Goal: Task Accomplishment & Management: Manage account settings

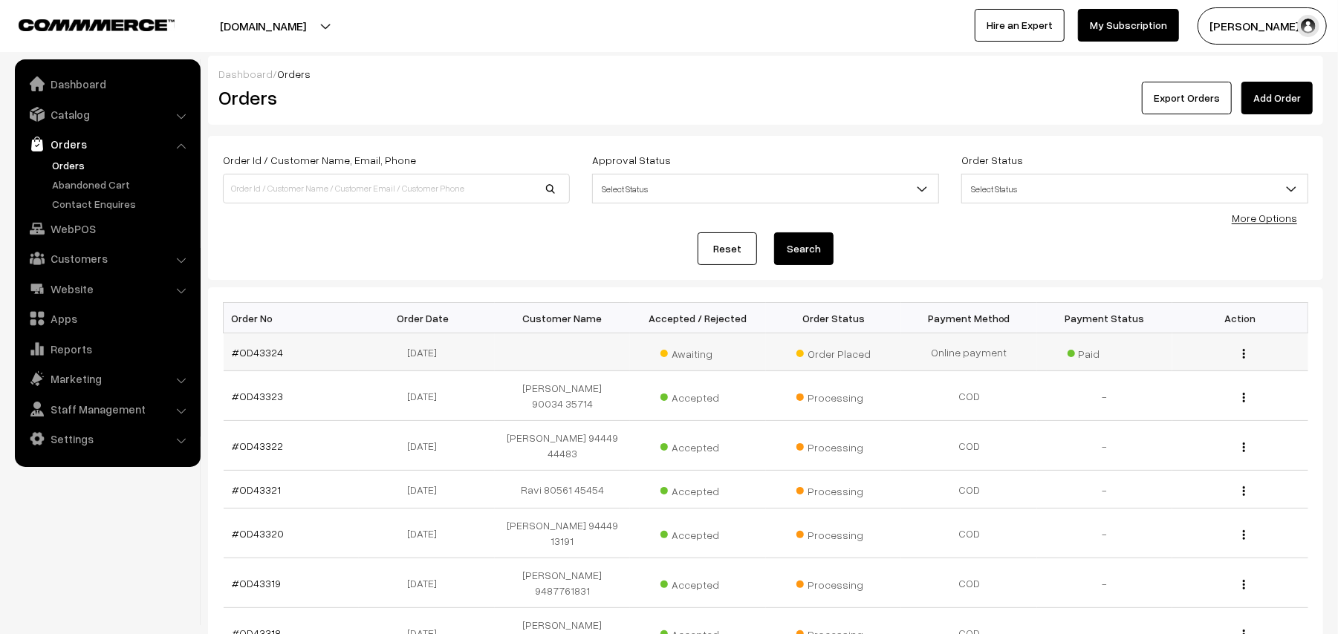
click at [250, 363] on td "#OD43324" at bounding box center [292, 353] width 136 height 38
click at [250, 354] on link "#OD43324" at bounding box center [258, 352] width 51 height 13
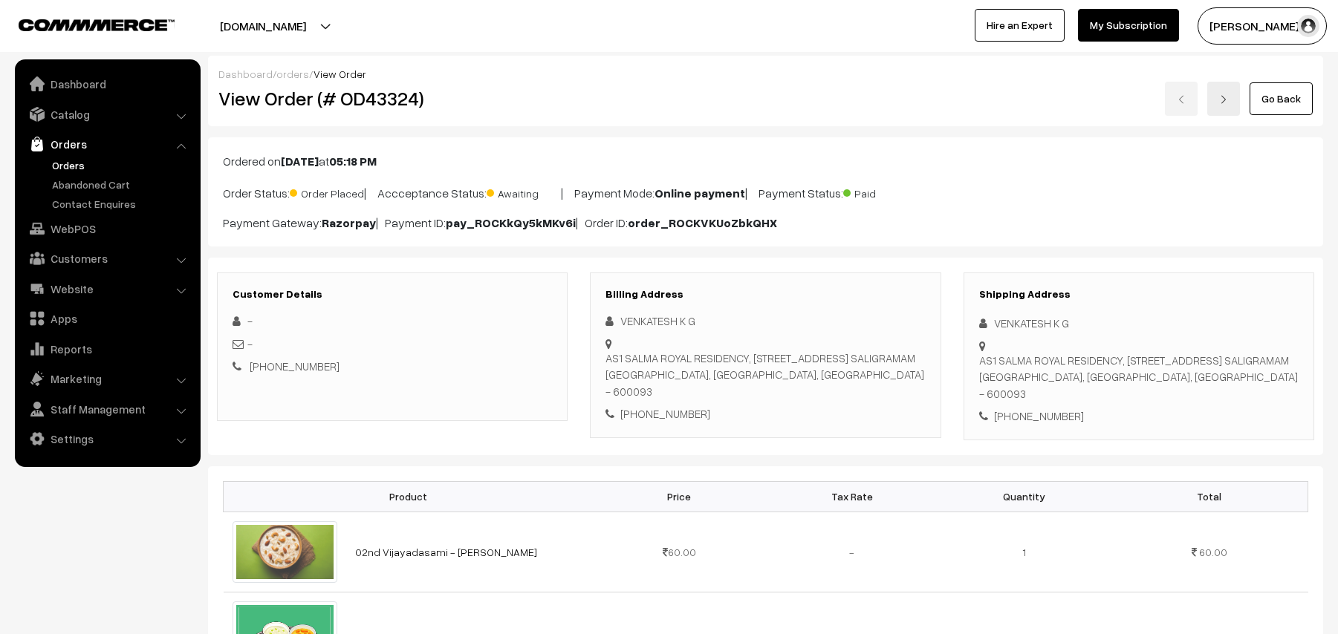
scroll to position [198, 0]
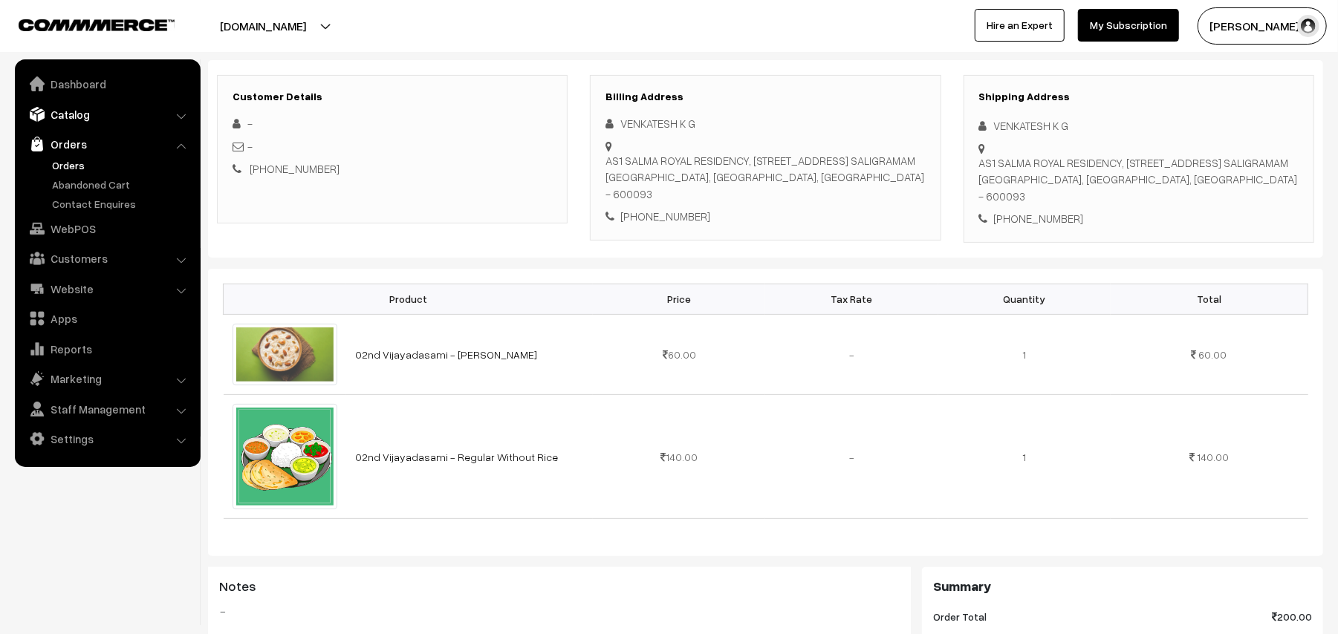
click at [77, 117] on link "Catalog" at bounding box center [107, 114] width 177 height 27
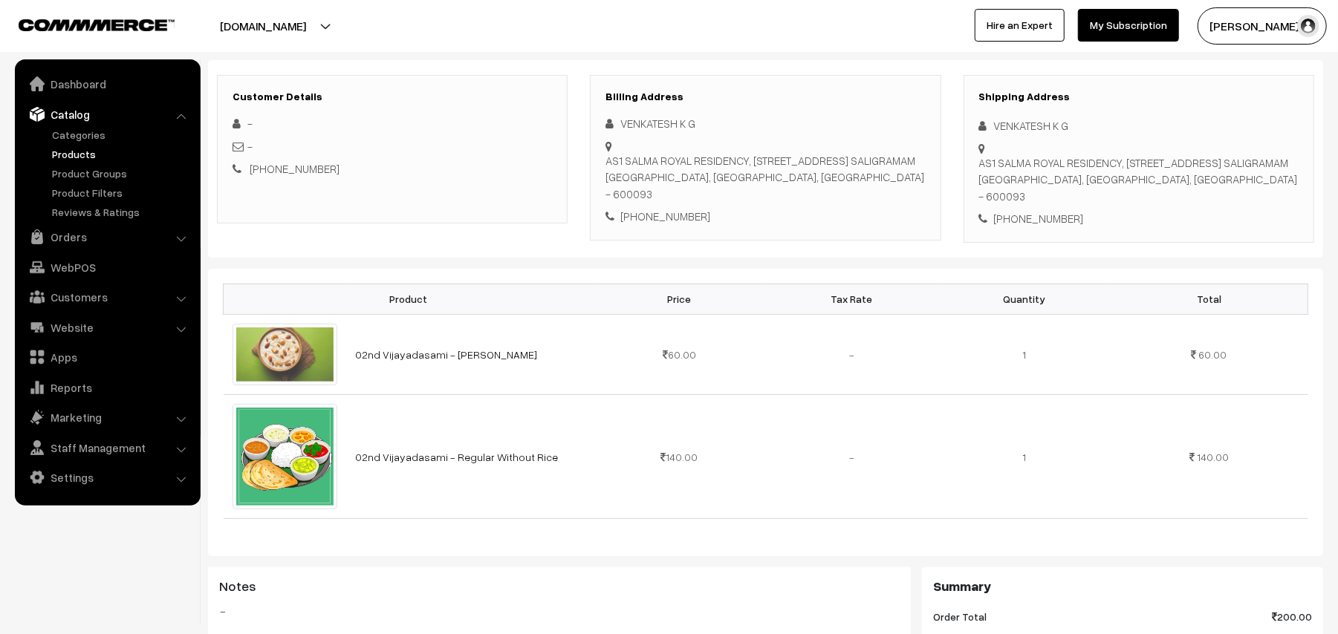
click at [91, 150] on link "Products" at bounding box center [121, 154] width 147 height 16
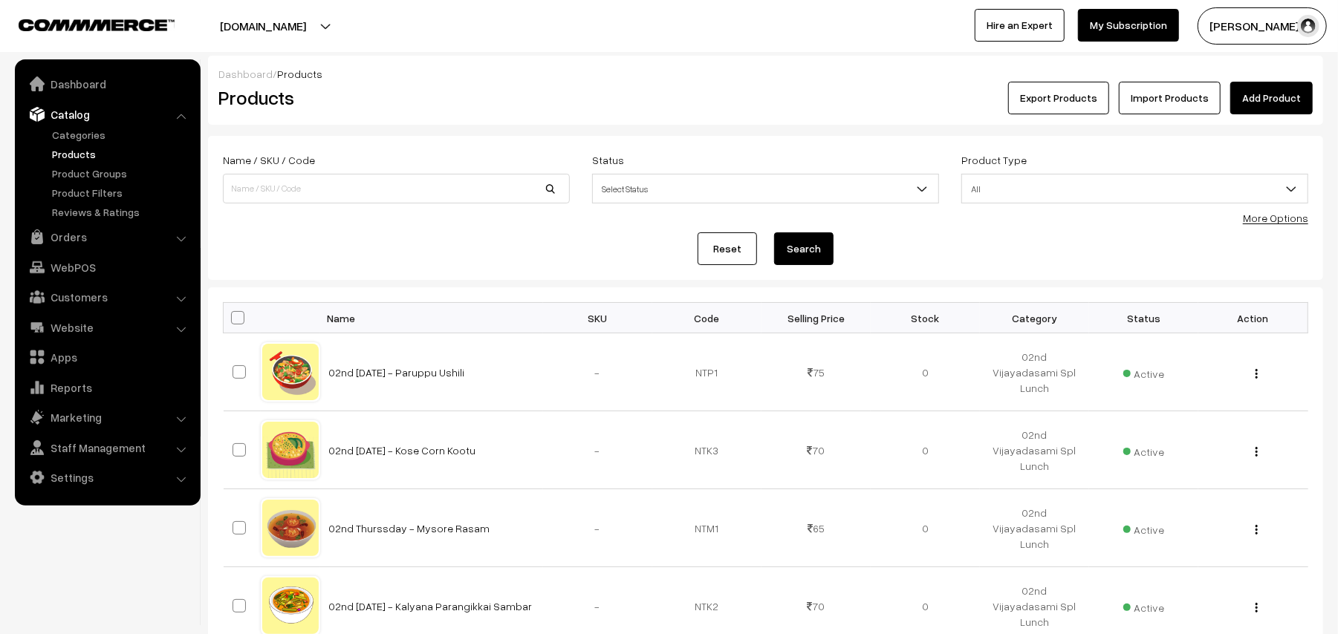
click at [1270, 221] on link "More Options" at bounding box center [1275, 218] width 65 height 13
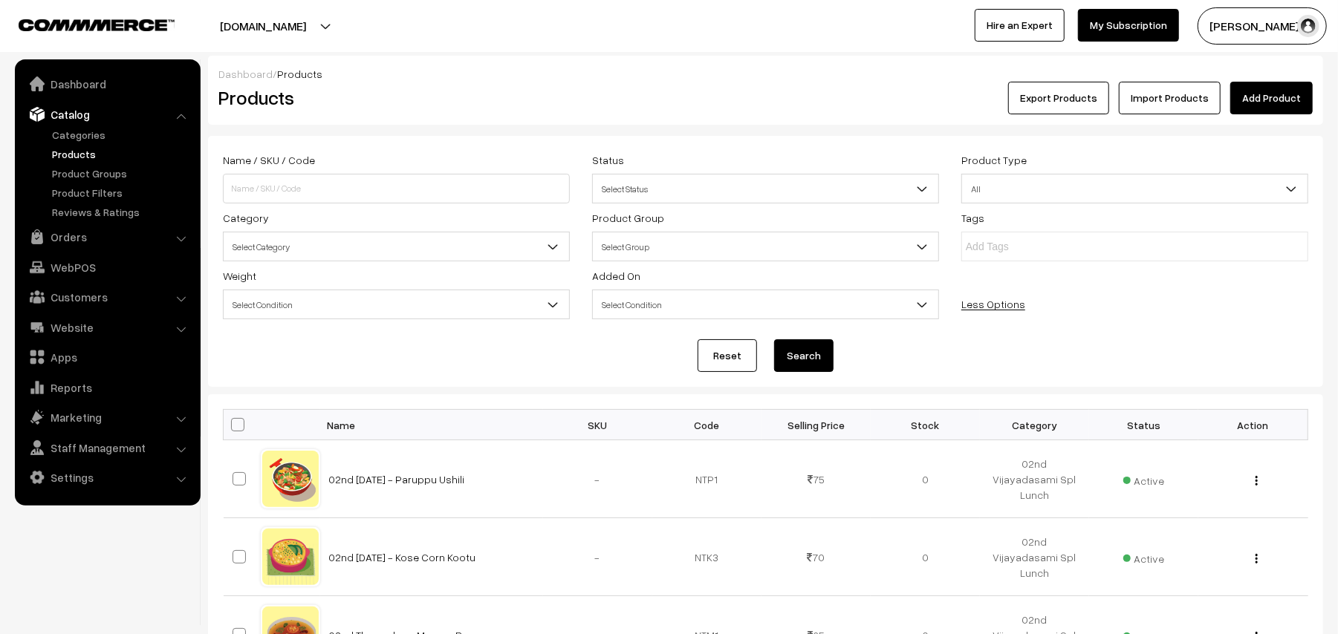
click at [303, 256] on span "Select Category" at bounding box center [396, 247] width 345 height 26
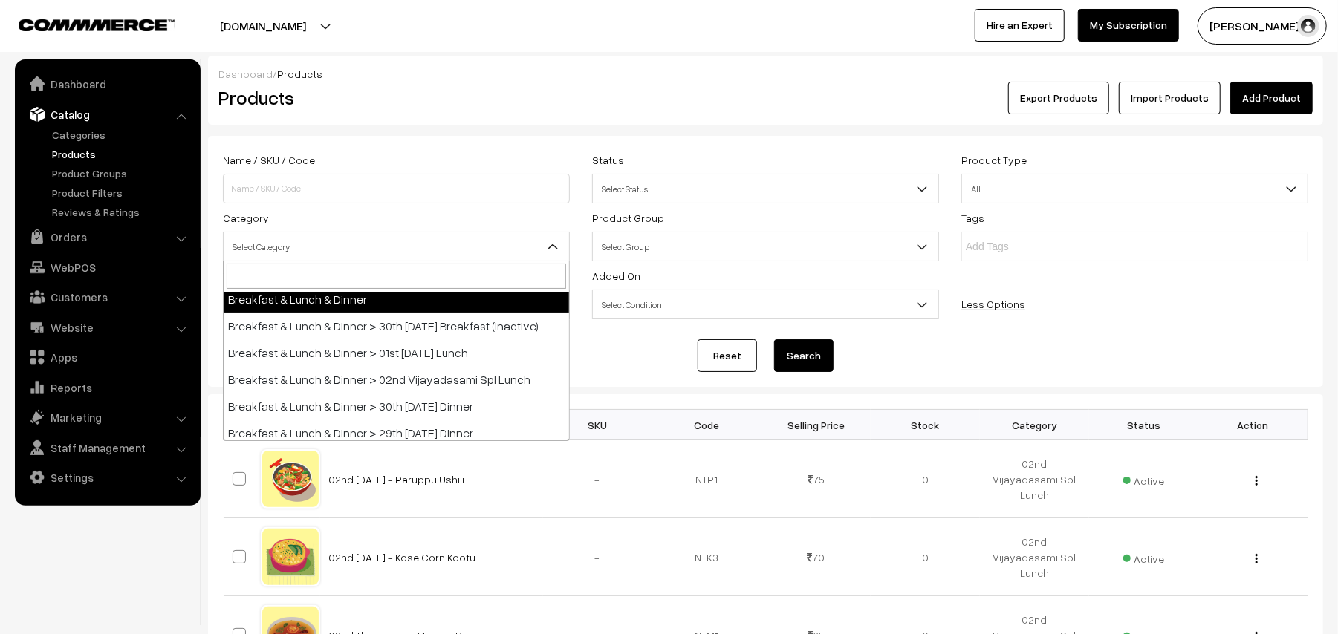
scroll to position [297, 0]
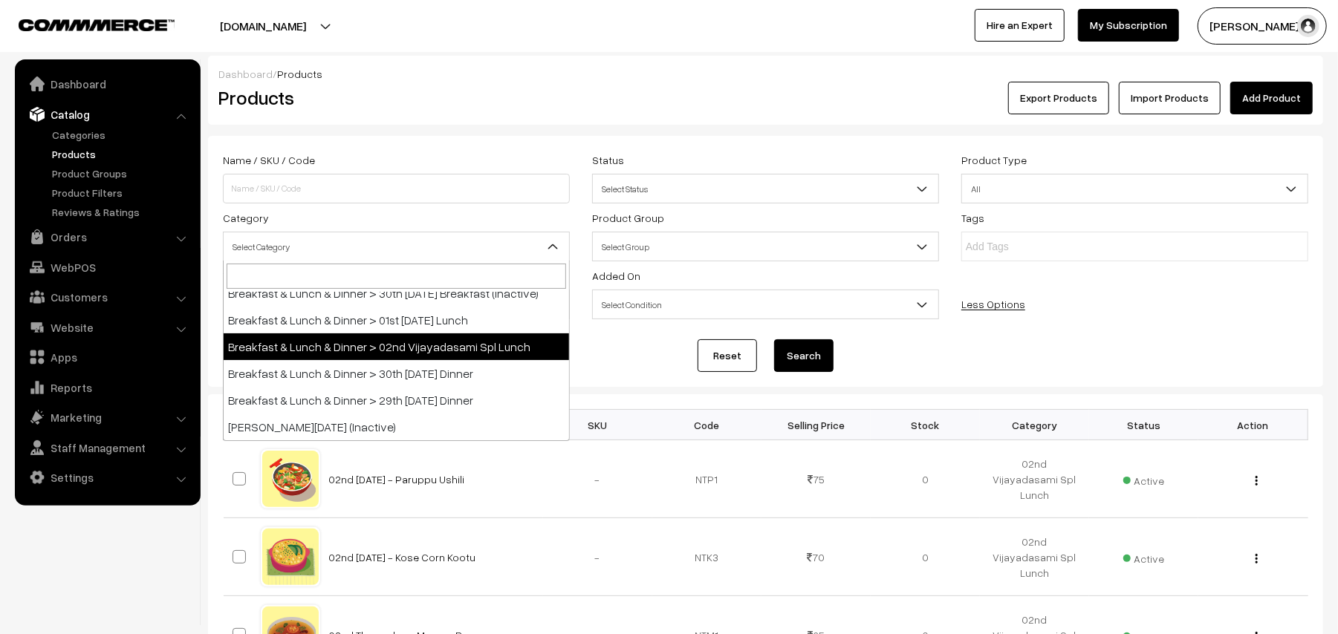
select select "41"
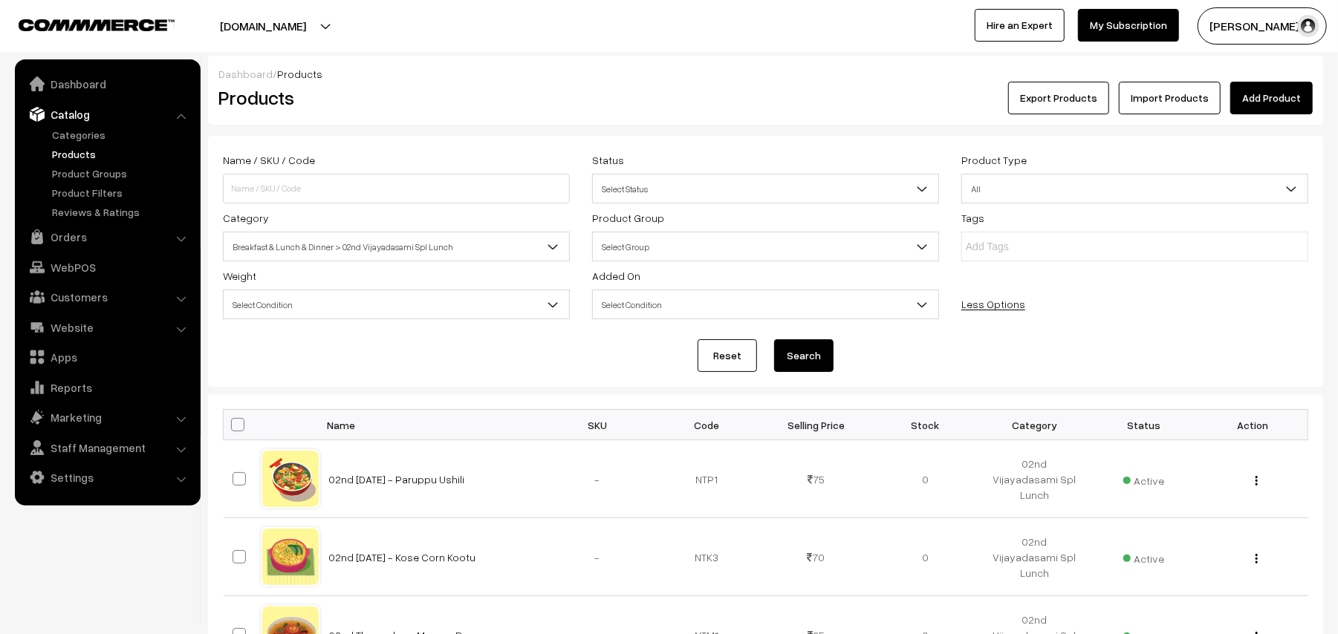
click at [794, 351] on button "Search" at bounding box center [803, 356] width 59 height 33
click at [87, 135] on link "Categories" at bounding box center [121, 135] width 147 height 16
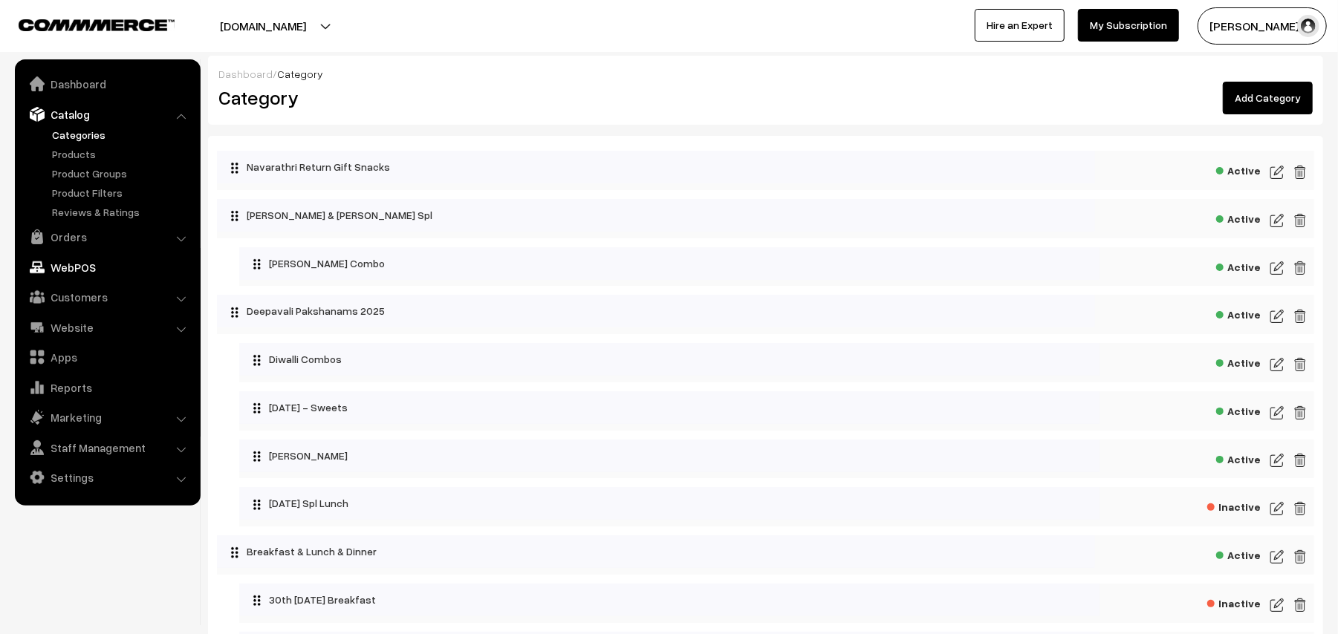
click at [76, 272] on link "WebPOS" at bounding box center [107, 267] width 177 height 27
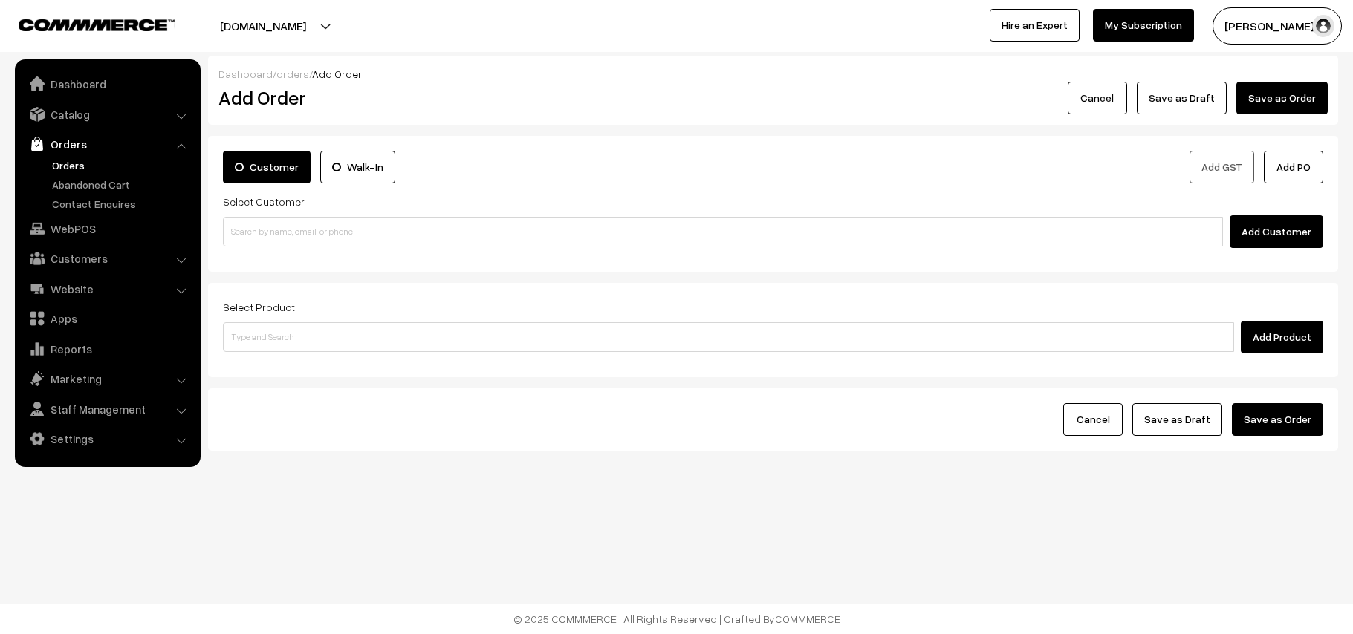
click at [324, 238] on input at bounding box center [723, 232] width 1000 height 30
click at [250, 221] on input "89397 19926" at bounding box center [723, 232] width 1000 height 30
click at [283, 248] on link "Satyabama 89397 19926 [8939719926]" at bounding box center [725, 259] width 1003 height 22
type input "89397 19926"
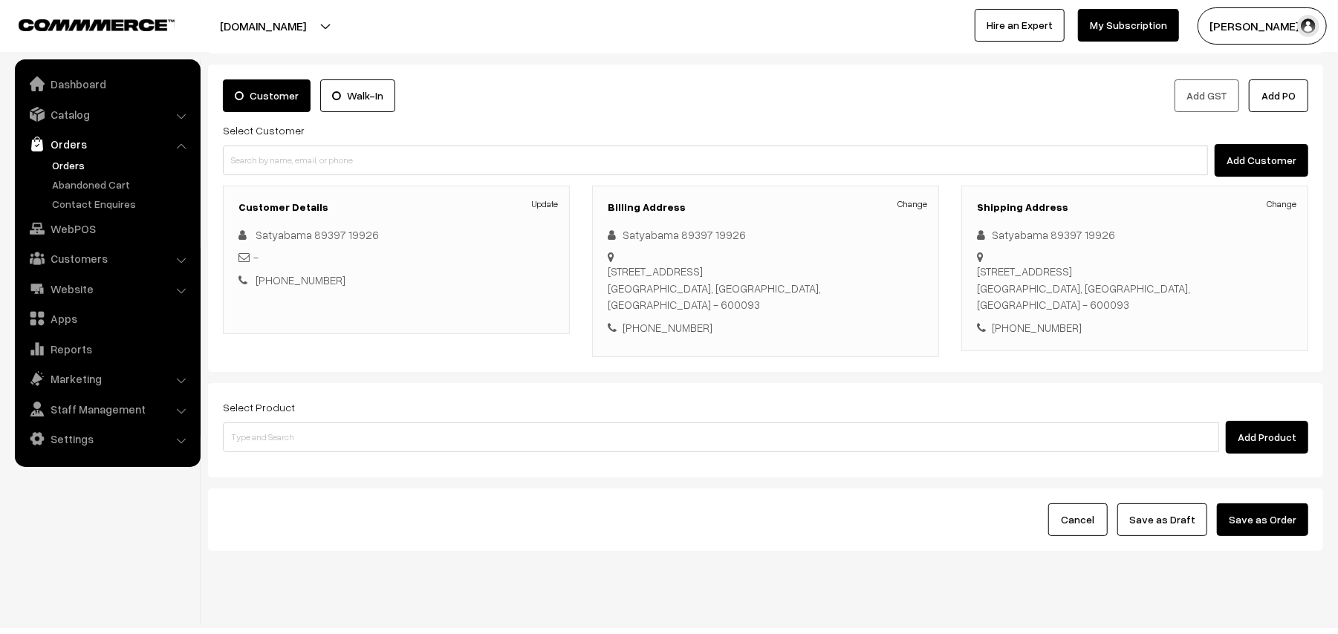
scroll to position [74, 0]
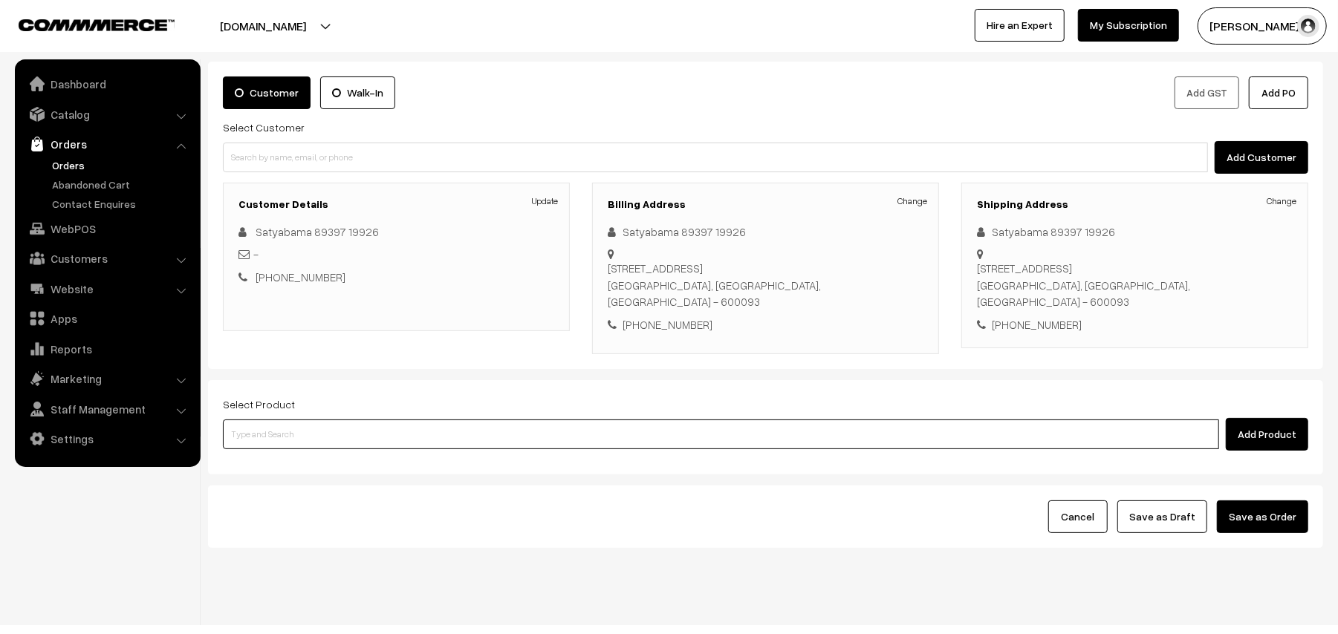
click at [263, 420] on input at bounding box center [721, 435] width 996 height 30
type input "cow ghee"
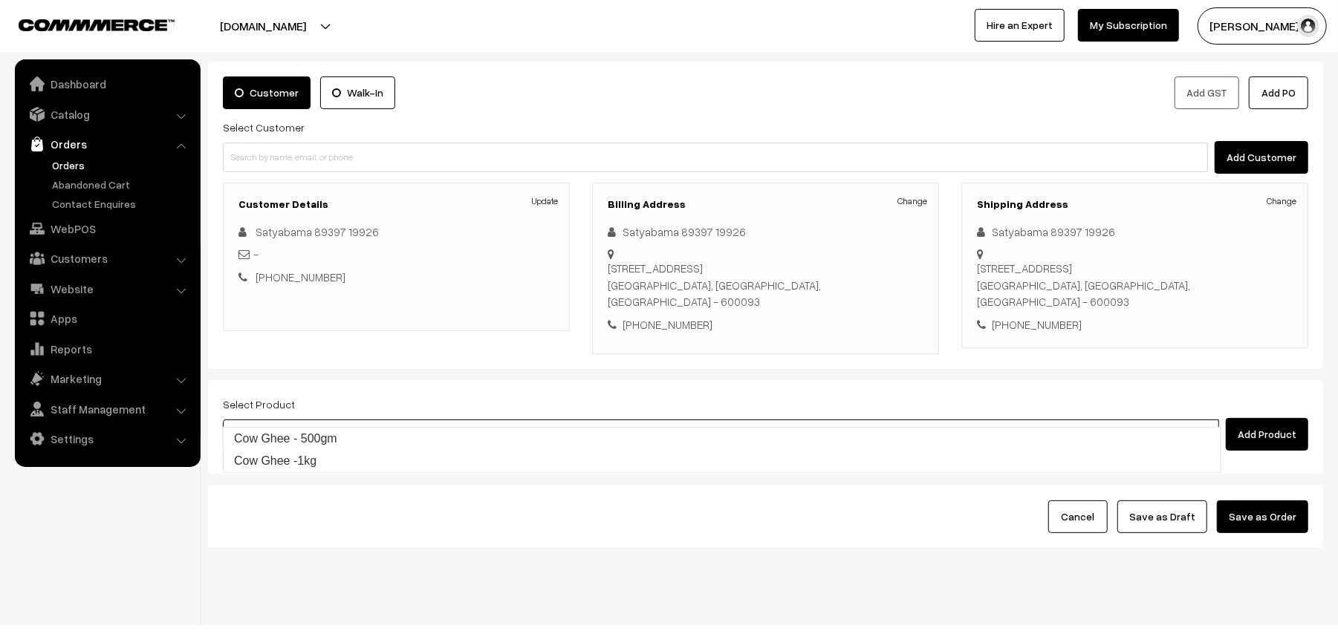
drag, startPoint x: 262, startPoint y: 422, endPoint x: 262, endPoint y: 435, distance: 12.6
click at [262, 432] on body "Thank you for showing interest. Our team will call you shortly. Close annamfood…" at bounding box center [669, 291] width 1338 height 730
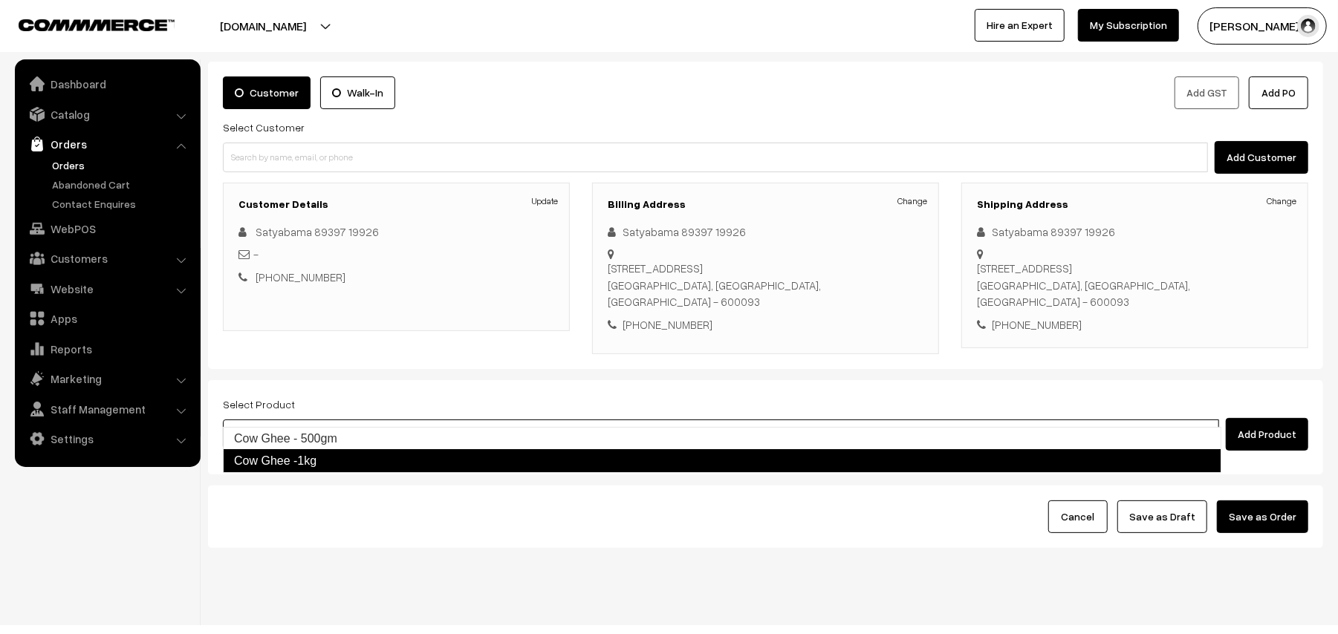
click at [263, 452] on link "Cow Ghee -1kg" at bounding box center [722, 461] width 998 height 24
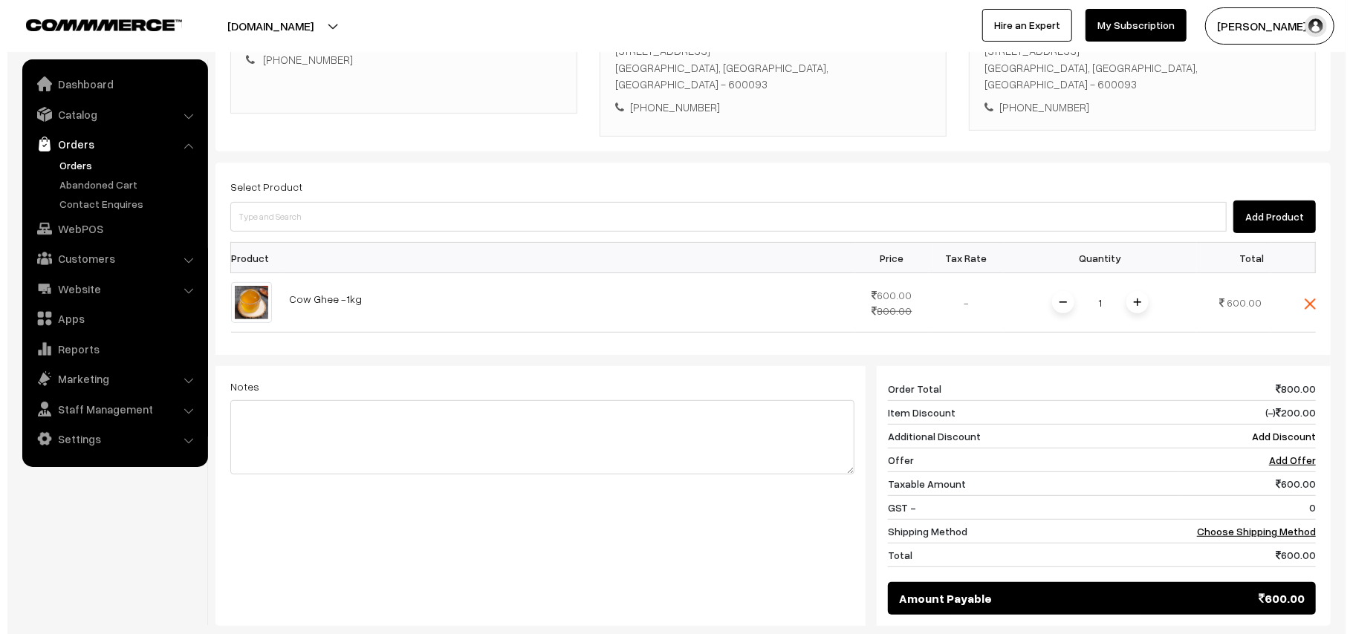
scroll to position [446, 0]
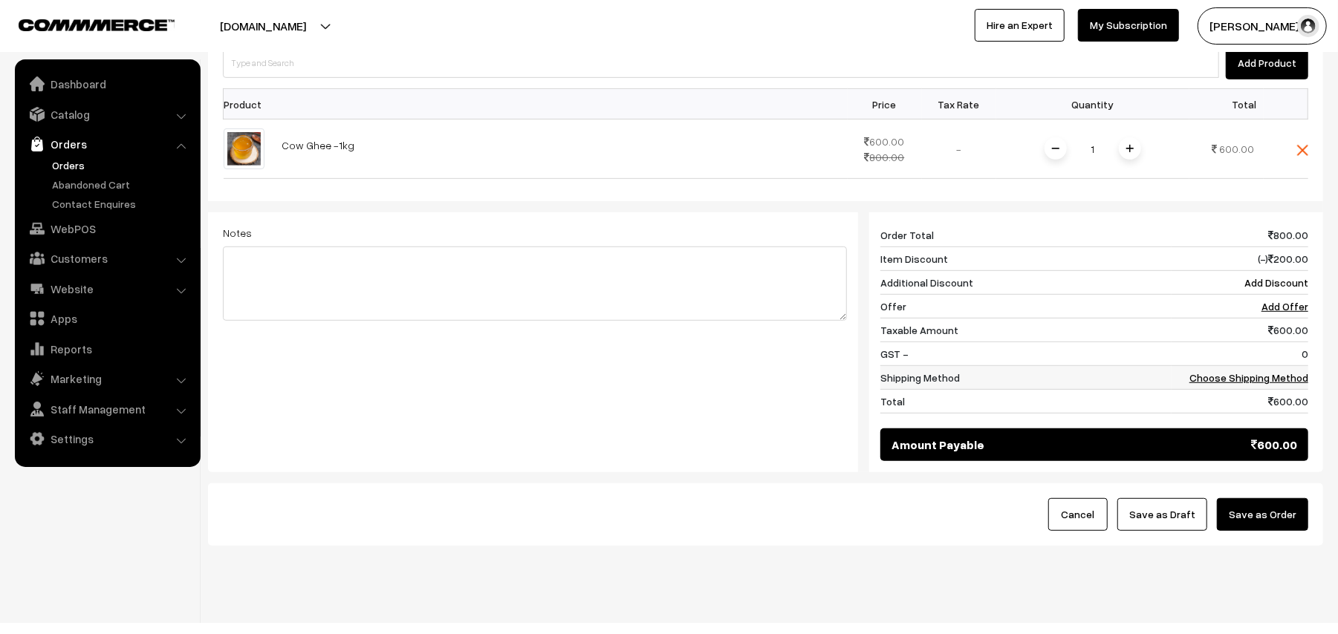
click at [1299, 371] on link "Choose Shipping Method" at bounding box center [1248, 377] width 119 height 13
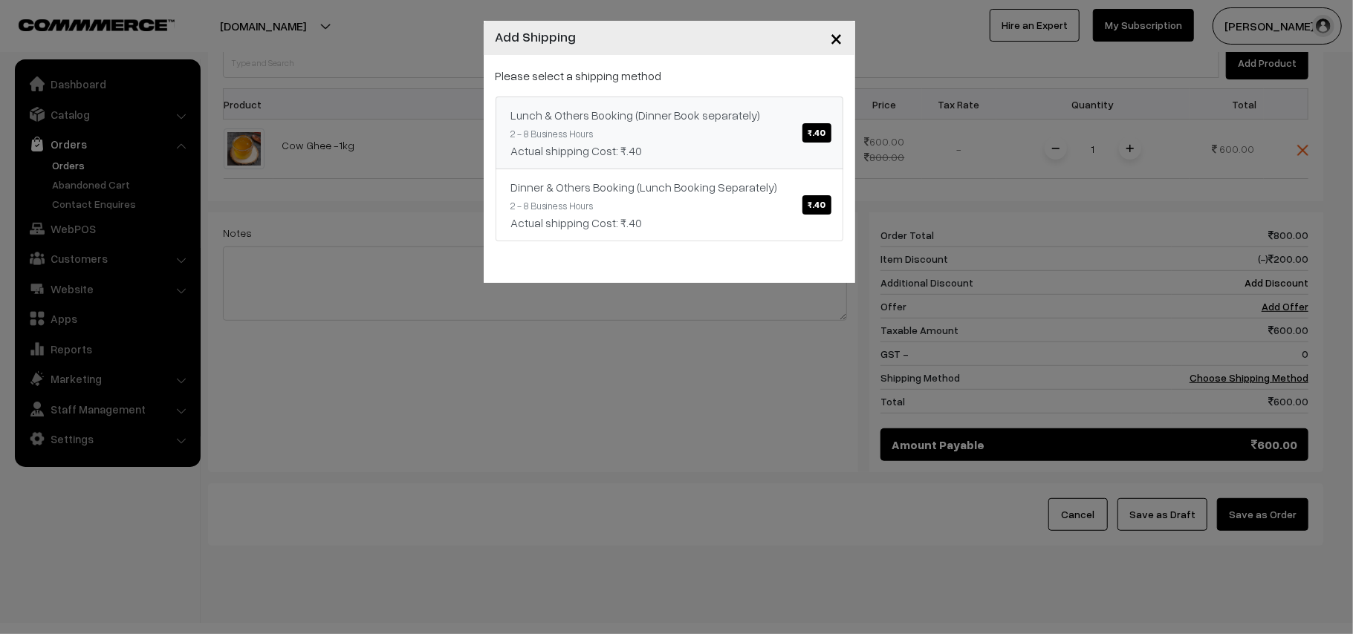
click at [730, 142] on div "Actual shipping Cost: ₹.40" at bounding box center [669, 151] width 316 height 18
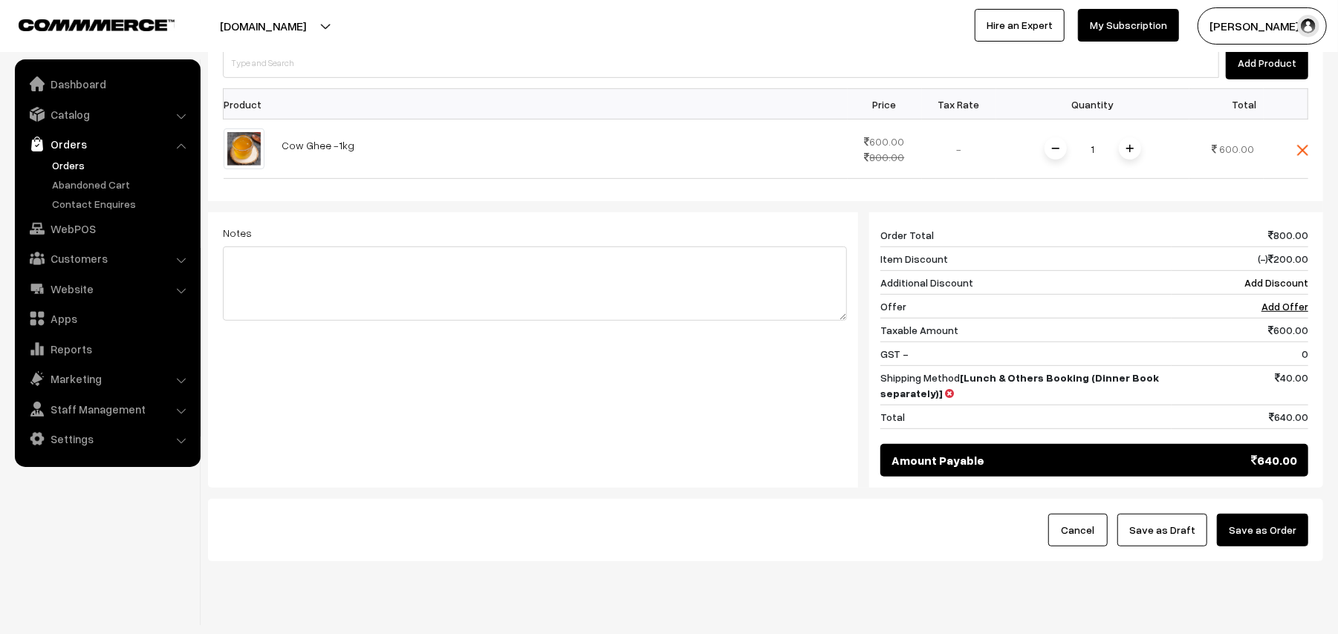
click at [1273, 514] on button "Save as Order" at bounding box center [1262, 530] width 91 height 33
click at [0, 0] on div at bounding box center [0, 0] width 0 height 0
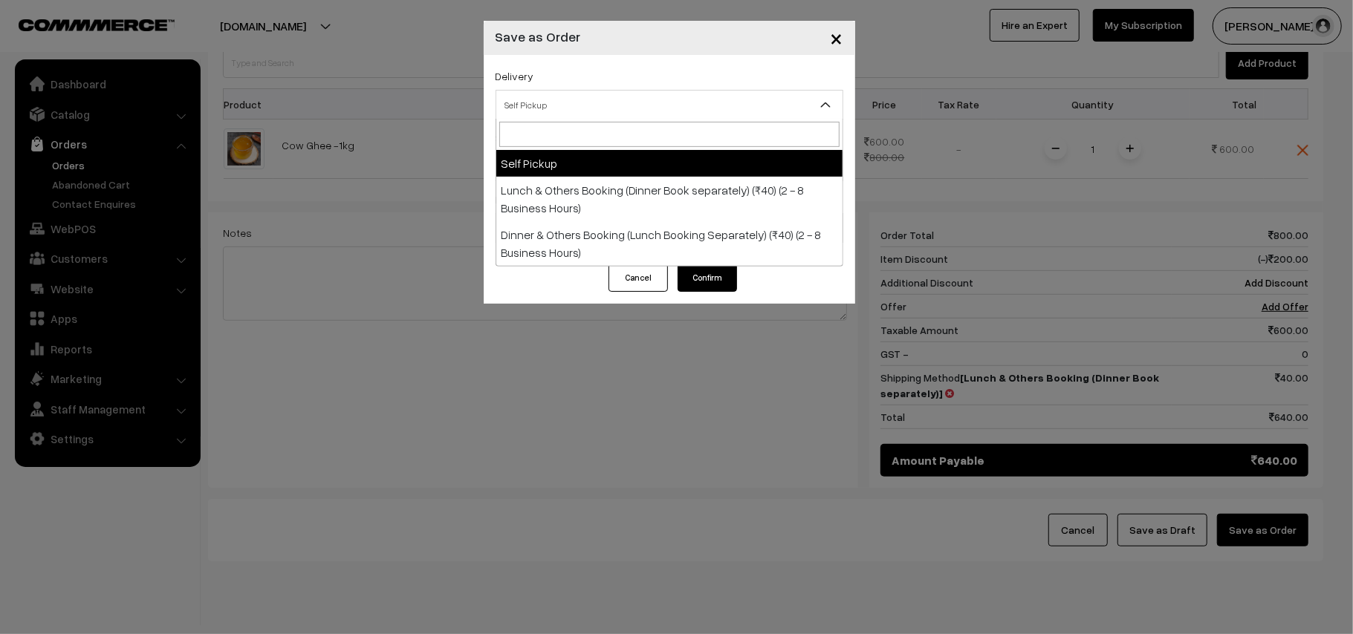
click at [568, 114] on span "Self Pickup" at bounding box center [669, 105] width 346 height 26
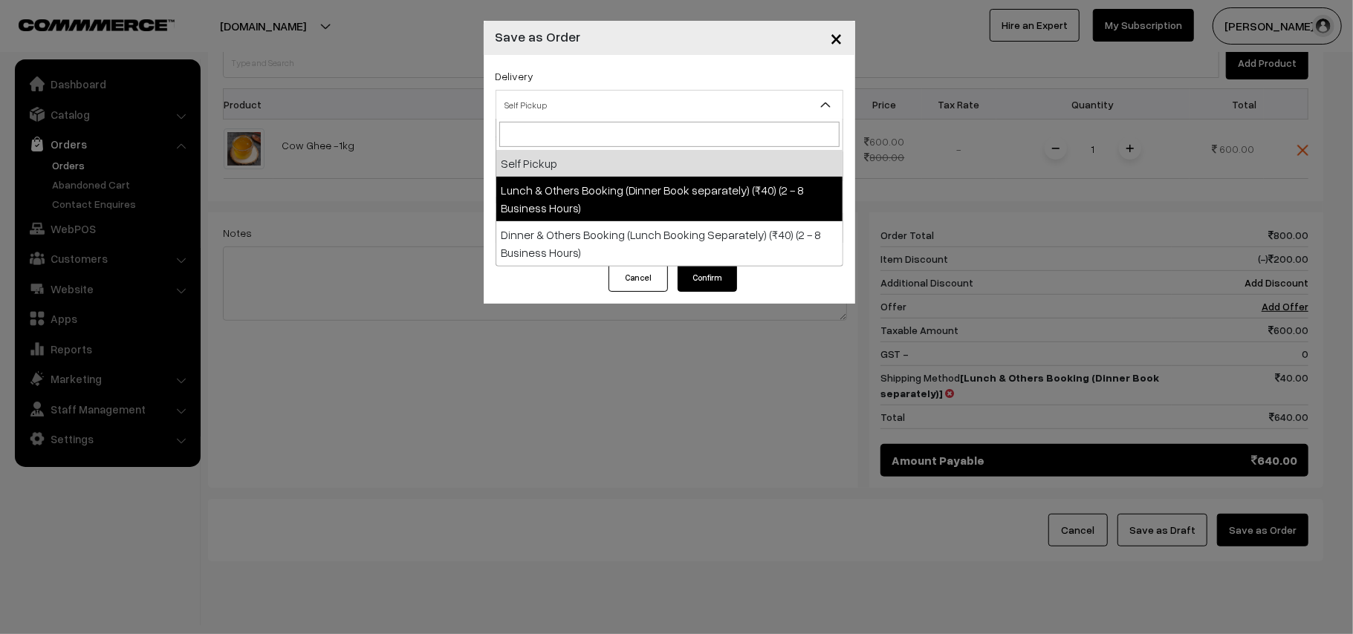
select select "LOB1"
select select "3"
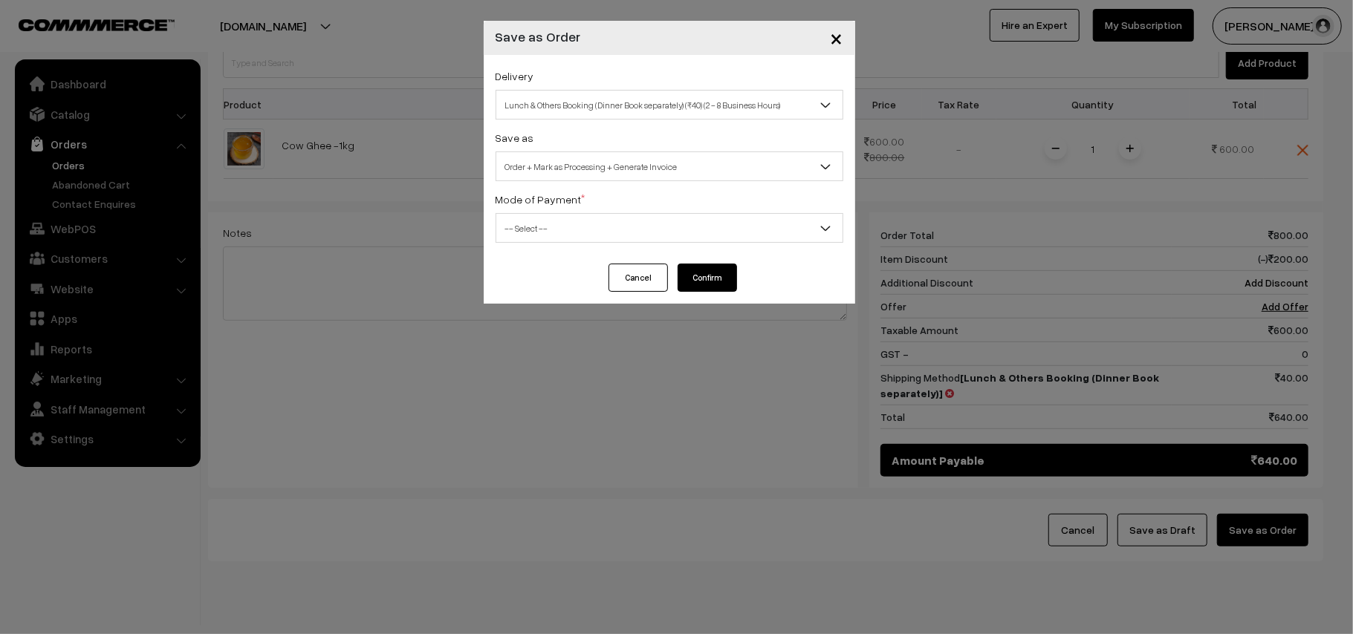
click at [621, 173] on span "Order + Mark as Processing + Generate Invoice" at bounding box center [669, 167] width 346 height 26
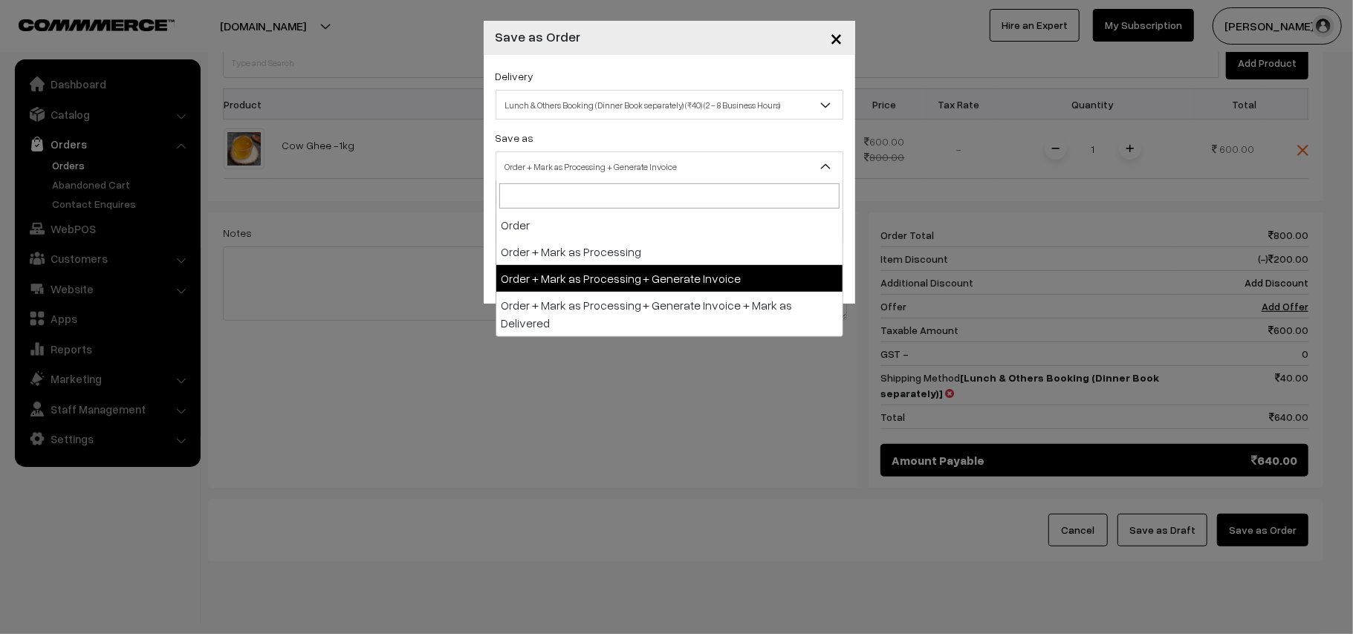
drag, startPoint x: 614, startPoint y: 283, endPoint x: 527, endPoint y: 244, distance: 95.1
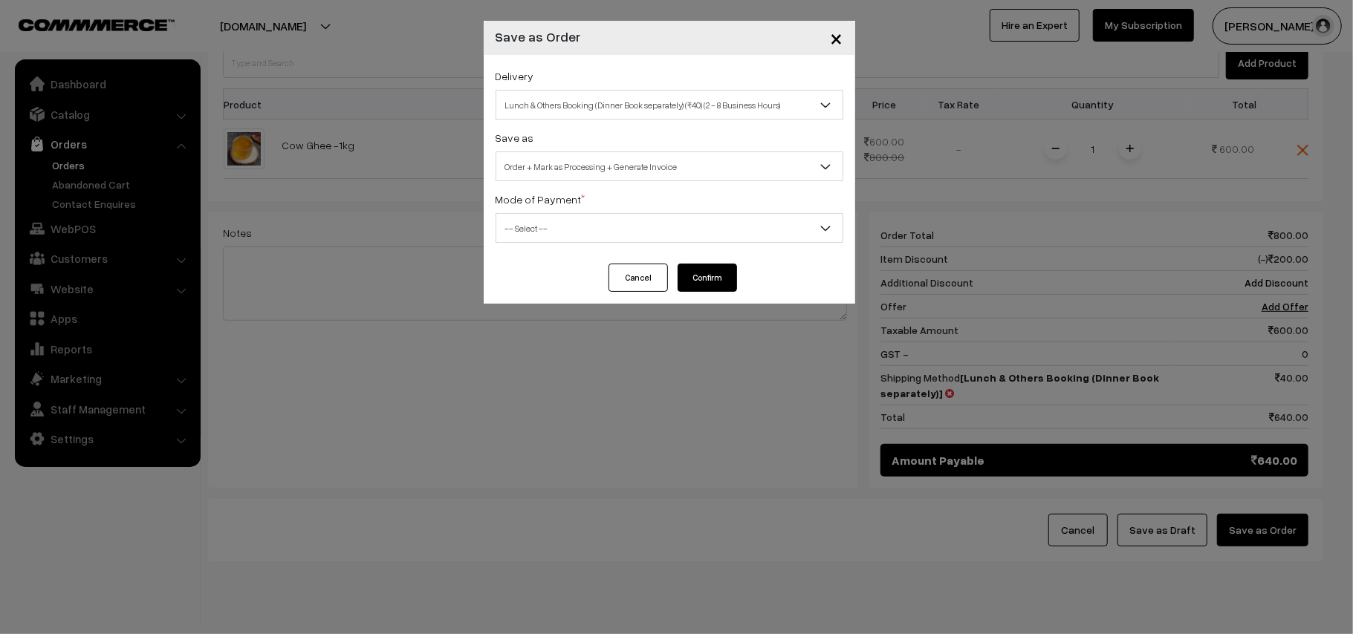
click at [527, 244] on div "Delivery Self Pickup Lunch & Others Booking (Dinner Book separately) (₹40) (2 -…" at bounding box center [669, 159] width 371 height 209
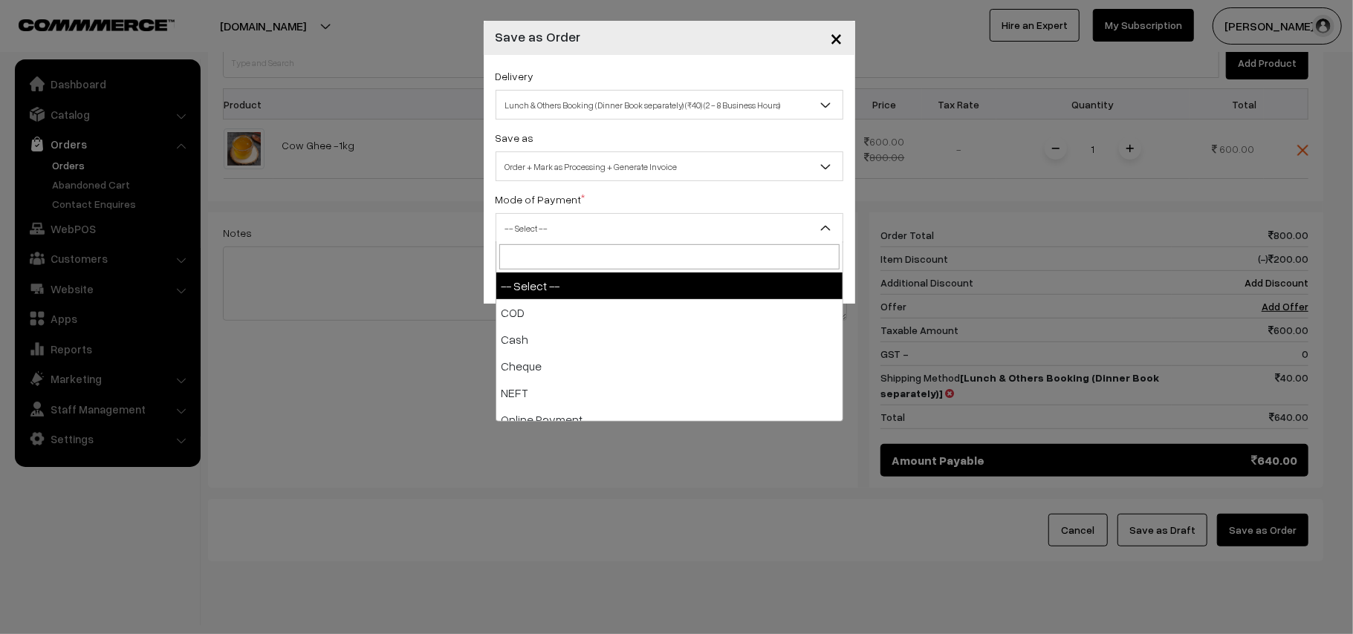
click at [524, 215] on span "-- Select --" at bounding box center [669, 228] width 346 height 26
drag, startPoint x: 513, startPoint y: 306, endPoint x: 566, endPoint y: 303, distance: 53.6
select select "1"
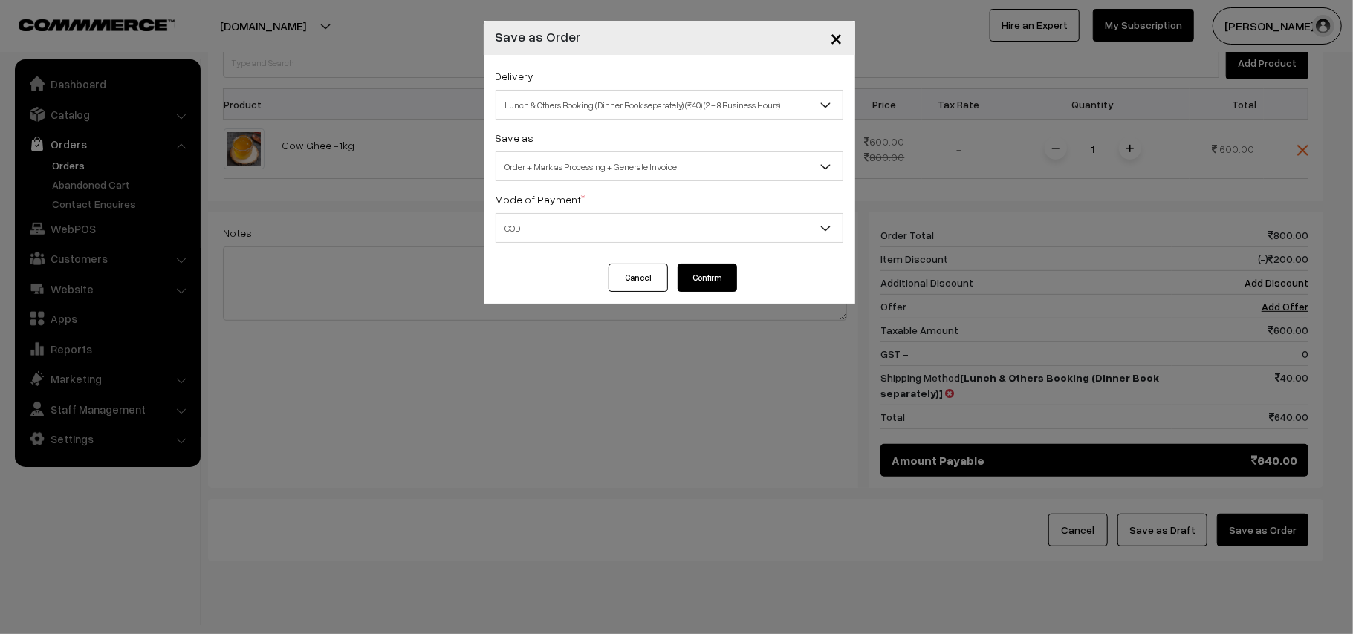
click at [741, 272] on div "Cancel Confirm" at bounding box center [669, 284] width 371 height 40
click at [721, 276] on button "Confirm" at bounding box center [707, 278] width 59 height 28
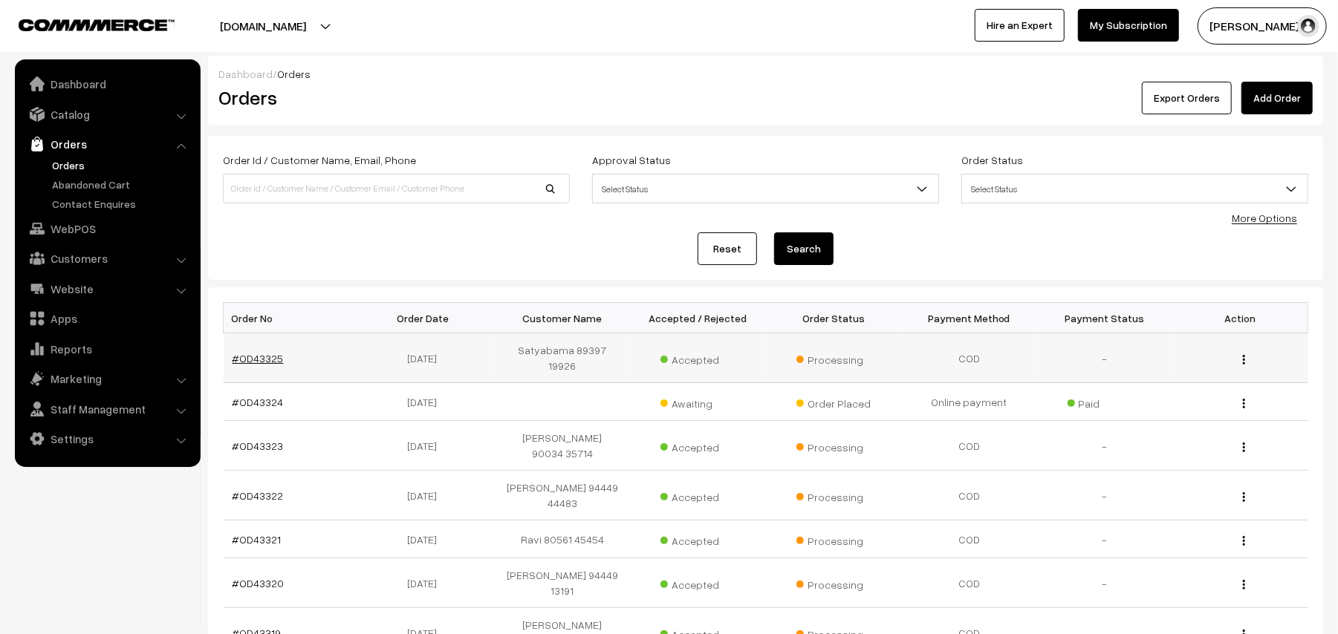
click at [268, 354] on link "#OD43325" at bounding box center [258, 358] width 51 height 13
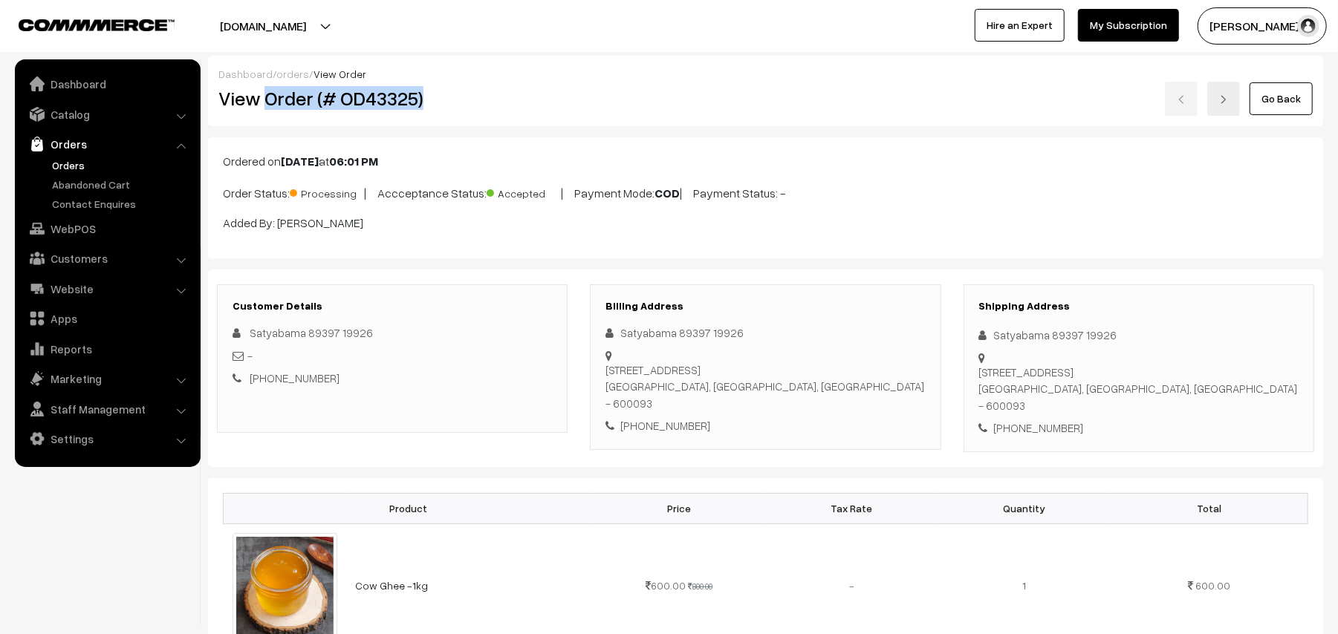
click at [499, 104] on h2 "View Order (# OD43325)" at bounding box center [393, 98] width 350 height 23
copy h2 "Order (# OD43325)"
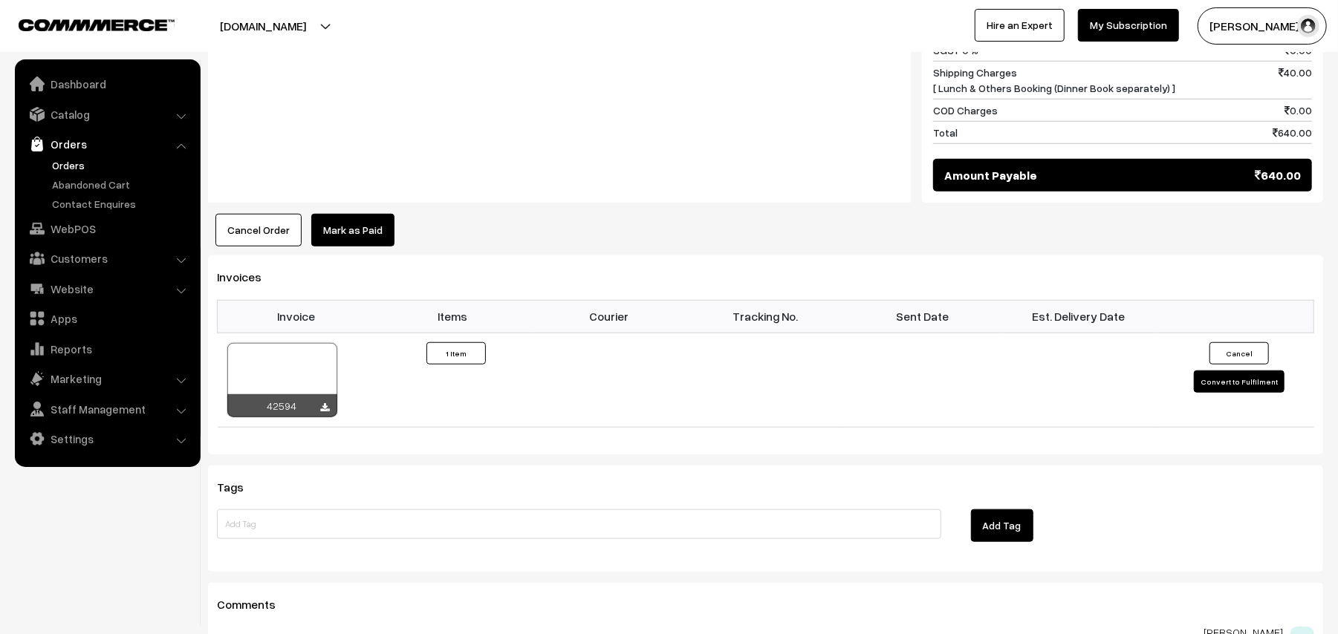
scroll to position [891, 0]
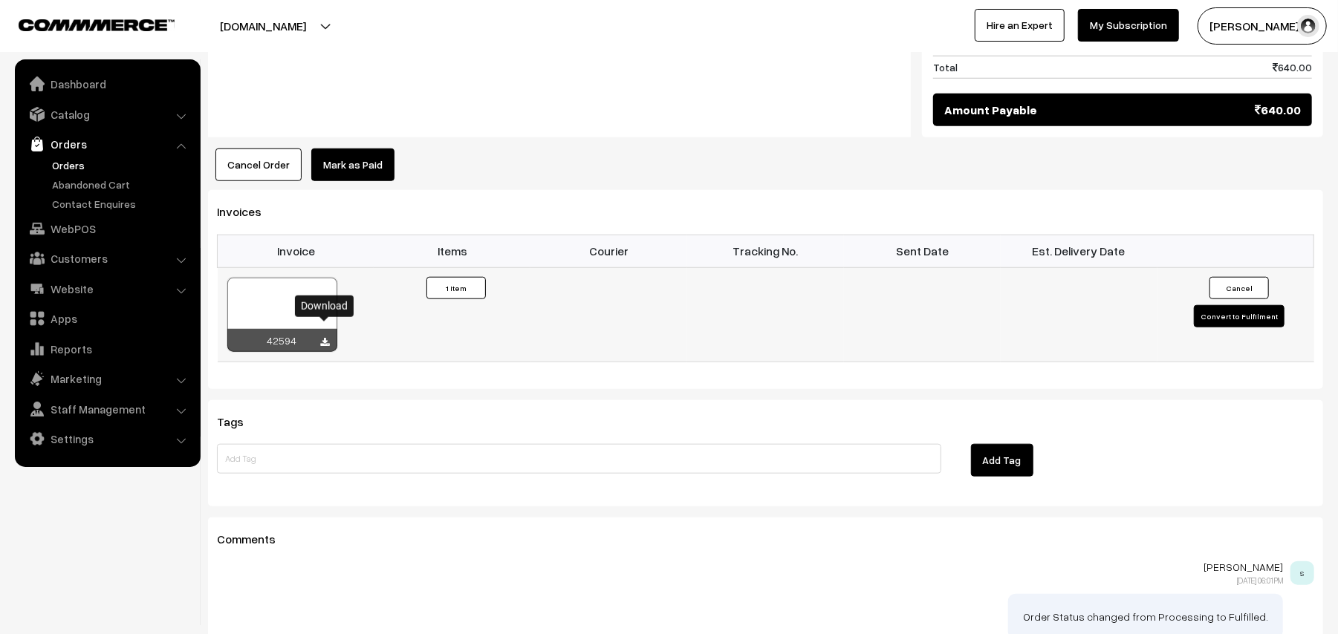
click at [327, 338] on icon at bounding box center [325, 343] width 9 height 10
click at [80, 256] on link "Customers" at bounding box center [107, 258] width 177 height 27
click at [82, 224] on link "Customers" at bounding box center [121, 226] width 147 height 16
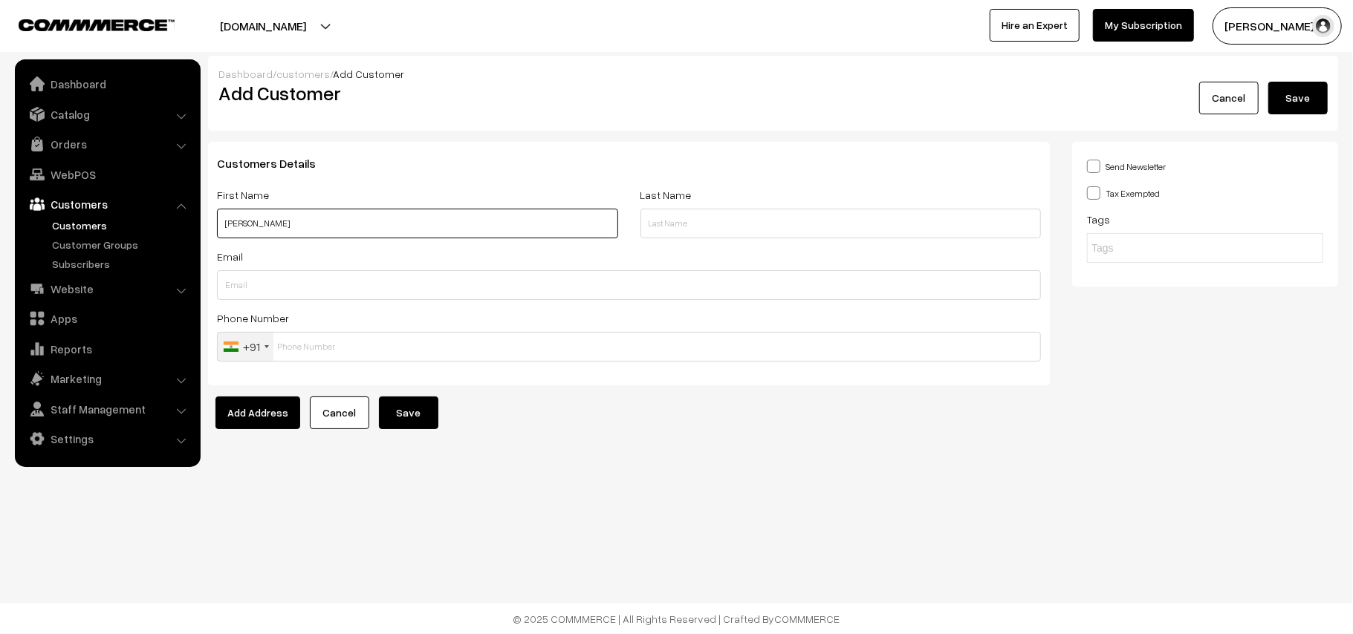
paste input "95514 00961"
click at [371, 230] on input "Sriram 95514 00961" at bounding box center [417, 224] width 401 height 30
paste input "8015000961"
type input "Sriram 95514 00961/8015000961"
click at [311, 282] on input "text" at bounding box center [629, 285] width 824 height 30
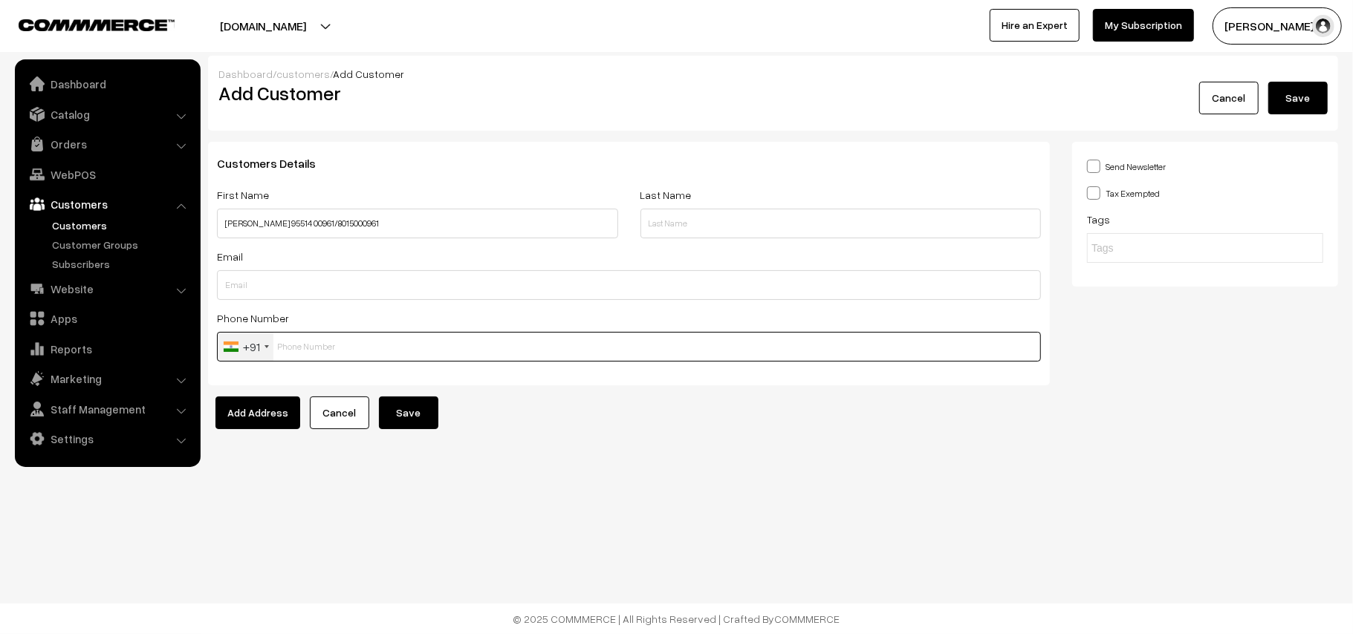
click at [297, 342] on input "text" at bounding box center [629, 347] width 824 height 30
paste input "8015000961"
type input "8015000961"
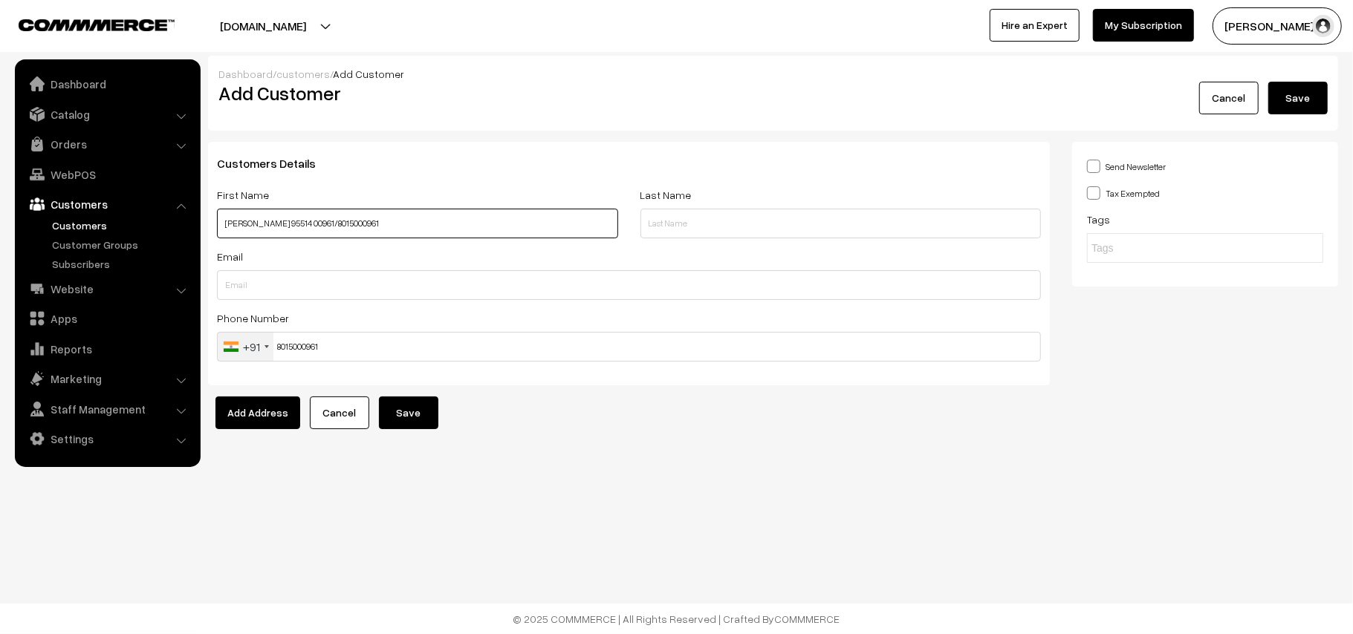
click at [302, 221] on input "Sriram 95514 00961/8015000961" at bounding box center [417, 224] width 401 height 30
type input "Sriram 95514 00961 / 8015000961"
click at [404, 399] on button "Save" at bounding box center [408, 413] width 59 height 33
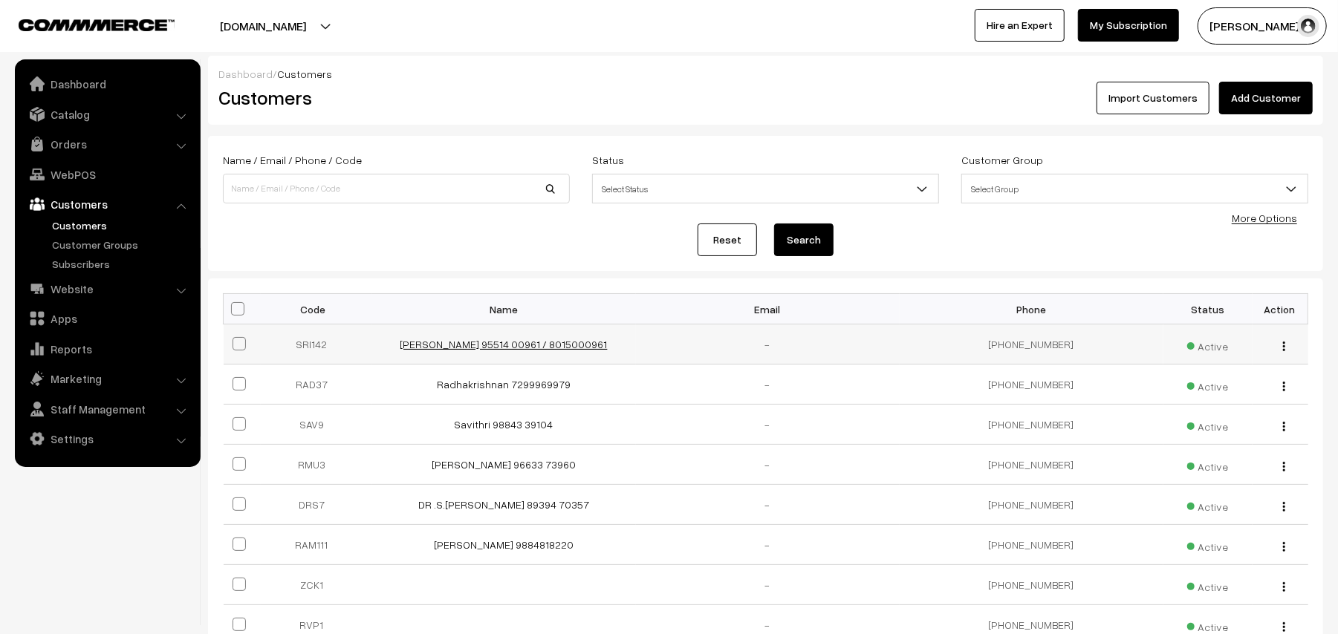
click at [492, 345] on link "[PERSON_NAME] 95514 00961 / 8015000961" at bounding box center [503, 344] width 207 height 13
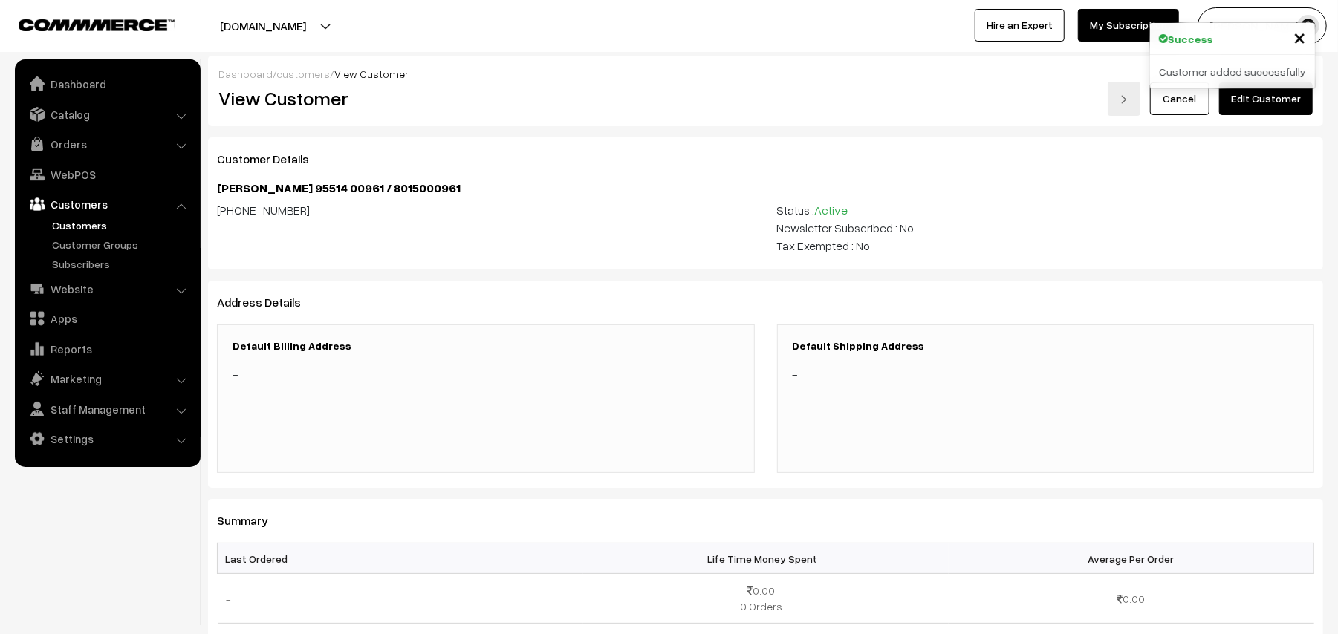
click at [1278, 94] on link "Edit Customer" at bounding box center [1266, 98] width 94 height 33
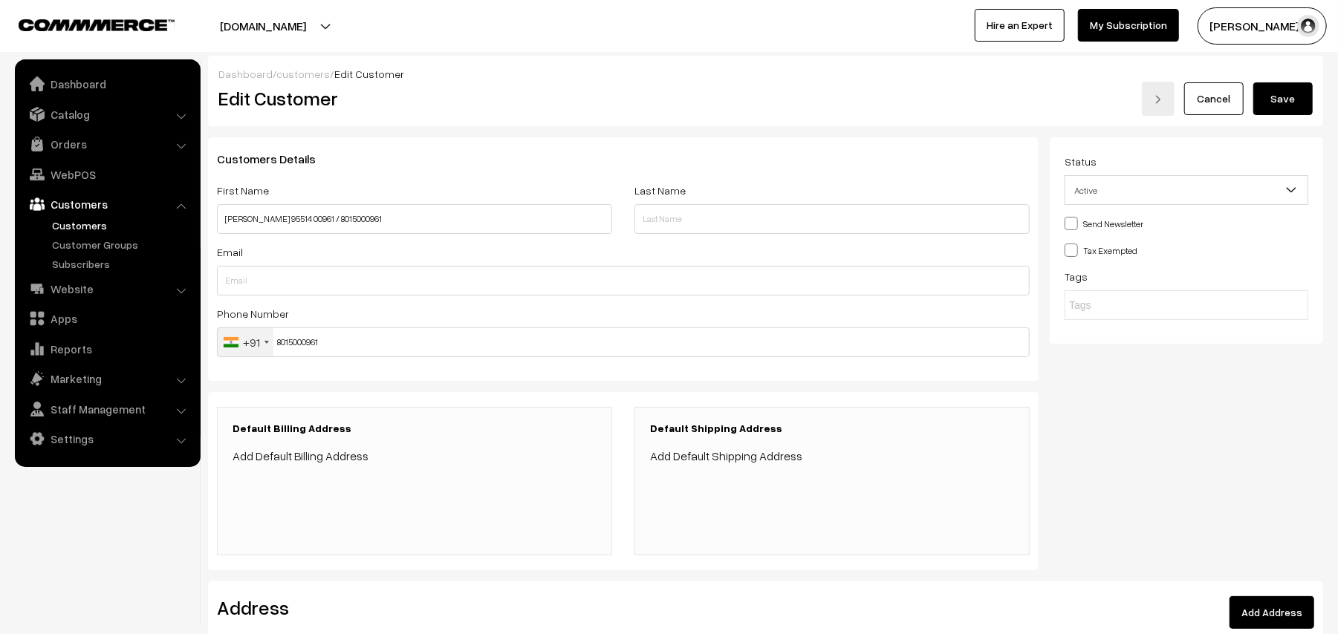
drag, startPoint x: 304, startPoint y: 464, endPoint x: 313, endPoint y: 461, distance: 9.7
click at [304, 465] on div "Default Billing Address Add Default Billing Address" at bounding box center [414, 481] width 395 height 149
click at [295, 443] on div "Default Billing Address Add Default Billing Address" at bounding box center [415, 444] width 364 height 43
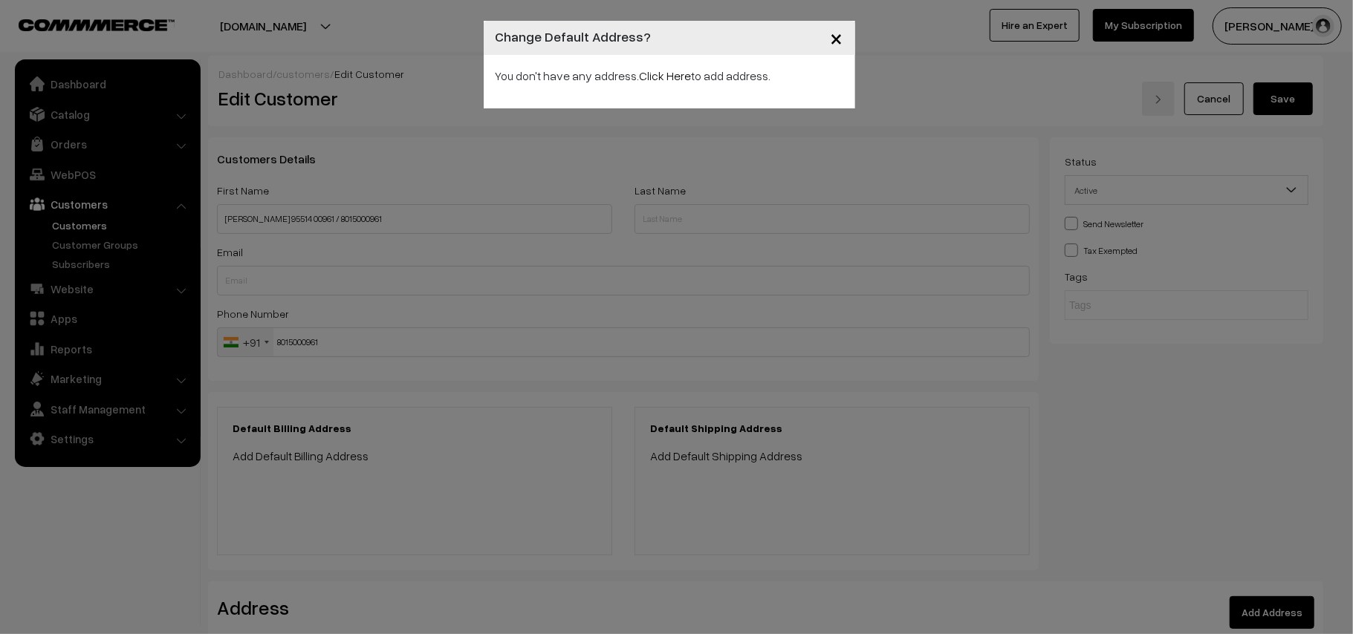
click at [296, 459] on div "× Change Default Address? You don't have any address. Click Here to add address." at bounding box center [676, 317] width 1353 height 634
click at [643, 73] on link "Click Here" at bounding box center [666, 75] width 52 height 15
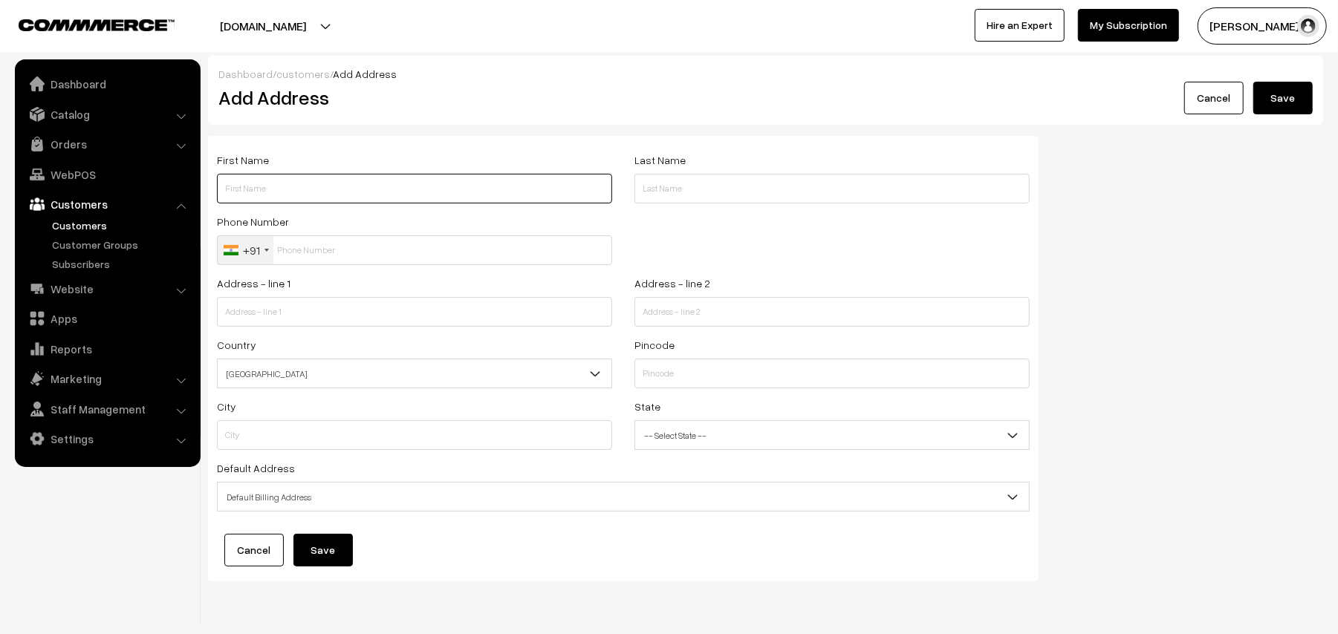
click at [287, 184] on input "text" at bounding box center [414, 189] width 395 height 30
paste input "95514 00961"
type input "Sriram 95514 00961"
click at [324, 247] on input "text" at bounding box center [414, 251] width 395 height 30
paste input "8015000961"
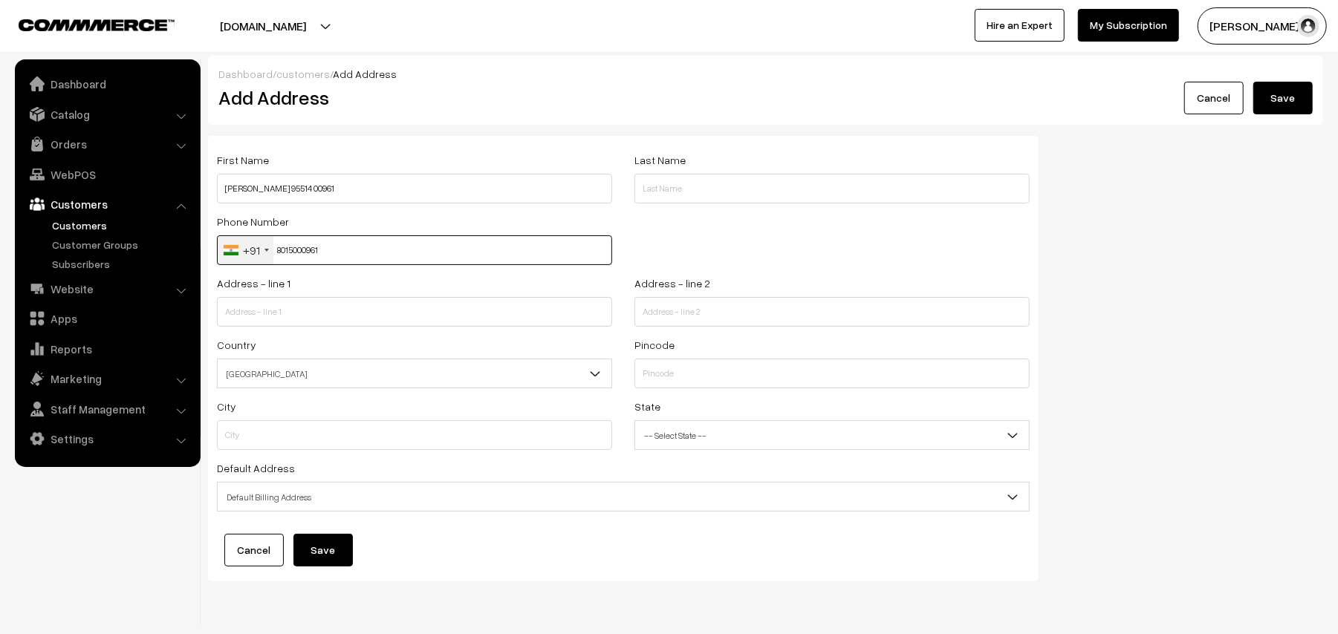
type input "8015000961"
click at [354, 302] on input "text" at bounding box center [414, 312] width 395 height 30
paste input "36,Anandham Apartments,"
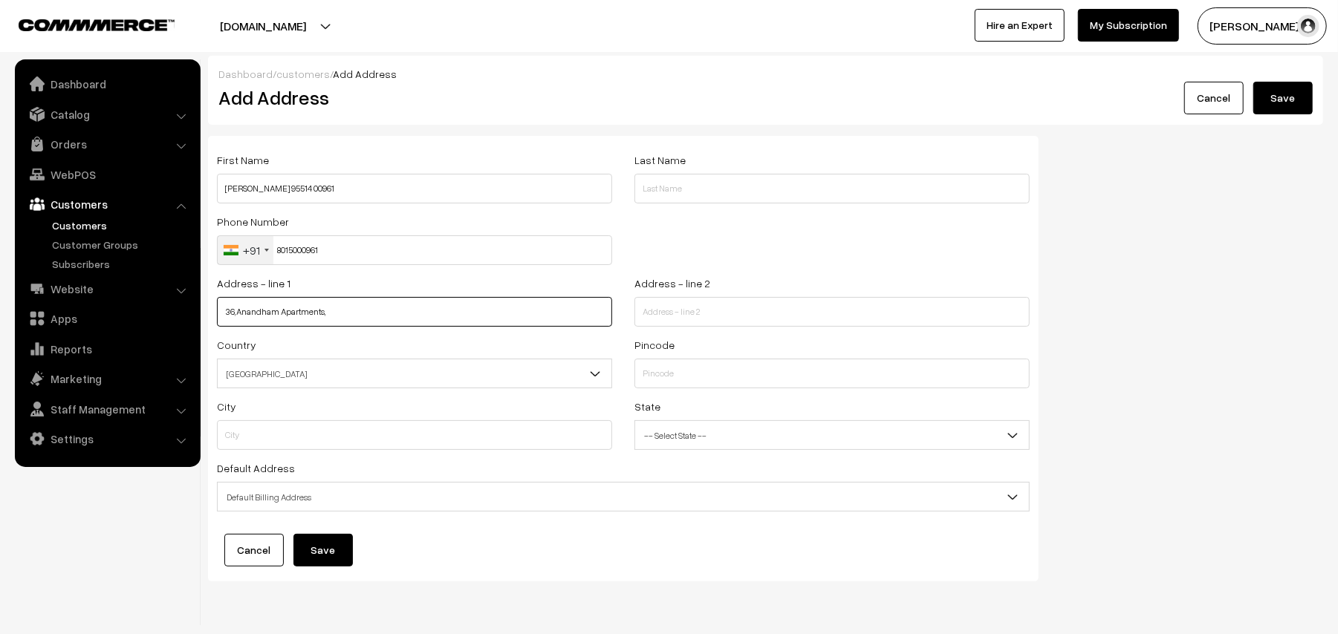
type input "36,Anandham Apartments,"
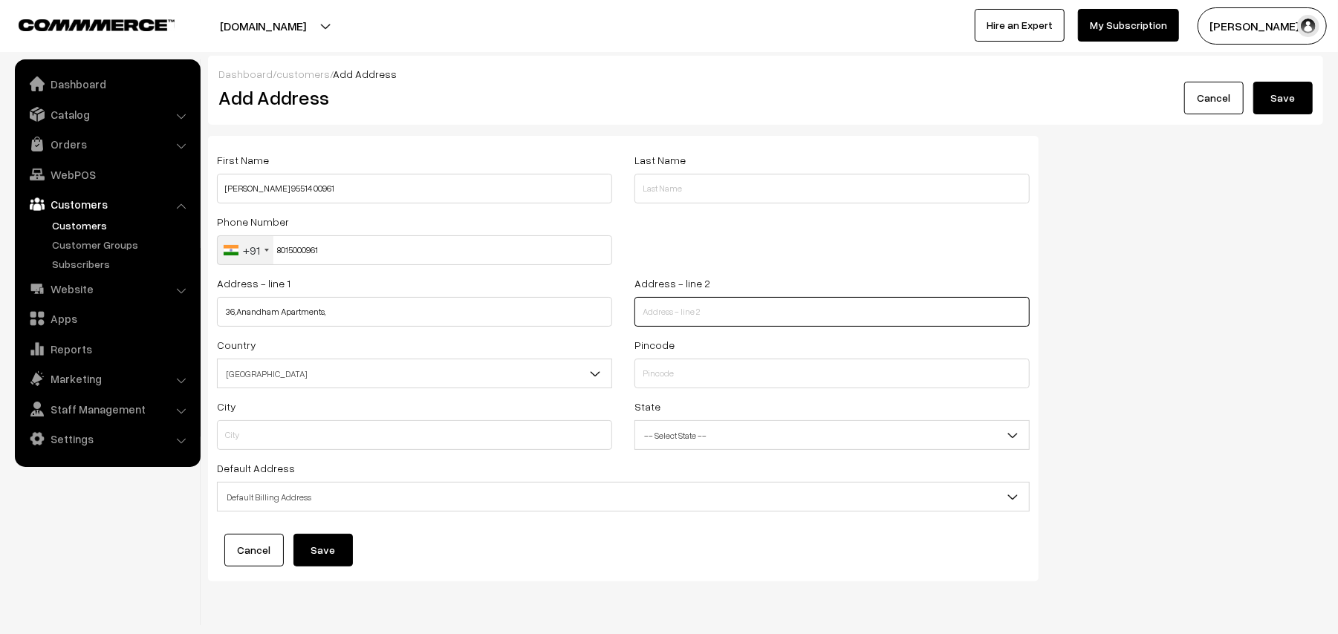
click at [675, 311] on input "text" at bounding box center [831, 312] width 395 height 30
paste input "4th floor Flat-H,P.T. Rajan road, kk nagar"
type input "4th floor Flat-H,P.T. Rajan road, kk nagar"
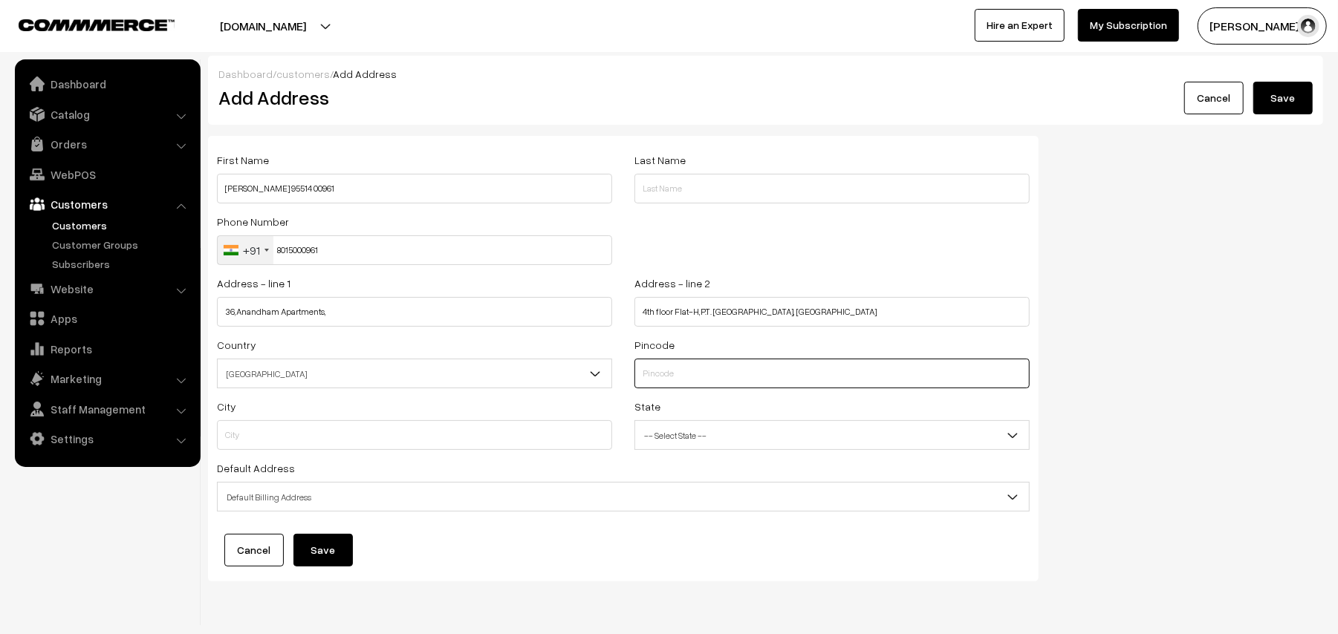
click at [669, 364] on input "text" at bounding box center [831, 374] width 395 height 30
type input "600078"
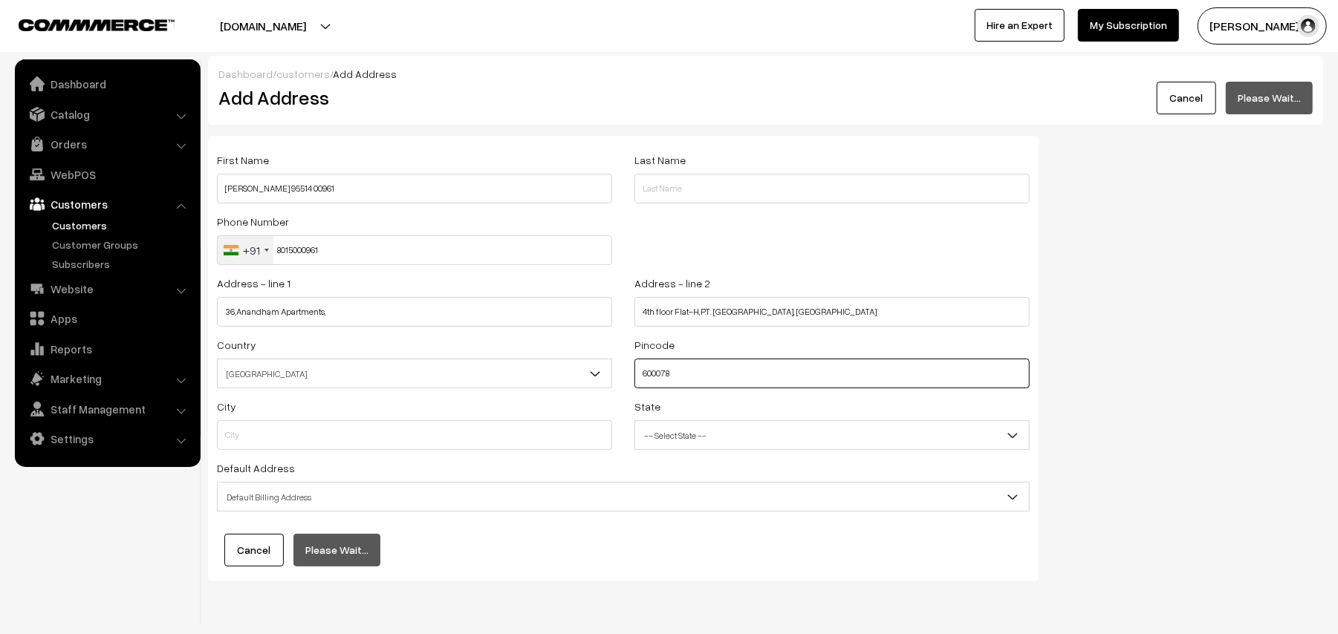
type input "Chennai"
select select "[GEOGRAPHIC_DATA]"
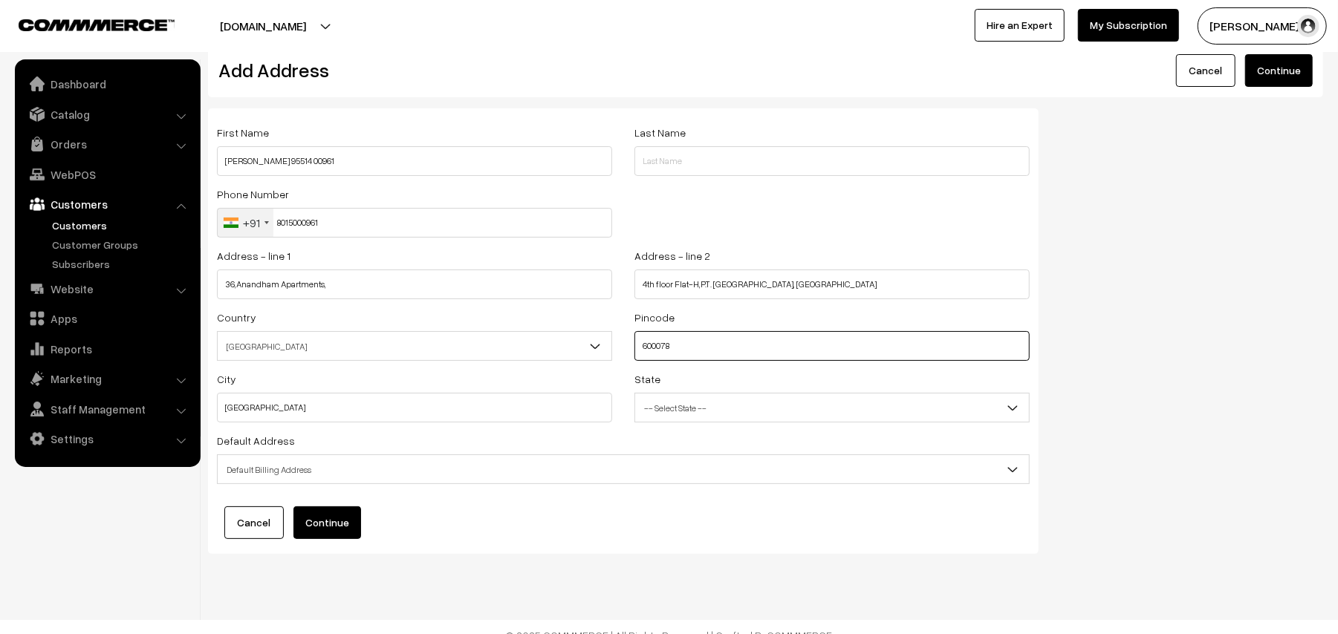
scroll to position [42, 0]
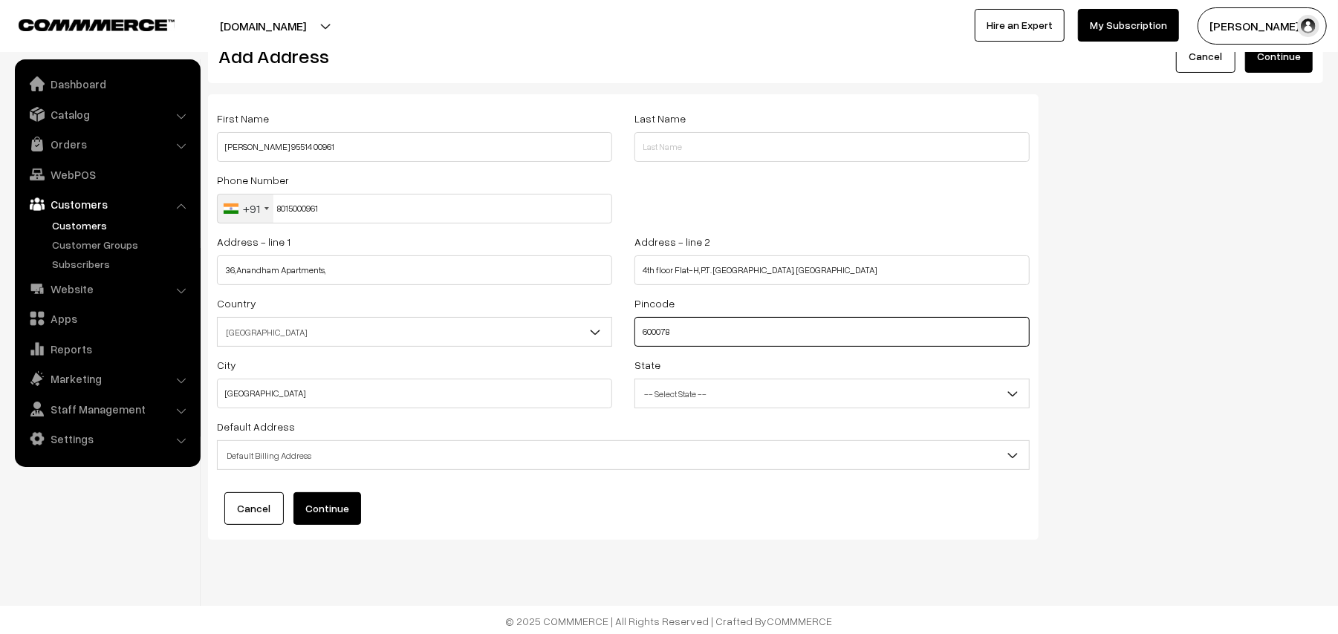
type input "600078"
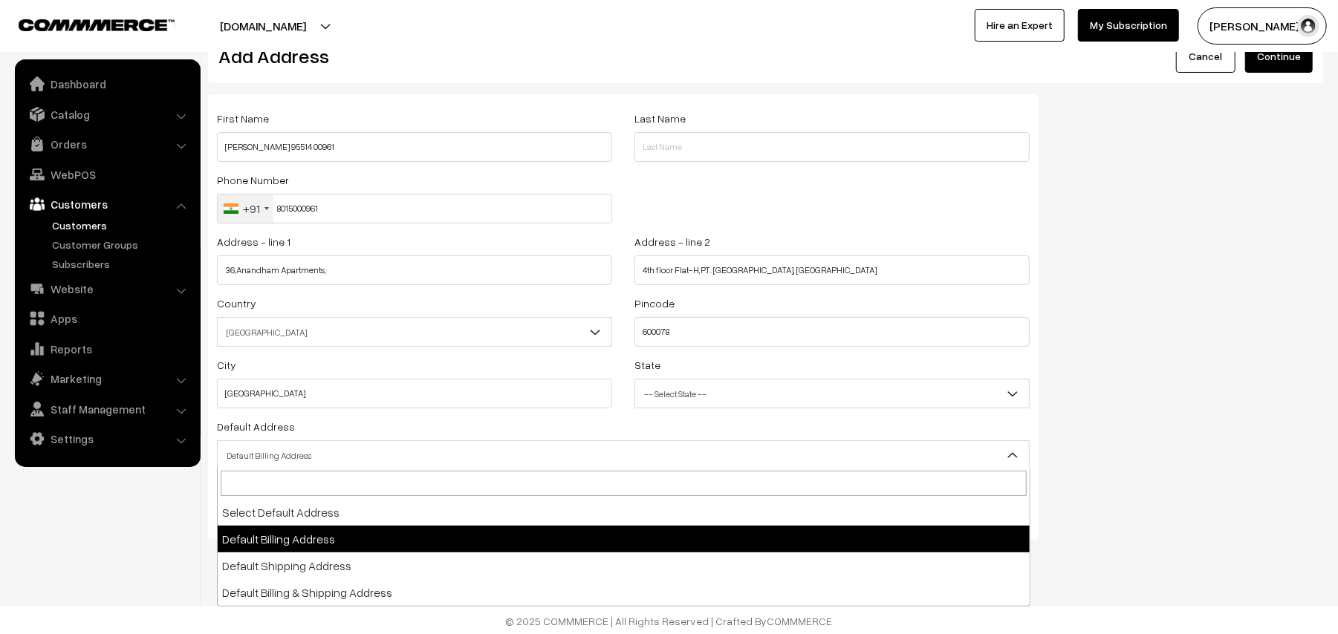
click at [260, 453] on span "Default Billing Address" at bounding box center [623, 456] width 811 height 26
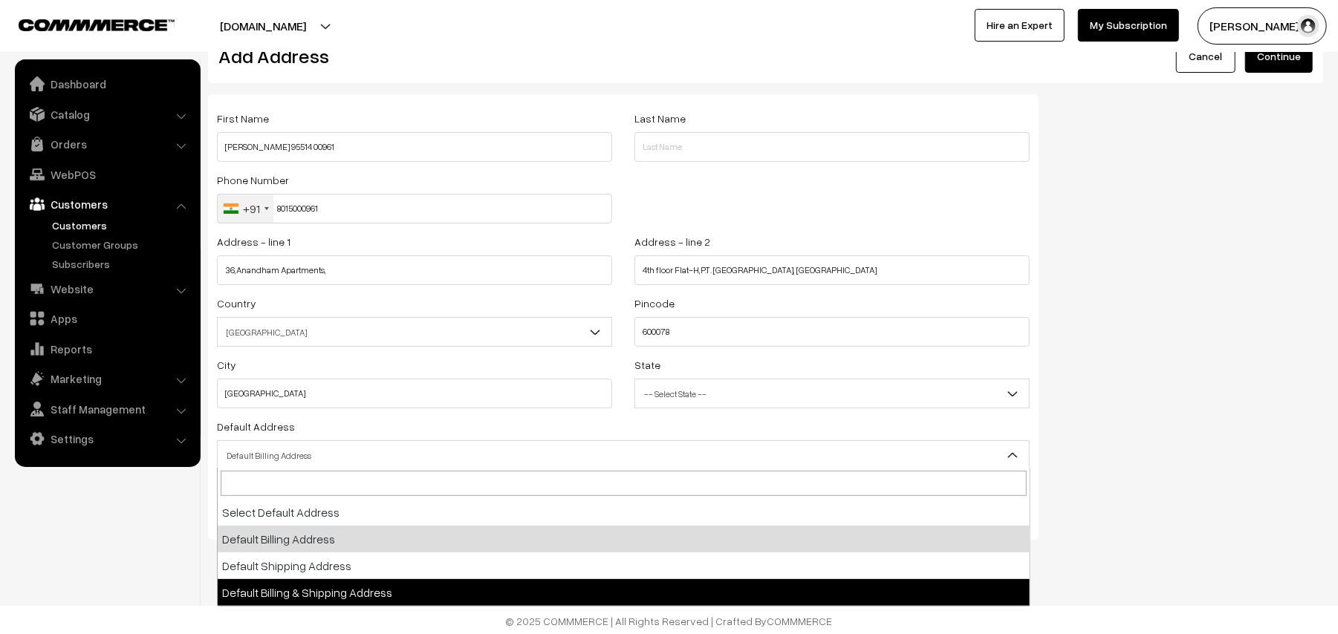
select select "3"
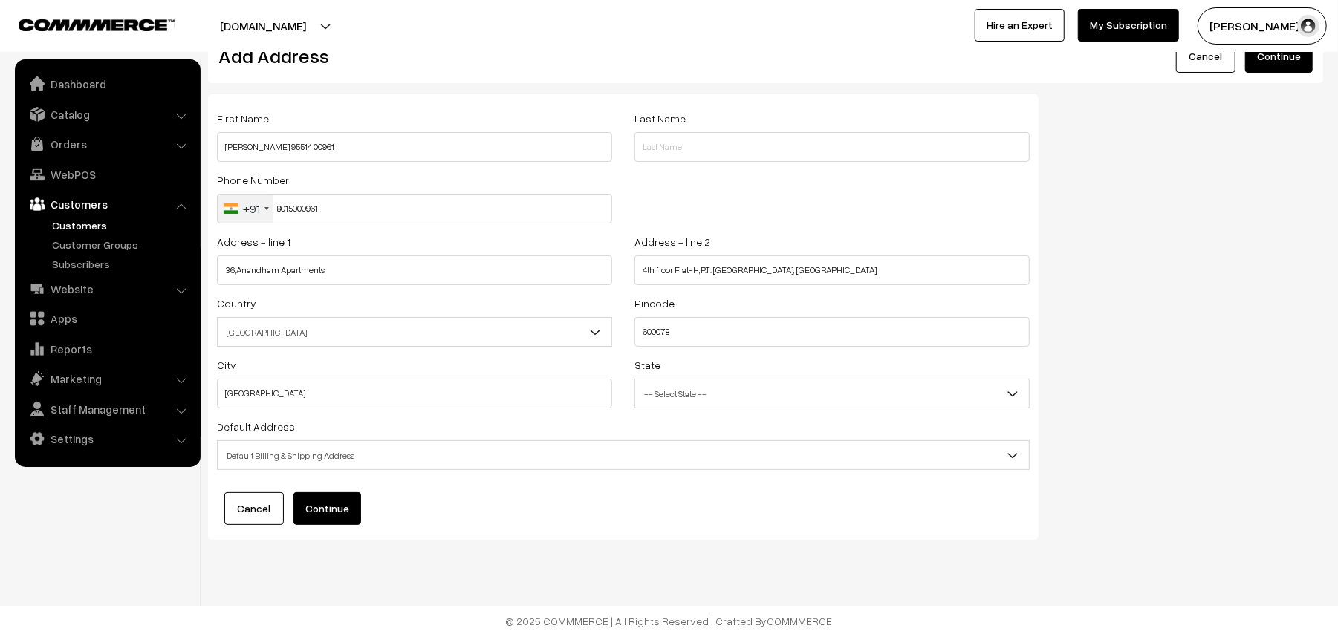
click at [686, 400] on span "-- Select State --" at bounding box center [832, 394] width 394 height 26
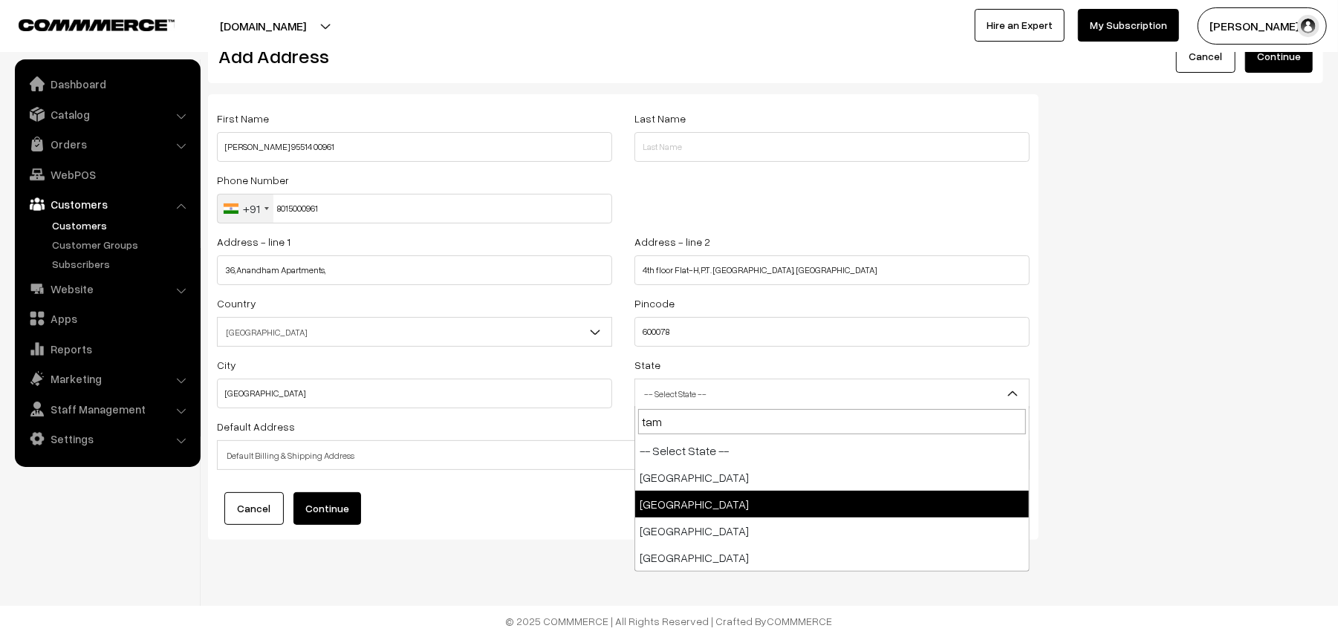
scroll to position [0, 0]
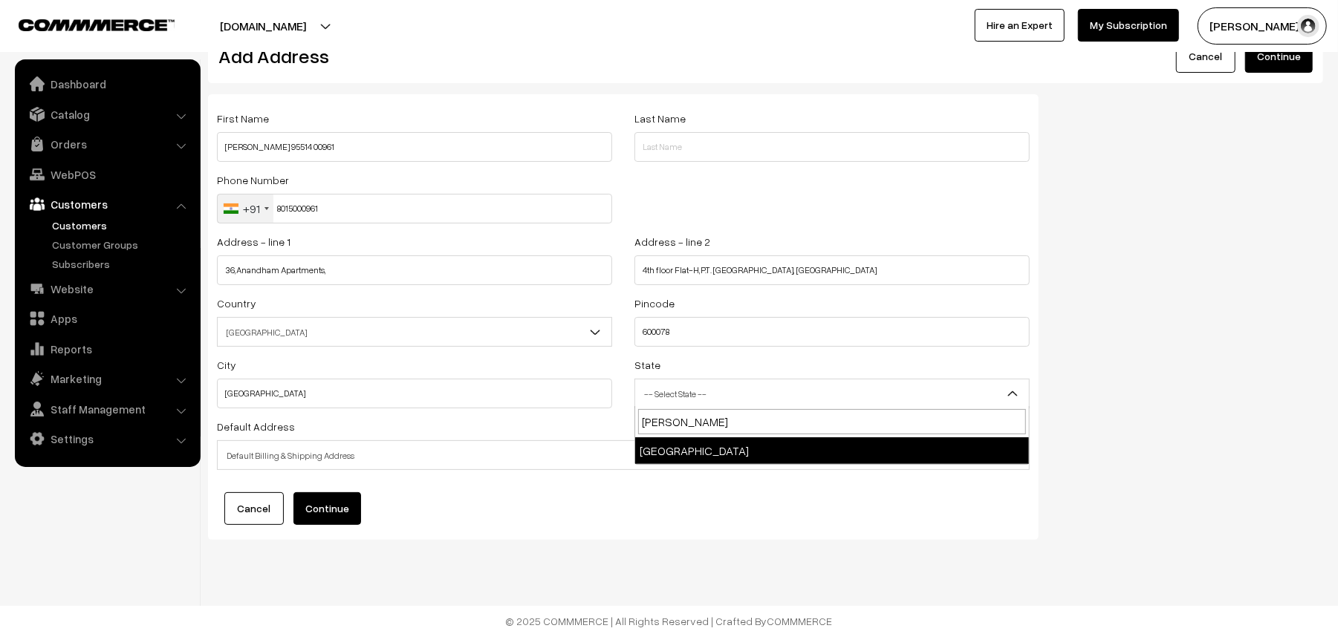
type input "tamil"
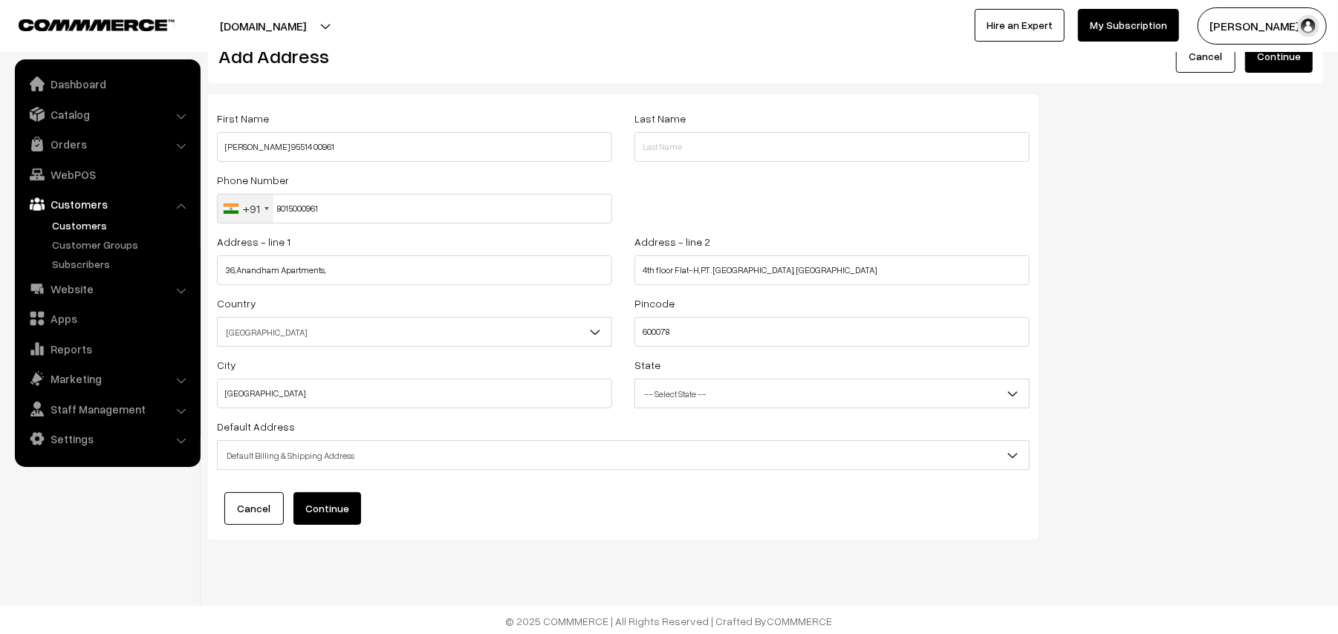
click at [322, 496] on button "Continue" at bounding box center [327, 509] width 68 height 33
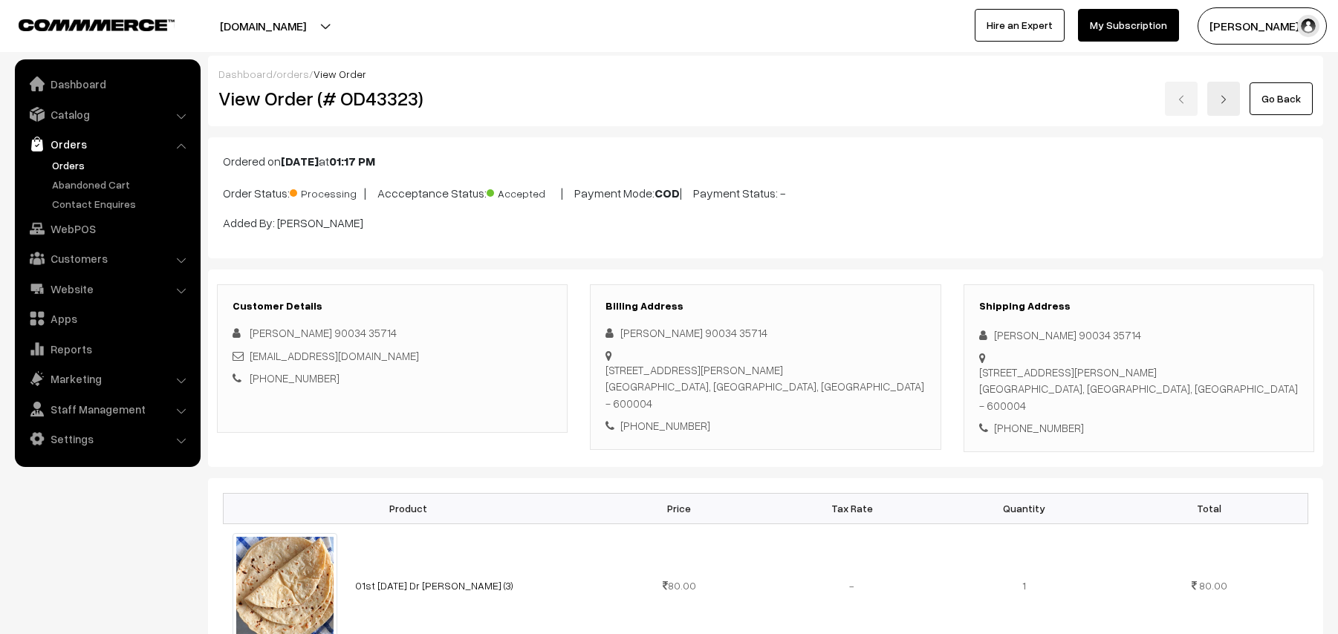
scroll to position [688, 0]
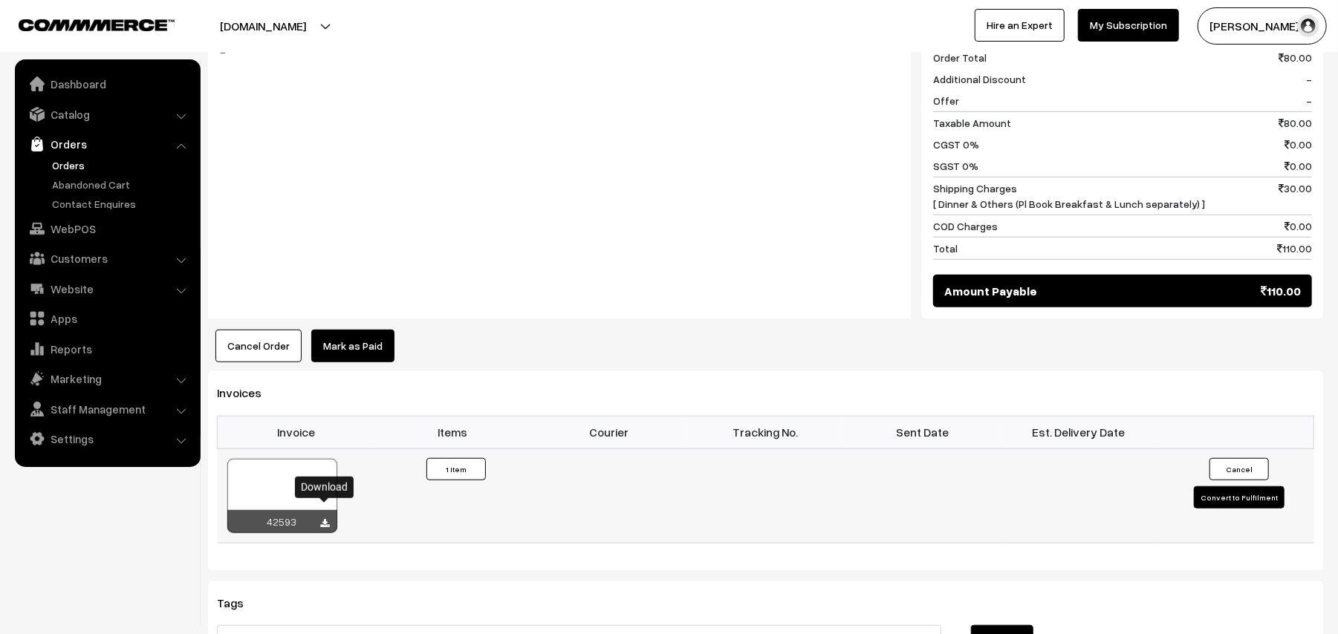
click at [328, 517] on div at bounding box center [325, 524] width 9 height 15
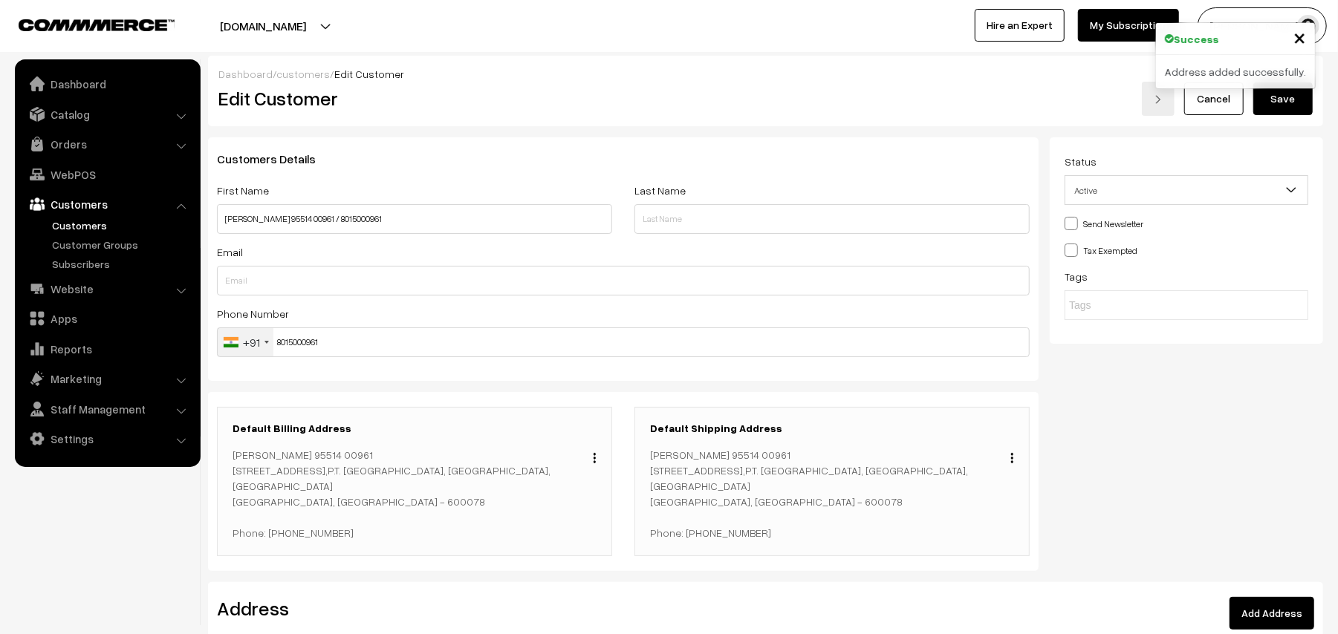
click at [1261, 104] on button "Save" at bounding box center [1282, 98] width 59 height 33
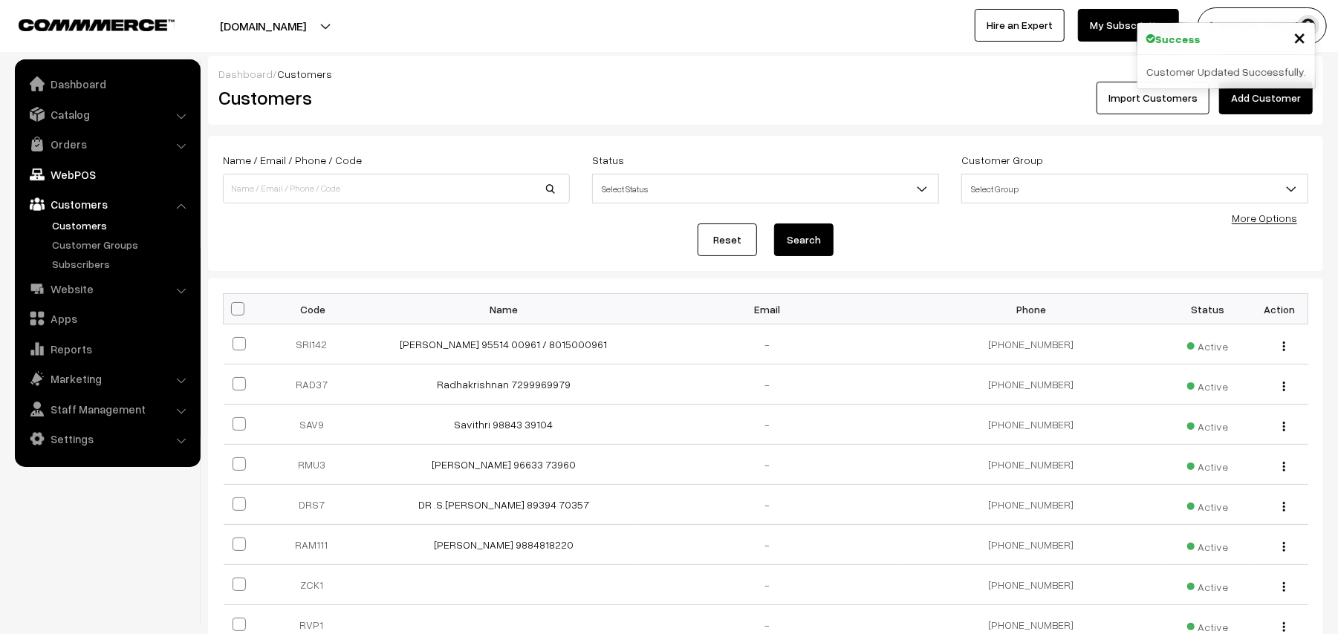
click at [80, 171] on link "WebPOS" at bounding box center [107, 174] width 177 height 27
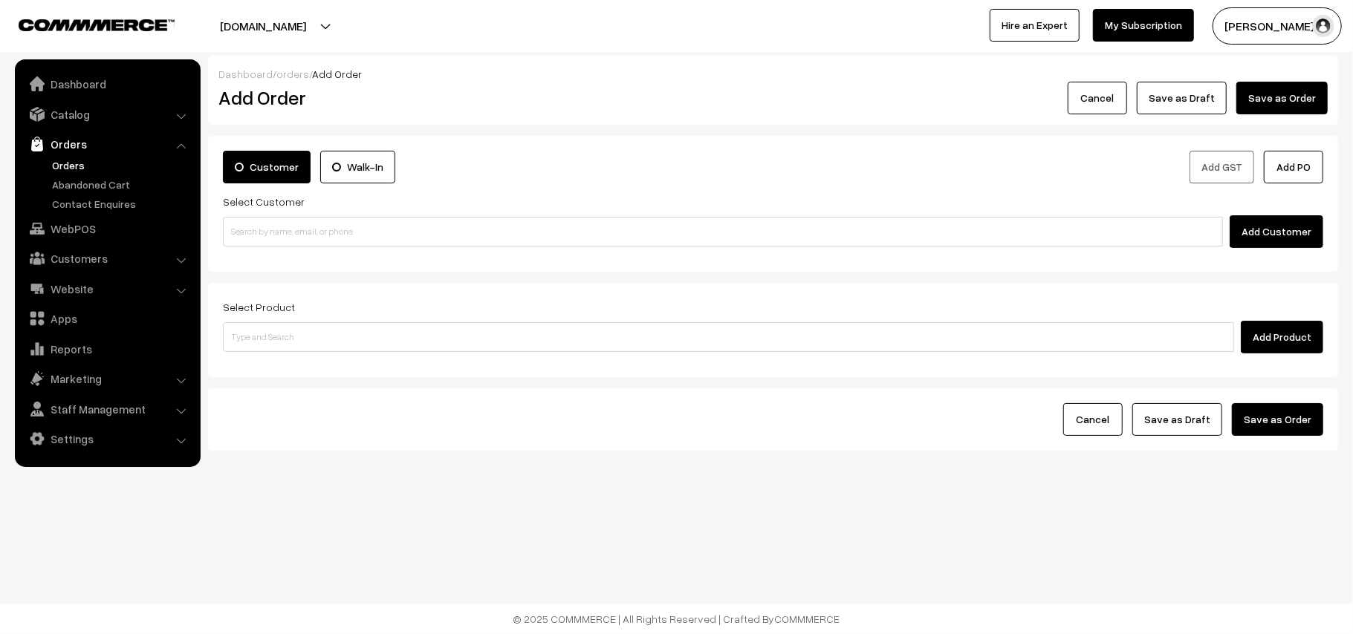
click at [318, 250] on div "Customer Walk-In Add GST Add PO Select Customer Add Customer" at bounding box center [773, 204] width 1130 height 136
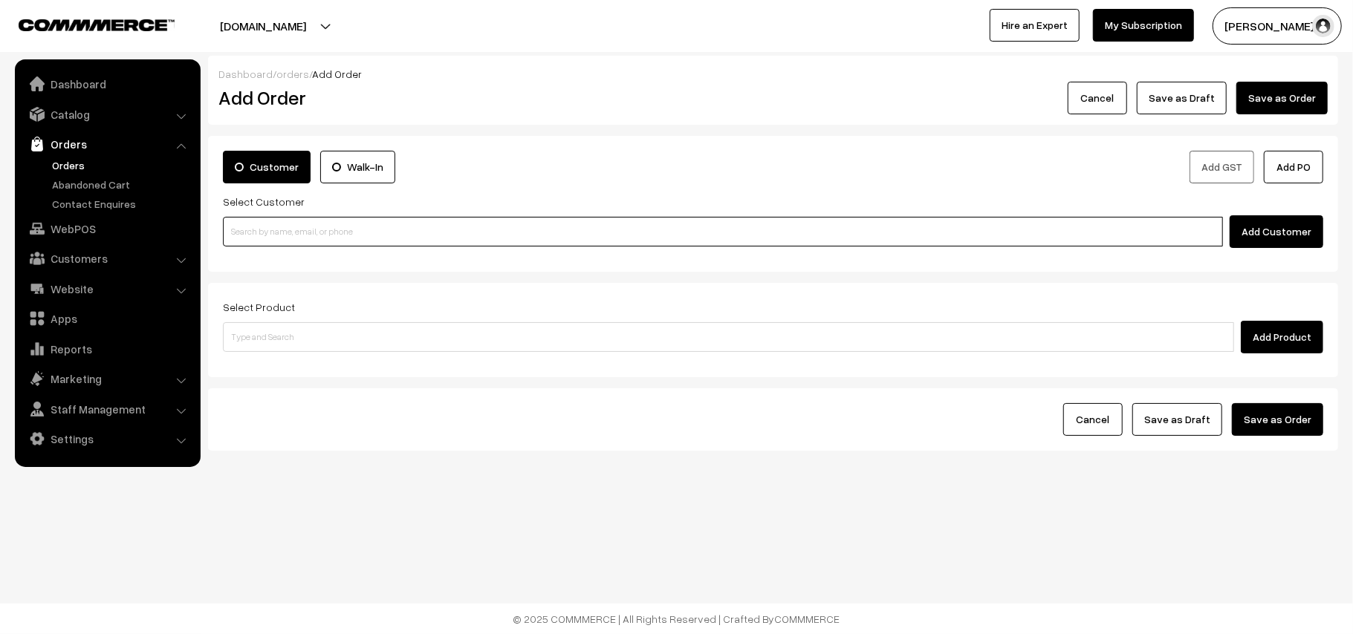
click at [319, 238] on input at bounding box center [723, 232] width 1000 height 30
paste input "95514 00961"
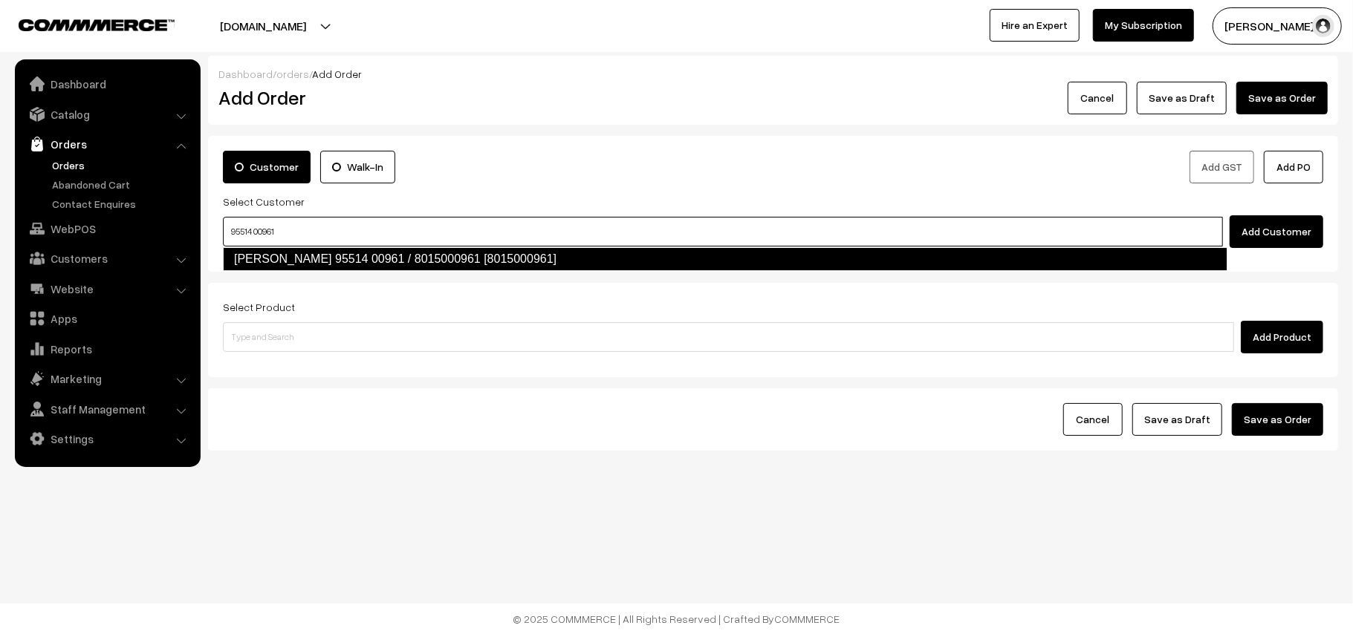
click at [270, 253] on link "Sriram 95514 00961 / 8015000961 [8015000961]" at bounding box center [725, 259] width 1004 height 24
type input "95514 00961"
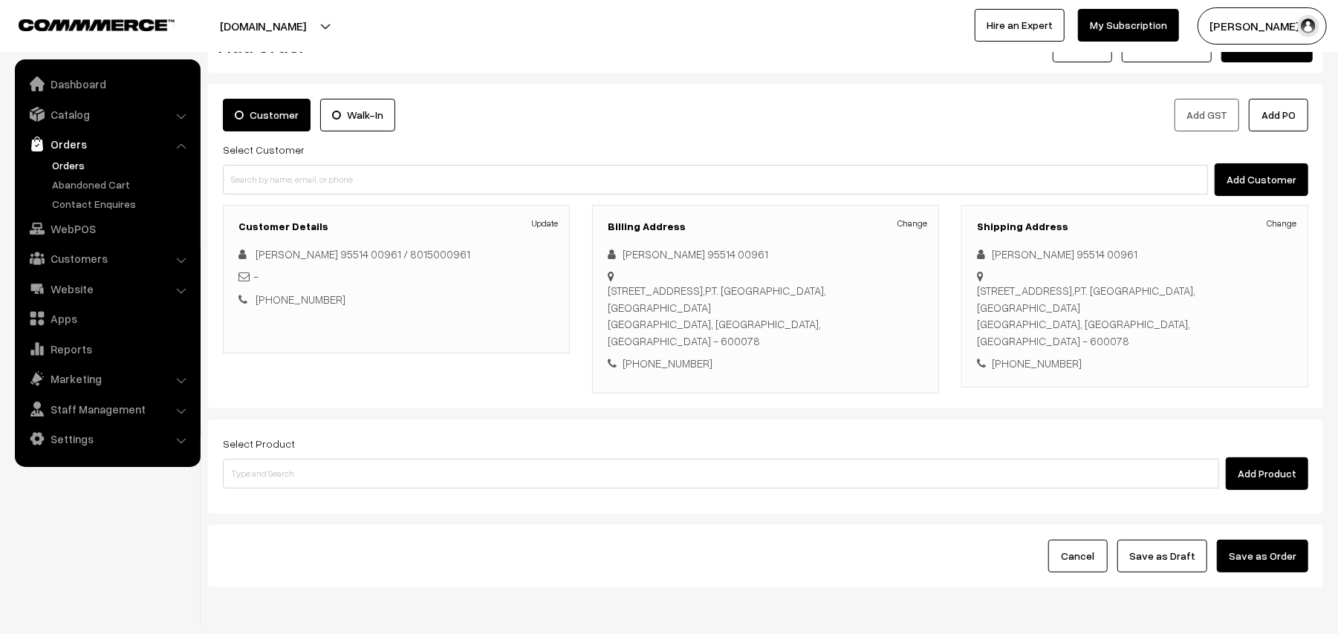
scroll to position [81, 0]
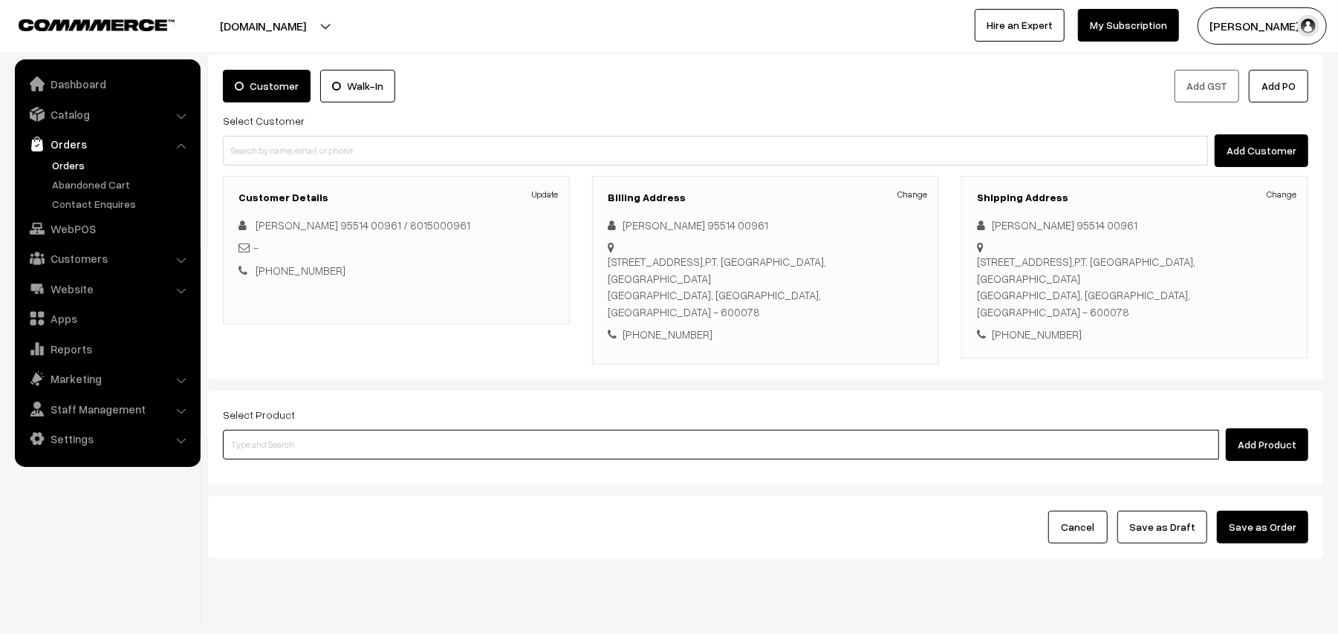
click at [311, 430] on input at bounding box center [721, 445] width 996 height 30
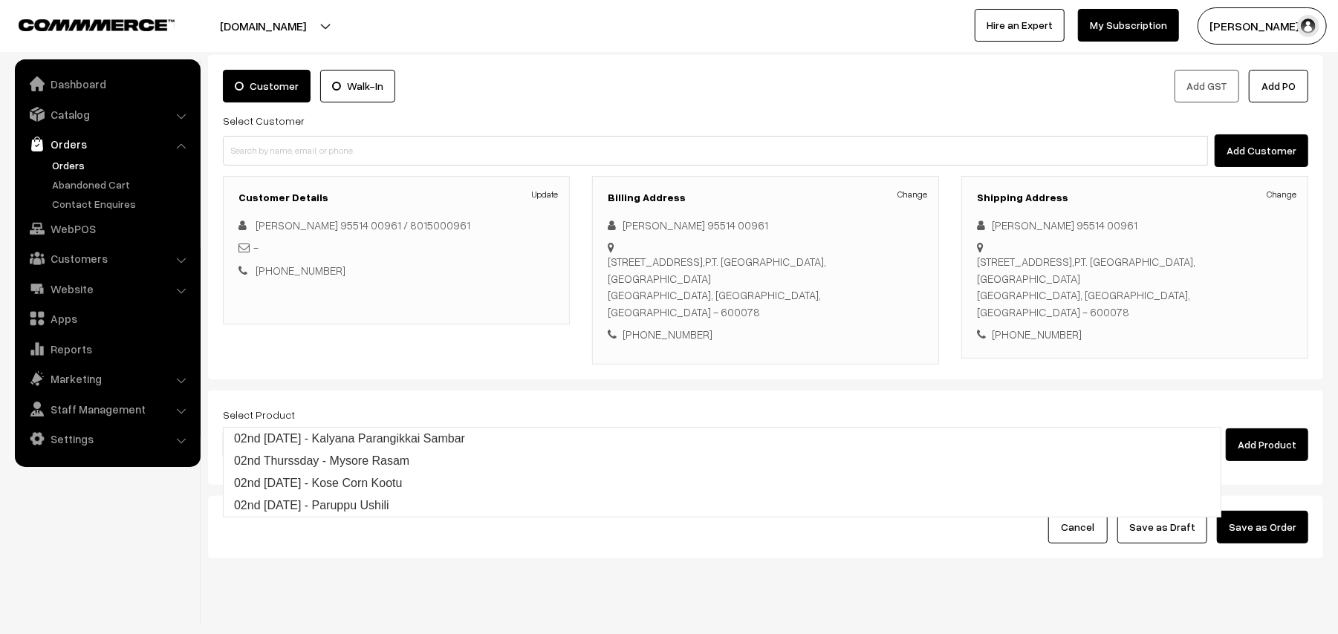
type input "02nd vij"
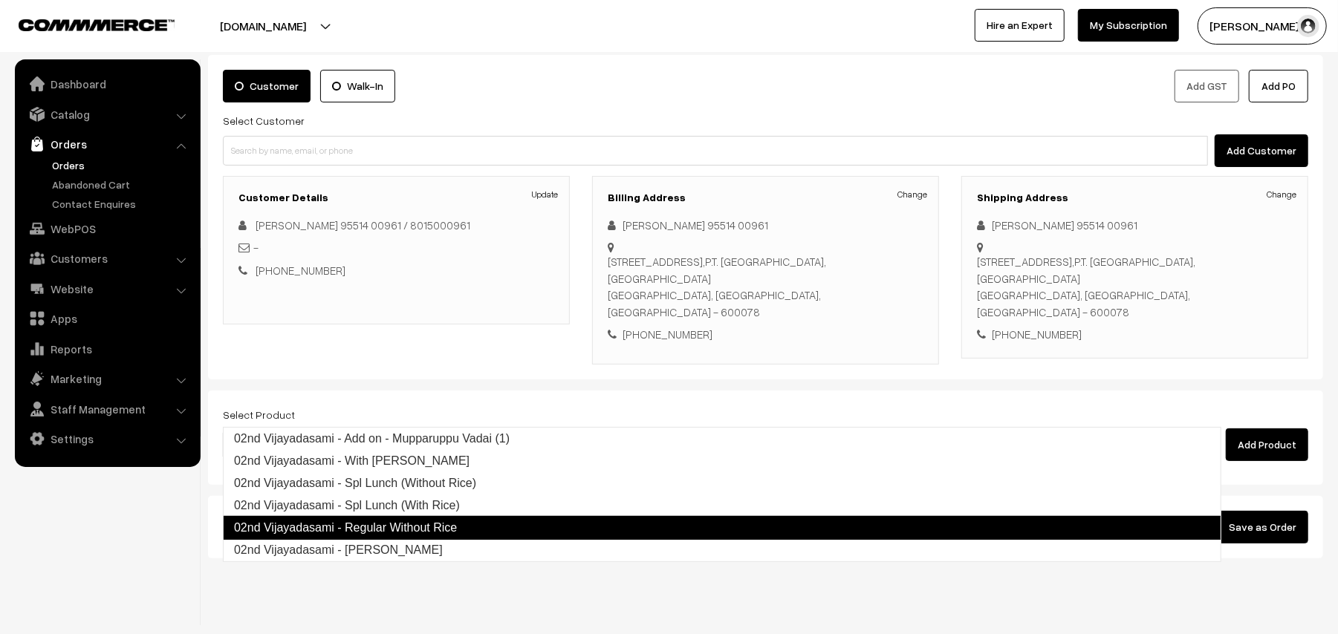
click at [458, 536] on link "02nd Vijayadasami - Regular Without Rice" at bounding box center [722, 528] width 998 height 24
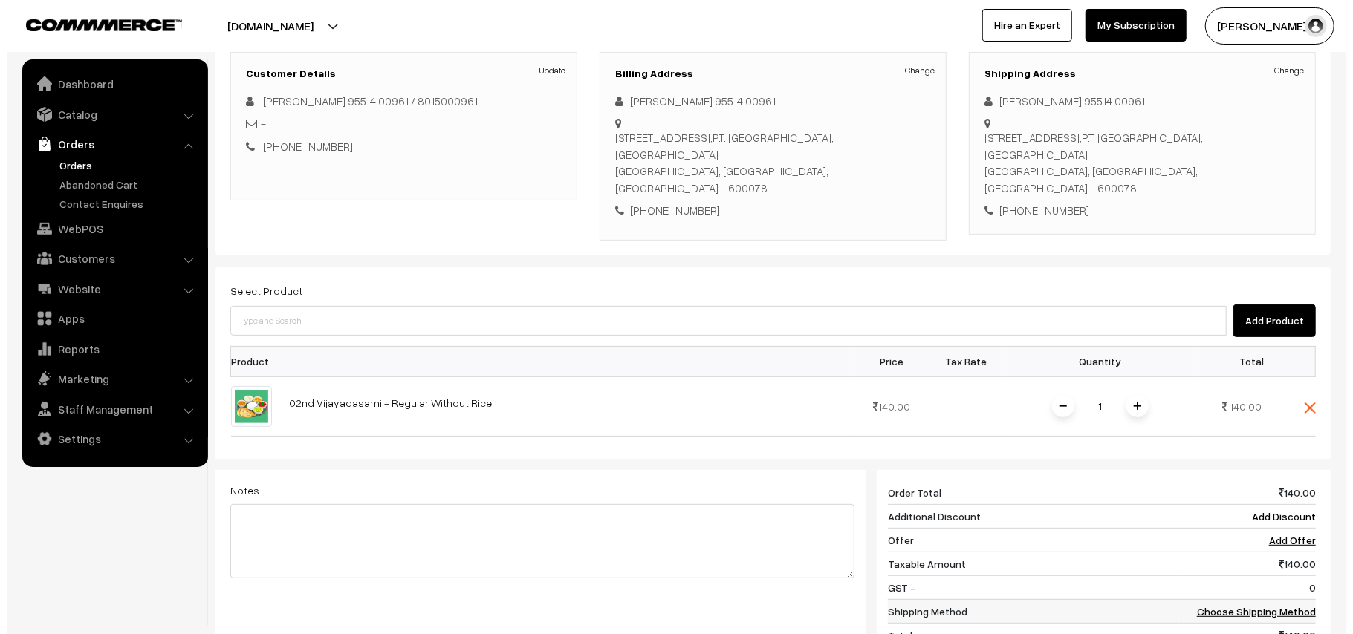
scroll to position [378, 0]
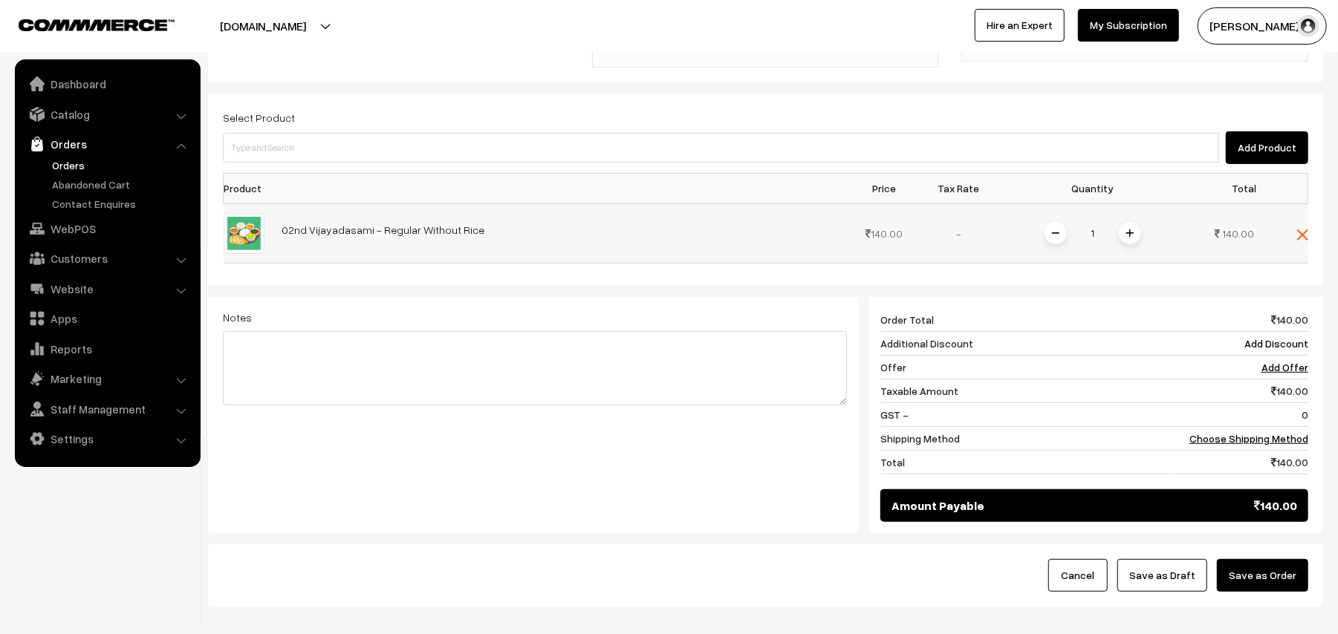
click at [1123, 222] on span at bounding box center [1130, 233] width 22 height 22
click at [1235, 432] on link "Choose Shipping Method" at bounding box center [1248, 438] width 119 height 13
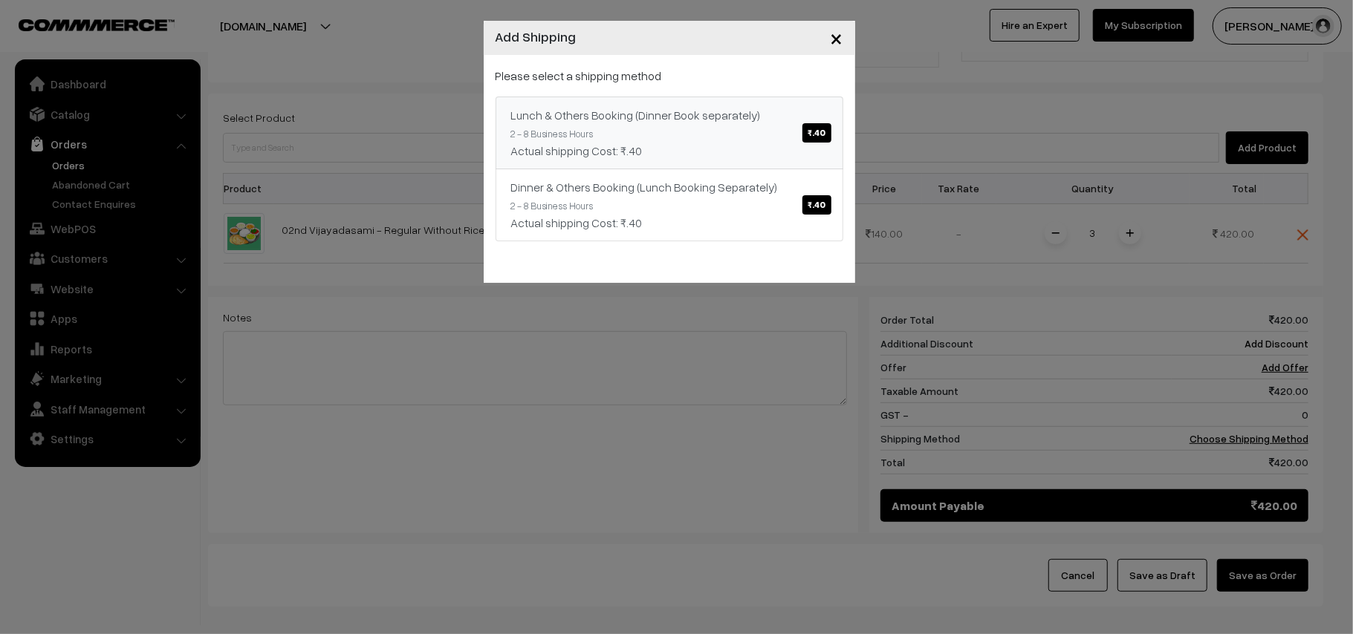
click at [728, 149] on div "Actual shipping Cost: ₹.40" at bounding box center [669, 151] width 316 height 18
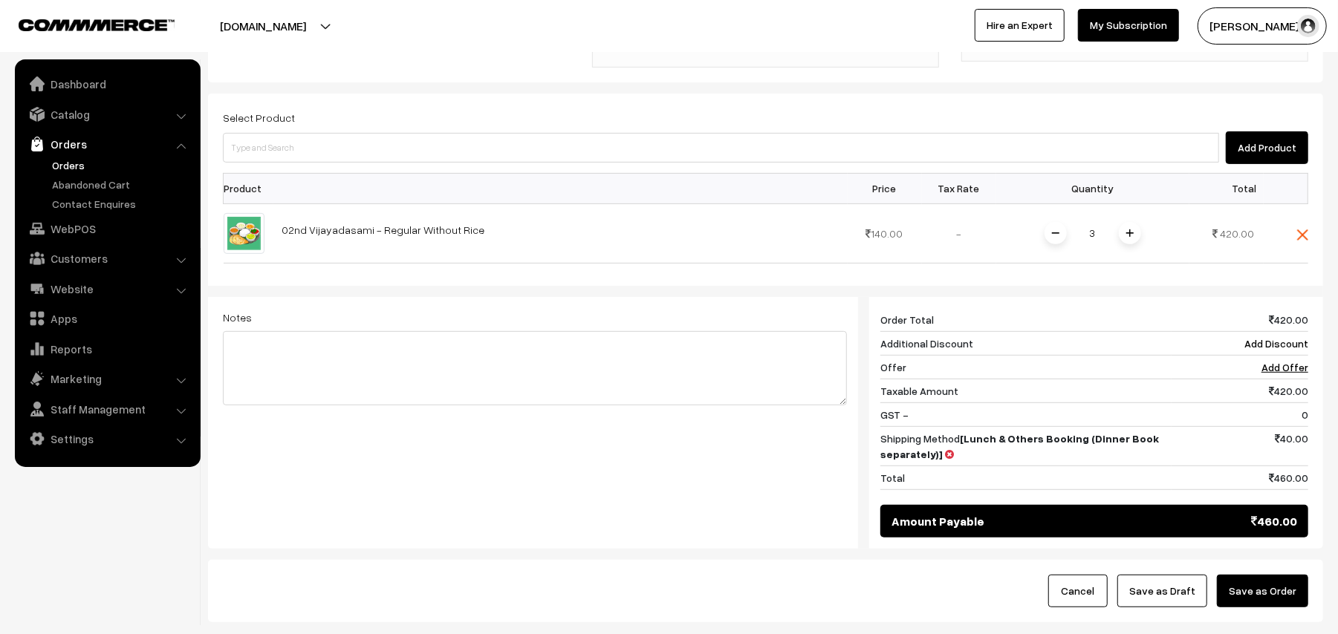
drag, startPoint x: 1287, startPoint y: 579, endPoint x: 1281, endPoint y: 563, distance: 17.4
click at [1284, 579] on div "Cancel Save as Draft Save as Order" at bounding box center [765, 591] width 1115 height 62
click at [1279, 575] on button "Save as Order" at bounding box center [1262, 591] width 91 height 33
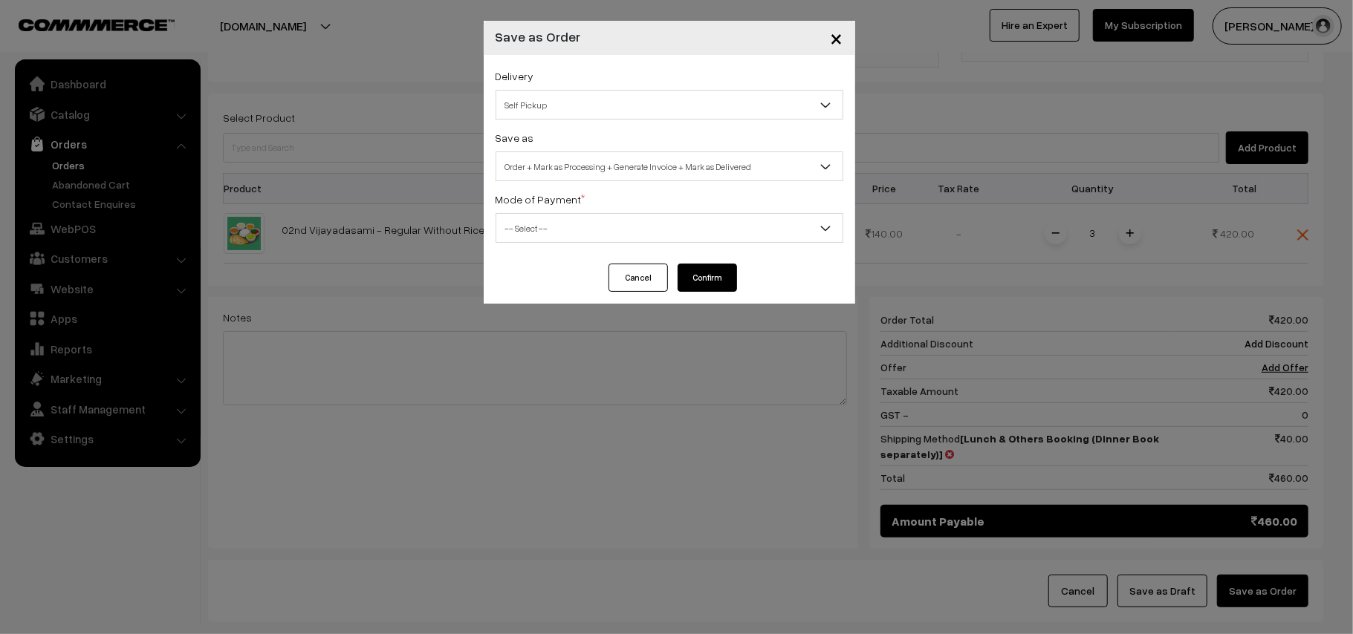
click at [575, 108] on span "Self Pickup" at bounding box center [669, 105] width 346 height 26
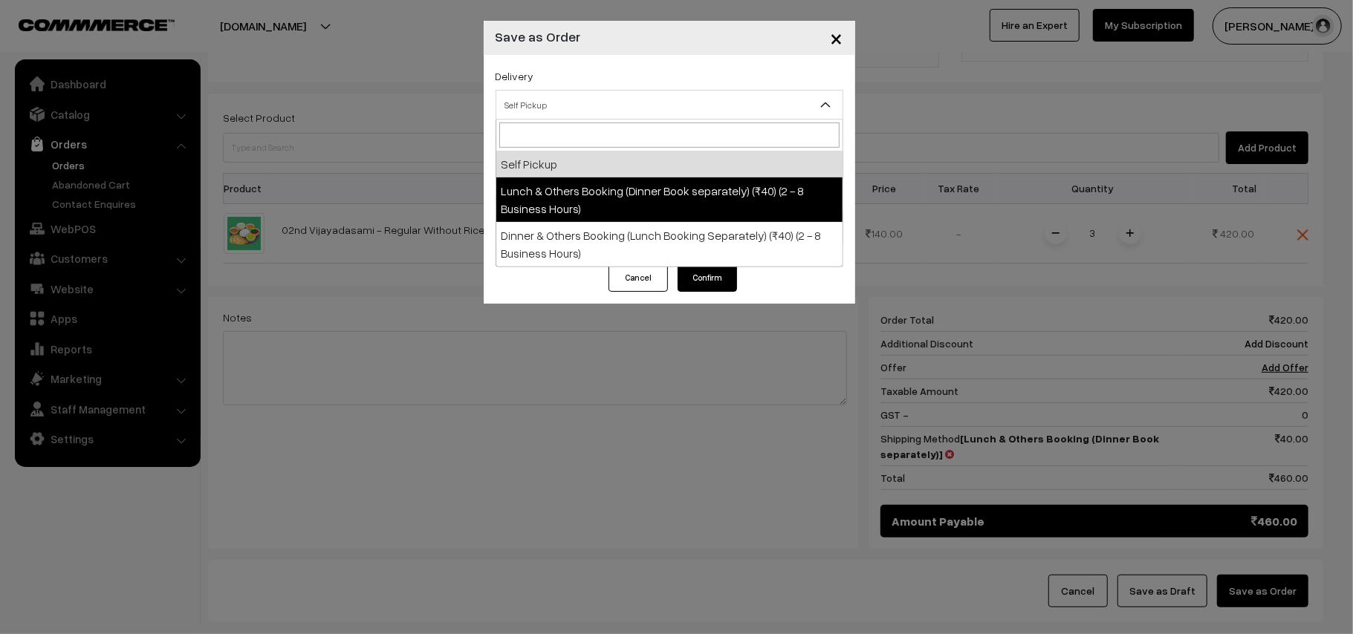
select select "LOB1"
select select "3"
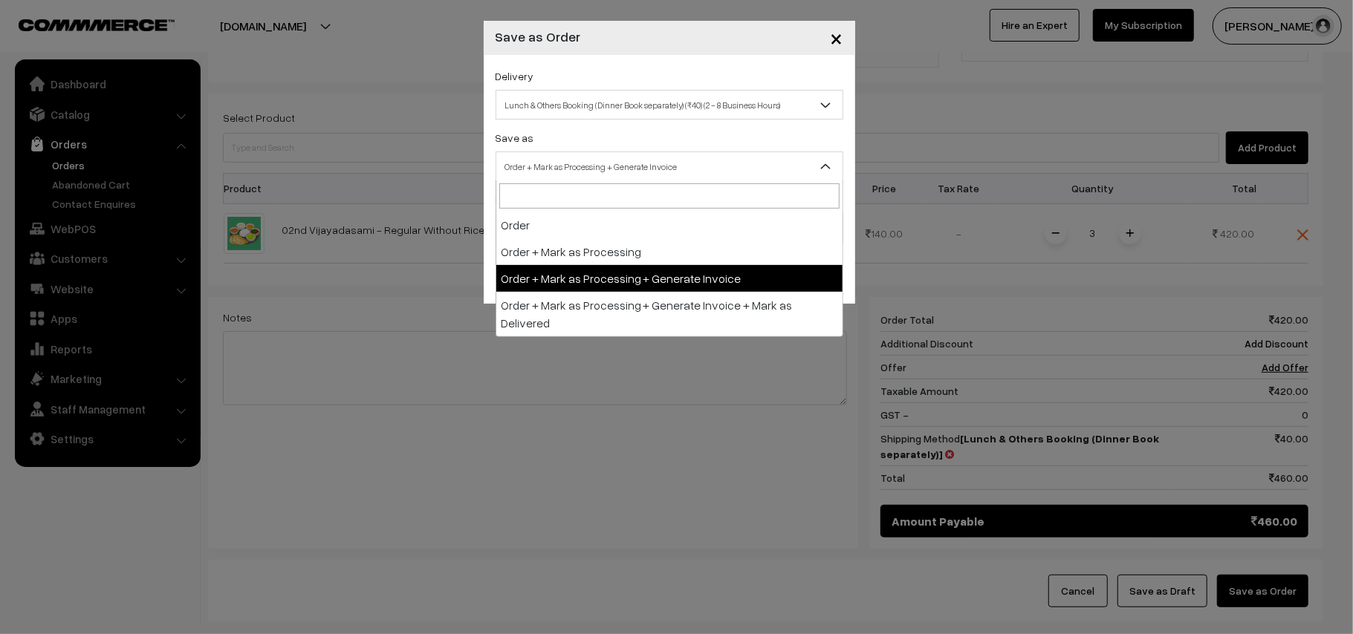
click at [619, 173] on span "Order + Mark as Processing + Generate Invoice" at bounding box center [669, 167] width 346 height 26
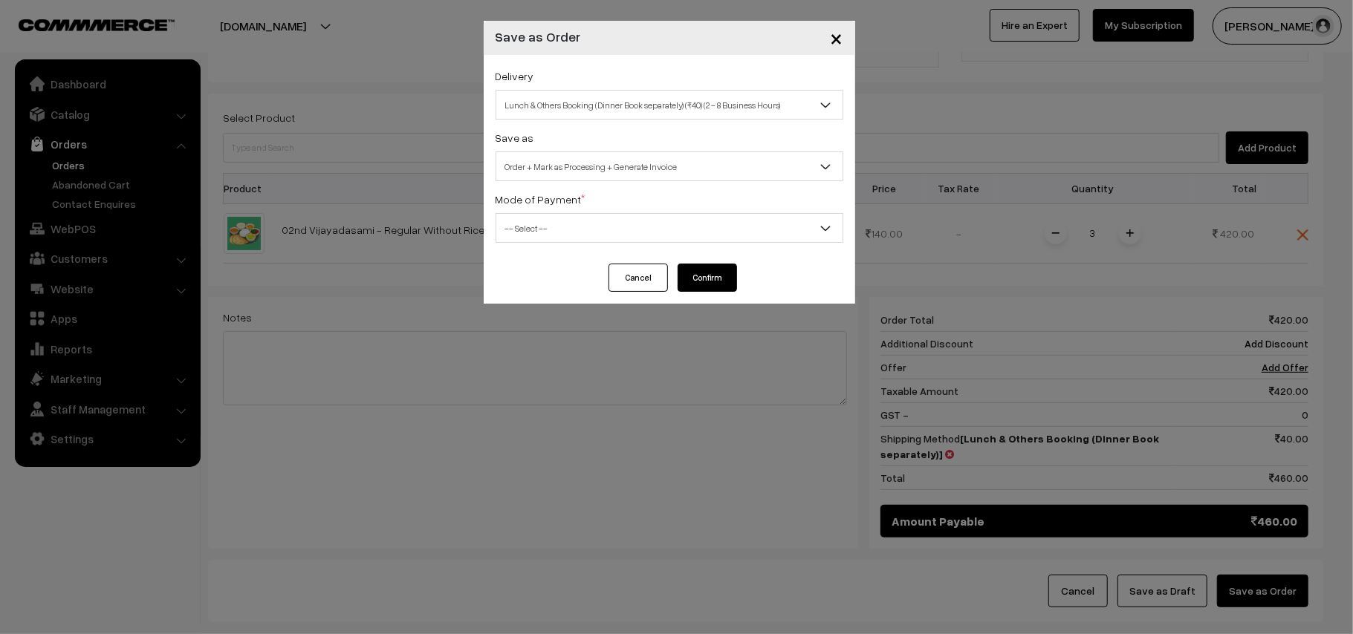
click at [539, 215] on span "-- Select --" at bounding box center [669, 228] width 346 height 26
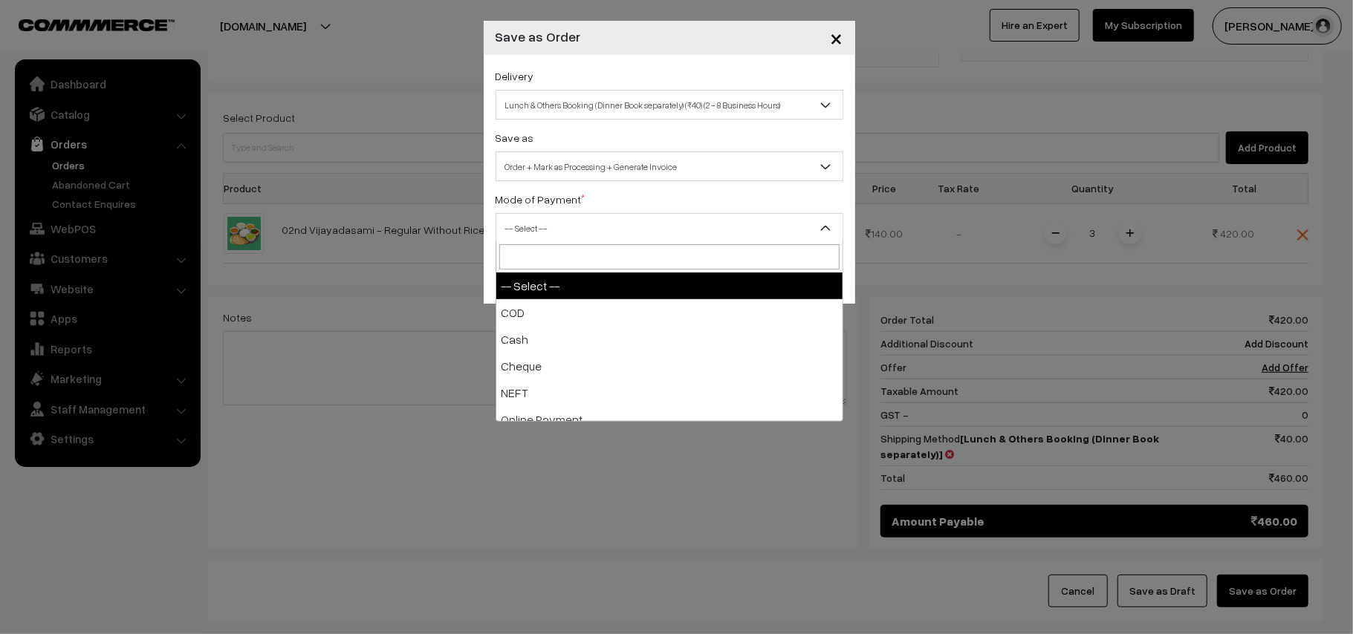
drag, startPoint x: 530, startPoint y: 294, endPoint x: 530, endPoint y: 304, distance: 9.7
select select "1"
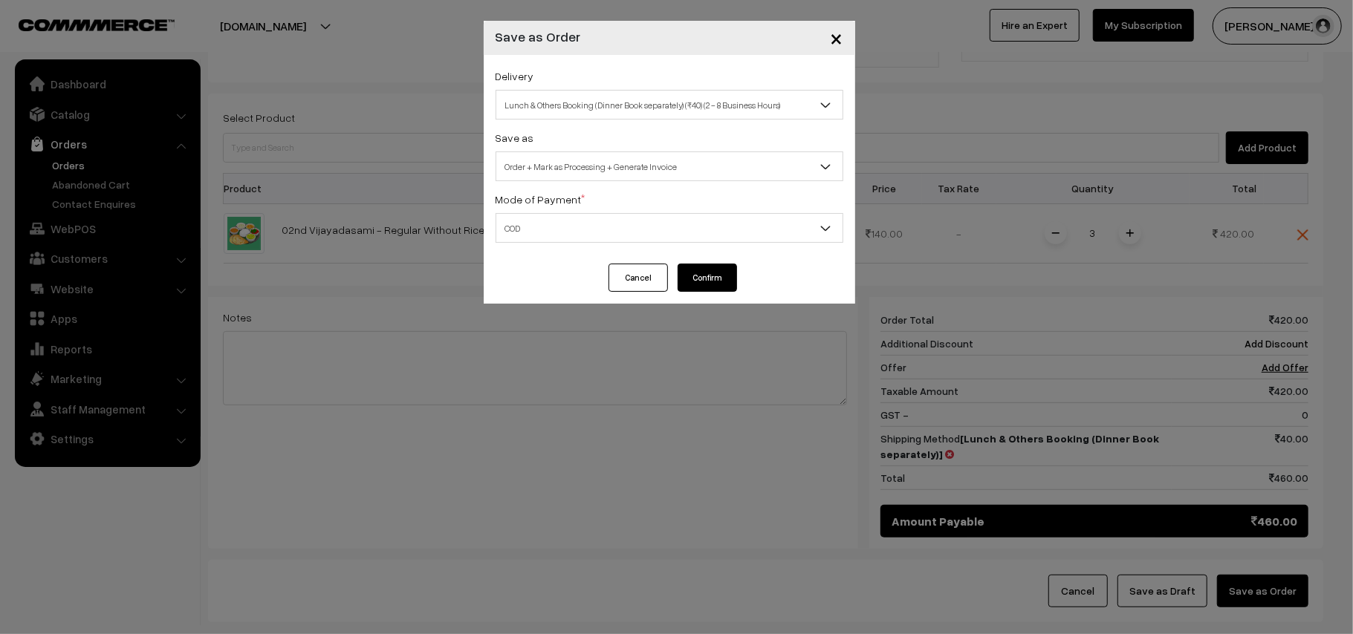
click at [695, 274] on button "Confirm" at bounding box center [707, 278] width 59 height 28
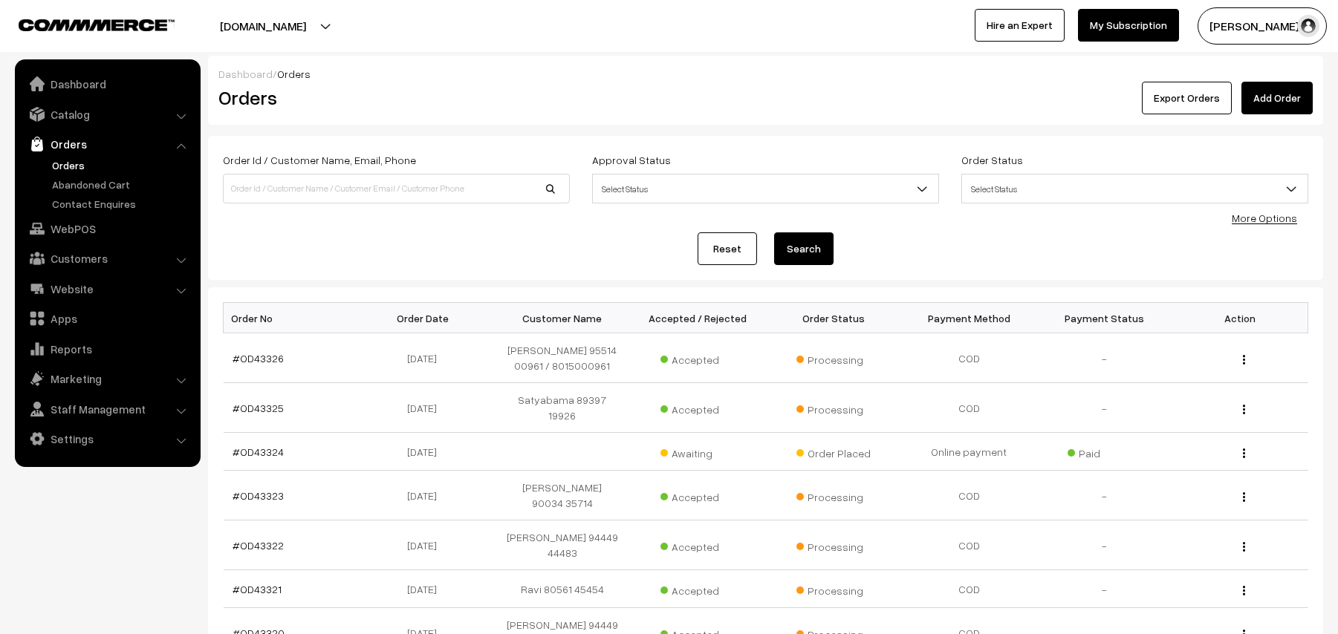
click at [264, 354] on link "#OD43326" at bounding box center [258, 358] width 51 height 13
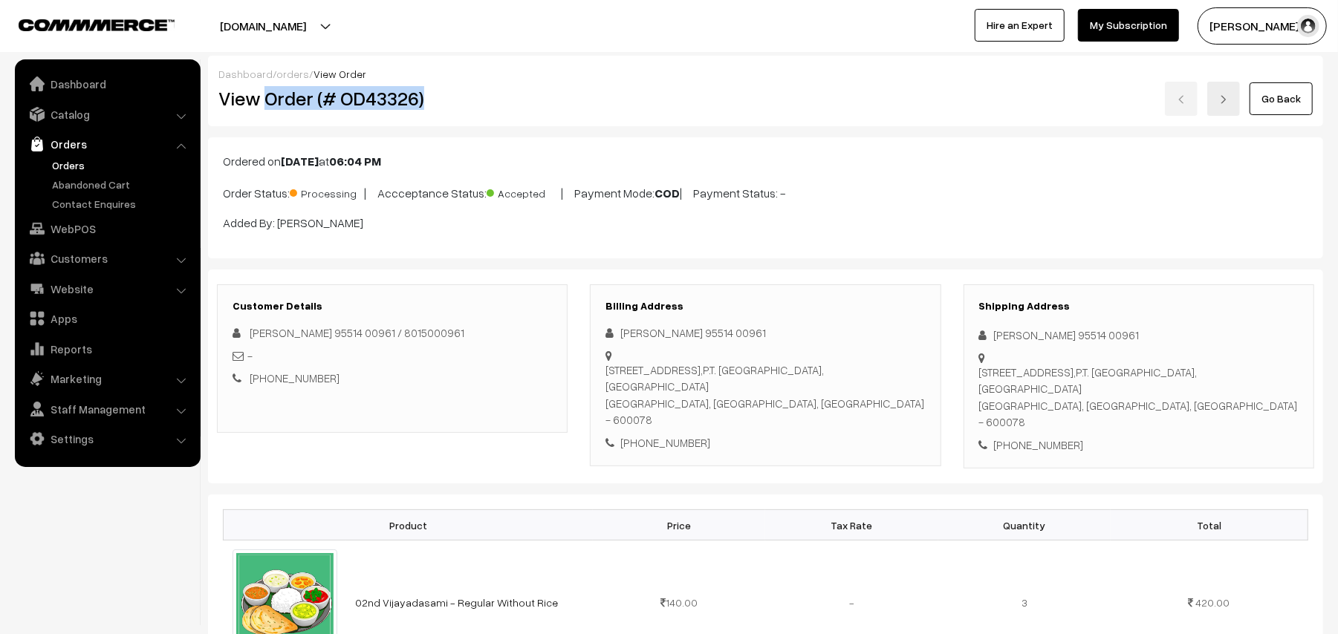
click at [465, 117] on div "Dashboard / orders / View Order View Order (# OD43326) Go Back" at bounding box center [765, 91] width 1115 height 71
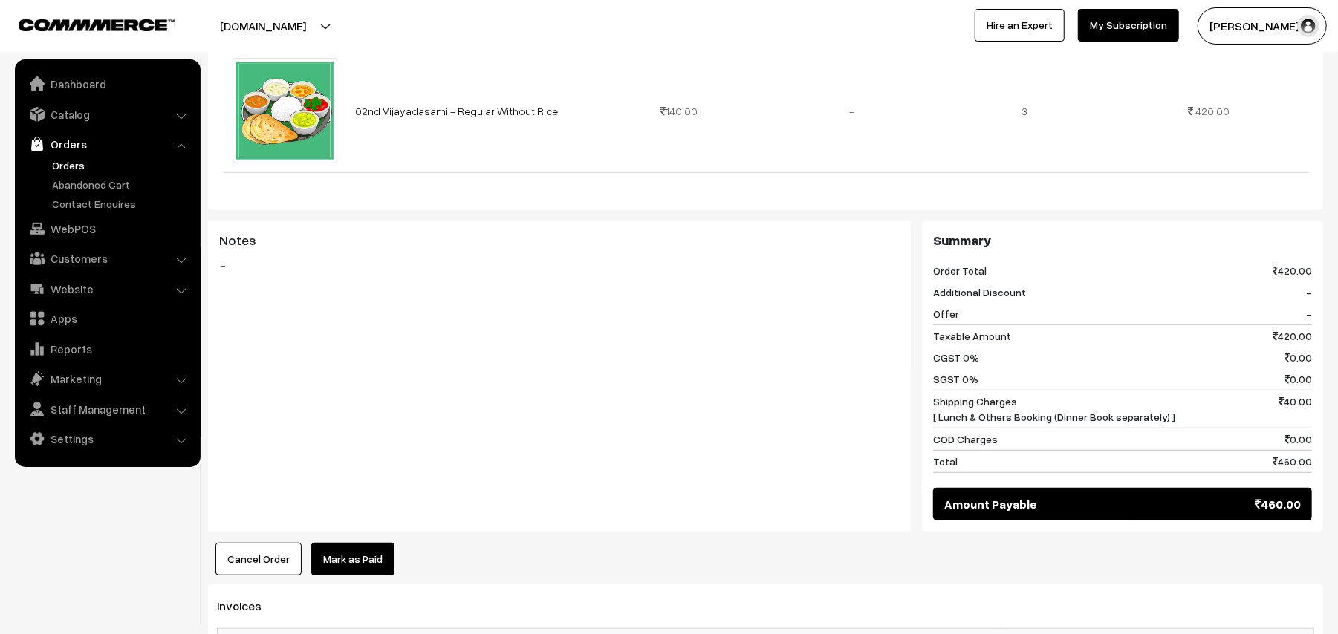
scroll to position [693, 0]
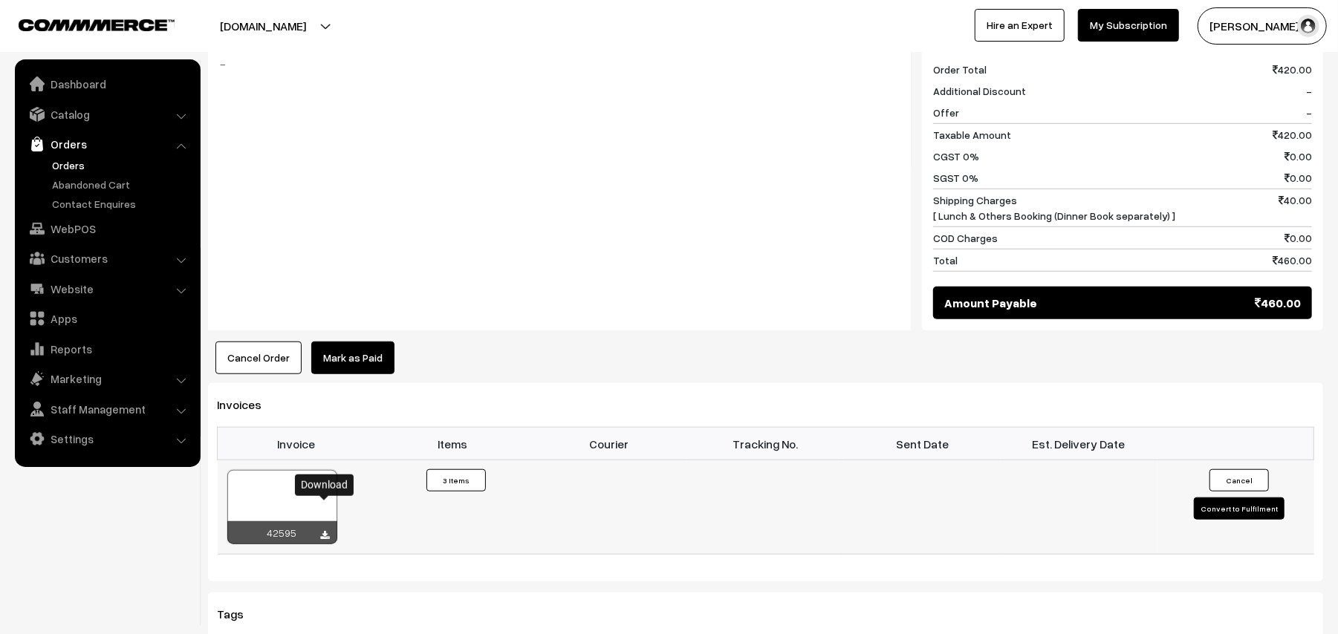
click at [324, 531] on icon at bounding box center [325, 536] width 9 height 10
click at [75, 224] on link "WebPOS" at bounding box center [107, 228] width 177 height 27
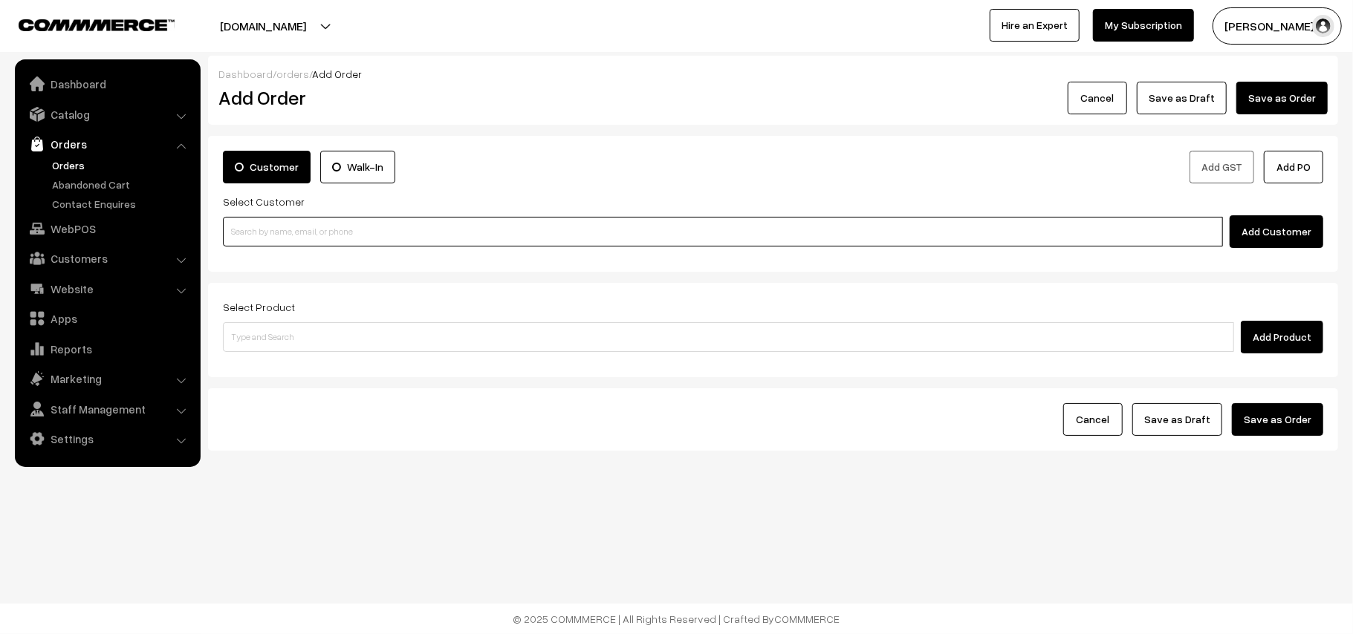
click at [314, 233] on input at bounding box center [723, 232] width 1000 height 30
paste input "98805 47253"
click at [253, 221] on input "98805 47253" at bounding box center [723, 232] width 1000 height 30
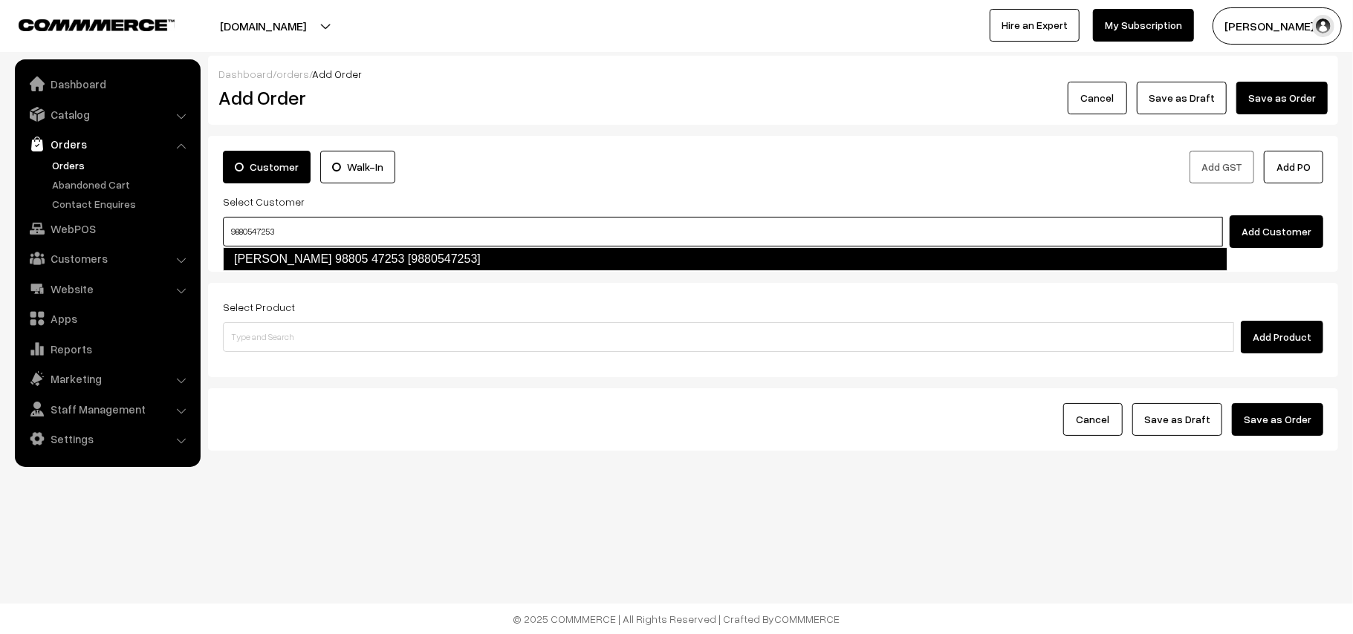
click at [292, 253] on link "[PERSON_NAME] 98805 47253 [9880547253]" at bounding box center [725, 259] width 1004 height 24
type input "9880547253"
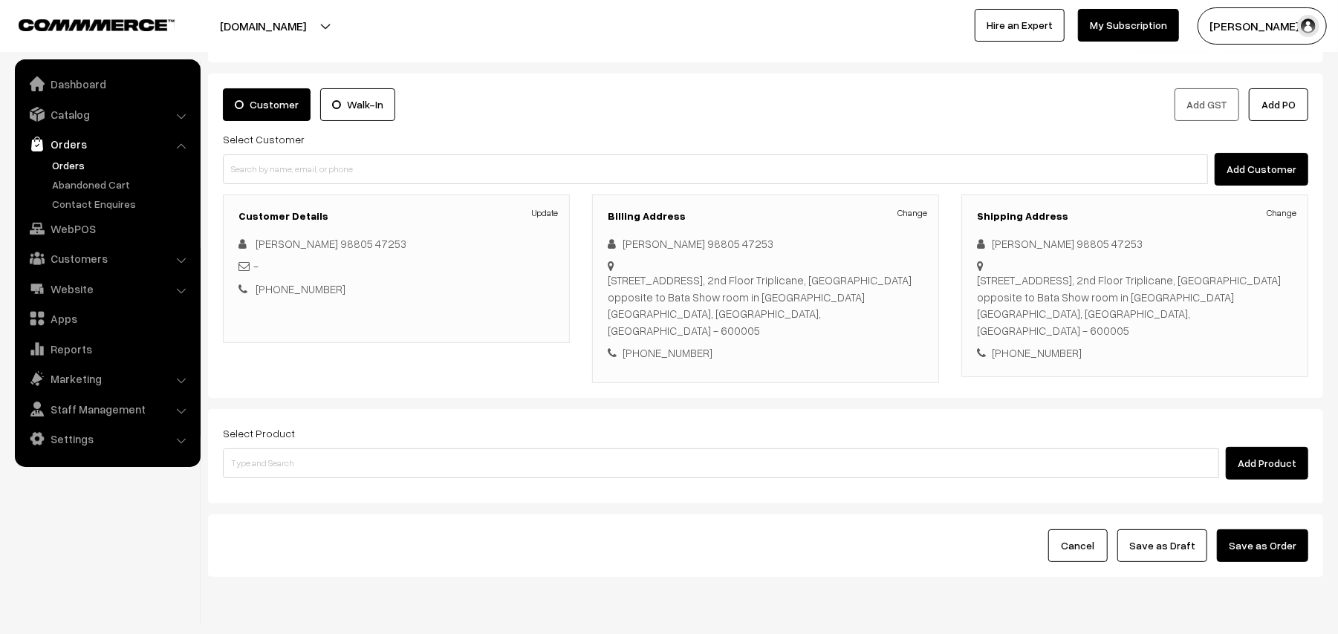
scroll to position [97, 0]
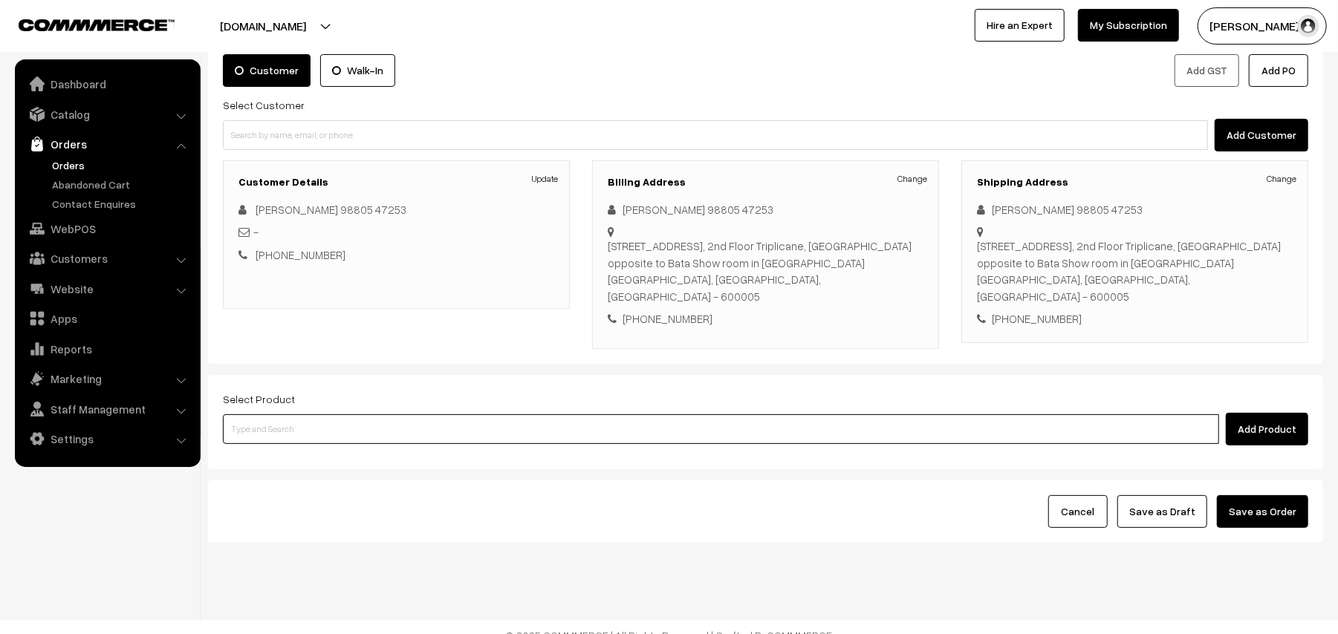
click at [339, 415] on input at bounding box center [721, 430] width 996 height 30
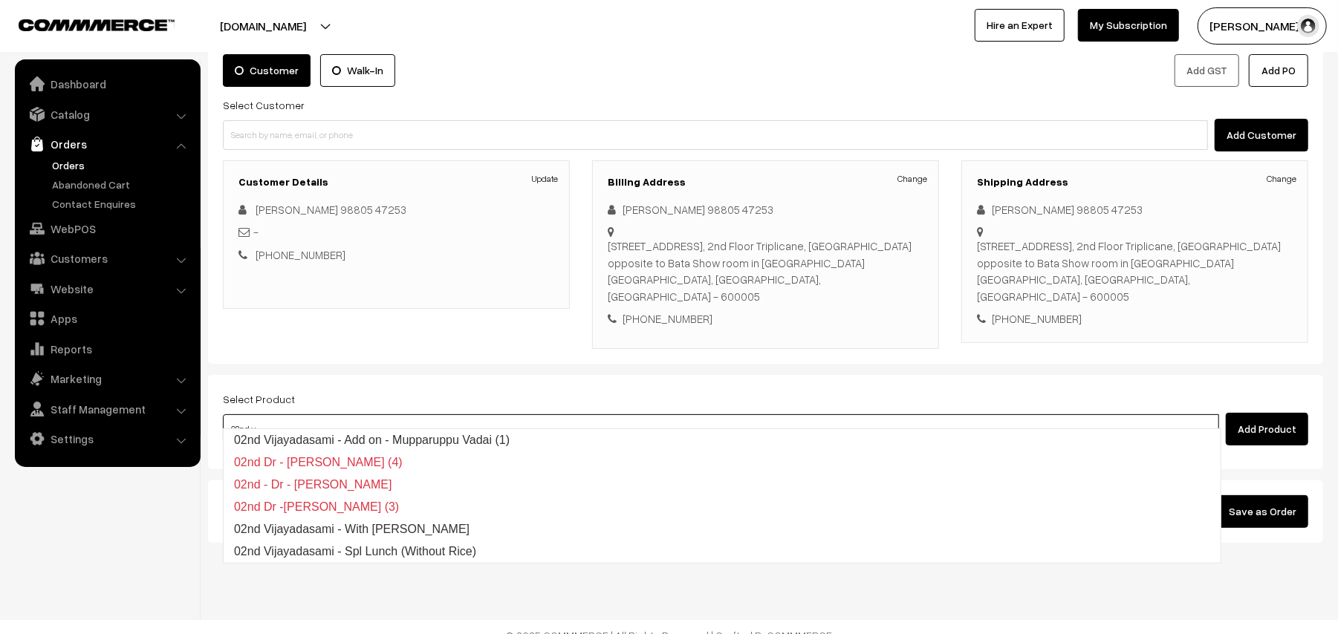
type input "02nd vi"
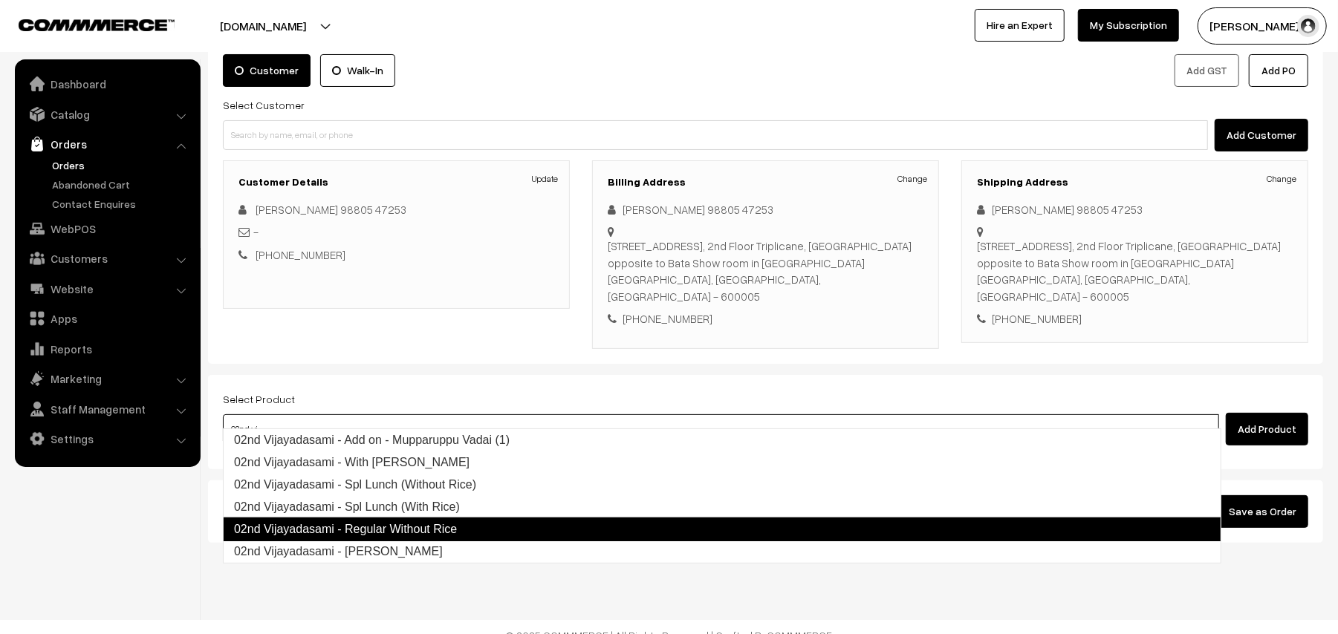
click at [416, 529] on link "02nd Vijayadasami - Regular Without Rice" at bounding box center [722, 530] width 998 height 24
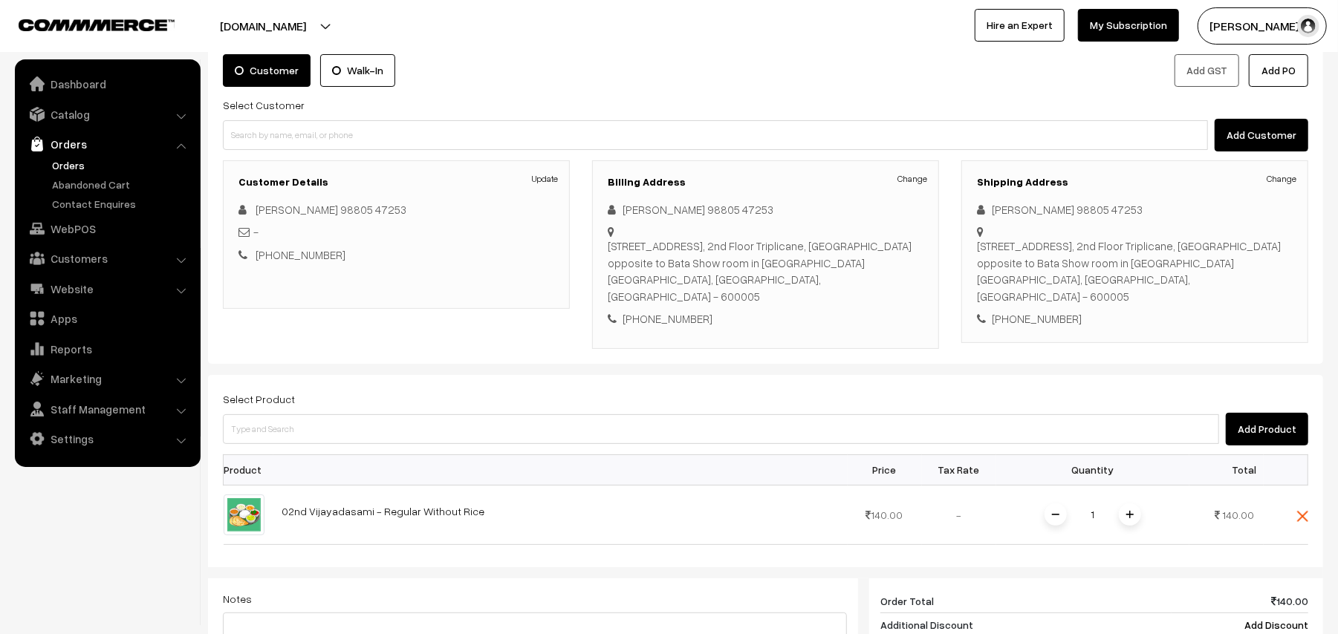
drag, startPoint x: 1127, startPoint y: 503, endPoint x: 896, endPoint y: 459, distance: 235.2
click at [1126, 511] on img at bounding box center [1129, 514] width 7 height 7
click at [357, 394] on div "Select Product Add Product" at bounding box center [765, 418] width 1085 height 56
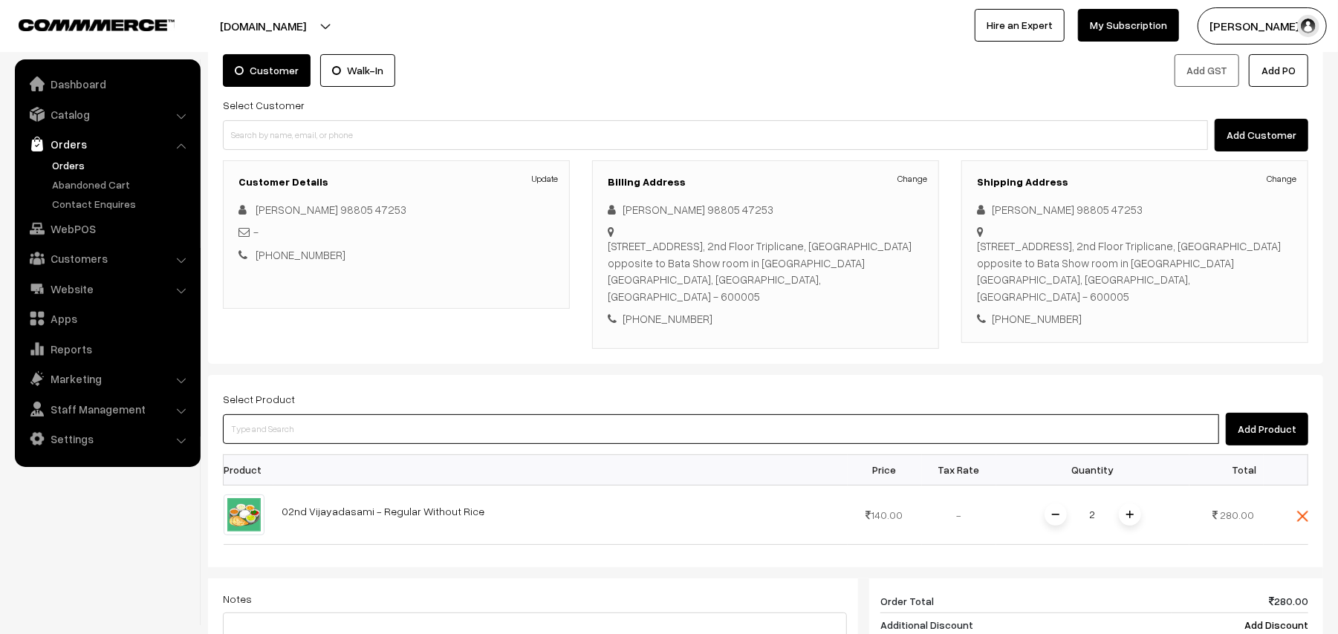
click at [368, 415] on input at bounding box center [721, 430] width 996 height 30
type input "kose cor"
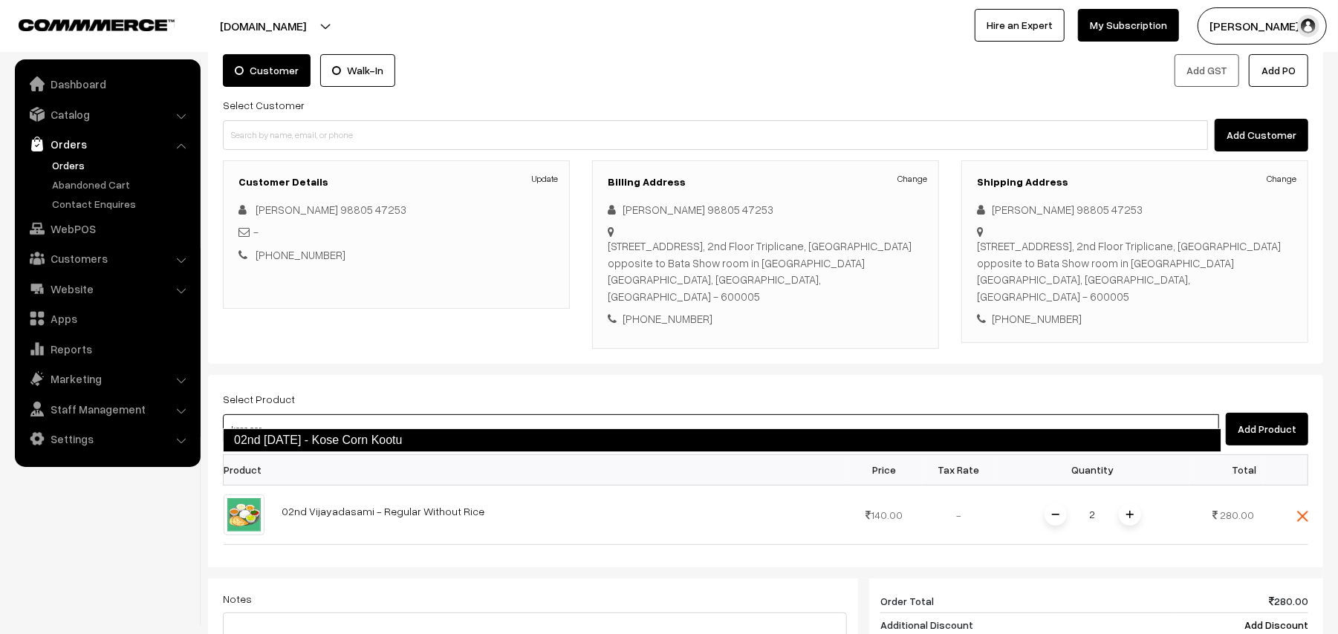
click at [371, 429] on link "02nd Thursday - Kose Corn Kootu" at bounding box center [722, 441] width 998 height 24
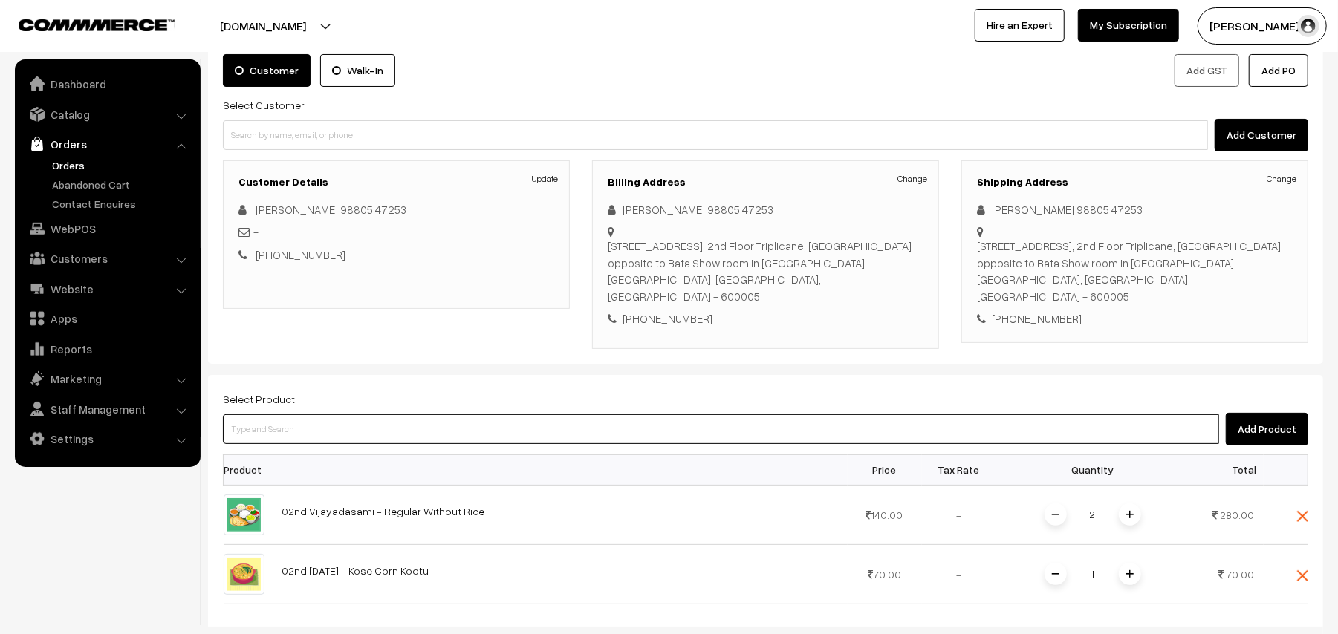
drag, startPoint x: 308, startPoint y: 414, endPoint x: 312, endPoint y: 387, distance: 27.1
click at [312, 395] on div "Select Product Add Product" at bounding box center [765, 418] width 1085 height 56
type input "ushili"
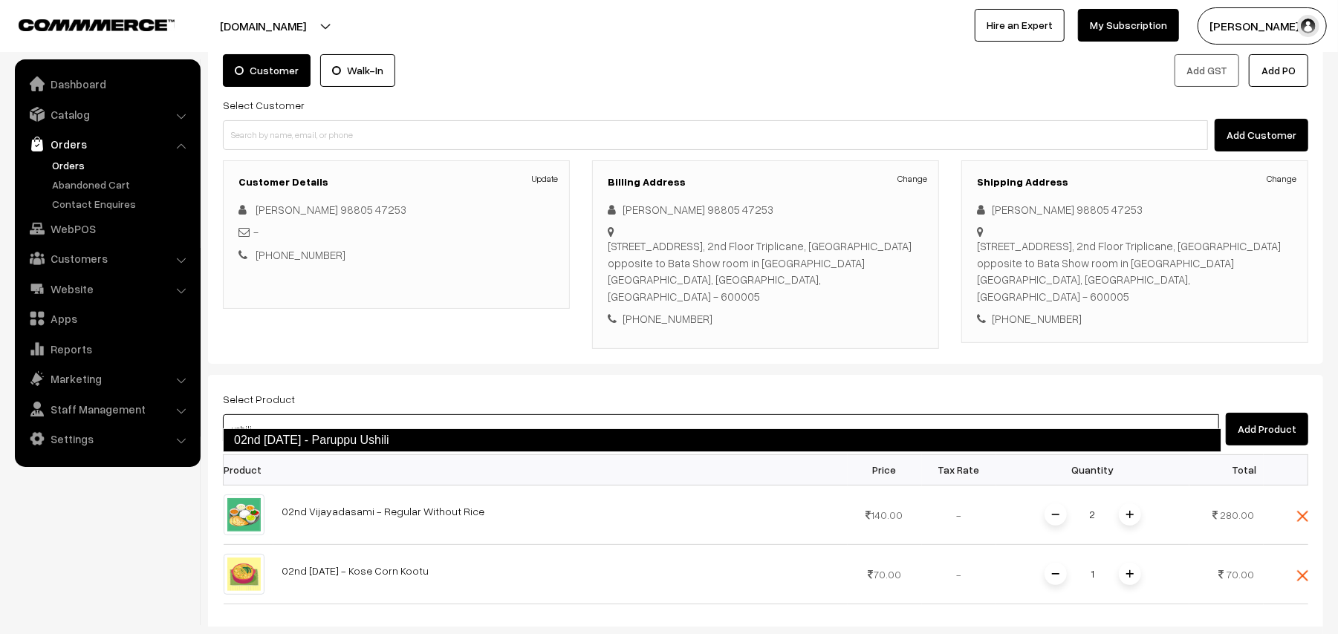
click at [325, 431] on link "02nd Thursday - Paruppu Ushili" at bounding box center [722, 441] width 998 height 24
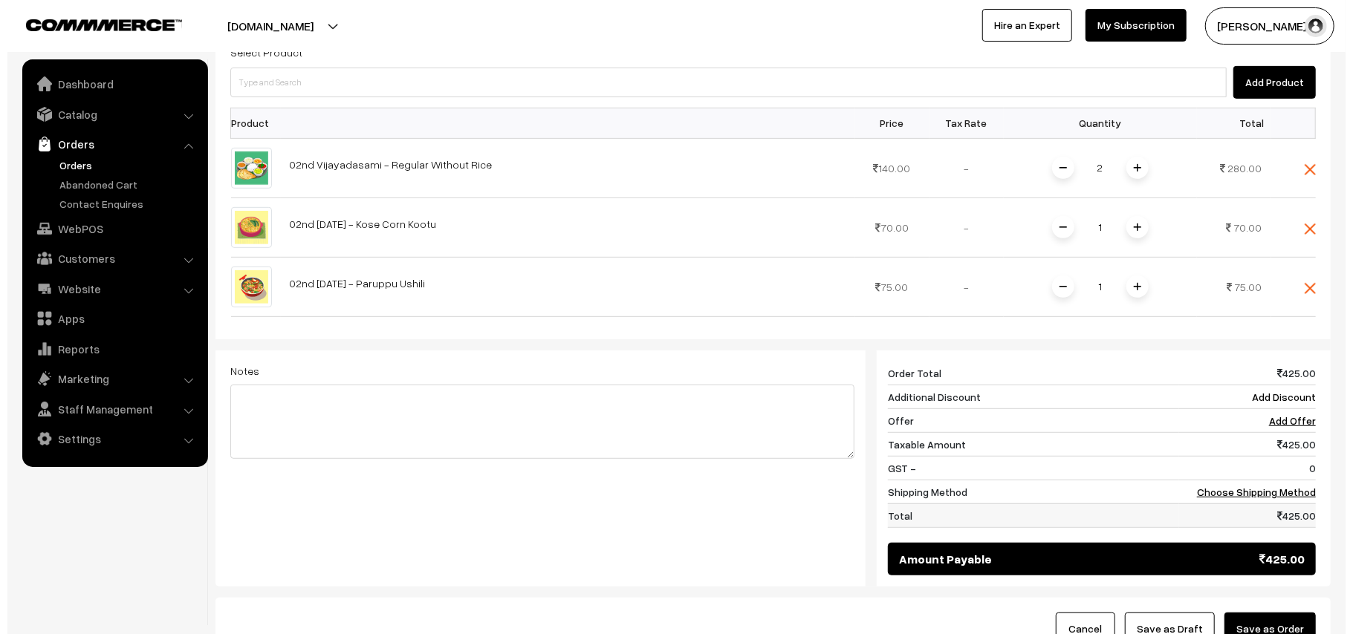
scroll to position [565, 0]
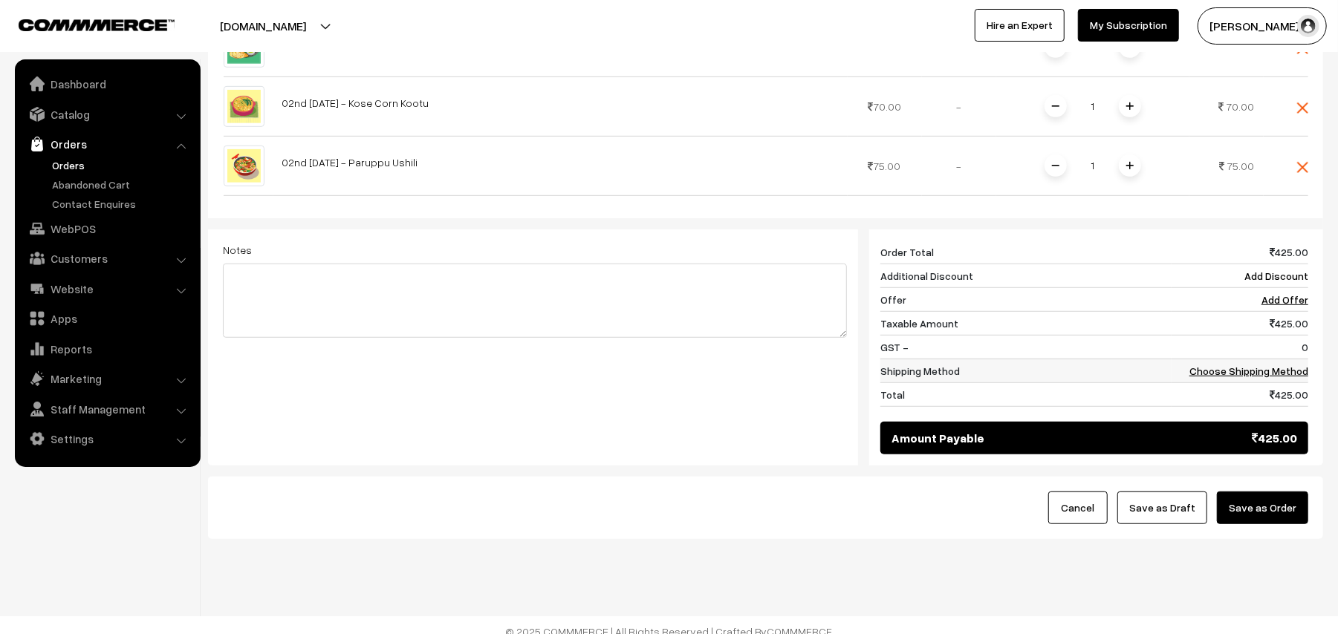
click at [1250, 367] on td "Choose Shipping Method" at bounding box center [1240, 371] width 137 height 24
click at [1211, 365] on link "Choose Shipping Method" at bounding box center [1248, 371] width 119 height 13
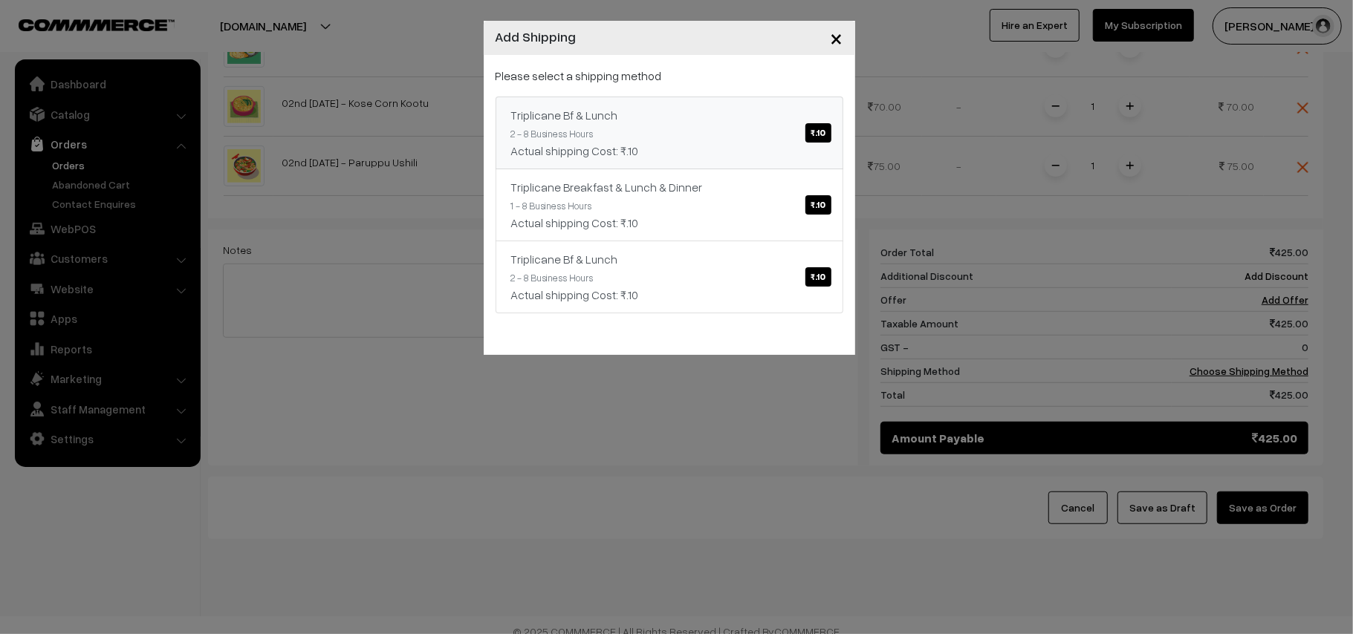
click at [675, 164] on link "Triplicane Bf & Lunch ₹.10 2 - 8 Business Hours Actual shipping Cost: ₹.10" at bounding box center [670, 133] width 348 height 73
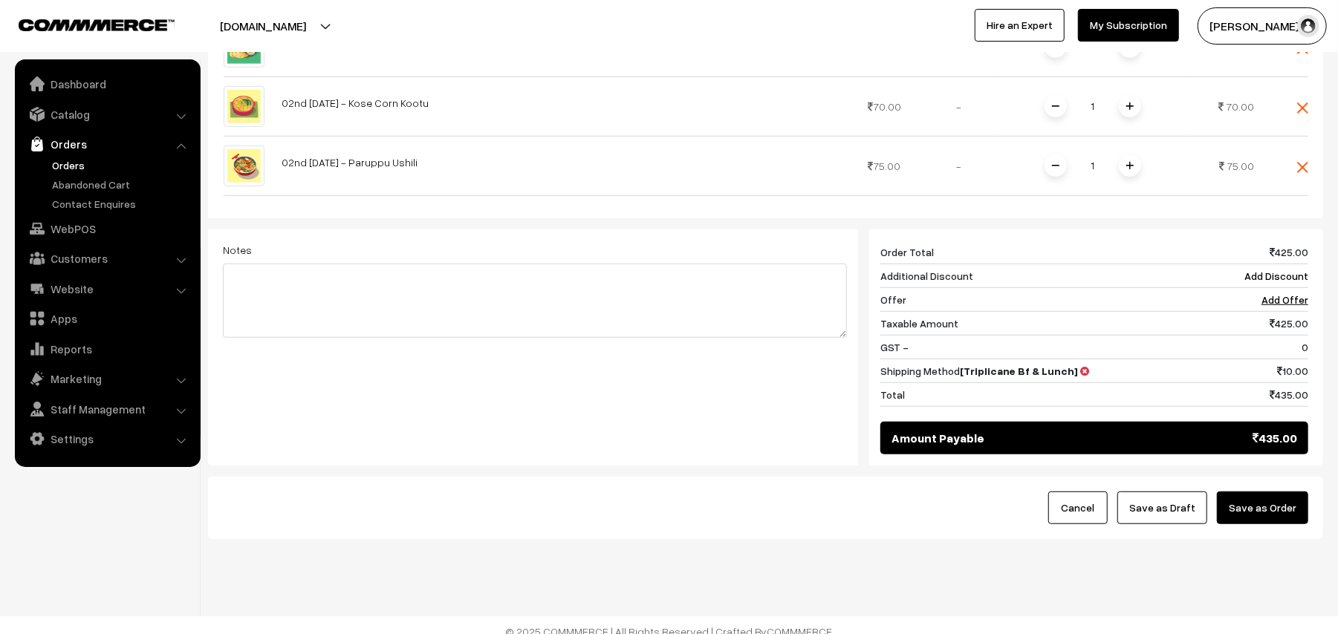
click at [1269, 492] on button "Save as Order" at bounding box center [1262, 508] width 91 height 33
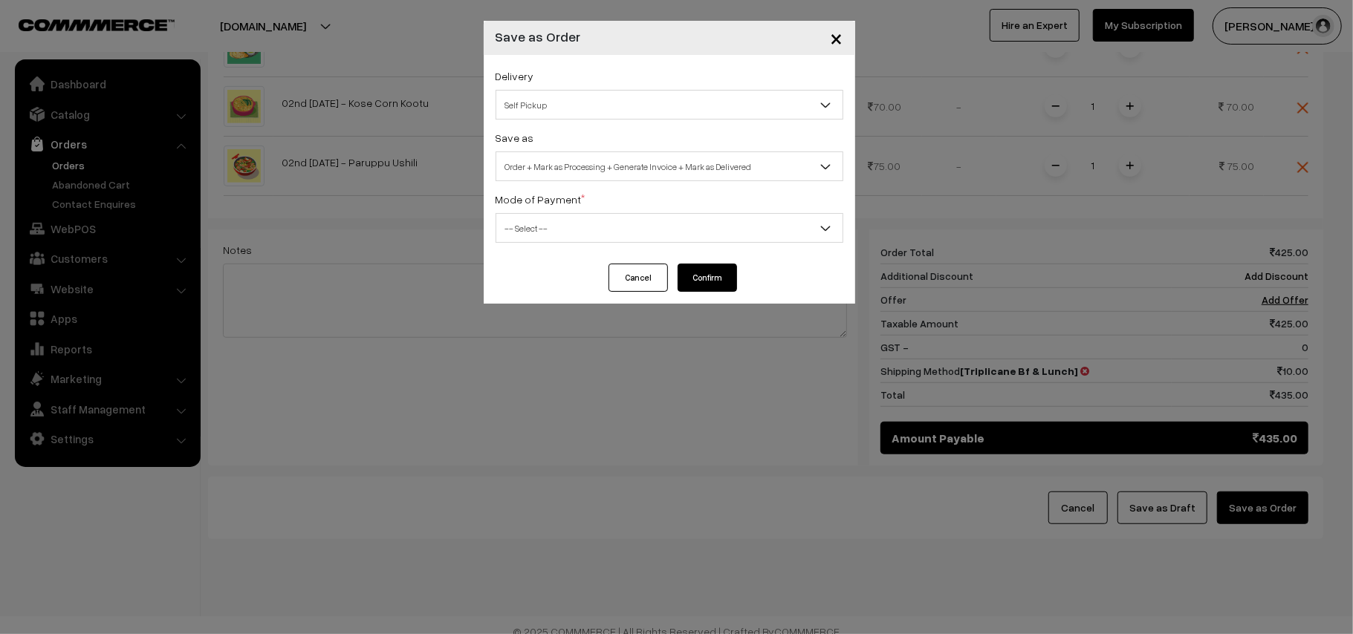
click at [584, 107] on span "Self Pickup" at bounding box center [669, 105] width 346 height 26
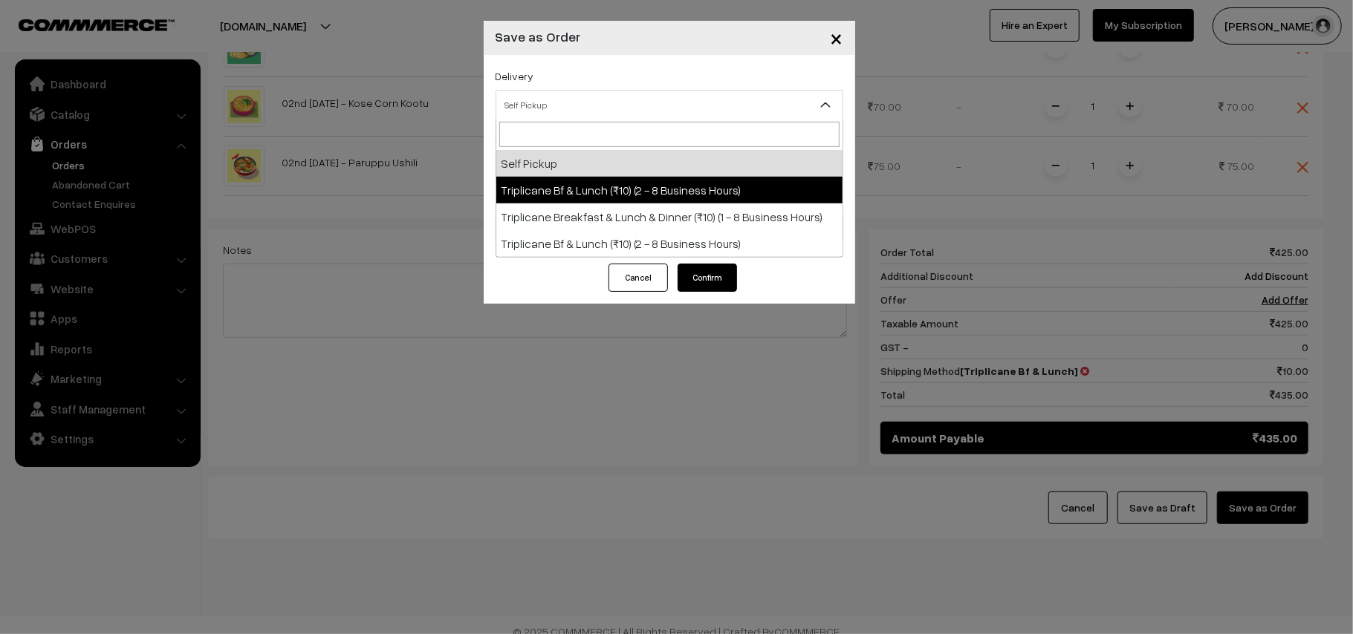
select select "TO1"
select select "3"
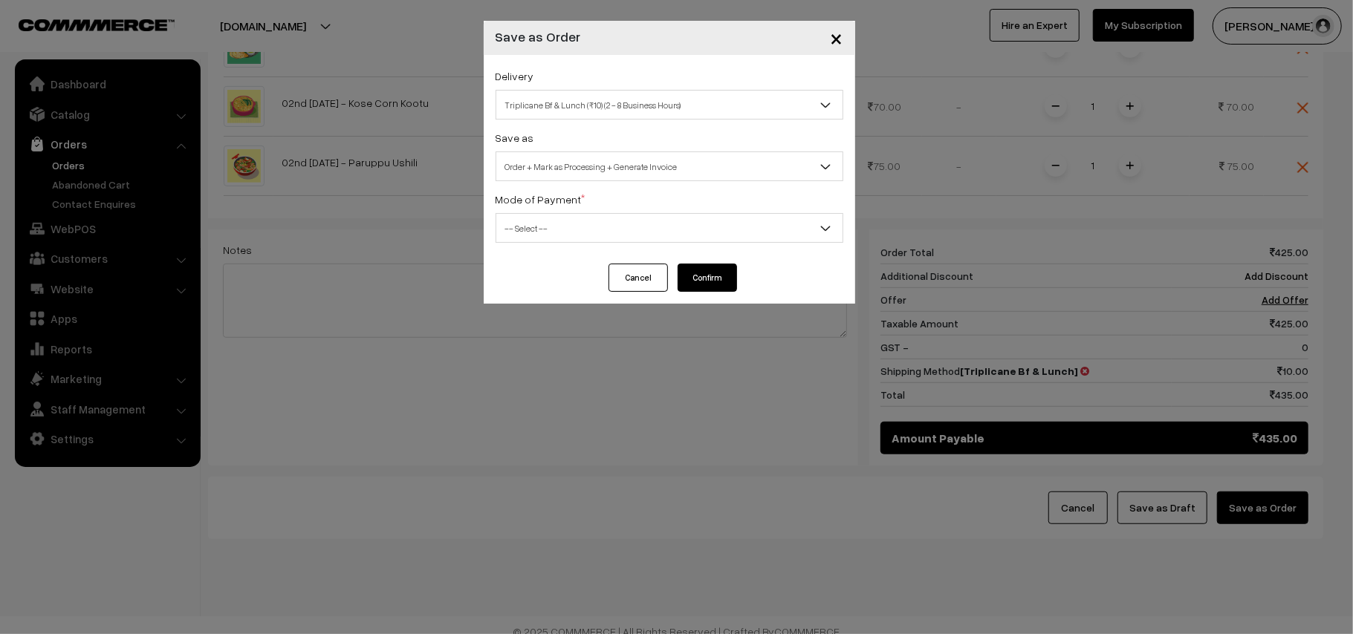
click at [587, 174] on span "Order + Mark as Processing + Generate Invoice" at bounding box center [669, 167] width 346 height 26
drag, startPoint x: 575, startPoint y: 244, endPoint x: 560, endPoint y: 250, distance: 16.0
click at [574, 244] on div "Delivery Self Pickup Triplicane Bf & Lunch (₹10) (2 - 8 Business Hours) Triplic…" at bounding box center [669, 159] width 371 height 209
click at [542, 218] on span "-- Select --" at bounding box center [669, 228] width 346 height 26
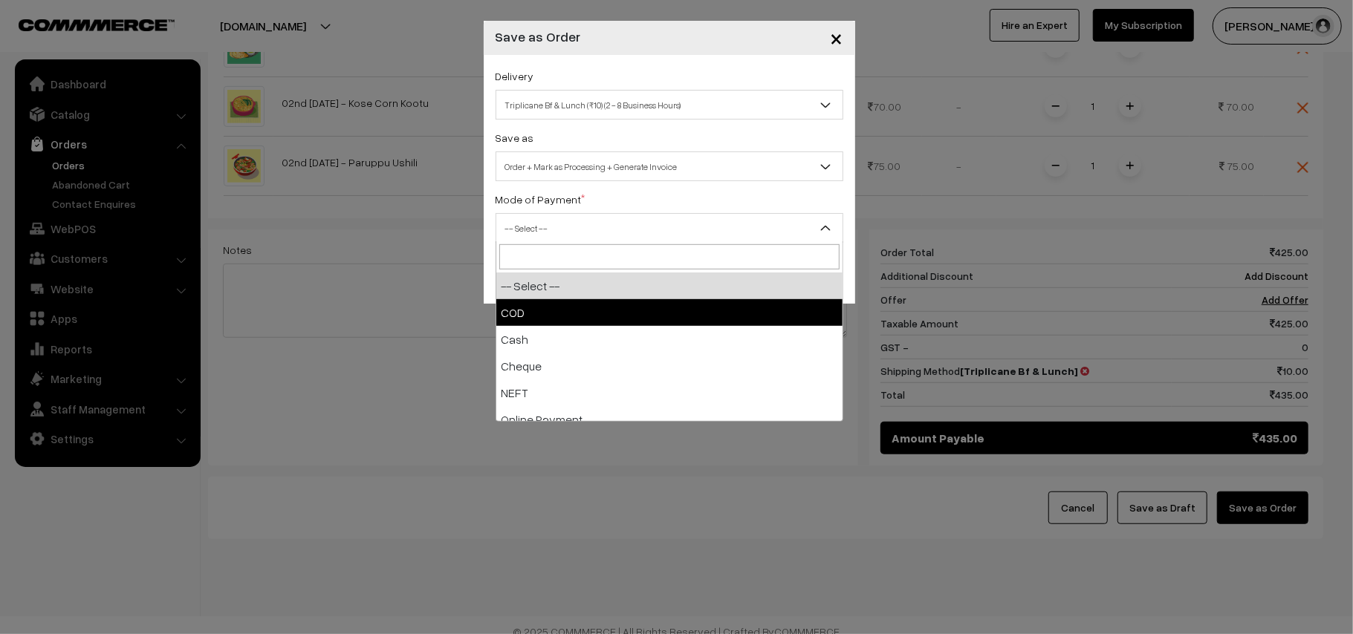
drag, startPoint x: 553, startPoint y: 301, endPoint x: 654, endPoint y: 288, distance: 101.8
select select "1"
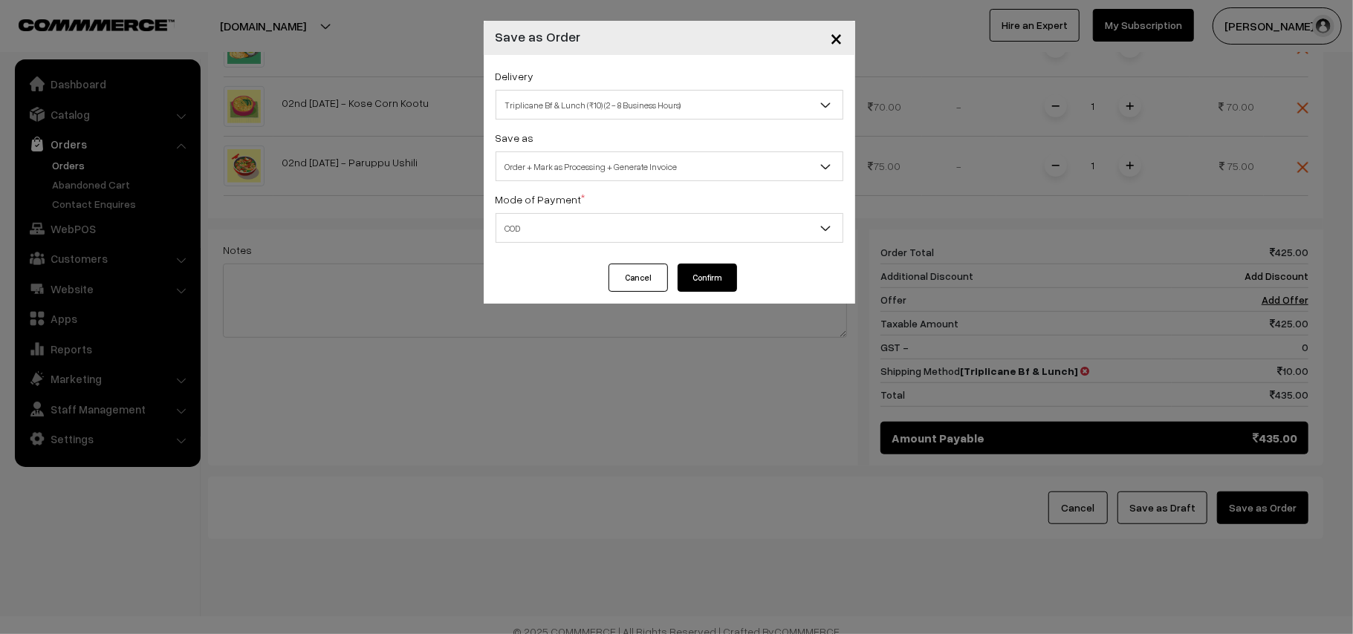
click at [713, 265] on button "Confirm" at bounding box center [707, 278] width 59 height 28
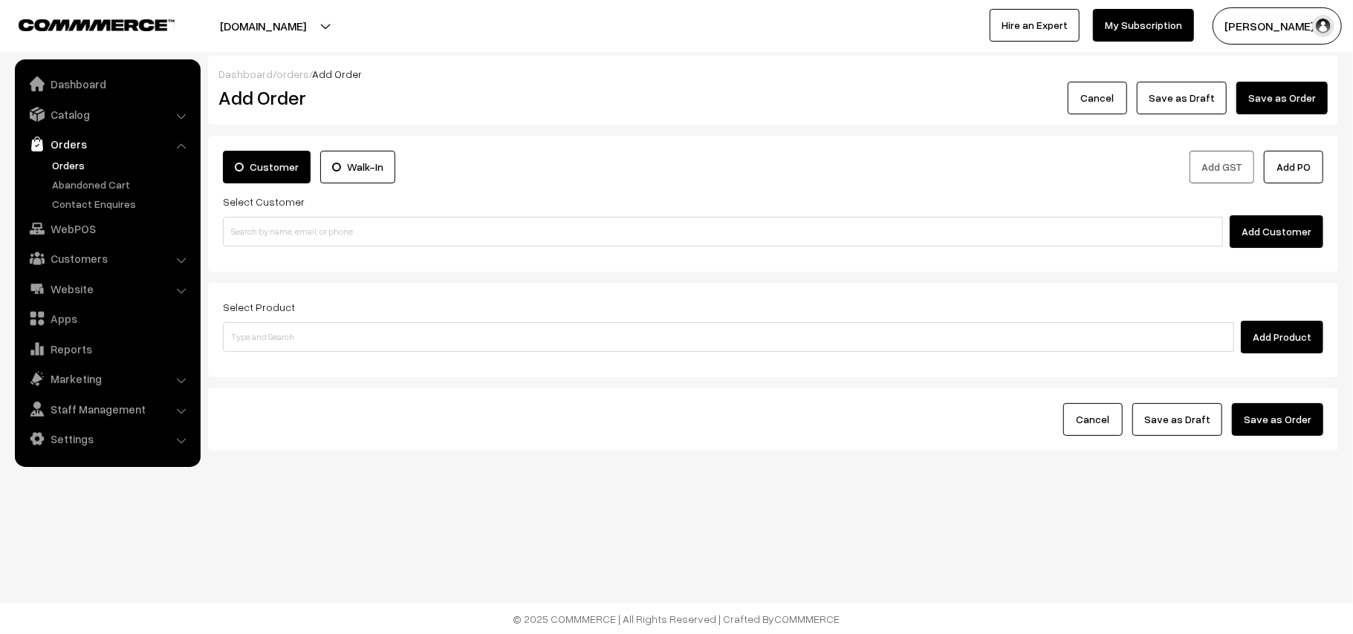
click at [75, 165] on link "Orders" at bounding box center [121, 165] width 147 height 16
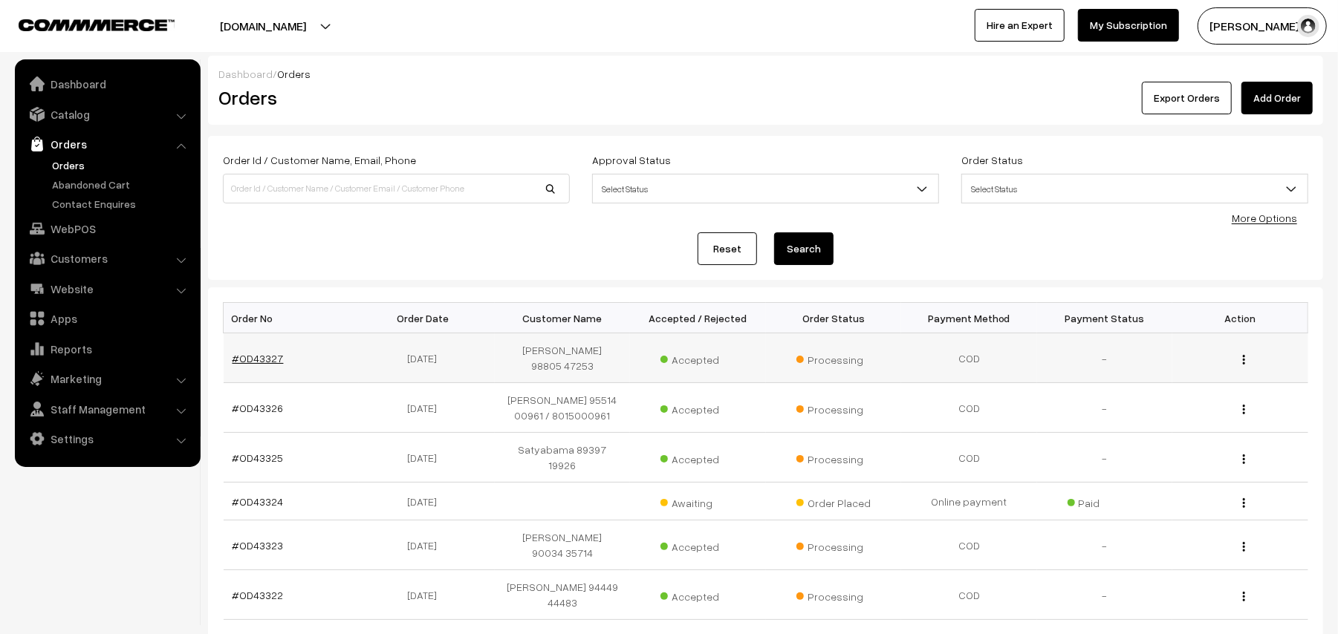
click at [251, 352] on link "#OD43327" at bounding box center [258, 358] width 51 height 13
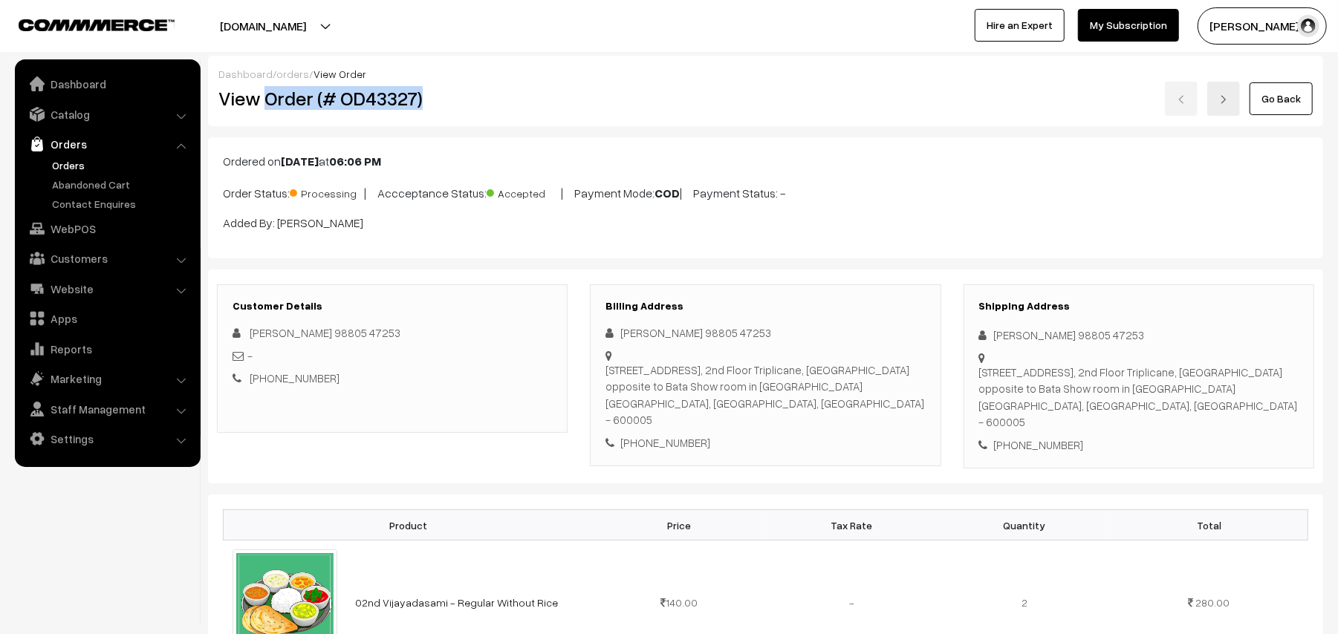
drag, startPoint x: 267, startPoint y: 96, endPoint x: 565, endPoint y: 120, distance: 298.2
click at [565, 120] on div "Dashboard / orders / View Order View Order (# OD43327) Go Back" at bounding box center [765, 91] width 1115 height 71
copy h2 "Order (# OD43327)"
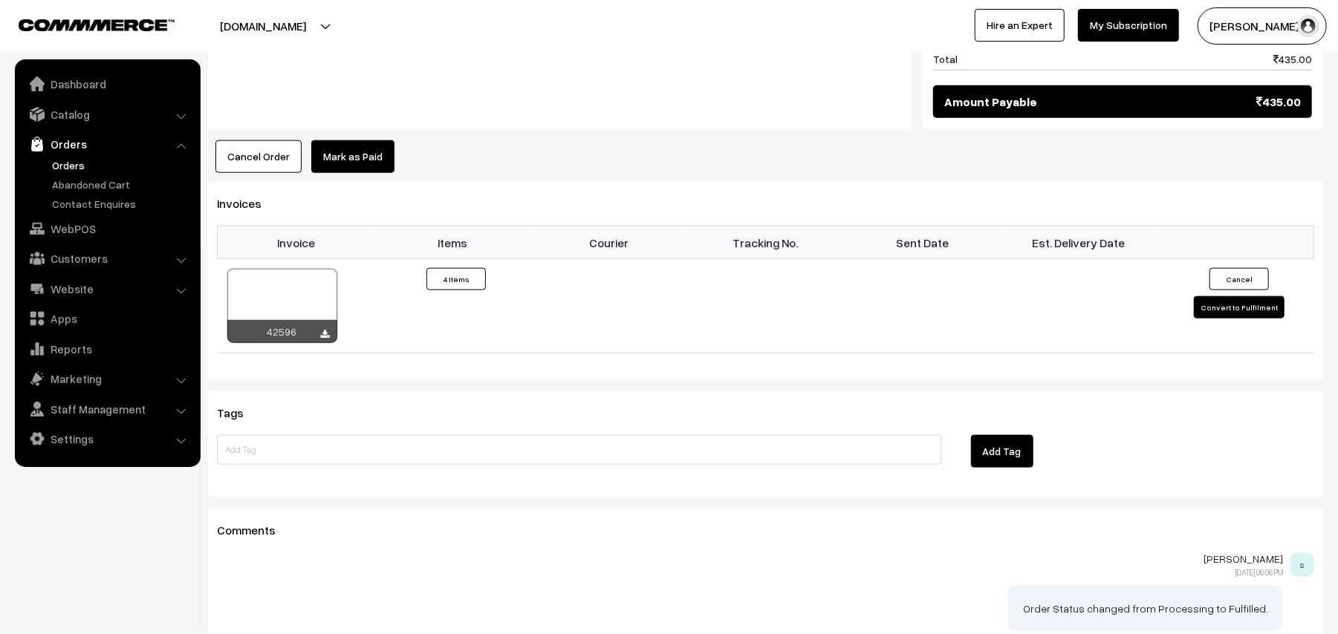
scroll to position [1189, 0]
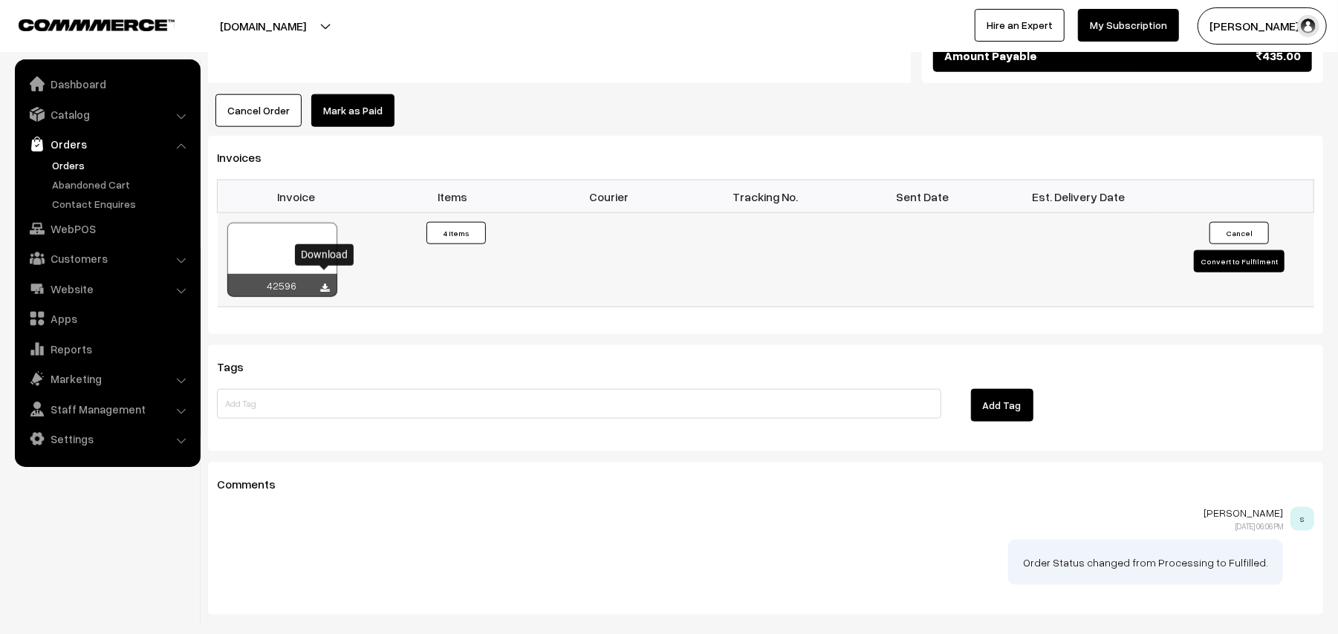
click at [328, 284] on icon at bounding box center [325, 289] width 9 height 10
click at [83, 238] on link "WebPOS" at bounding box center [107, 228] width 177 height 27
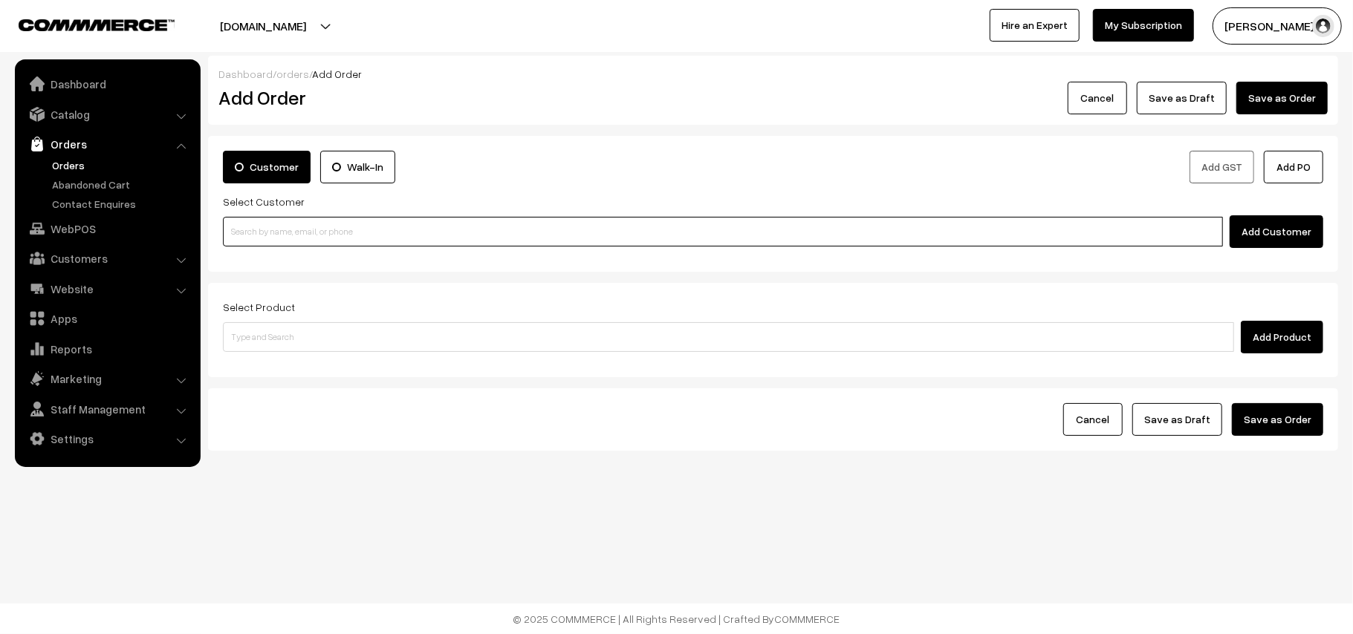
click at [290, 221] on input at bounding box center [723, 232] width 1000 height 30
paste input "97907 95150"
click at [257, 226] on input "97907 95150" at bounding box center [723, 232] width 1000 height 30
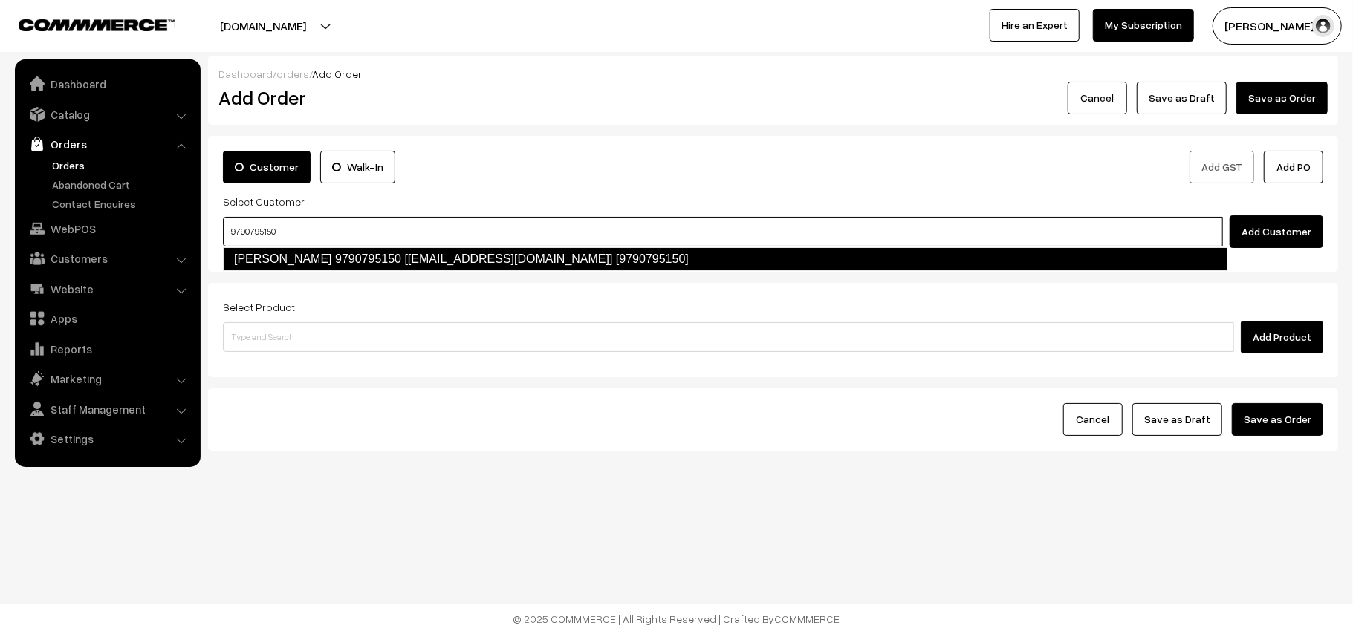
click at [259, 271] on li "[PERSON_NAME] 9790795150 [[EMAIL_ADDRESS][DOMAIN_NAME]] [9790795150]" at bounding box center [725, 259] width 1003 height 24
type input "9790795150"
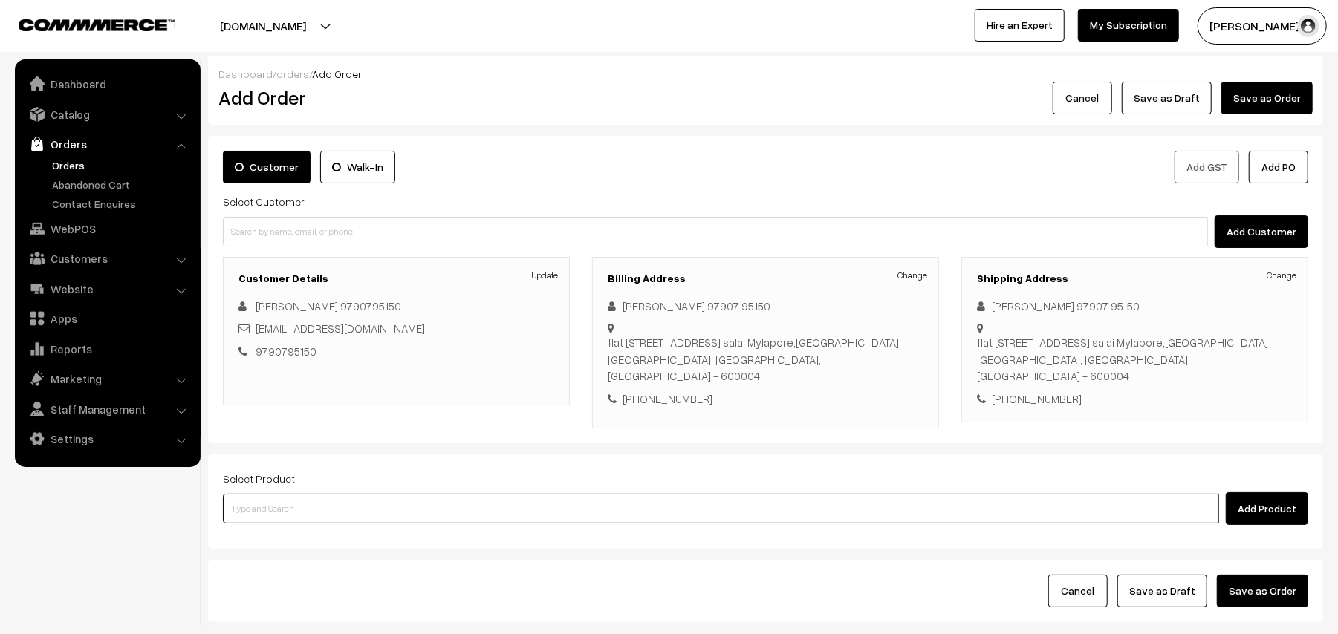
click at [312, 514] on input at bounding box center [721, 509] width 996 height 30
type input "02nd vi"
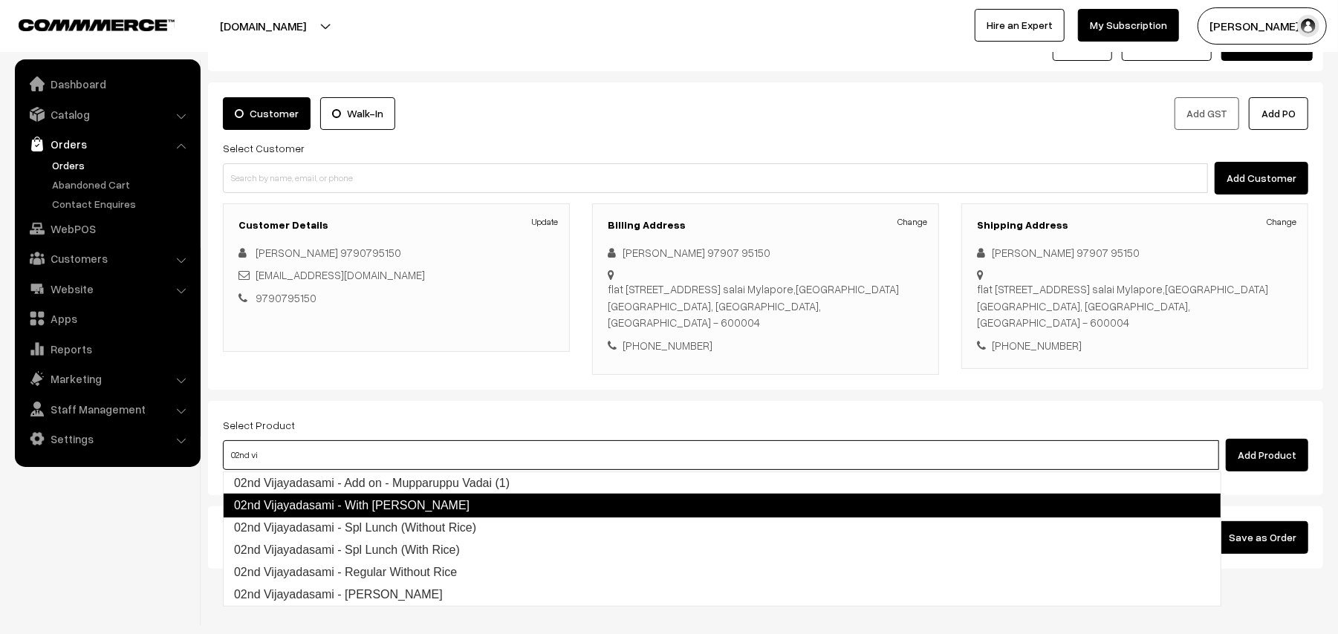
scroll to position [97, 0]
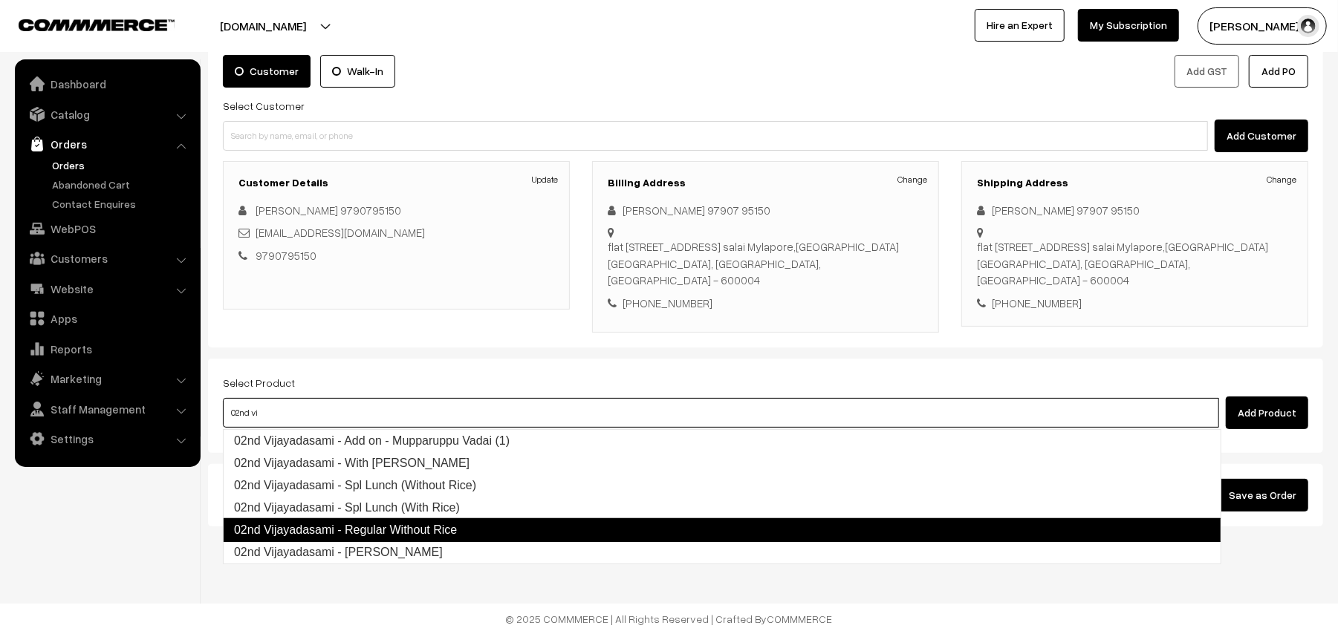
click at [444, 533] on link "02nd Vijayadasami - Regular Without Rice" at bounding box center [722, 531] width 998 height 24
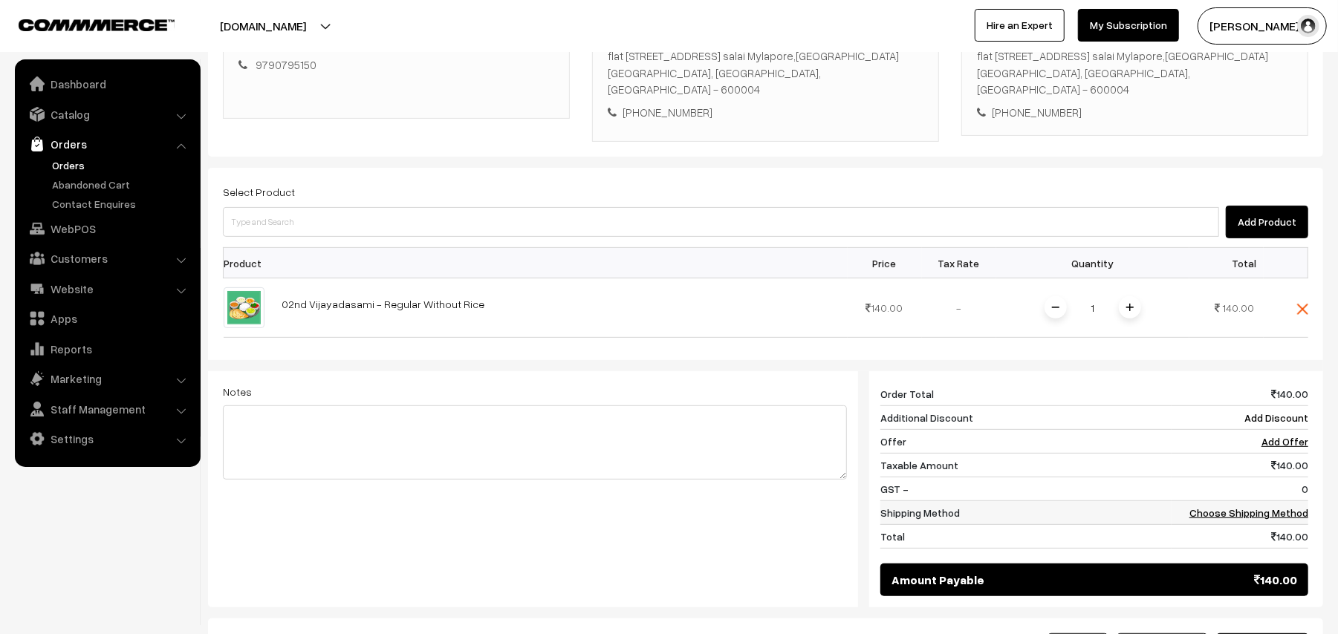
scroll to position [394, 0]
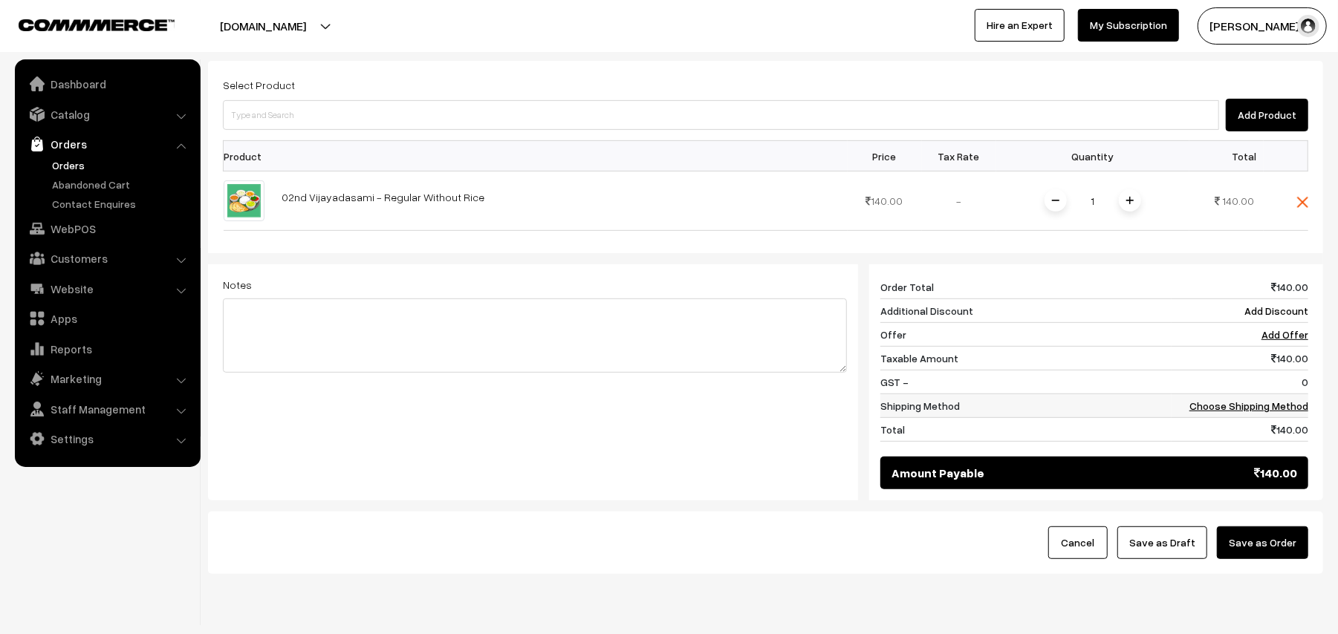
click at [1261, 412] on link "Choose Shipping Method" at bounding box center [1248, 406] width 119 height 13
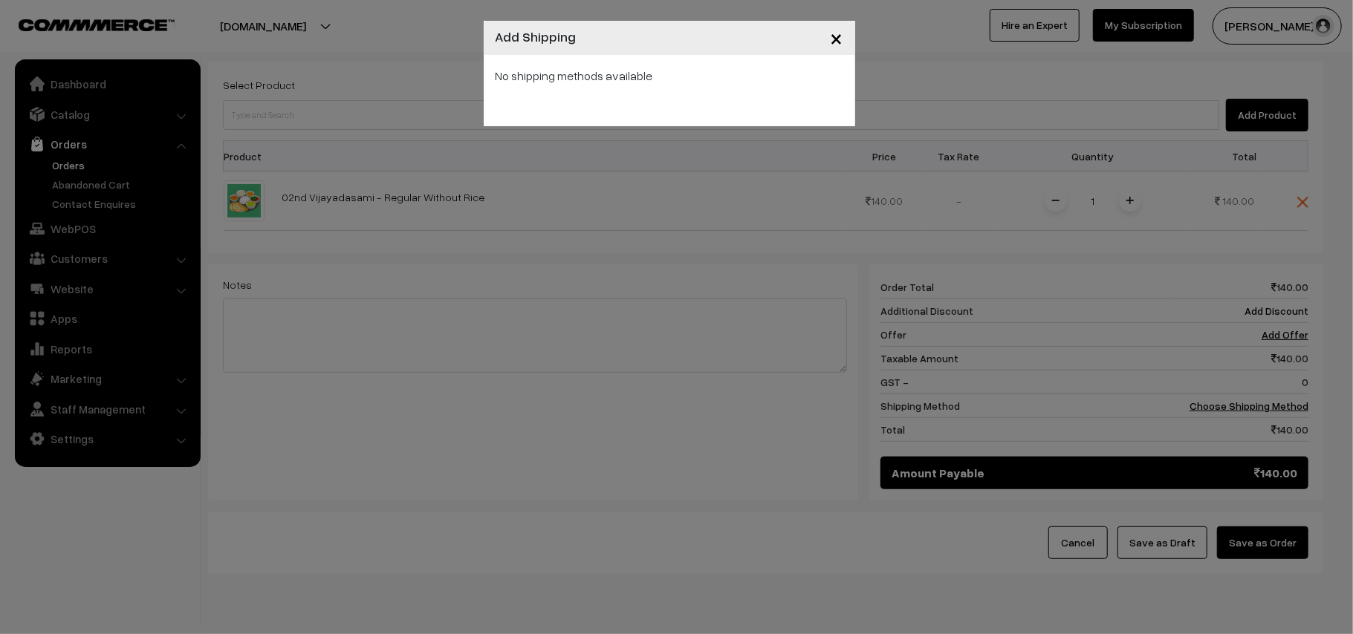
click at [839, 43] on span "×" at bounding box center [837, 37] width 13 height 27
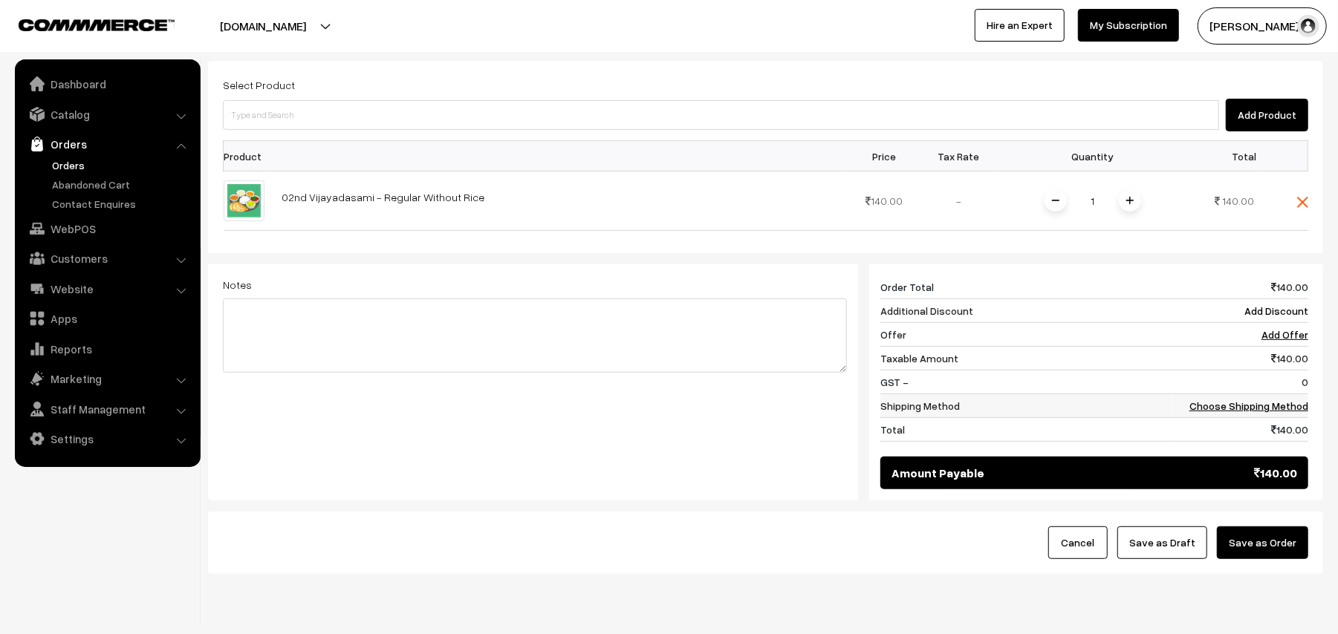
click at [1270, 407] on link "Choose Shipping Method" at bounding box center [1248, 406] width 119 height 13
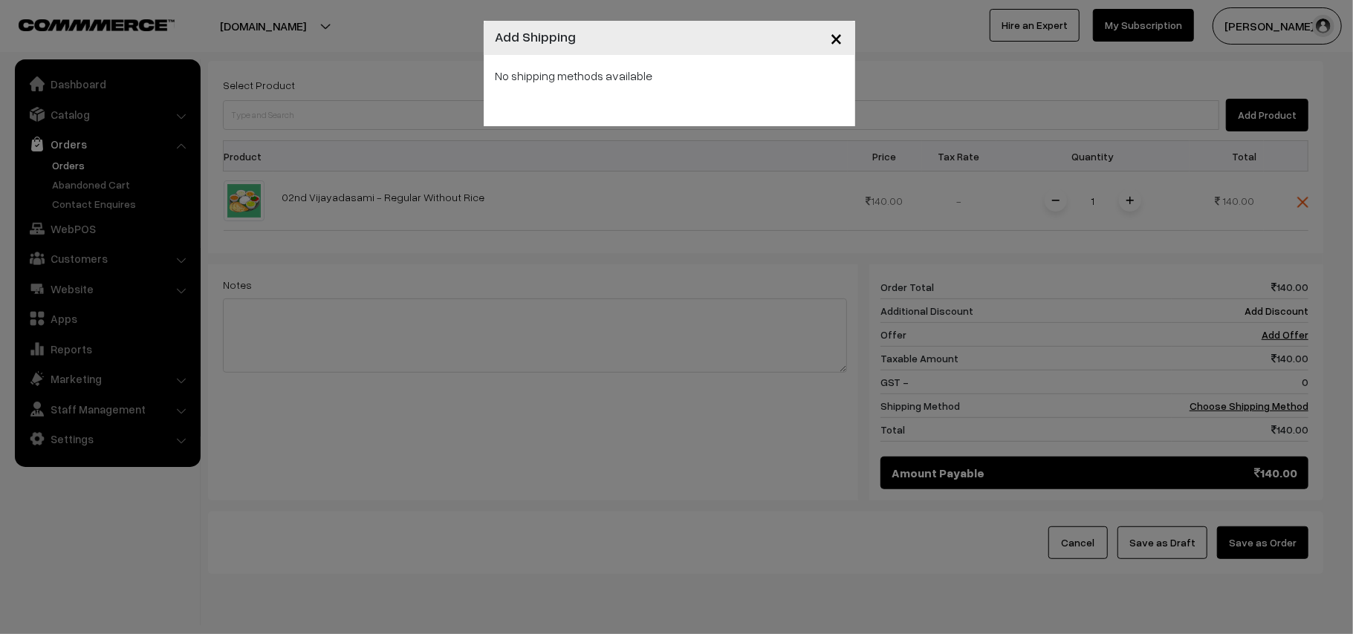
click at [834, 39] on span "×" at bounding box center [837, 37] width 13 height 27
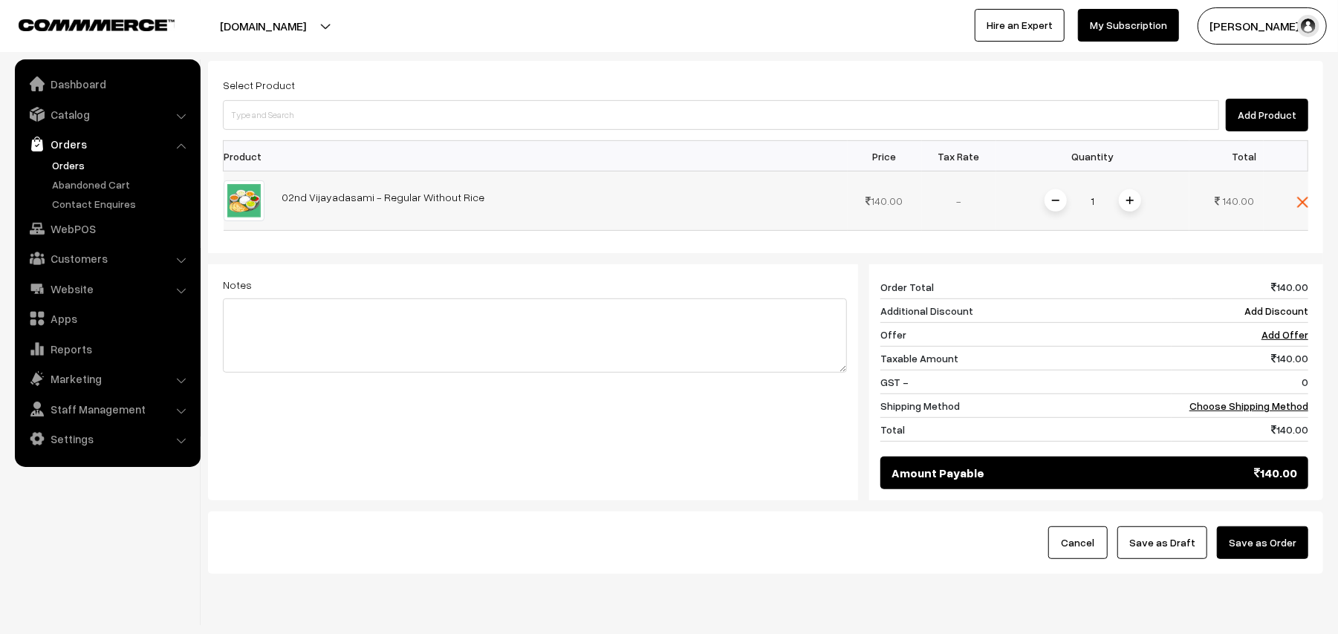
click at [1123, 196] on span at bounding box center [1130, 200] width 22 height 22
click at [1217, 408] on link "Choose Shipping Method" at bounding box center [1248, 406] width 119 height 13
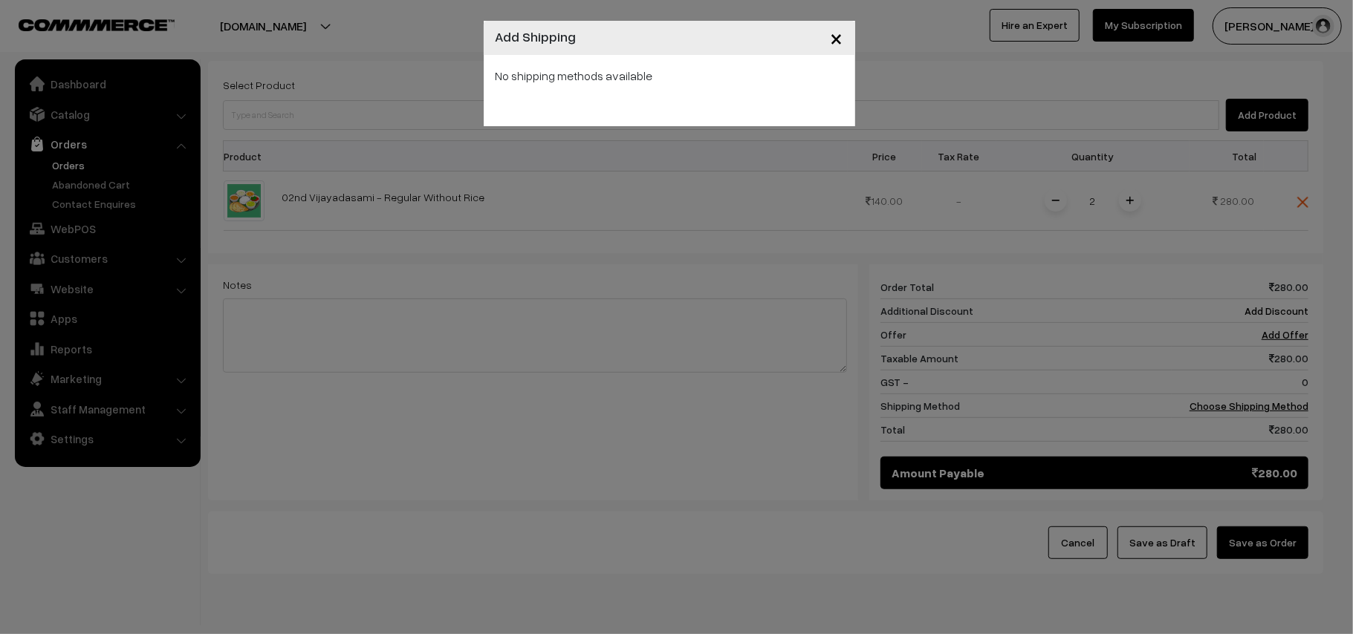
click at [839, 39] on span "×" at bounding box center [837, 37] width 13 height 27
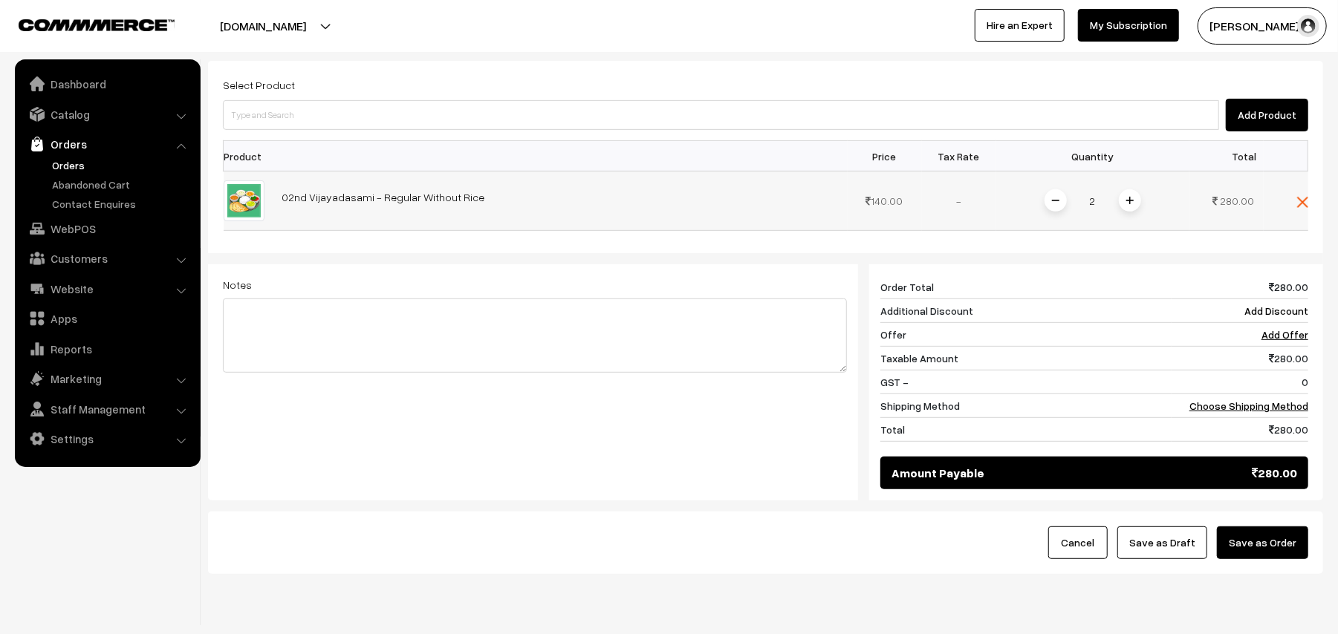
click at [1126, 208] on span at bounding box center [1130, 200] width 22 height 22
click at [1205, 404] on link "Choose Shipping Method" at bounding box center [1248, 406] width 119 height 13
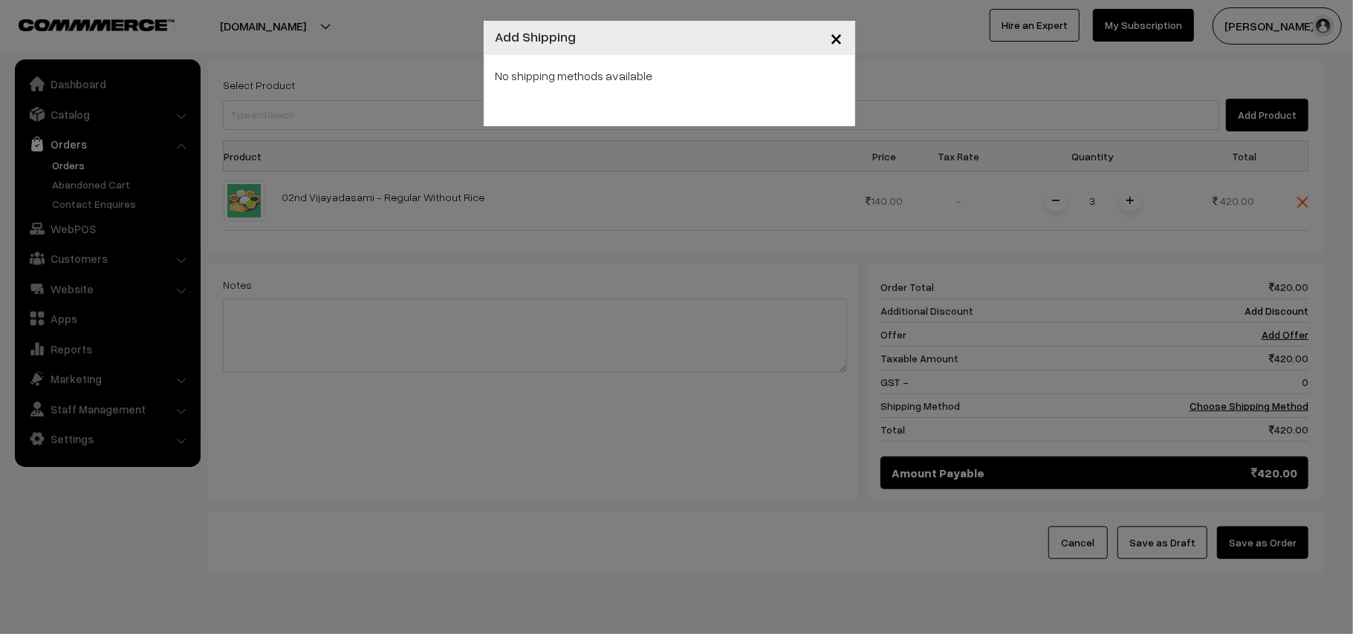
click at [836, 37] on span "×" at bounding box center [837, 37] width 13 height 27
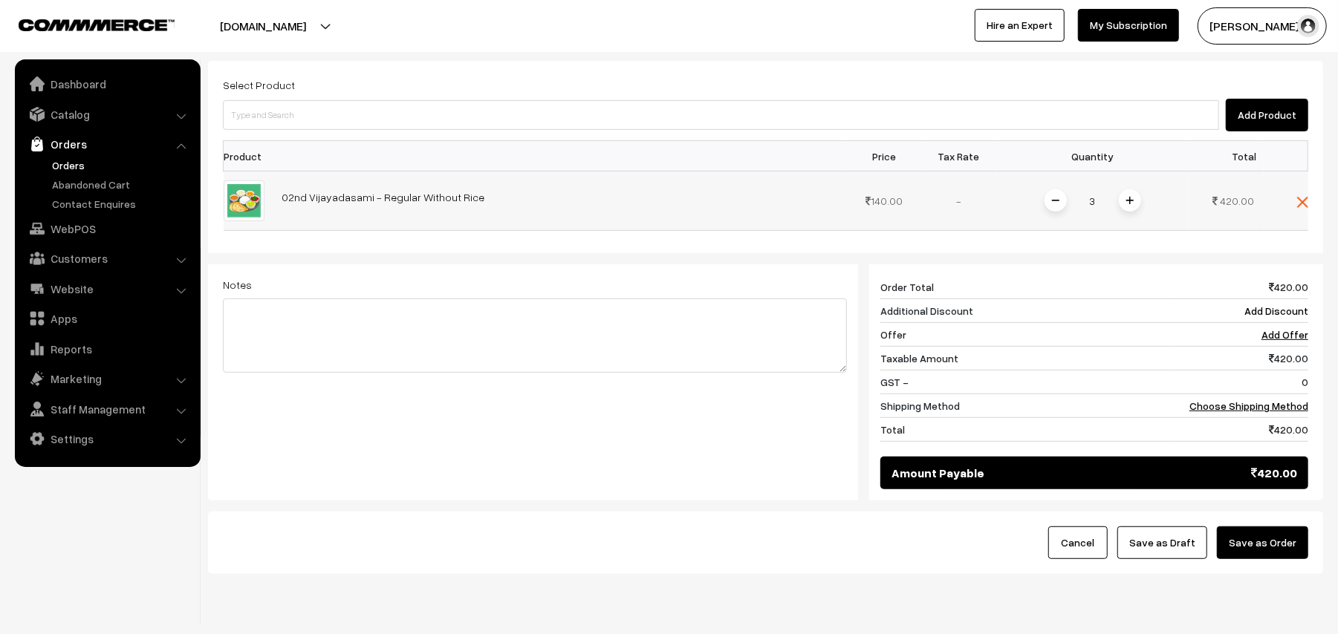
click at [1056, 203] on img at bounding box center [1055, 200] width 7 height 7
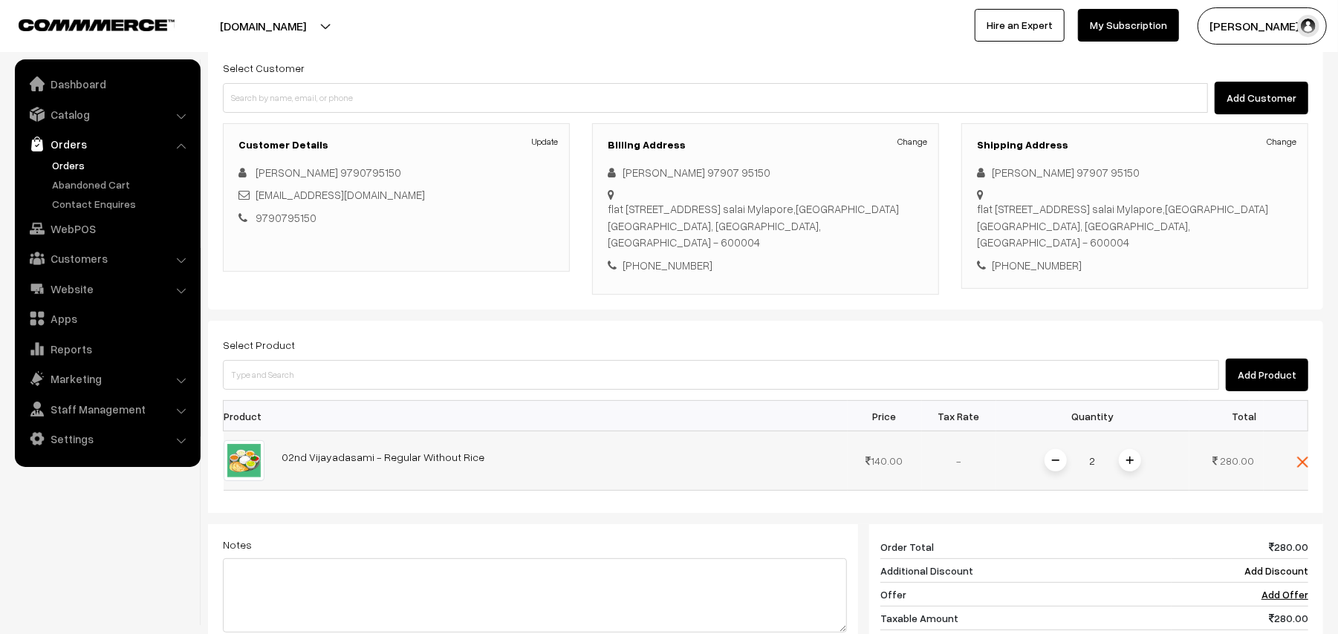
scroll to position [97, 0]
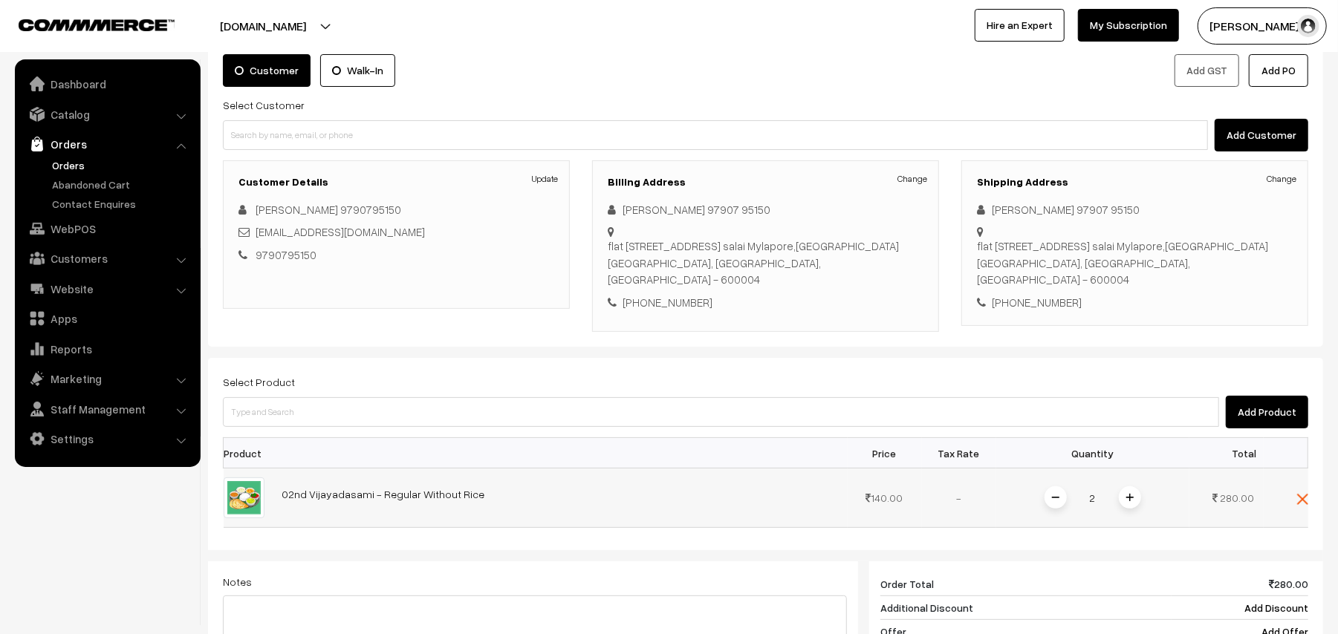
click at [1056, 498] on img at bounding box center [1055, 497] width 7 height 7
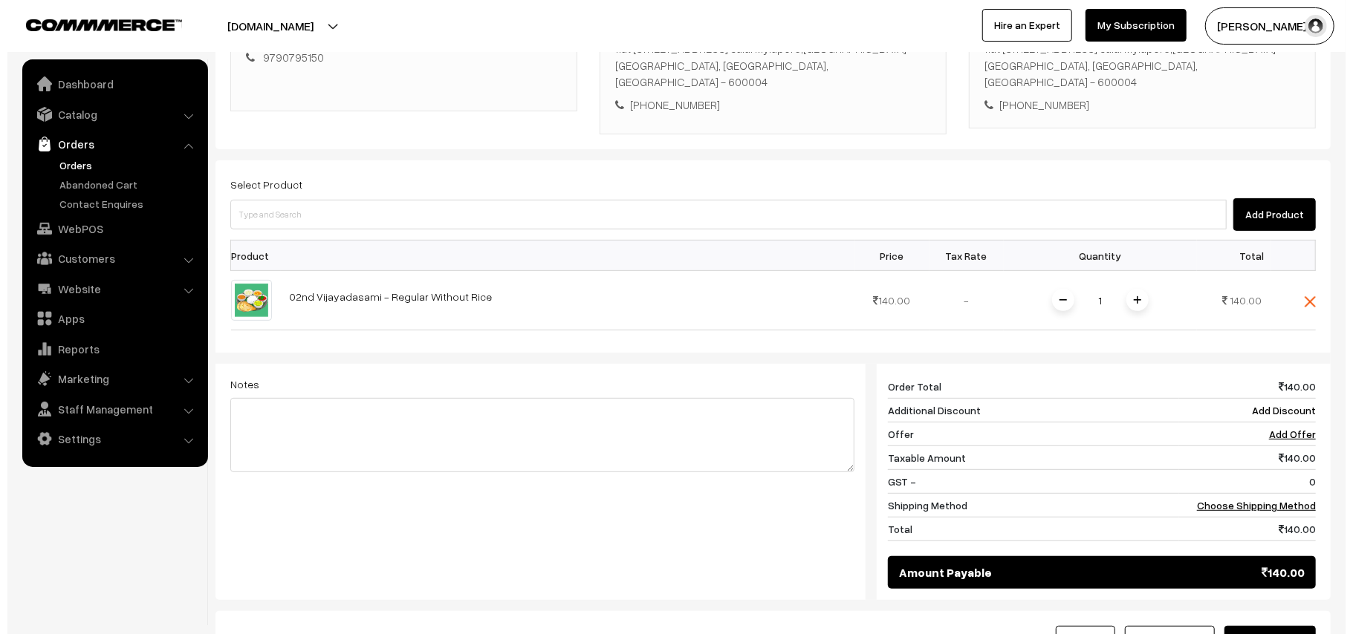
scroll to position [295, 0]
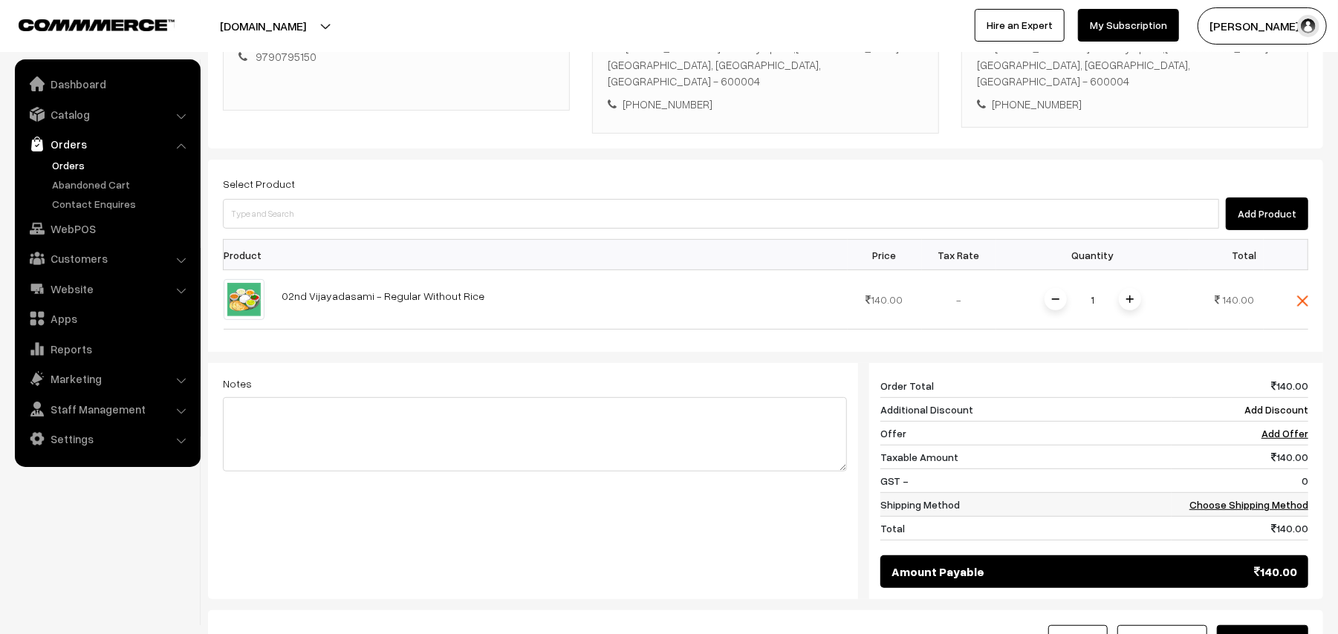
click at [1221, 506] on link "Choose Shipping Method" at bounding box center [1248, 504] width 119 height 13
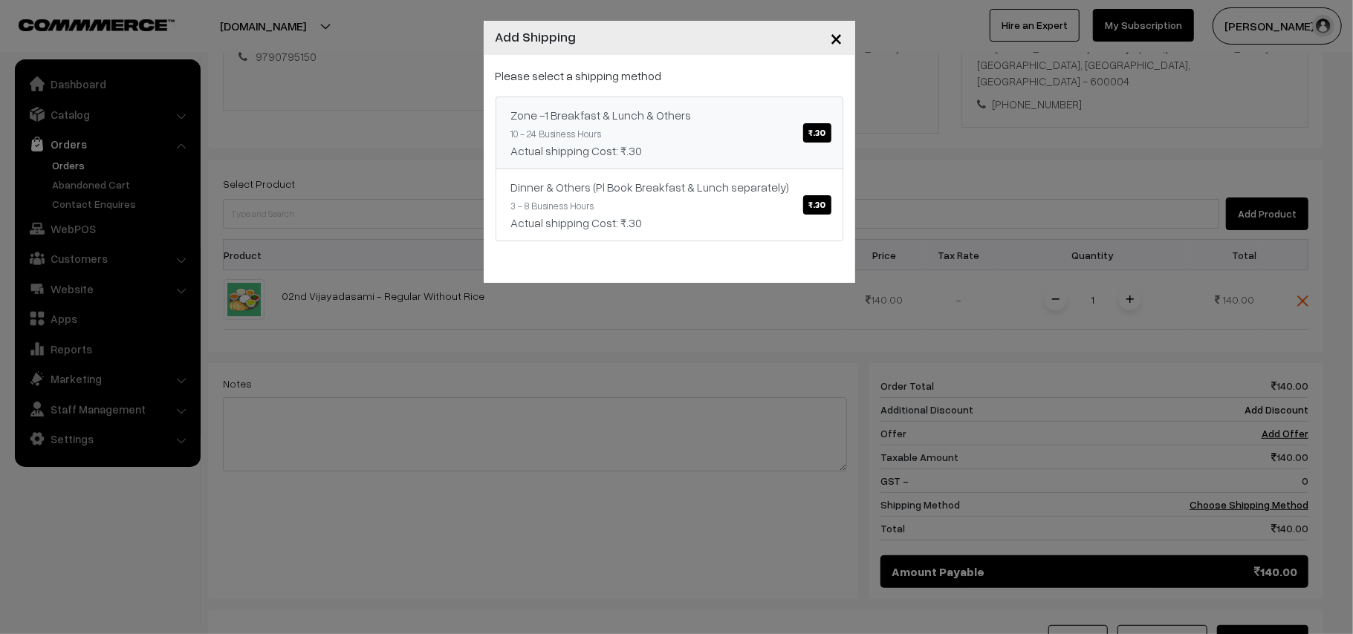
click at [815, 137] on span "₹.30" at bounding box center [816, 132] width 27 height 19
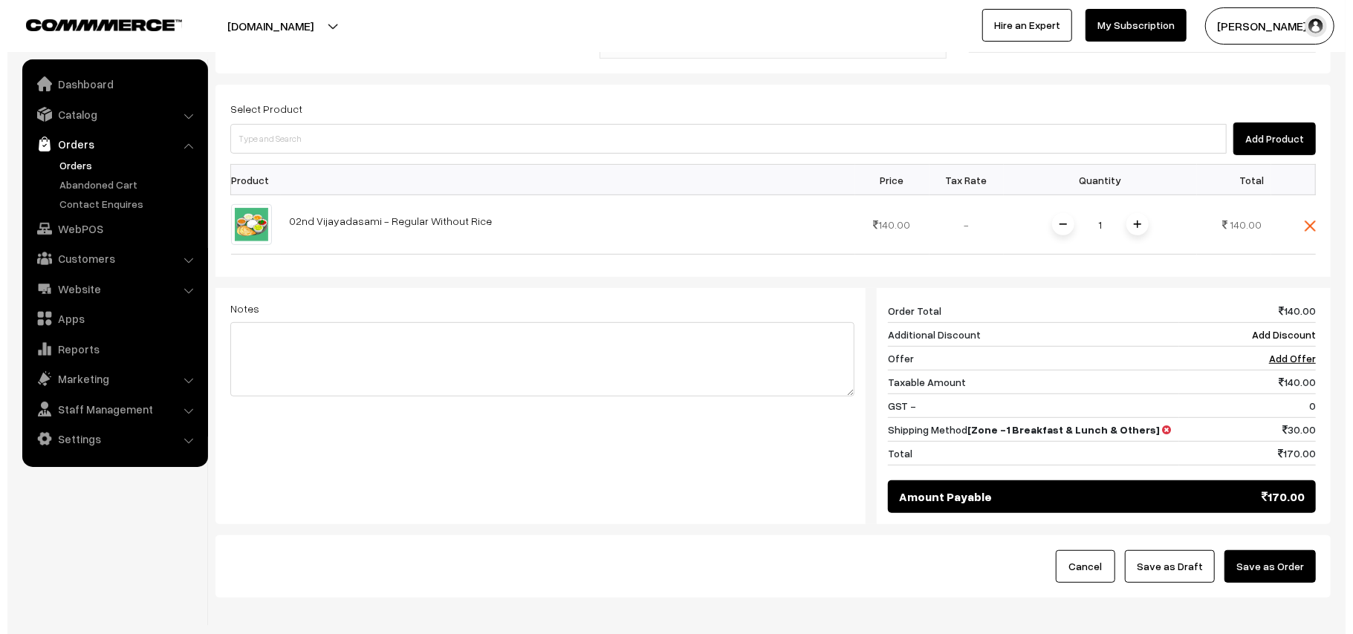
scroll to position [446, 0]
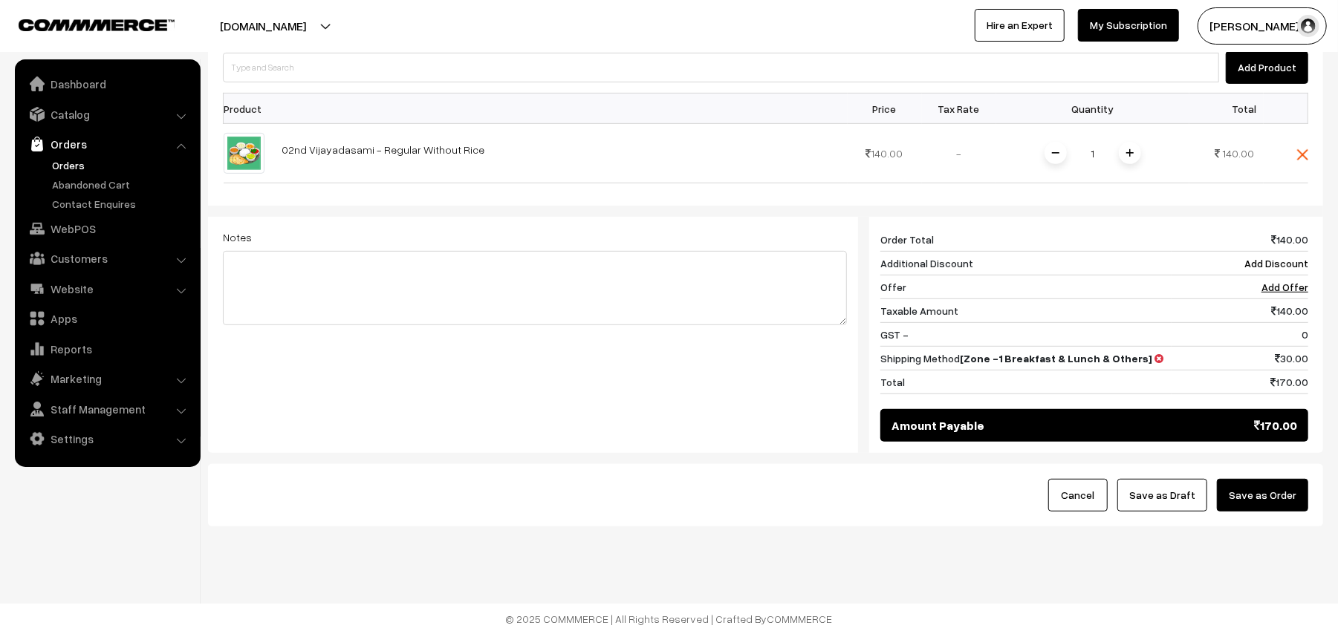
click at [1251, 497] on button "Save as Order" at bounding box center [1262, 495] width 91 height 33
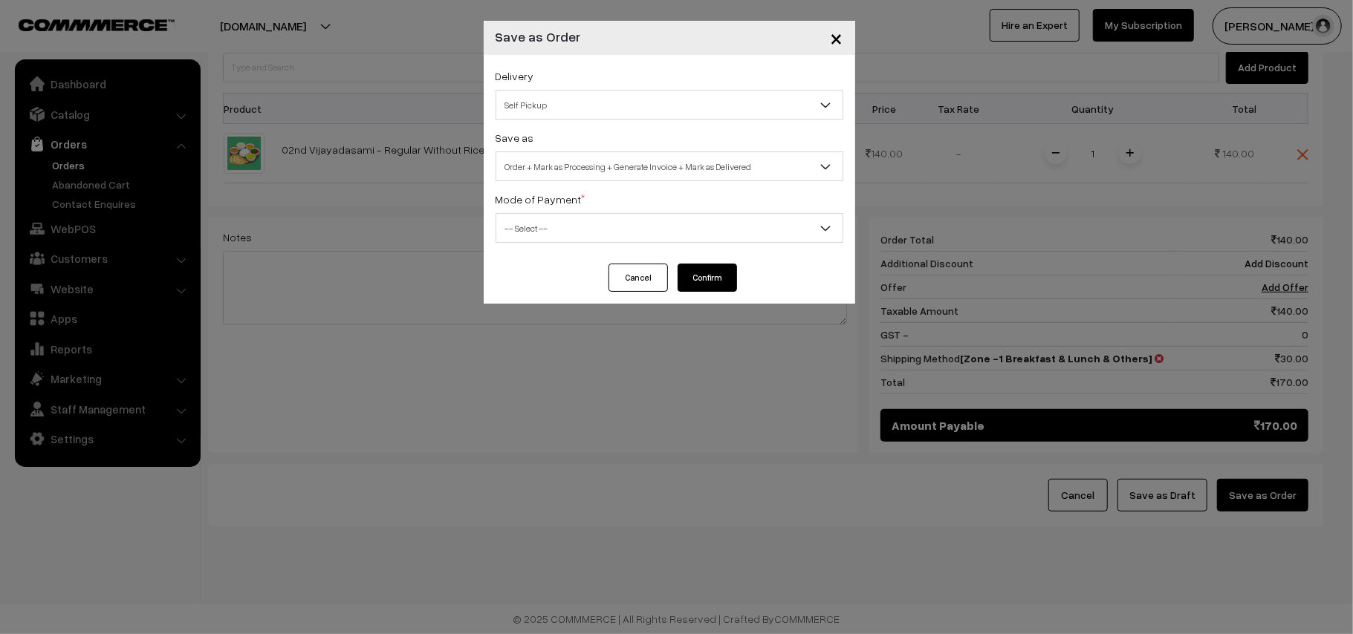
click at [591, 114] on span "Self Pickup" at bounding box center [669, 105] width 346 height 26
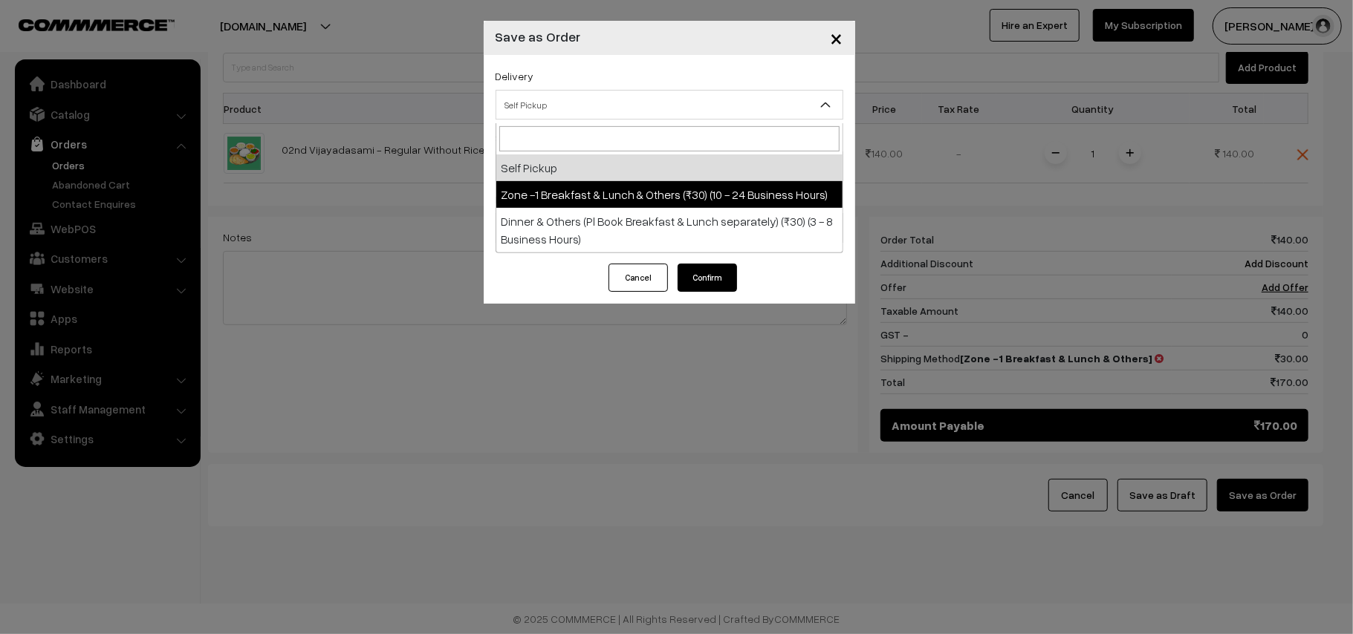
drag, startPoint x: 621, startPoint y: 212, endPoint x: 631, endPoint y: 197, distance: 18.1
select select "ZON1"
select select "3"
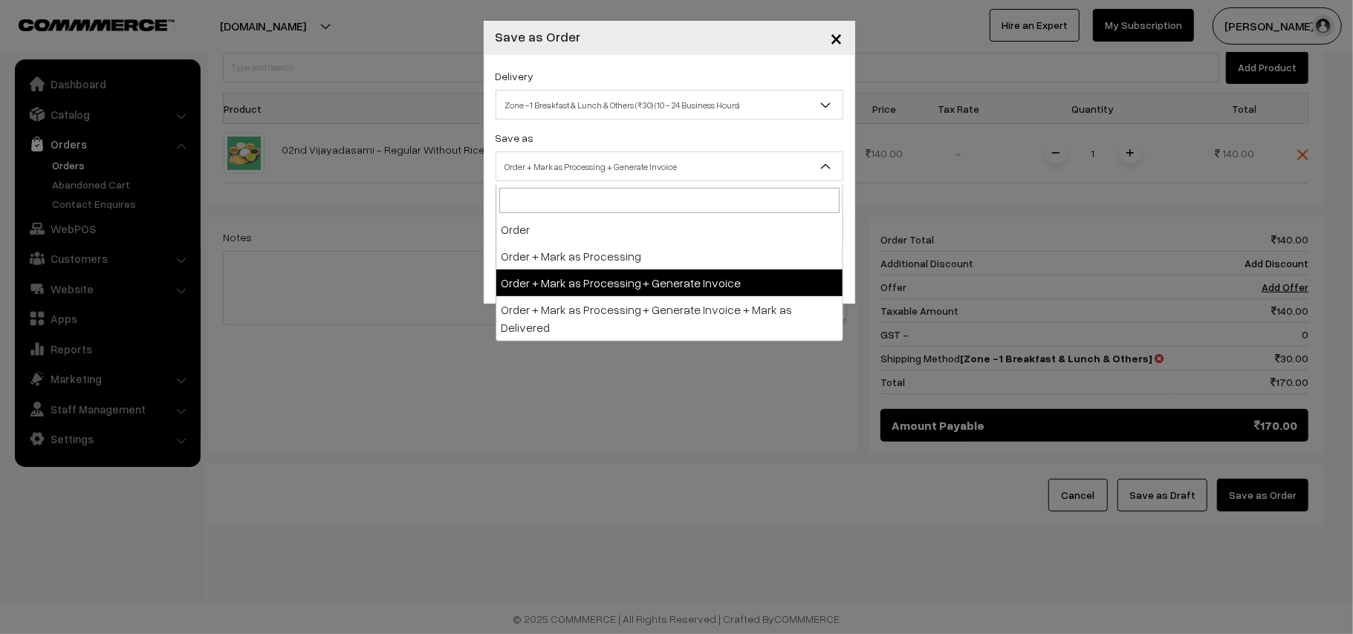
click at [568, 173] on span "Order + Mark as Processing + Generate Invoice" at bounding box center [669, 167] width 346 height 26
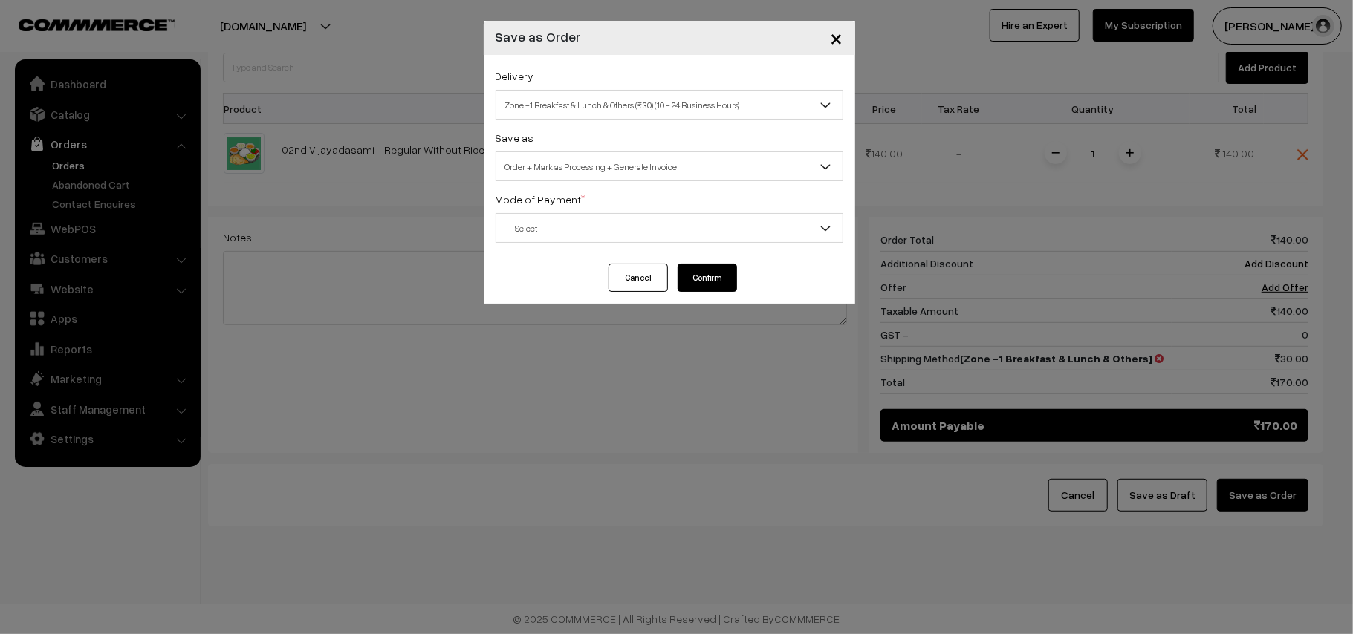
click at [515, 233] on span "-- Select --" at bounding box center [669, 228] width 346 height 26
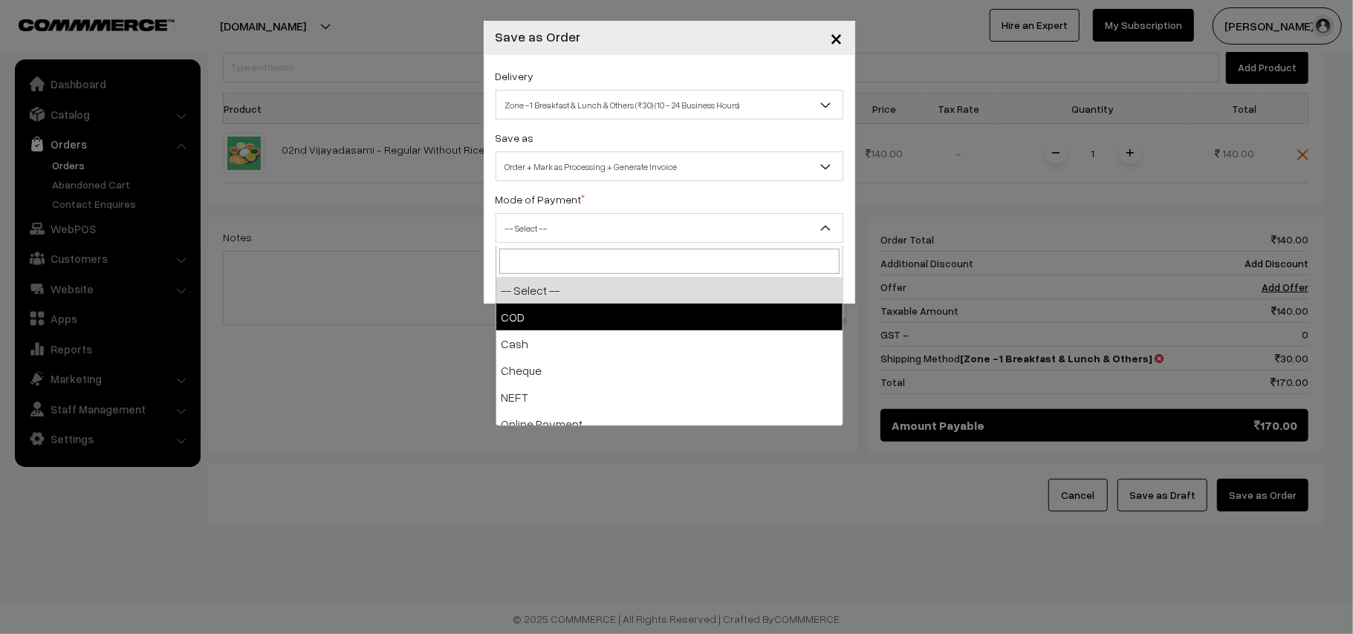
select select "1"
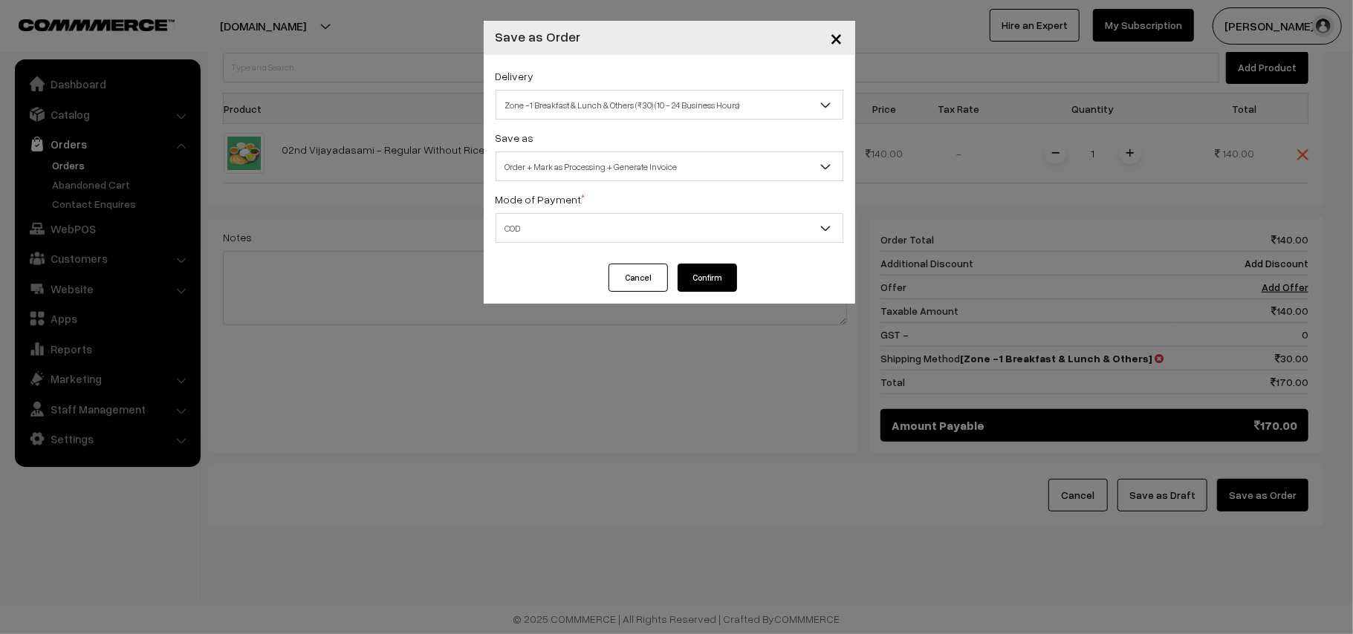
click at [706, 277] on button "Confirm" at bounding box center [707, 278] width 59 height 28
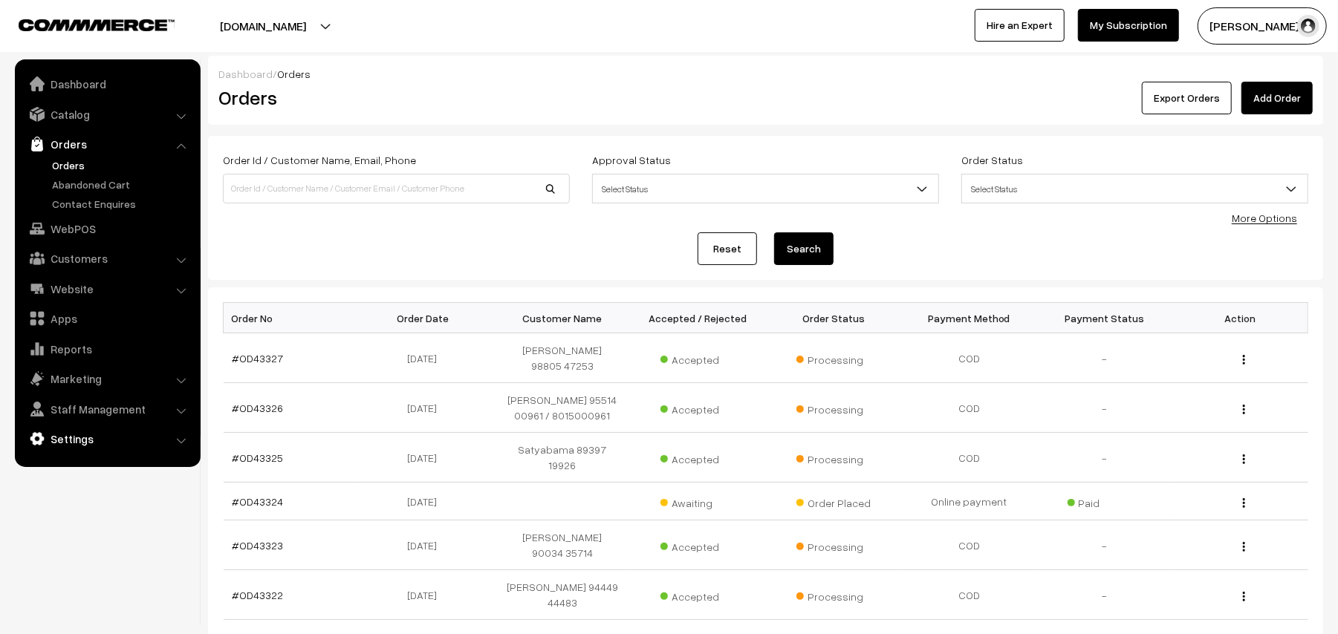
click at [78, 435] on link "Settings" at bounding box center [107, 439] width 177 height 27
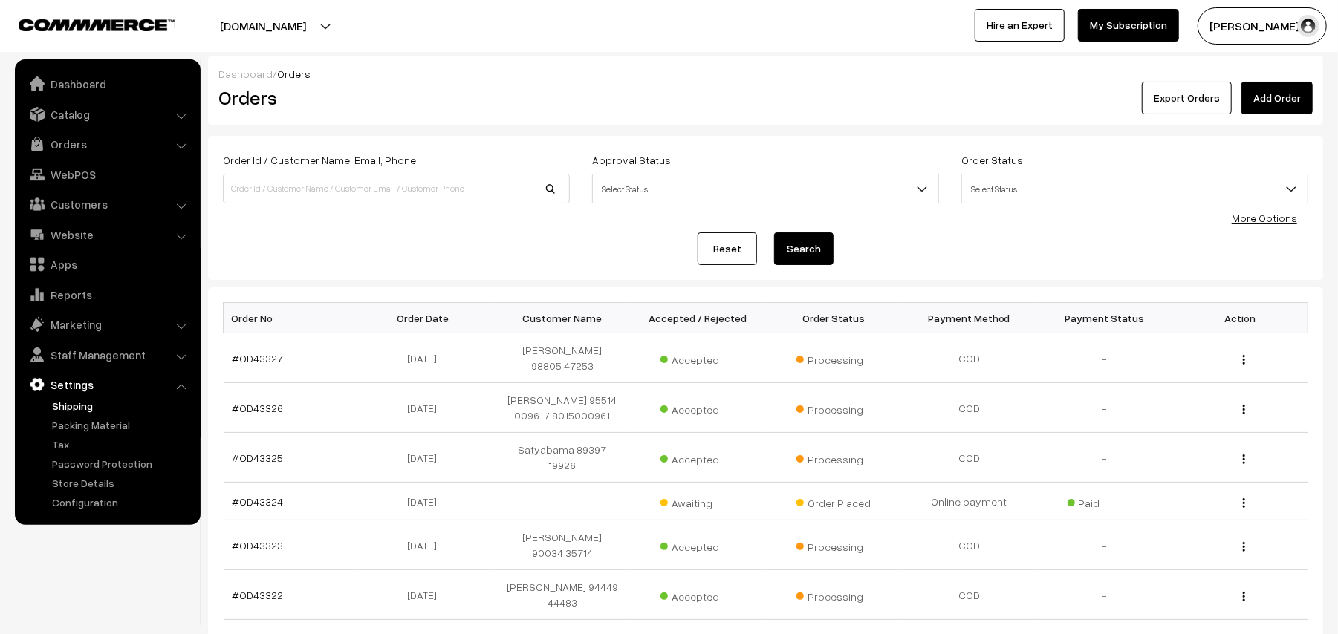
click at [81, 404] on link "Shipping" at bounding box center [121, 406] width 147 height 16
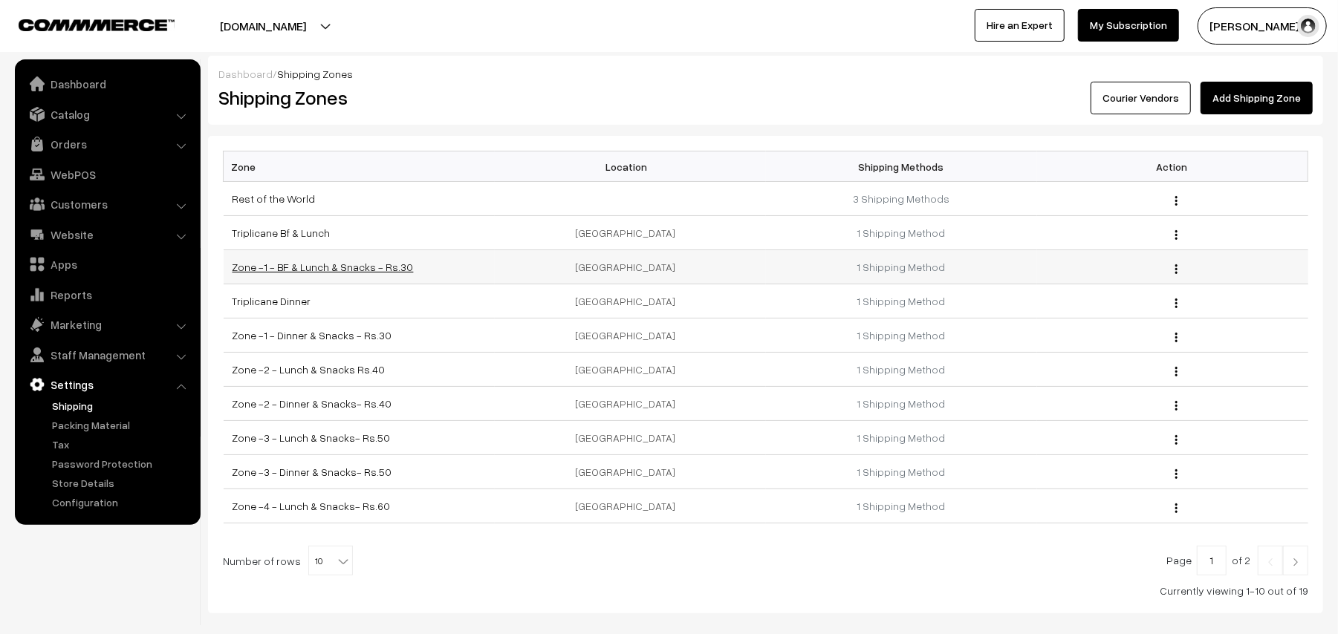
click at [348, 272] on link "Zone -1 - BF & Lunch & Snacks - Rs.30" at bounding box center [323, 267] width 181 height 13
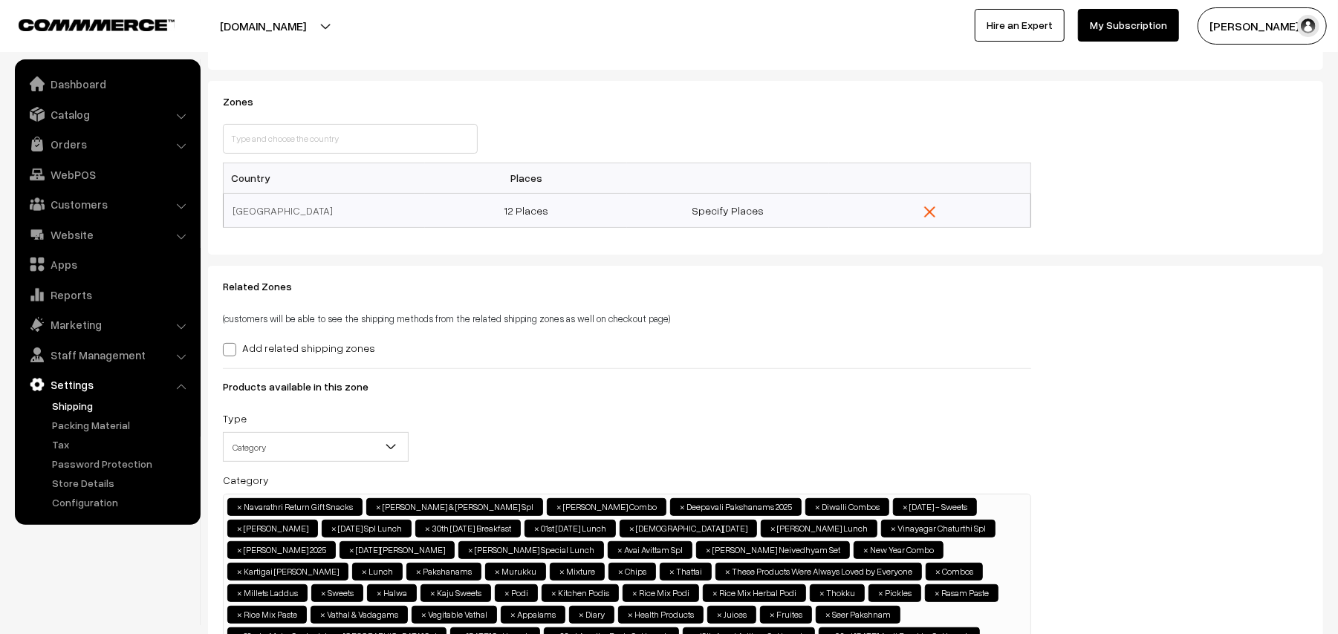
scroll to position [318, 0]
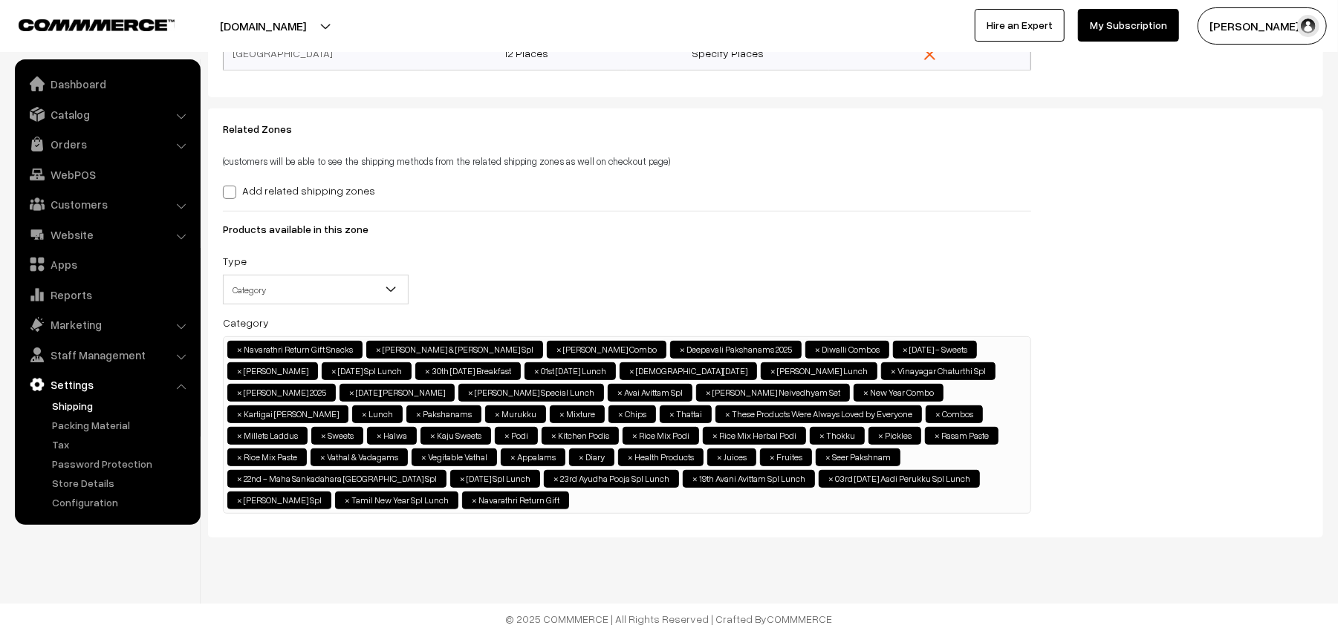
click at [976, 512] on span "× Navarathri Return Gift Snacks × Vijayadasami & Ayudha Pooja Spl × Ayudha Pooj…" at bounding box center [627, 426] width 808 height 178
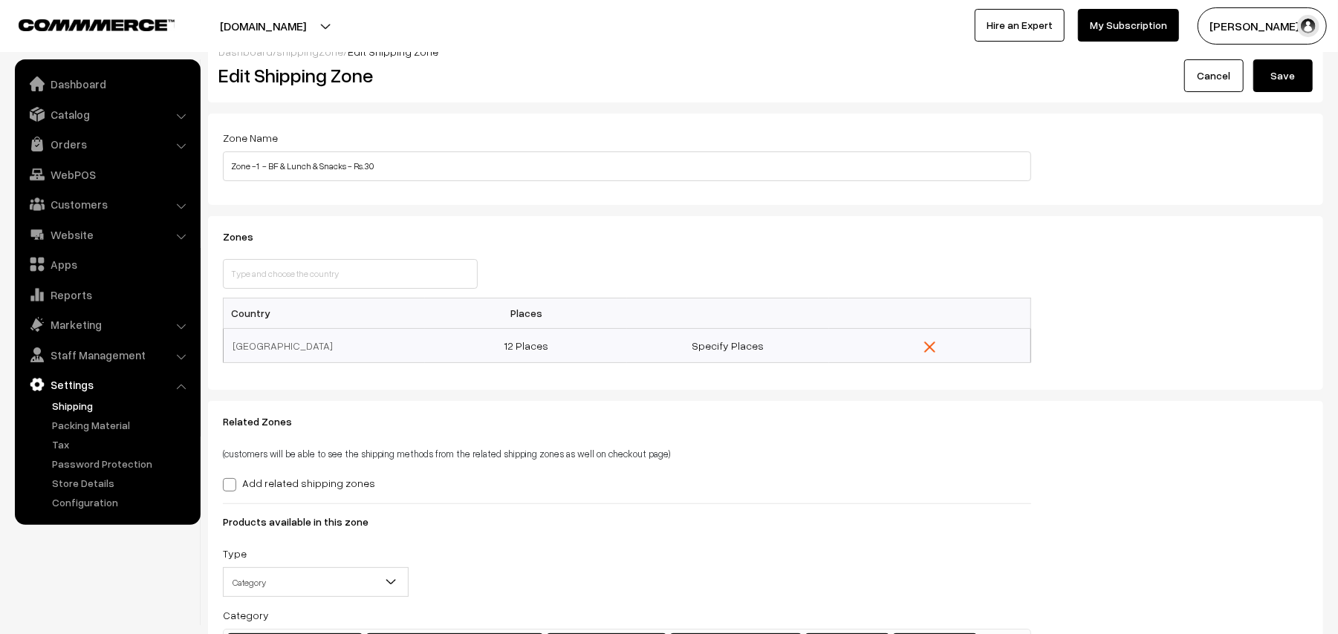
scroll to position [0, 0]
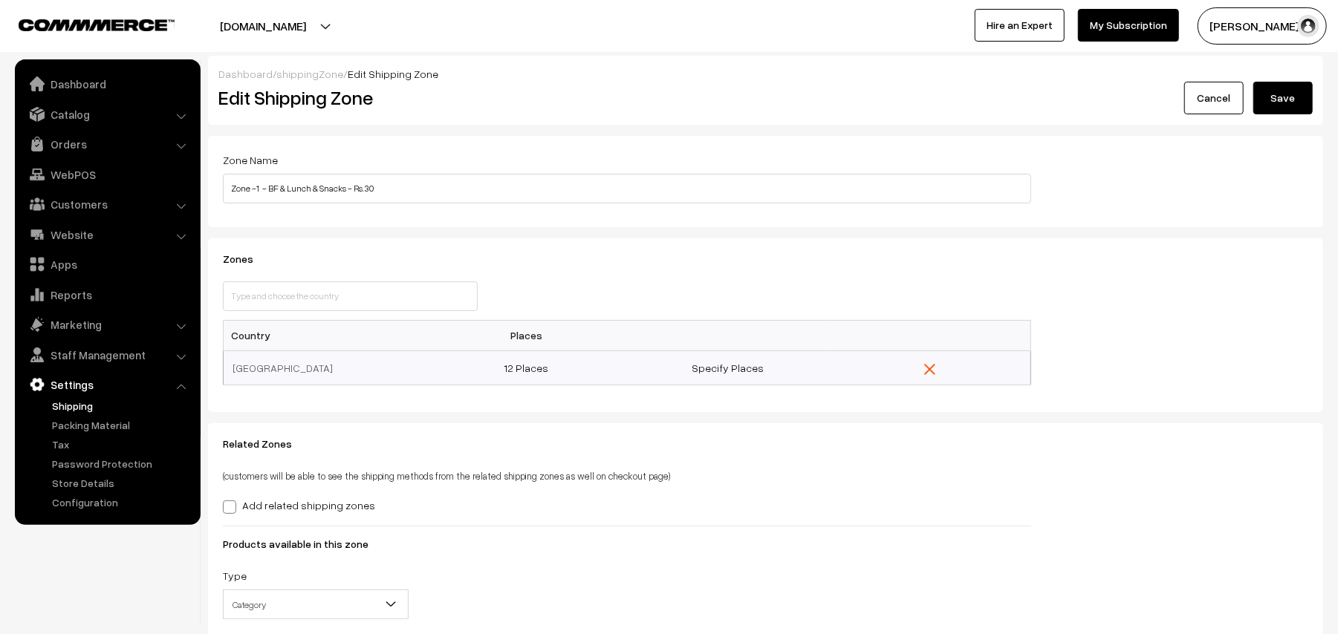
click at [1272, 93] on button "Save" at bounding box center [1282, 98] width 59 height 33
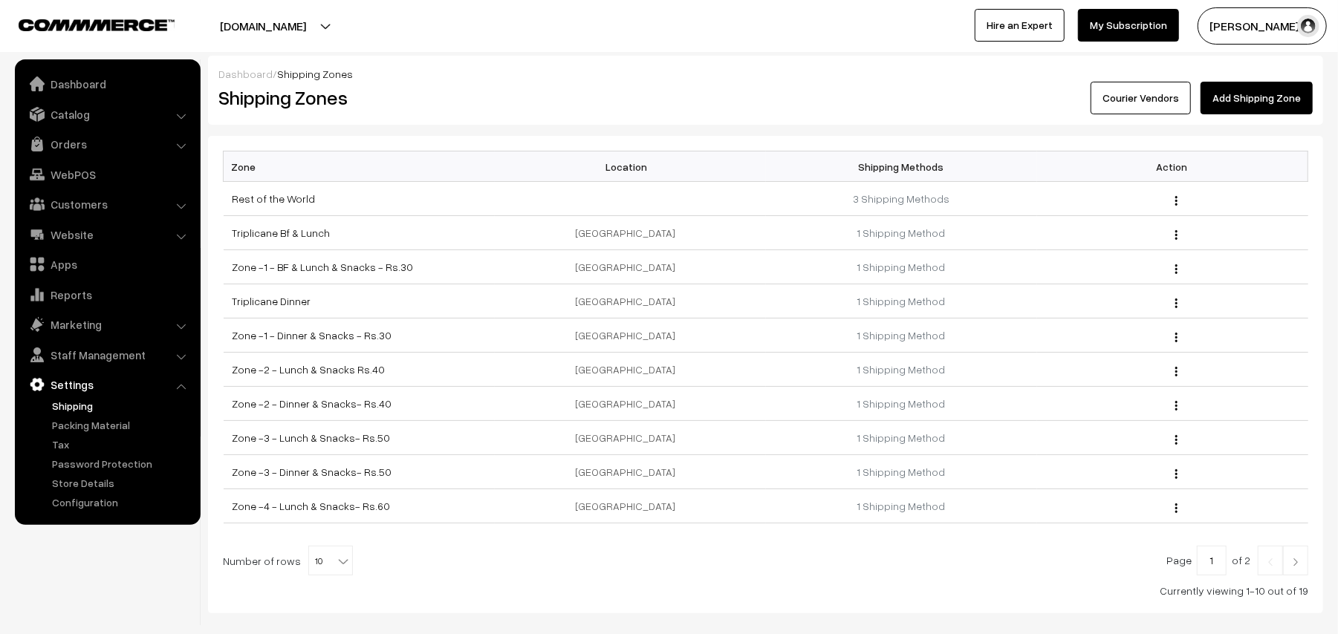
click at [262, 22] on button "[DOMAIN_NAME]" at bounding box center [263, 25] width 190 height 37
click at [417, 19] on div at bounding box center [331, 25] width 655 height 37
click at [76, 83] on link "Dashboard" at bounding box center [107, 84] width 177 height 27
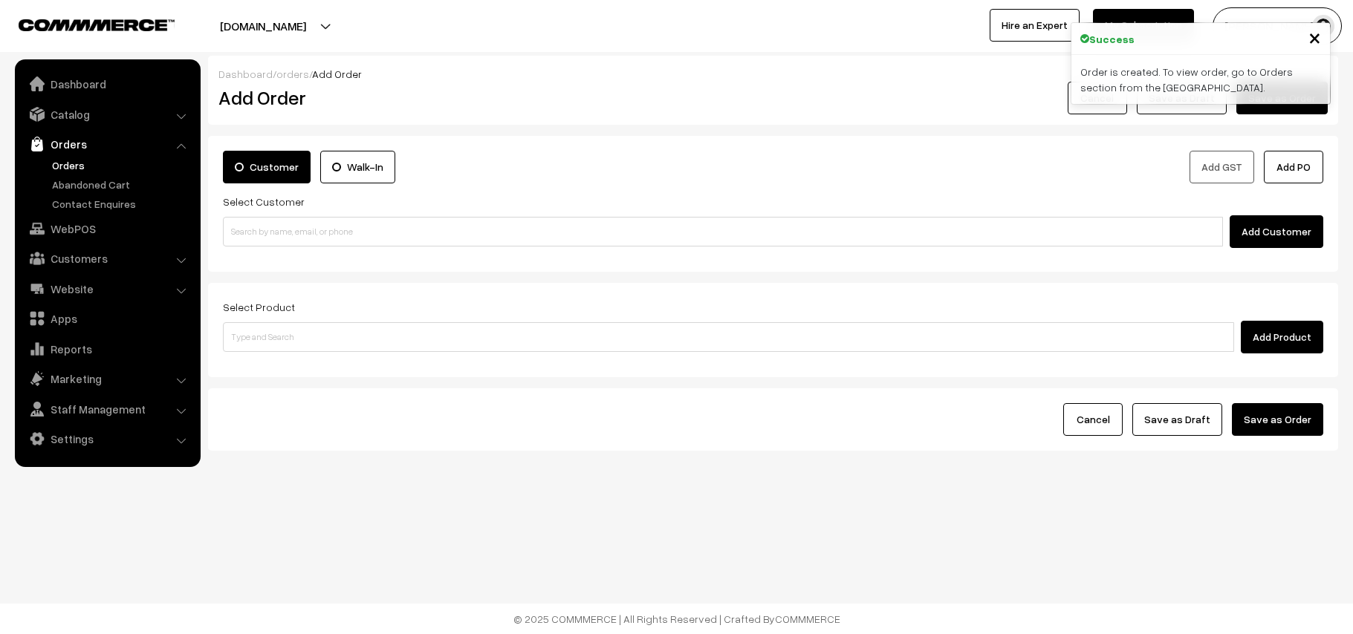
click at [69, 168] on link "Orders" at bounding box center [121, 165] width 147 height 16
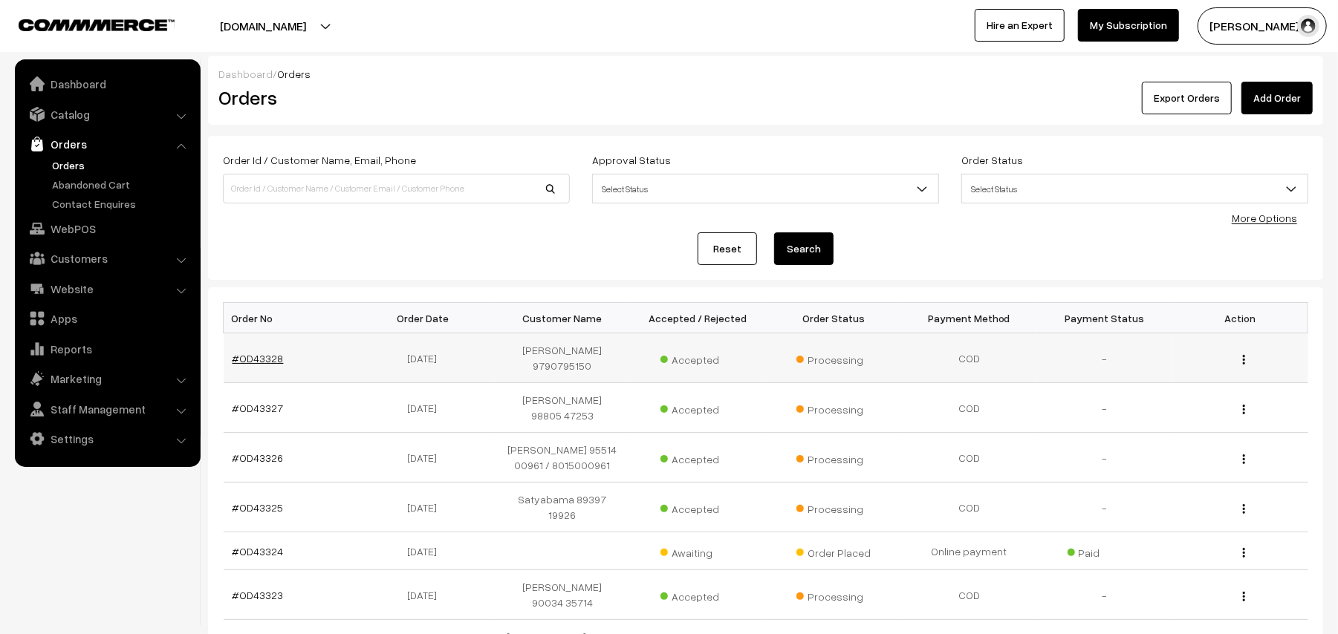
click at [260, 352] on link "#OD43328" at bounding box center [258, 358] width 51 height 13
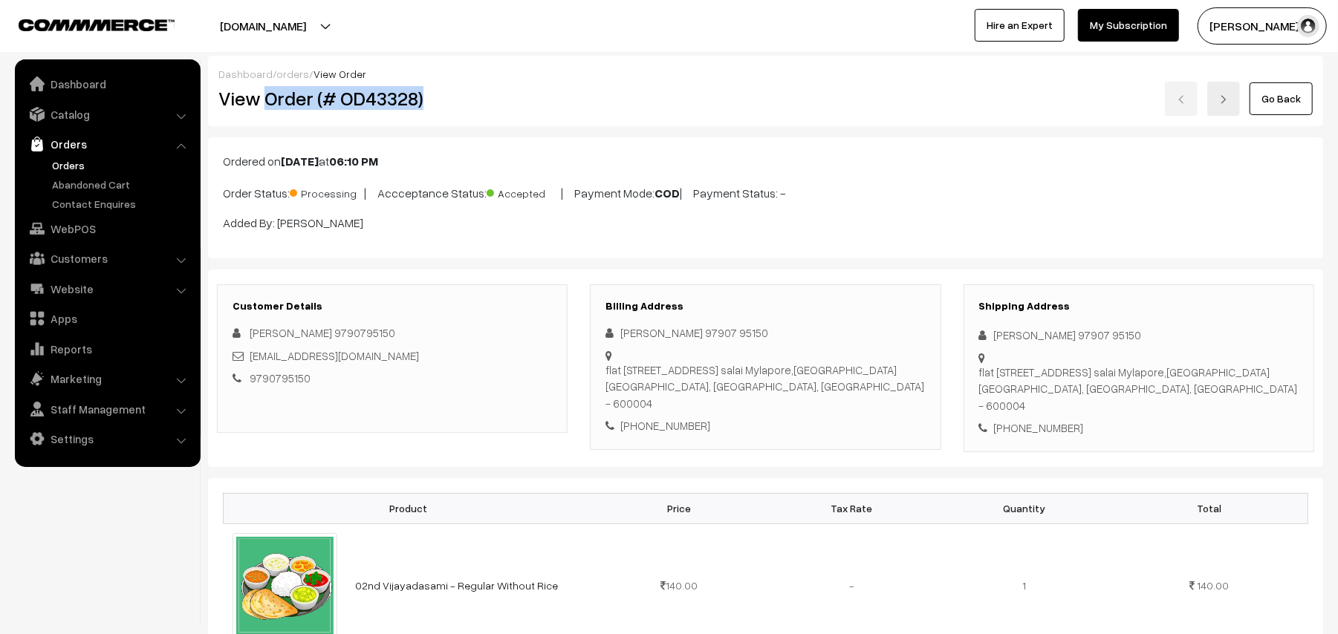
click at [536, 114] on div "View Order (# OD43328)" at bounding box center [393, 99] width 372 height 34
copy h2 "Order (# OD43328)"
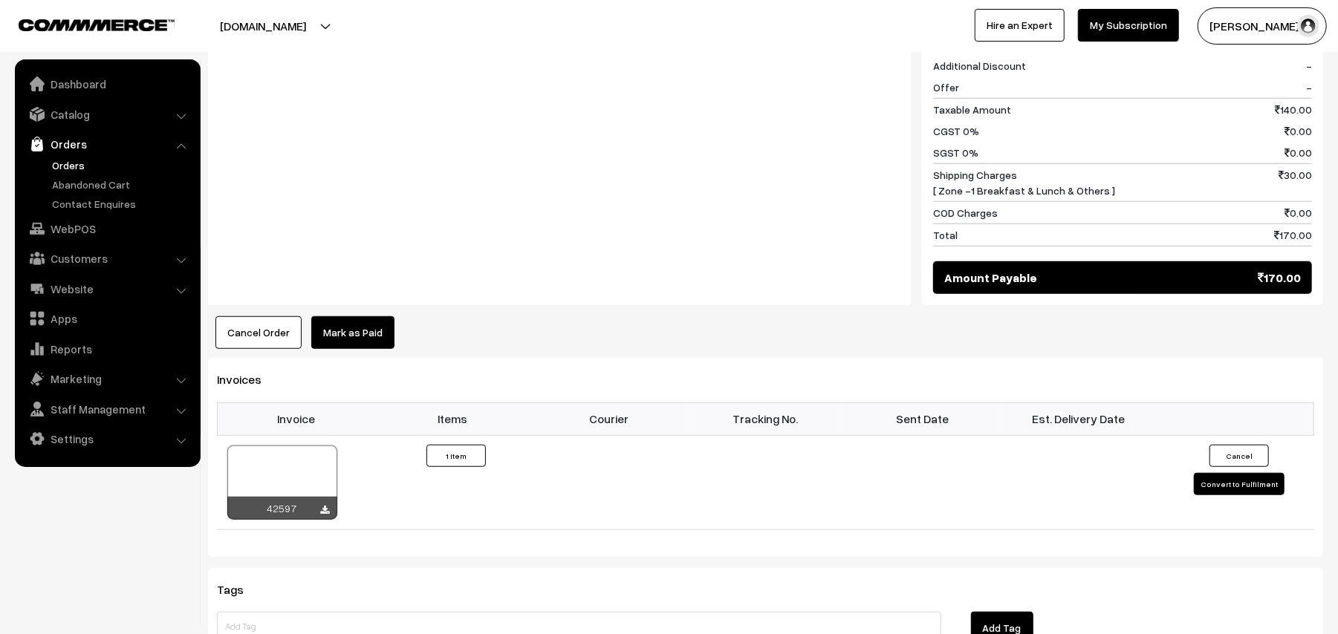
scroll to position [891, 0]
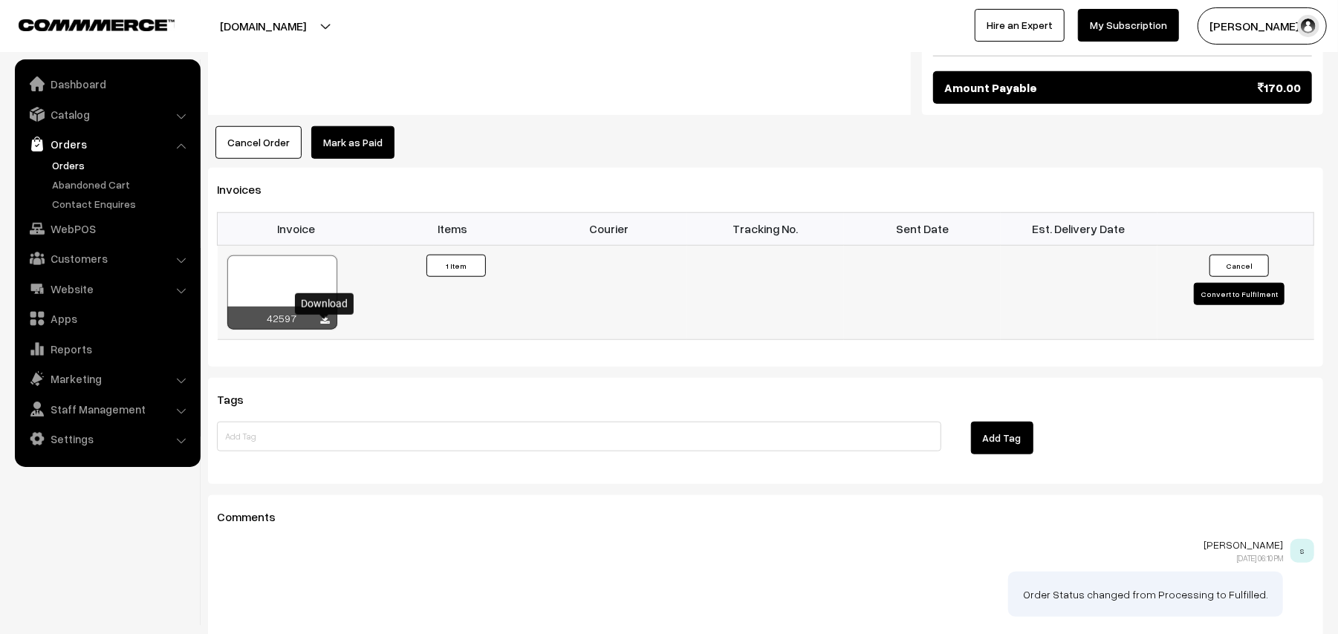
click at [322, 325] on icon at bounding box center [325, 321] width 9 height 10
click at [78, 238] on link "WebPOS" at bounding box center [107, 228] width 177 height 27
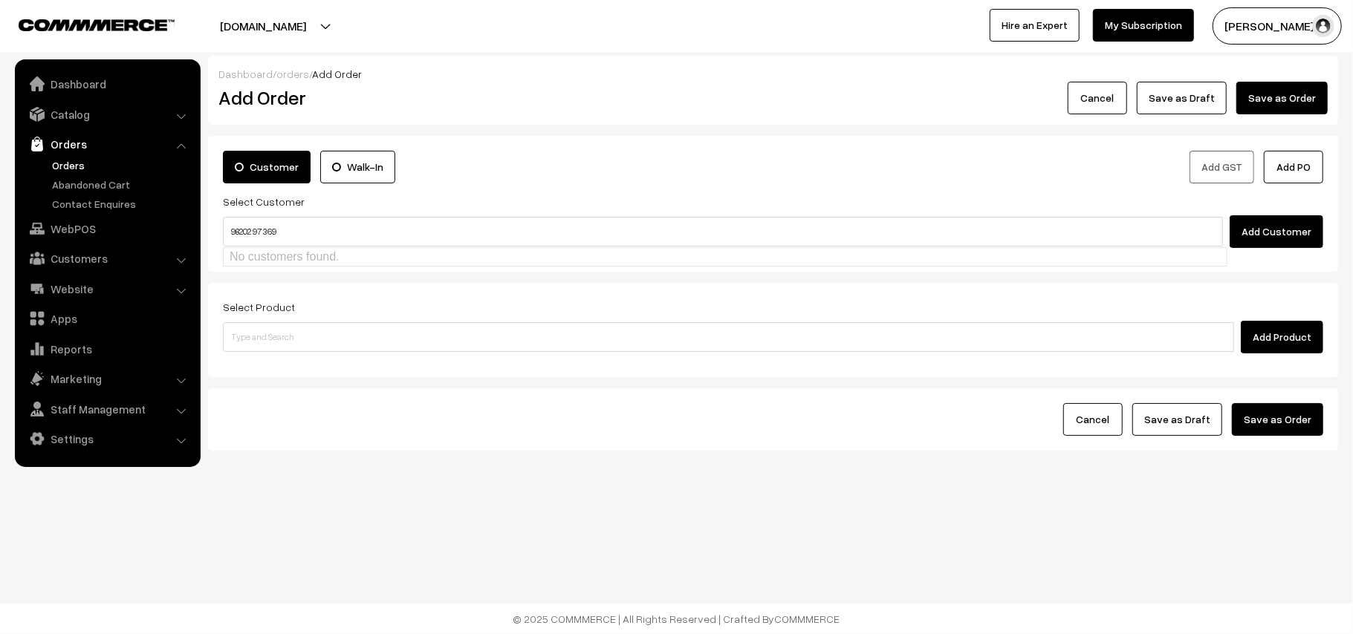
click at [256, 226] on input "98202 97369" at bounding box center [723, 232] width 1000 height 30
click at [301, 244] on input "9820297369" at bounding box center [723, 232] width 1000 height 30
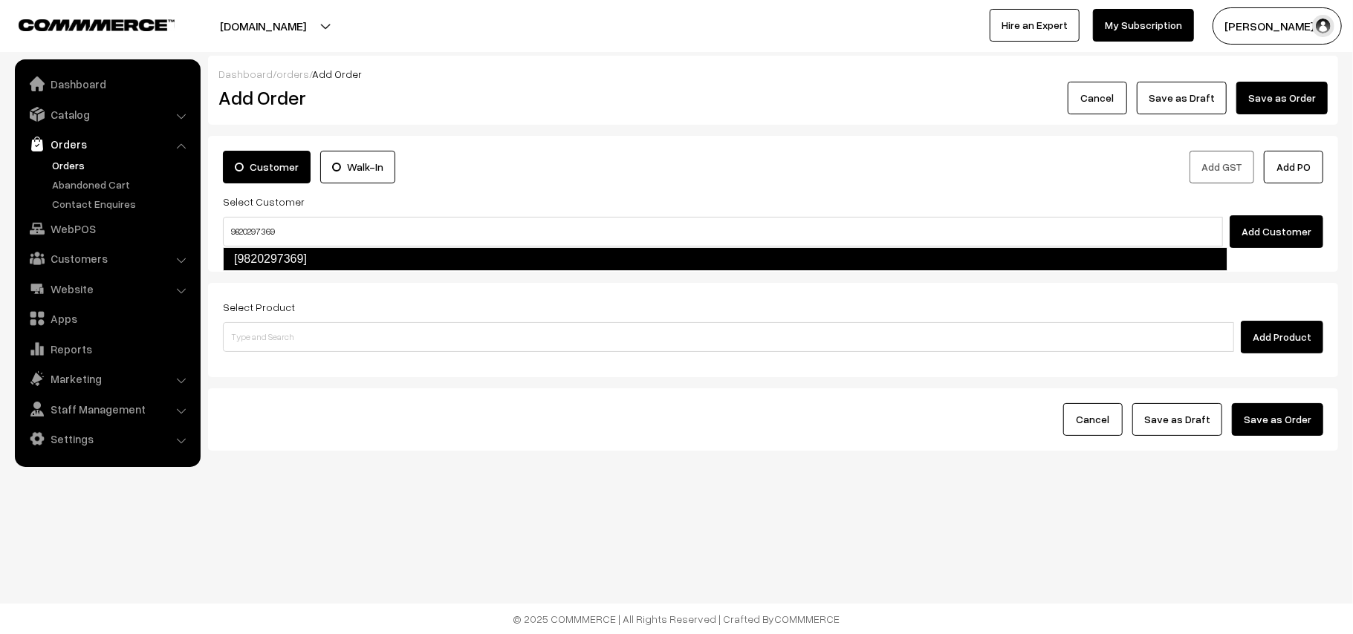
click at [301, 251] on link "[9820297369]" at bounding box center [725, 259] width 1004 height 24
type input "9820297369"
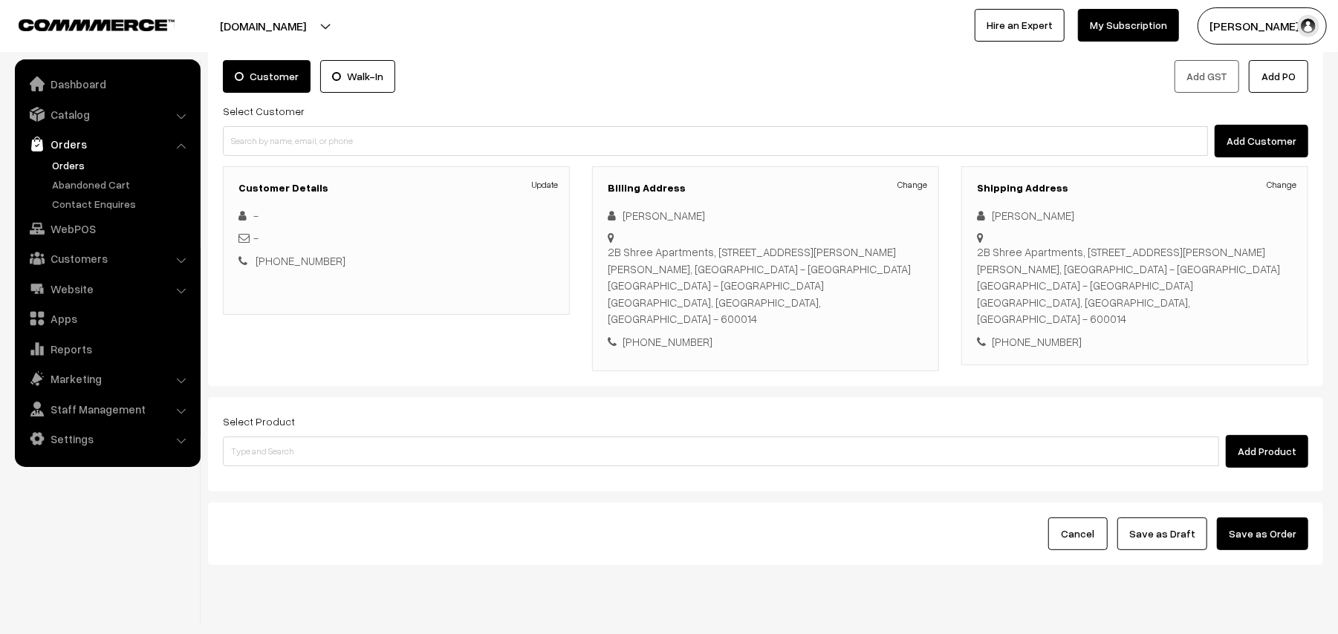
scroll to position [97, 0]
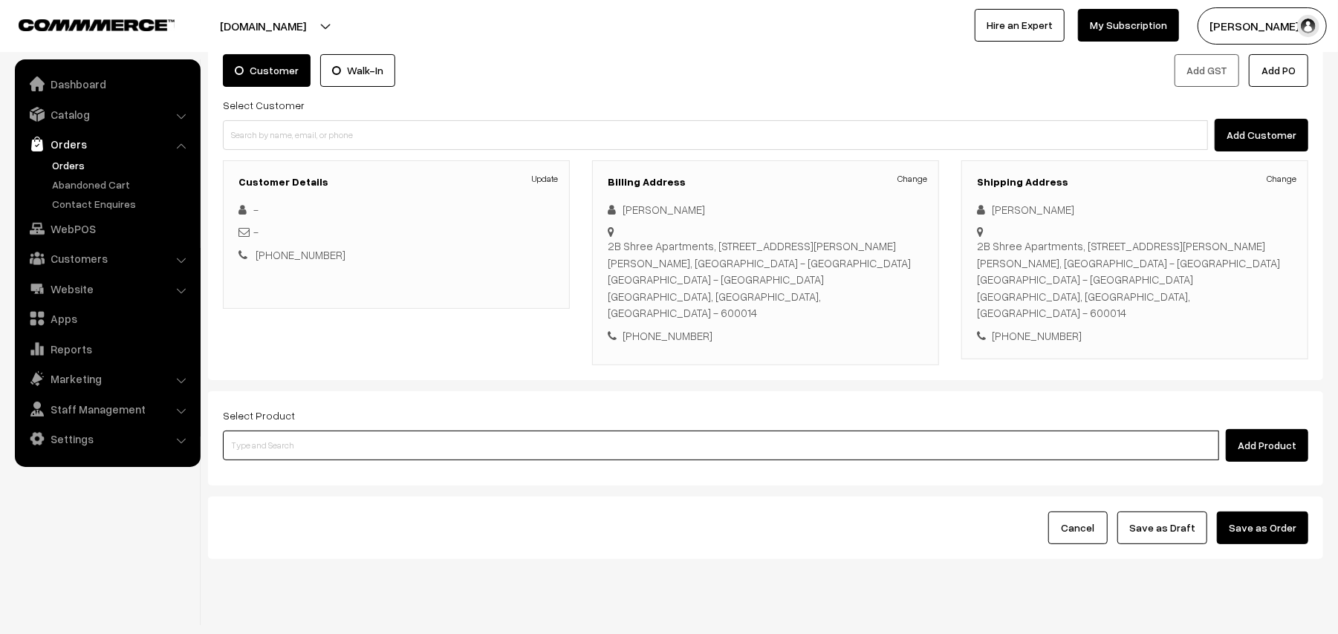
click at [345, 431] on input at bounding box center [721, 446] width 996 height 30
click at [352, 431] on input at bounding box center [721, 446] width 996 height 30
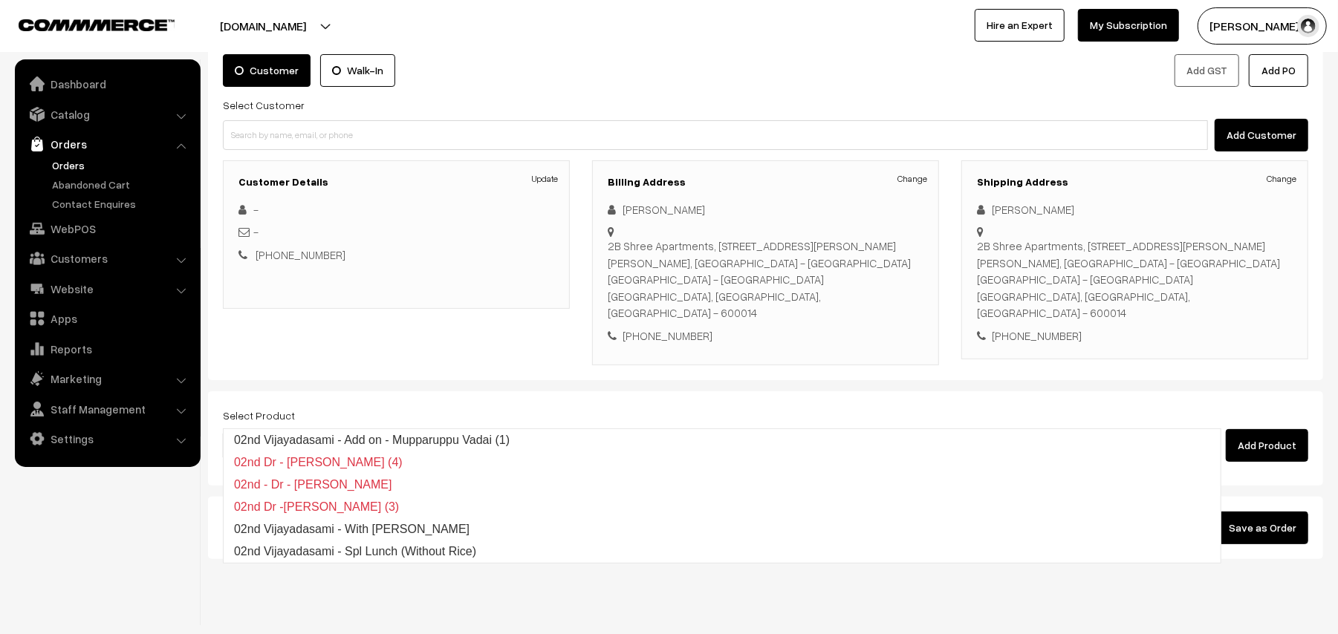
type input "02nd vi"
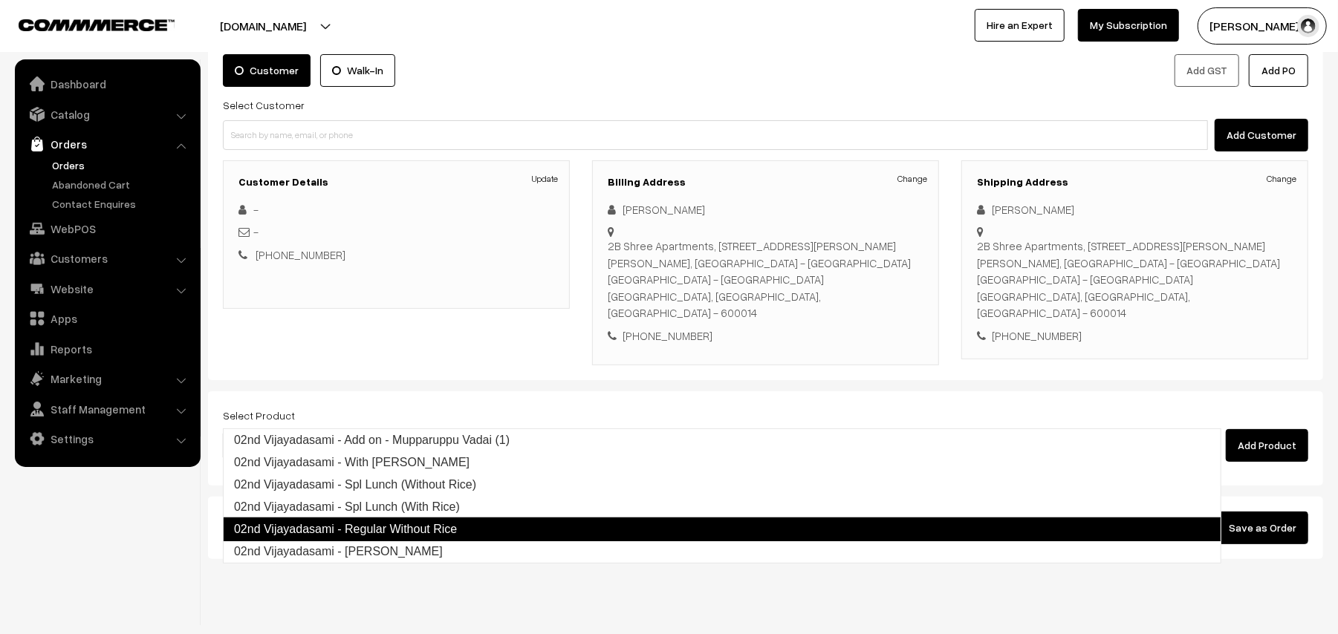
click at [382, 523] on link "02nd Vijayadasami - Regular Without Rice" at bounding box center [722, 530] width 998 height 24
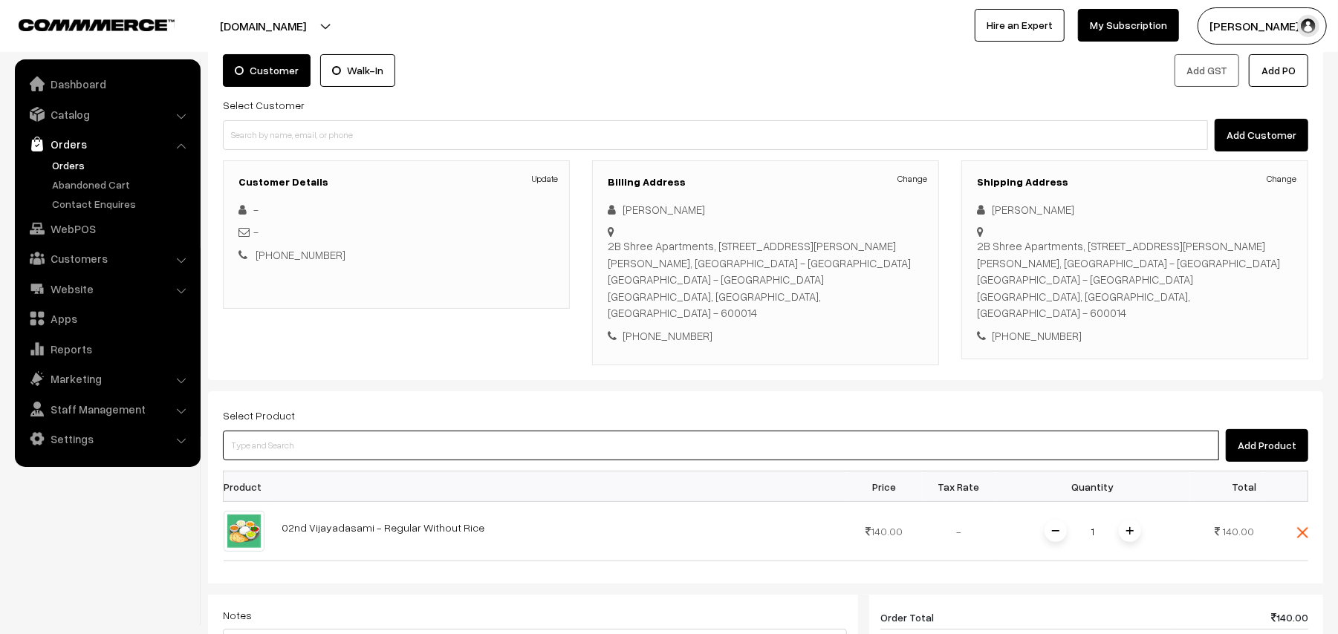
drag, startPoint x: 380, startPoint y: 426, endPoint x: 358, endPoint y: 395, distance: 38.3
click at [375, 431] on input at bounding box center [721, 446] width 996 height 30
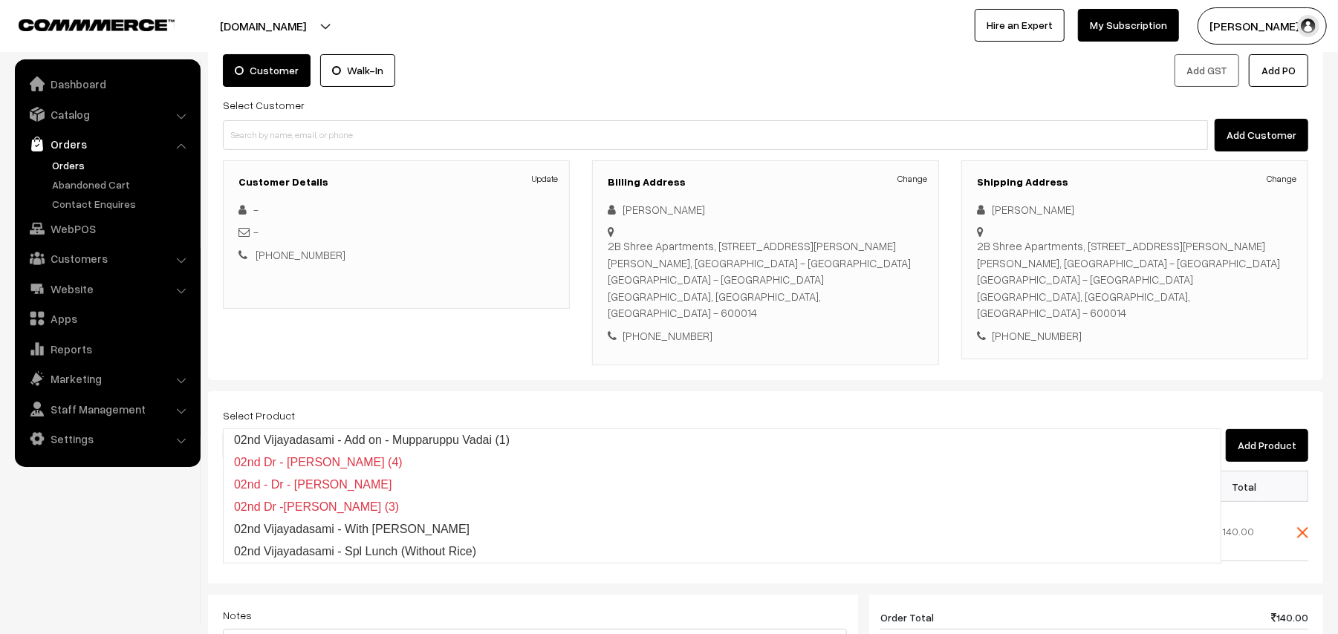
type input "02nd"
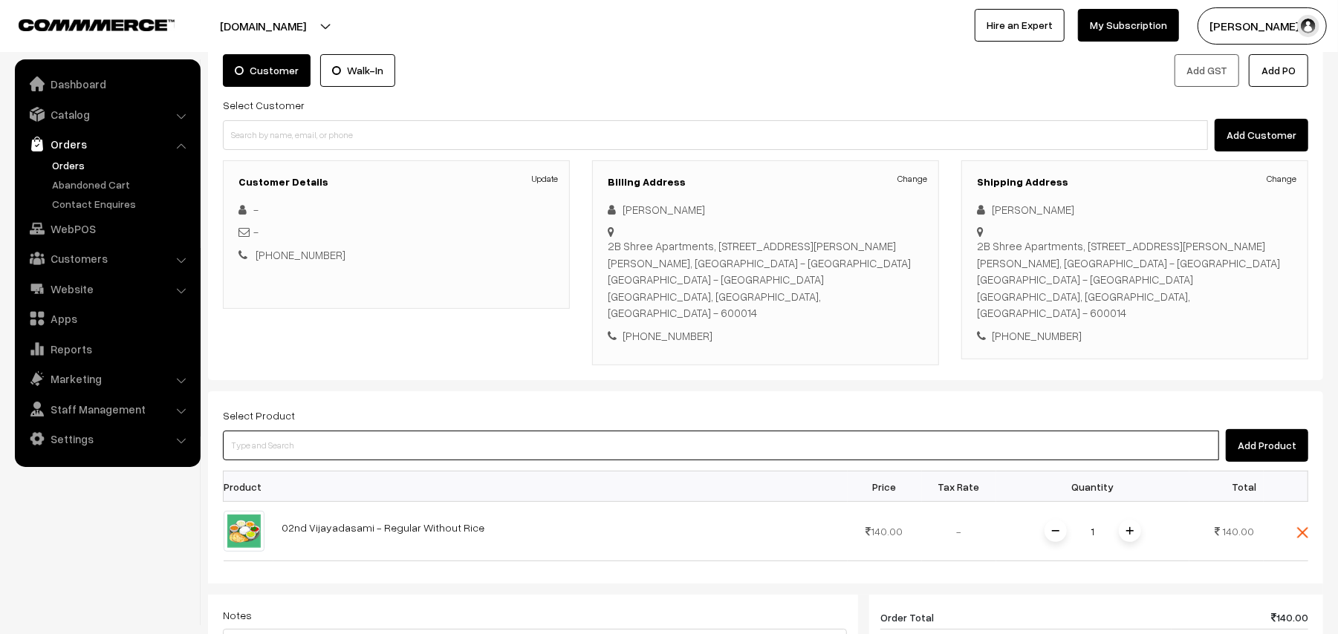
click at [290, 431] on input at bounding box center [721, 446] width 996 height 30
paste input "02nd Lunch Add-on - Paruppu Poli (2)"
type input "02nd Lunch Add-on - Paruppu Poli (2)"
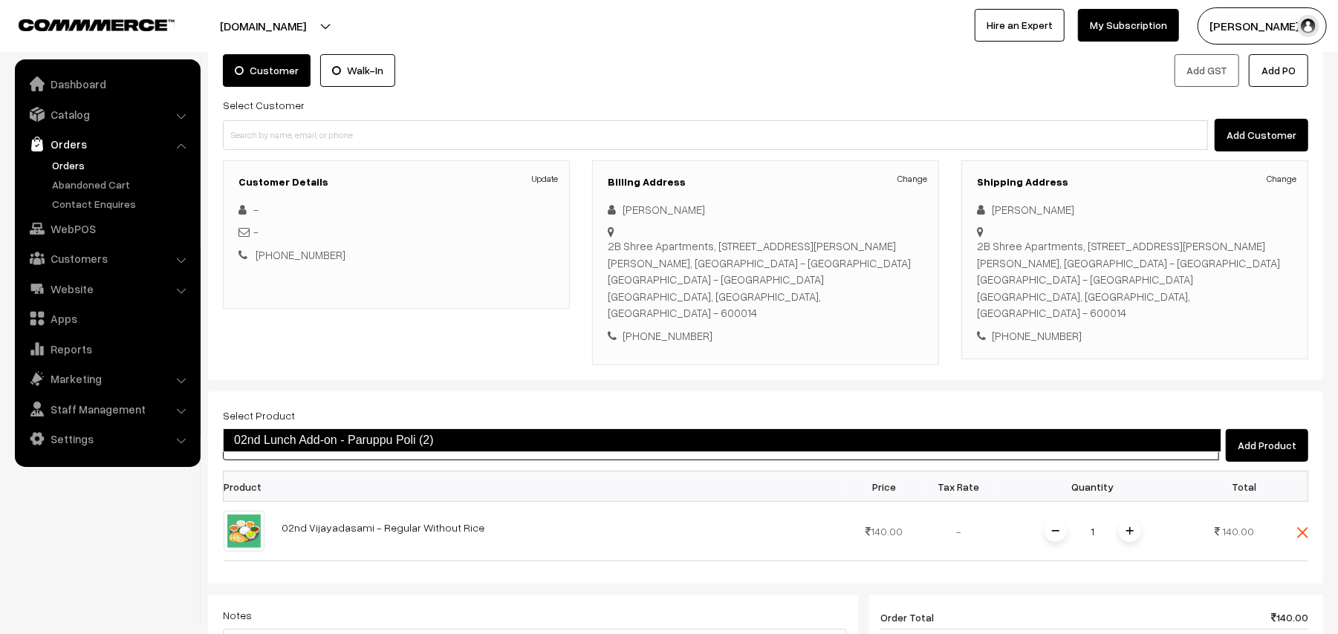
click at [315, 432] on link "02nd Lunch Add-on - Paruppu Poli (2)" at bounding box center [722, 441] width 998 height 24
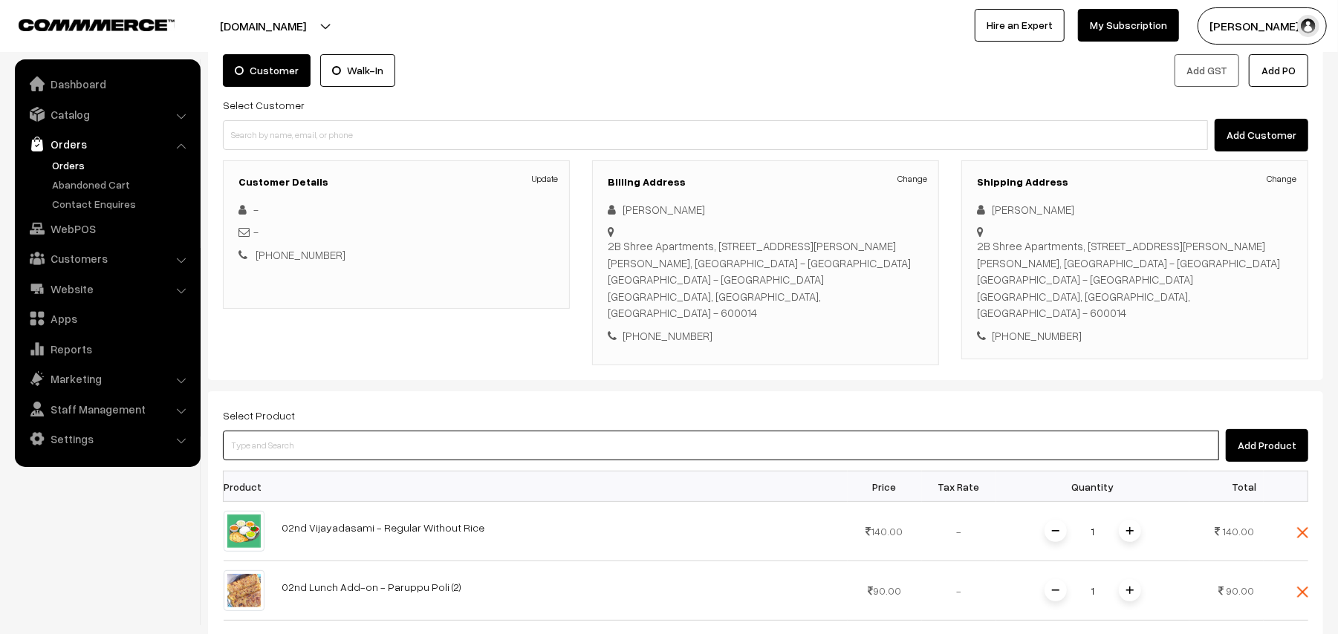
click at [371, 431] on input at bounding box center [721, 446] width 996 height 30
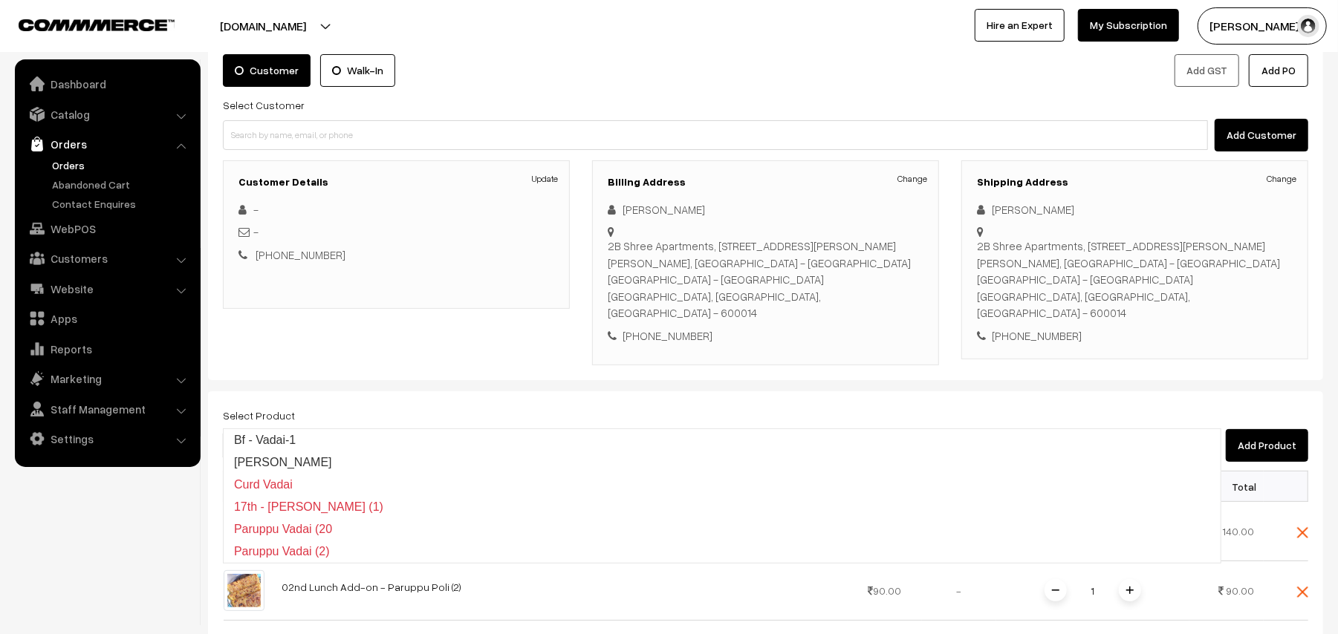
type input "mupp"
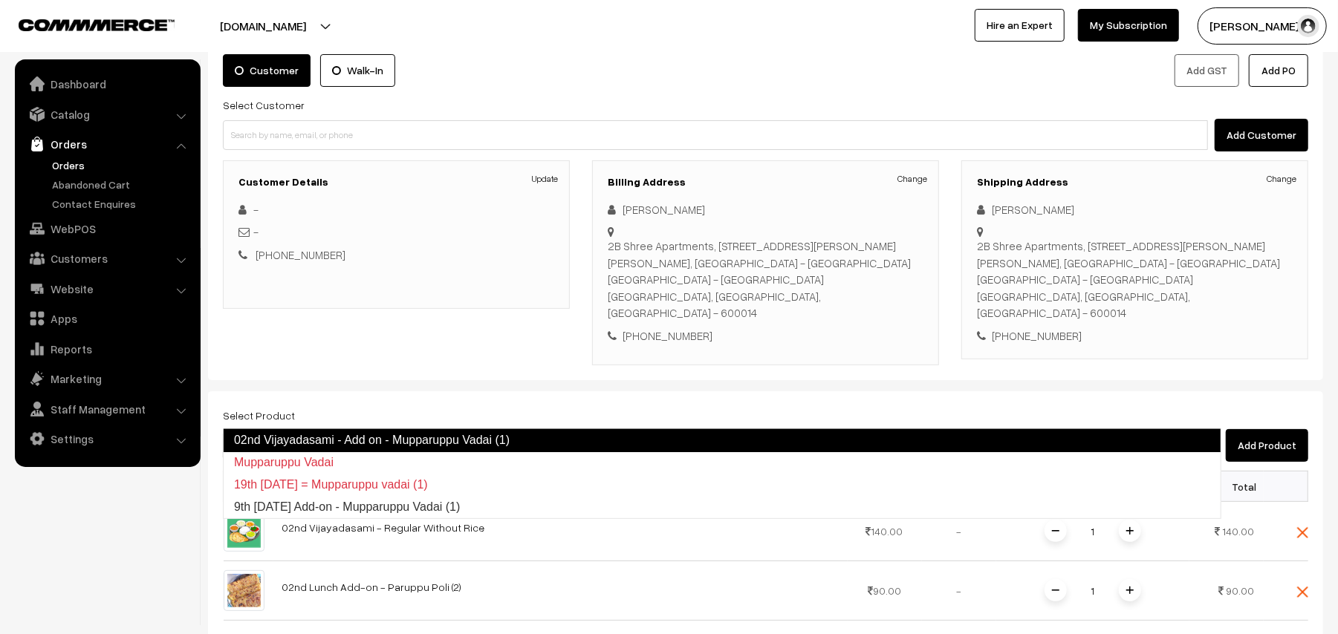
click at [382, 435] on link "02nd Vijayadasami - Add on - Mupparuppu Vadai (1)" at bounding box center [722, 441] width 998 height 24
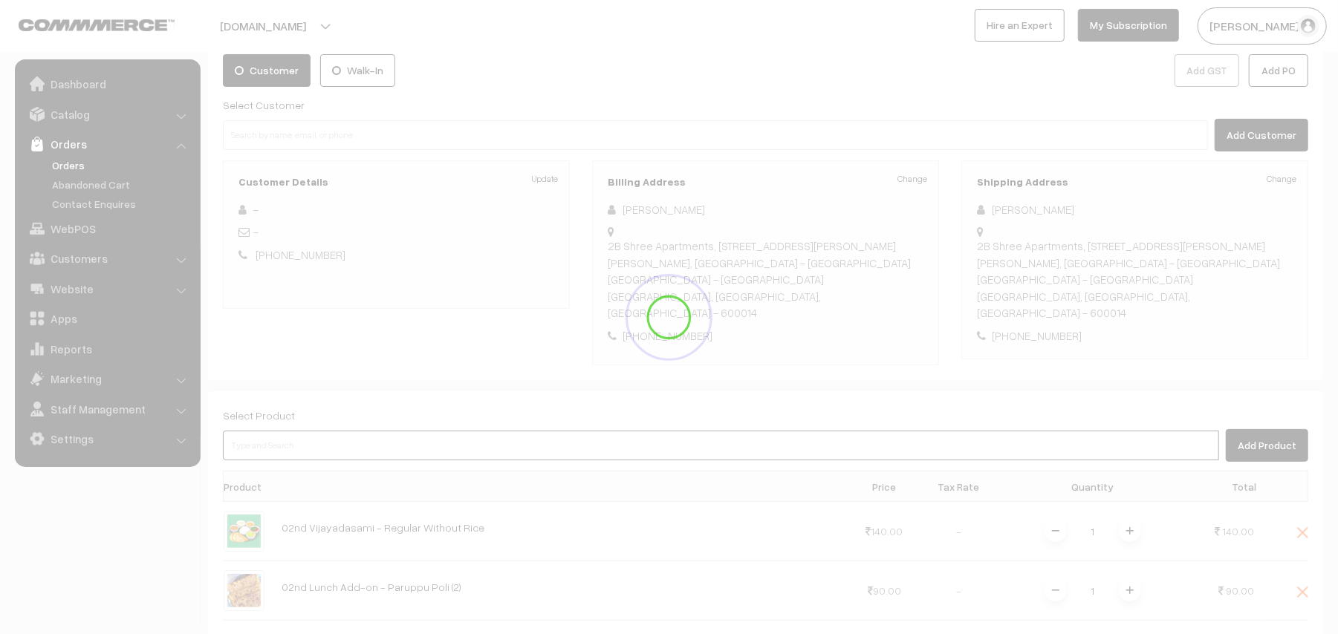
click at [310, 431] on input at bounding box center [721, 446] width 996 height 30
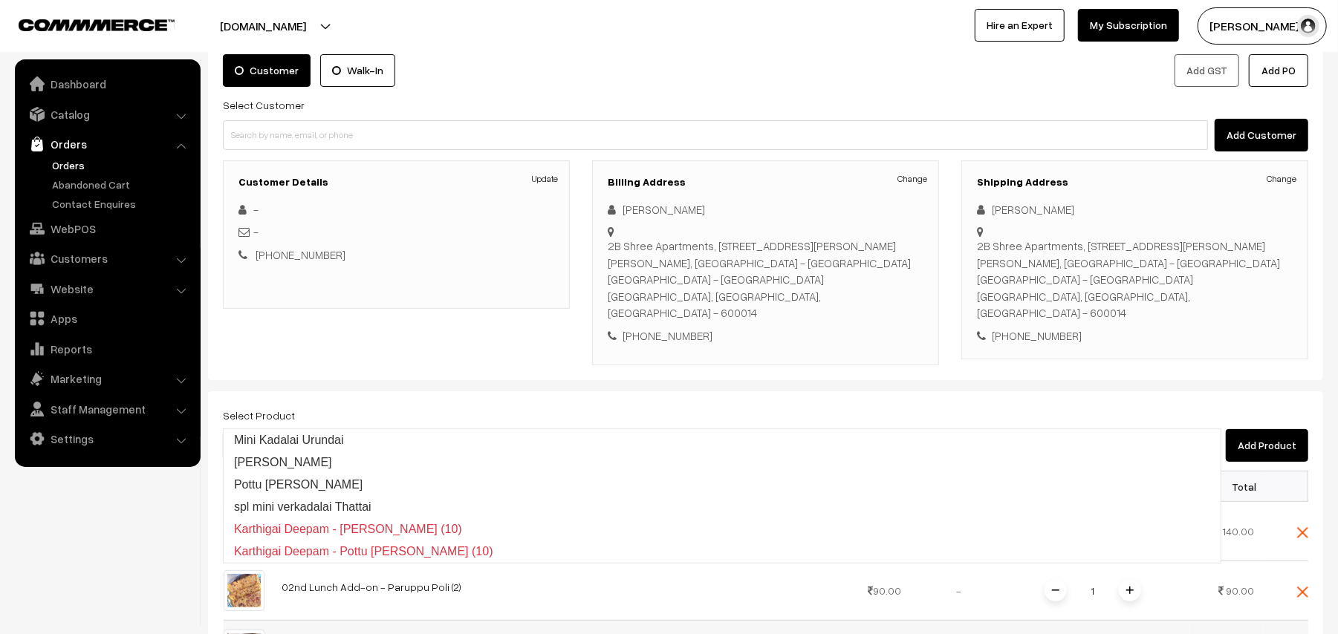
type input "kadala"
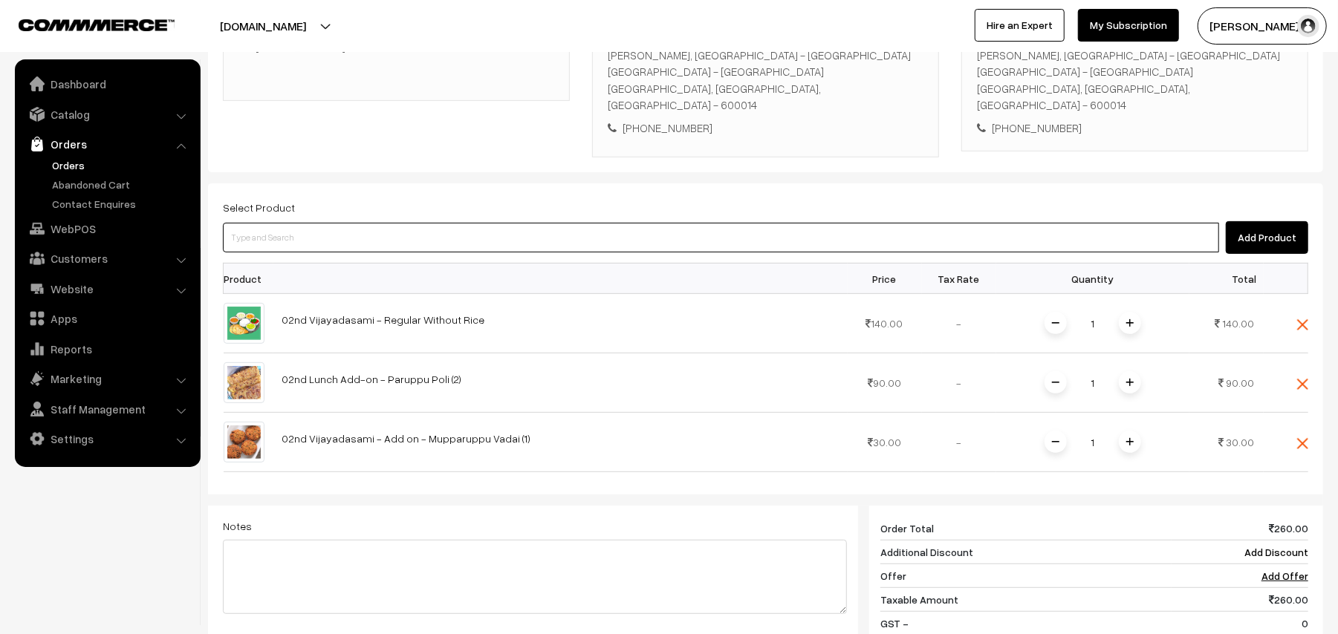
scroll to position [394, 0]
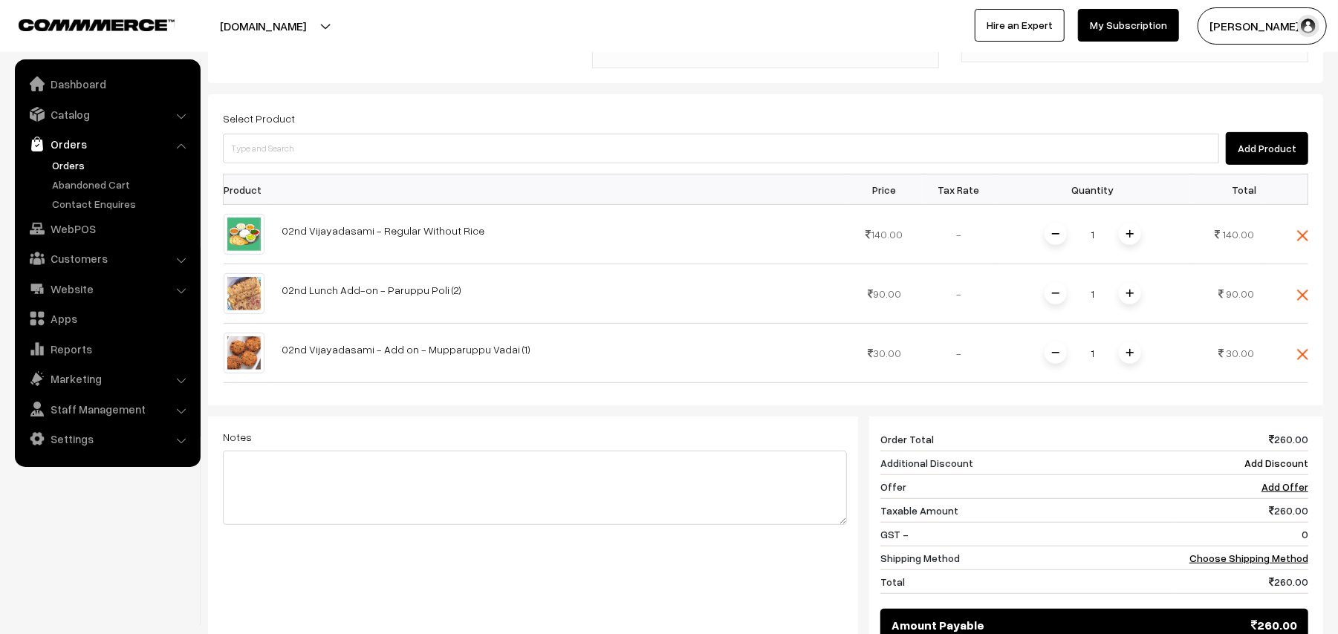
click at [334, 132] on div "Add Product" at bounding box center [765, 148] width 1085 height 33
click at [336, 134] on input at bounding box center [721, 149] width 996 height 30
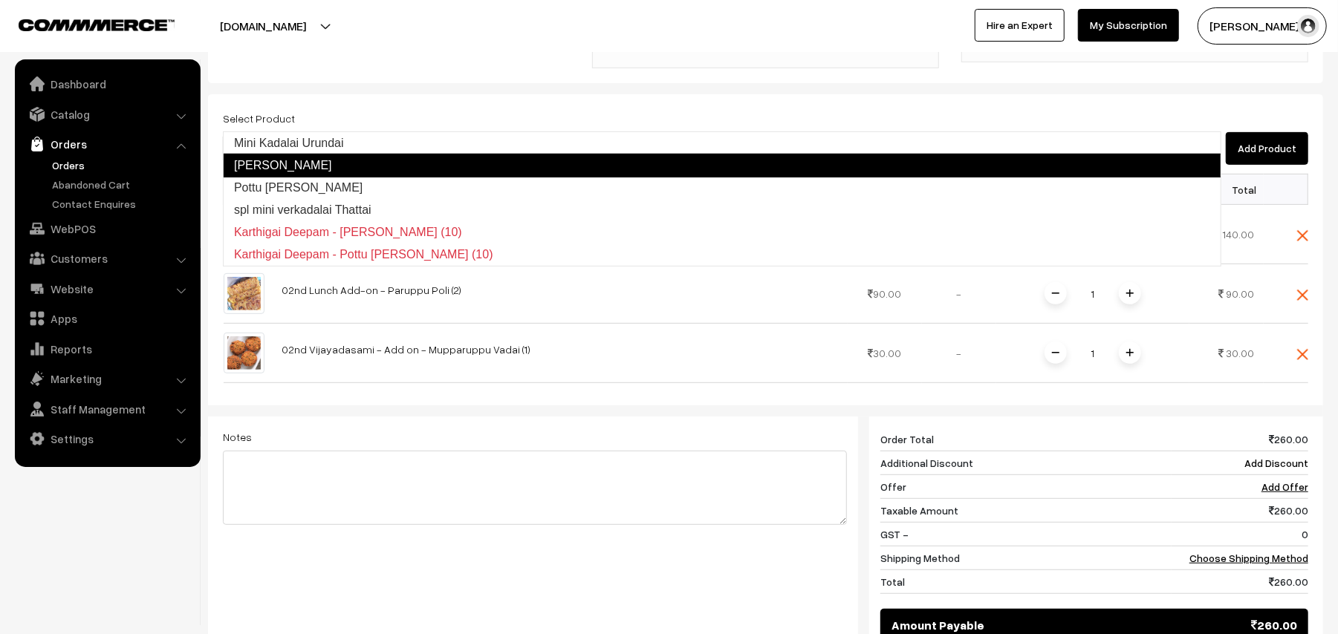
type input "kadalai paru"
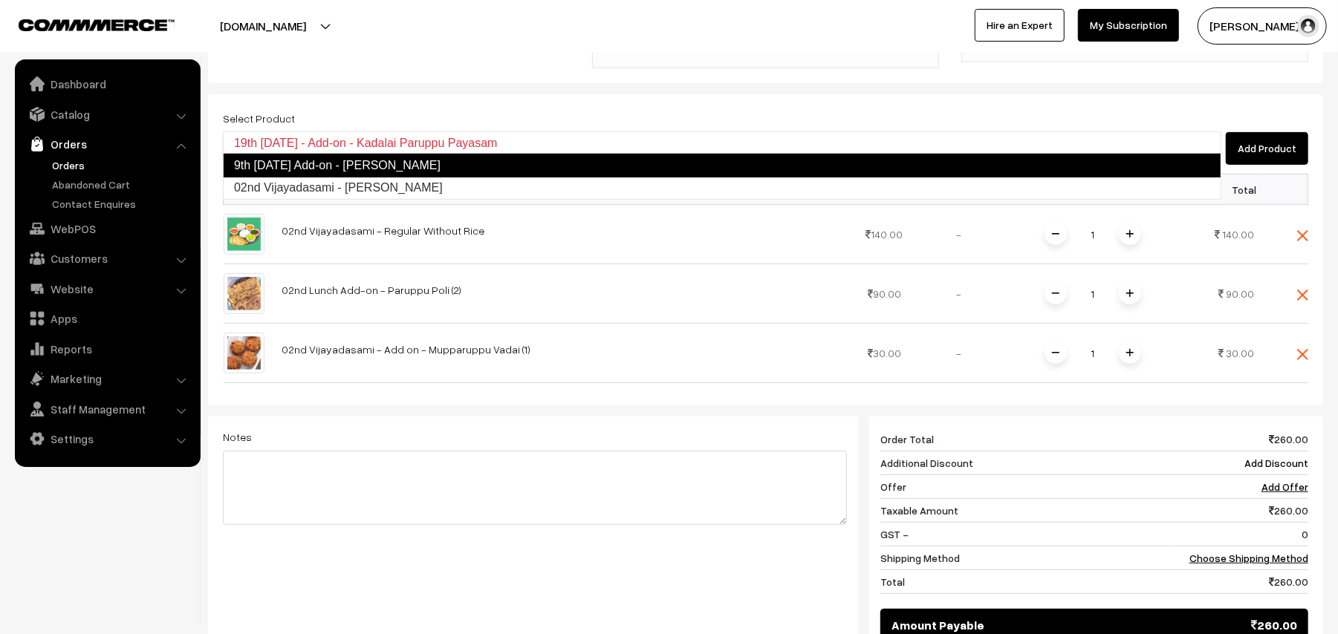
click at [523, 159] on link "9th Saturday Add-on - Kadalai Paruppu Payasam" at bounding box center [722, 166] width 998 height 24
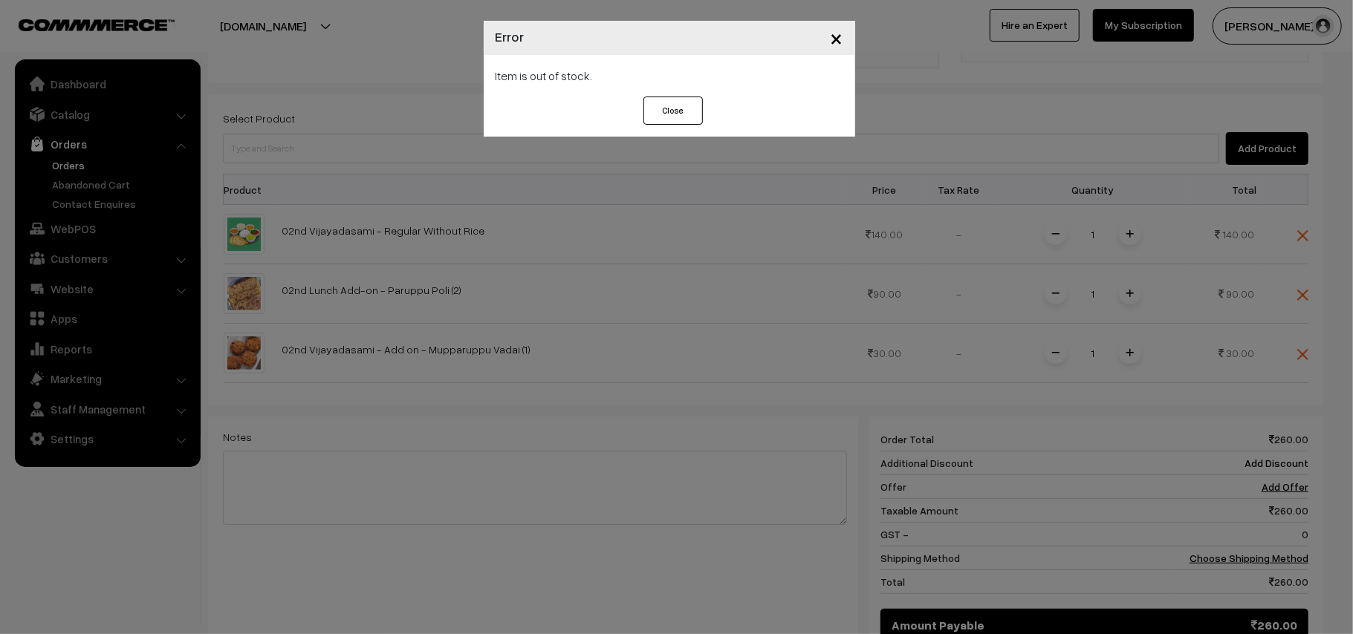
drag, startPoint x: 839, startPoint y: 33, endPoint x: 402, endPoint y: 152, distance: 452.5
click at [837, 33] on span "×" at bounding box center [837, 37] width 13 height 27
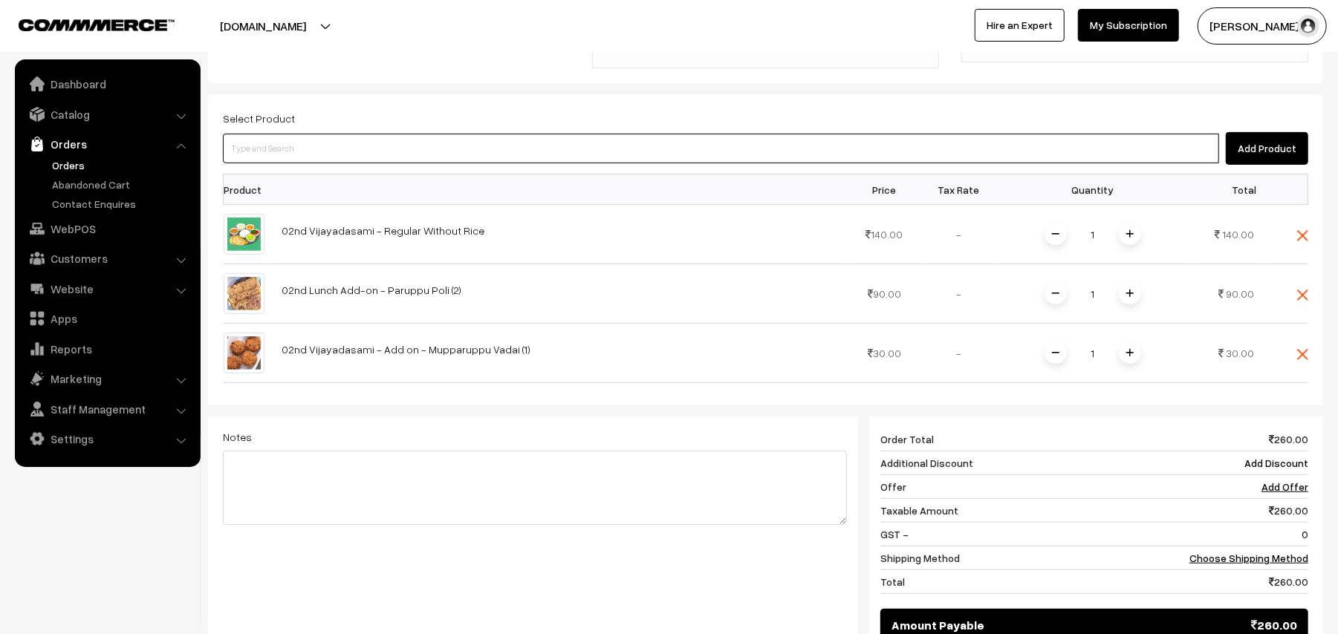
click at [377, 134] on input at bounding box center [721, 149] width 996 height 30
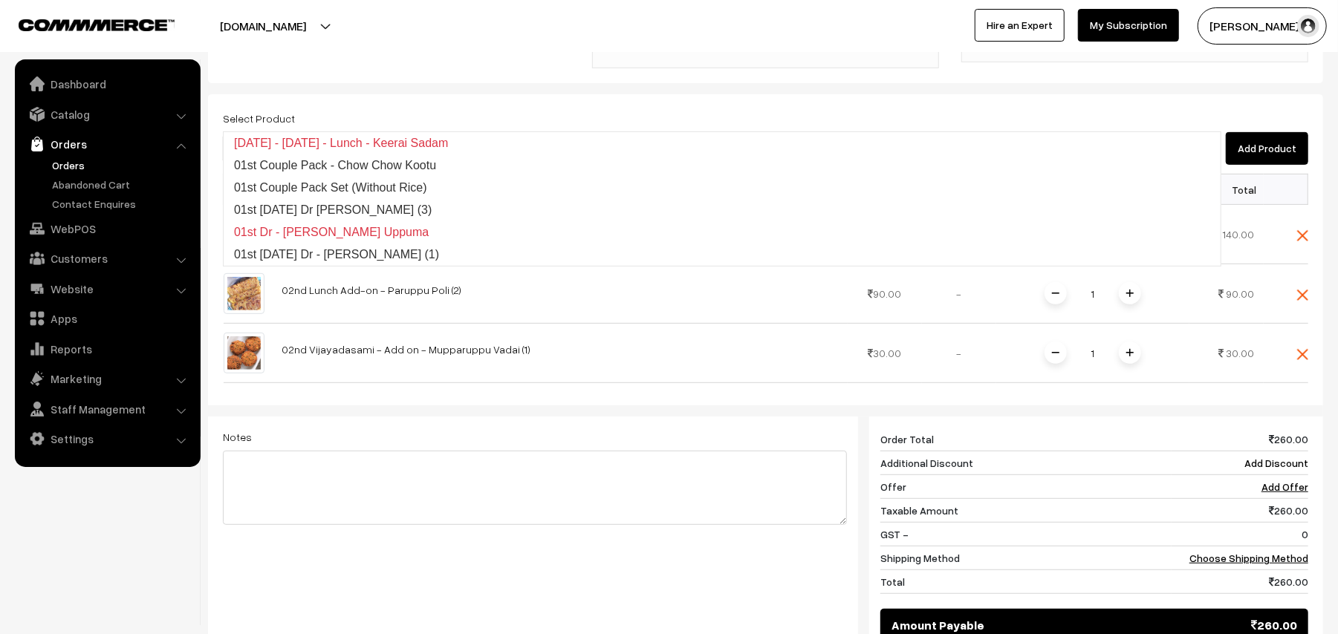
type input "0"
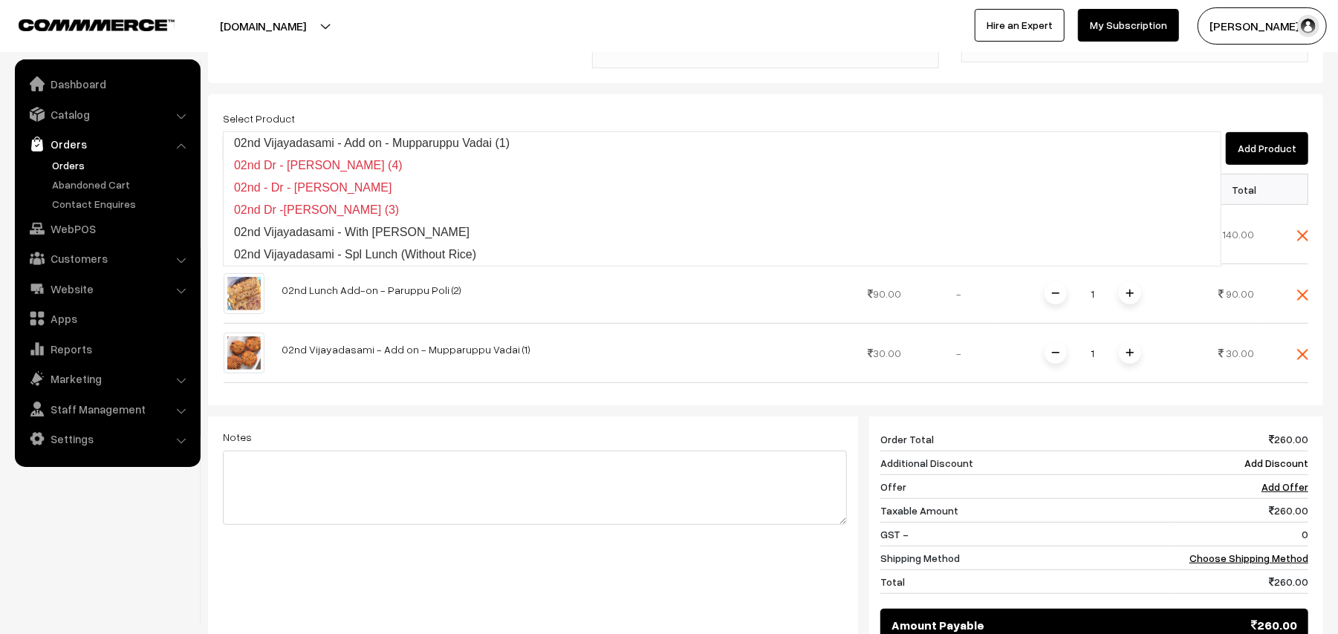
type input "02nd"
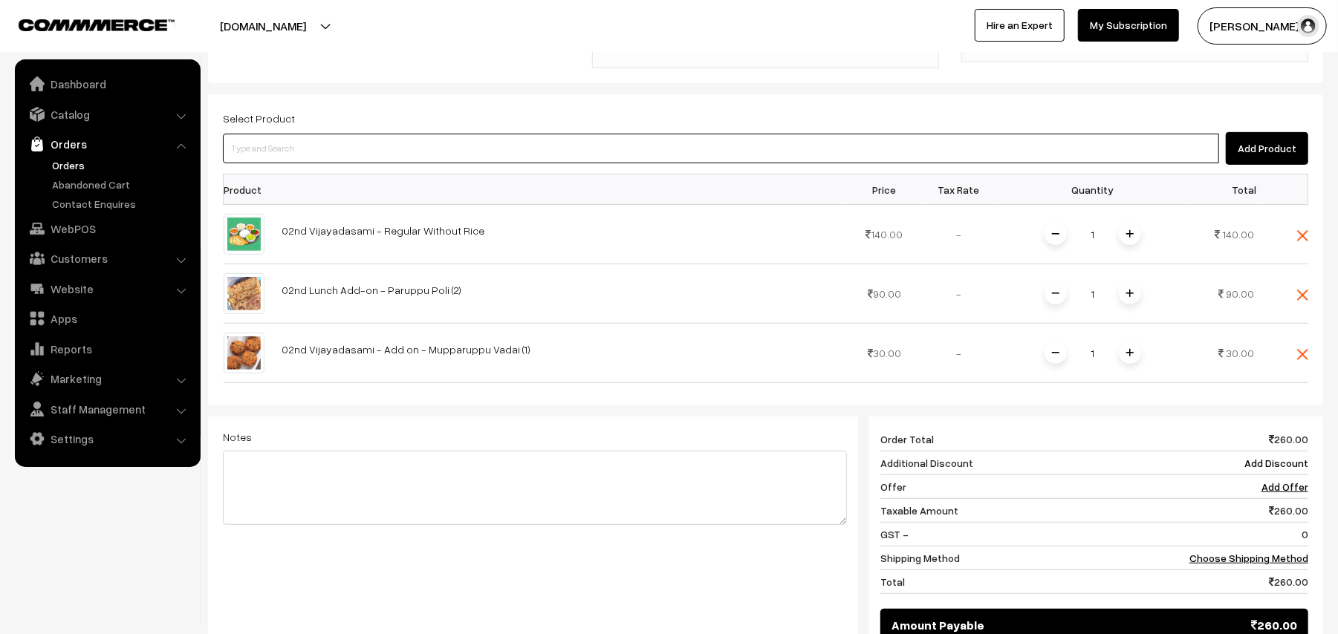
click at [333, 134] on input at bounding box center [721, 149] width 996 height 30
type input "02nd vij"
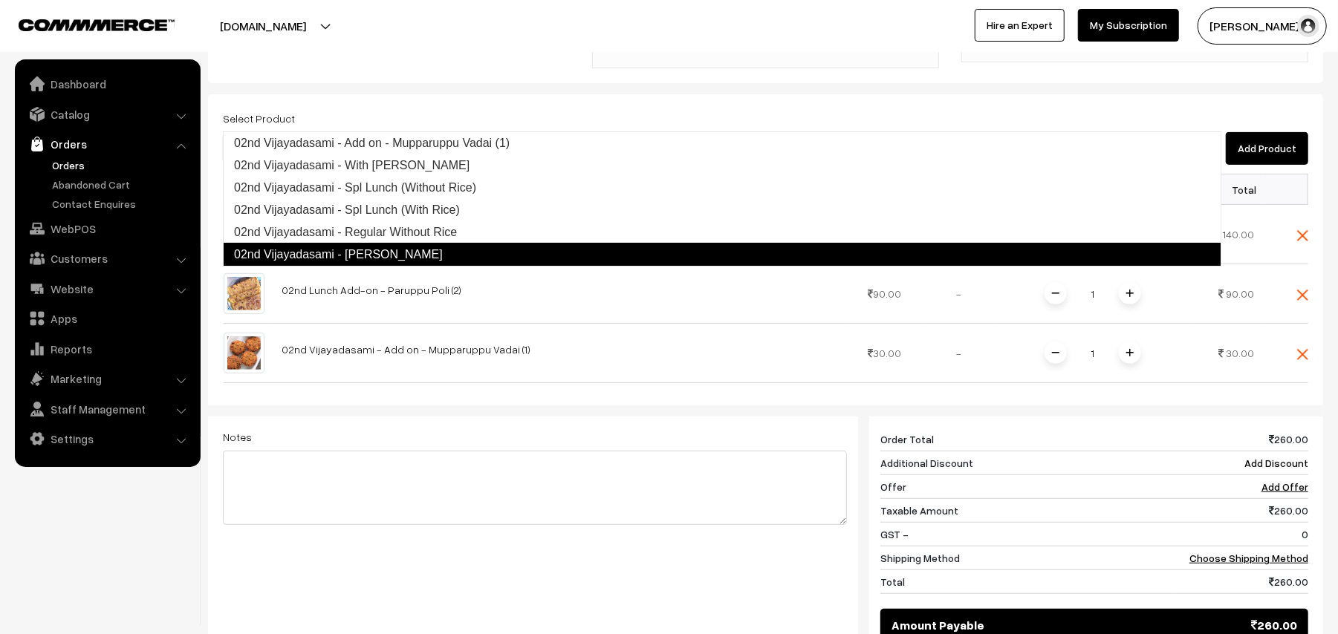
click at [368, 251] on link "02nd Vijayadasami - Kadalai Paruppu Payasam" at bounding box center [722, 255] width 998 height 24
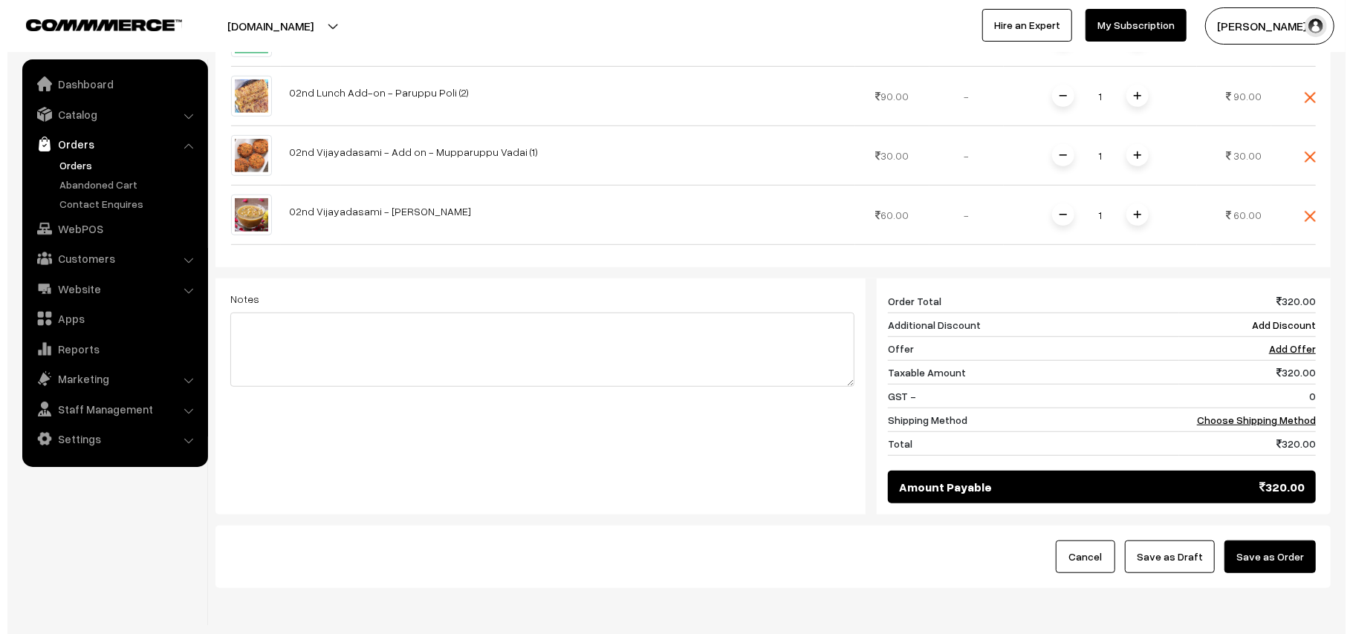
scroll to position [592, 0]
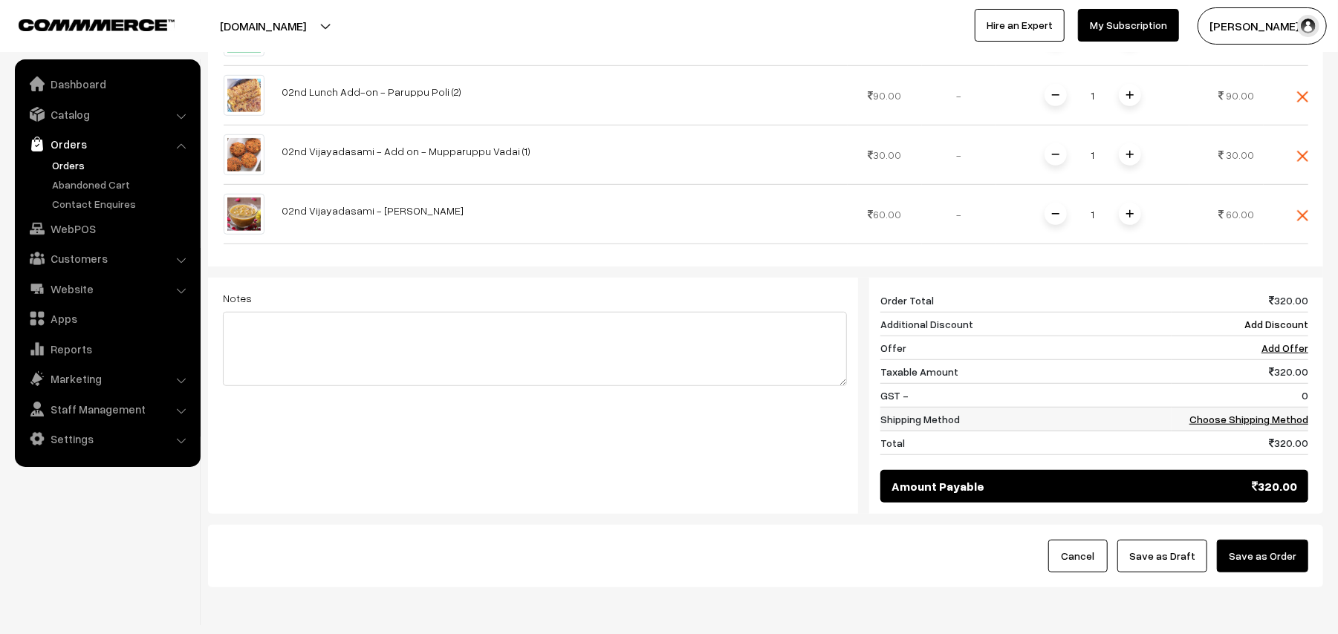
click at [1282, 408] on td "Choose Shipping Method" at bounding box center [1240, 420] width 137 height 24
click at [1216, 408] on td "Choose Shipping Method" at bounding box center [1240, 420] width 137 height 24
click at [1214, 413] on link "Choose Shipping Method" at bounding box center [1248, 419] width 119 height 13
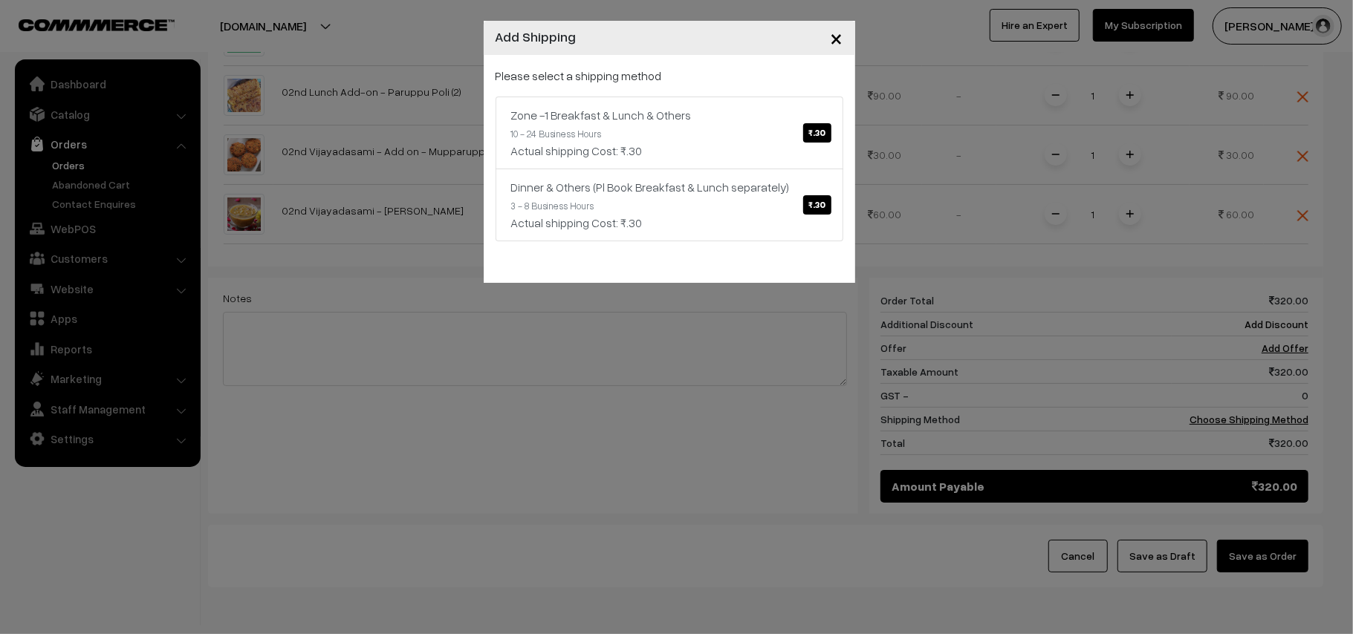
click at [588, 89] on div "Please select a shipping method Zone -1 Breakfast & Lunch & Others ₹.30 10 - 24…" at bounding box center [670, 154] width 348 height 175
click at [589, 103] on link "Zone -1 Breakfast & Lunch & Others ₹.30 10 - 24 Business Hours Actual shipping …" at bounding box center [670, 133] width 348 height 73
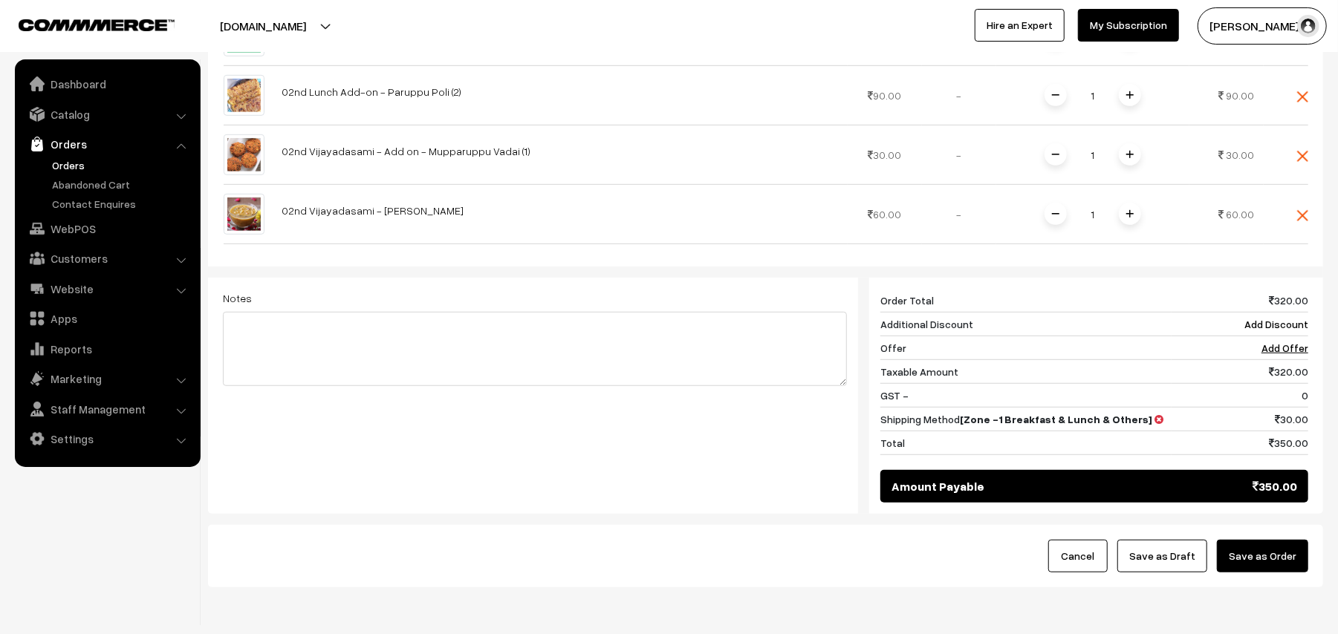
click at [1267, 540] on button "Save as Order" at bounding box center [1262, 556] width 91 height 33
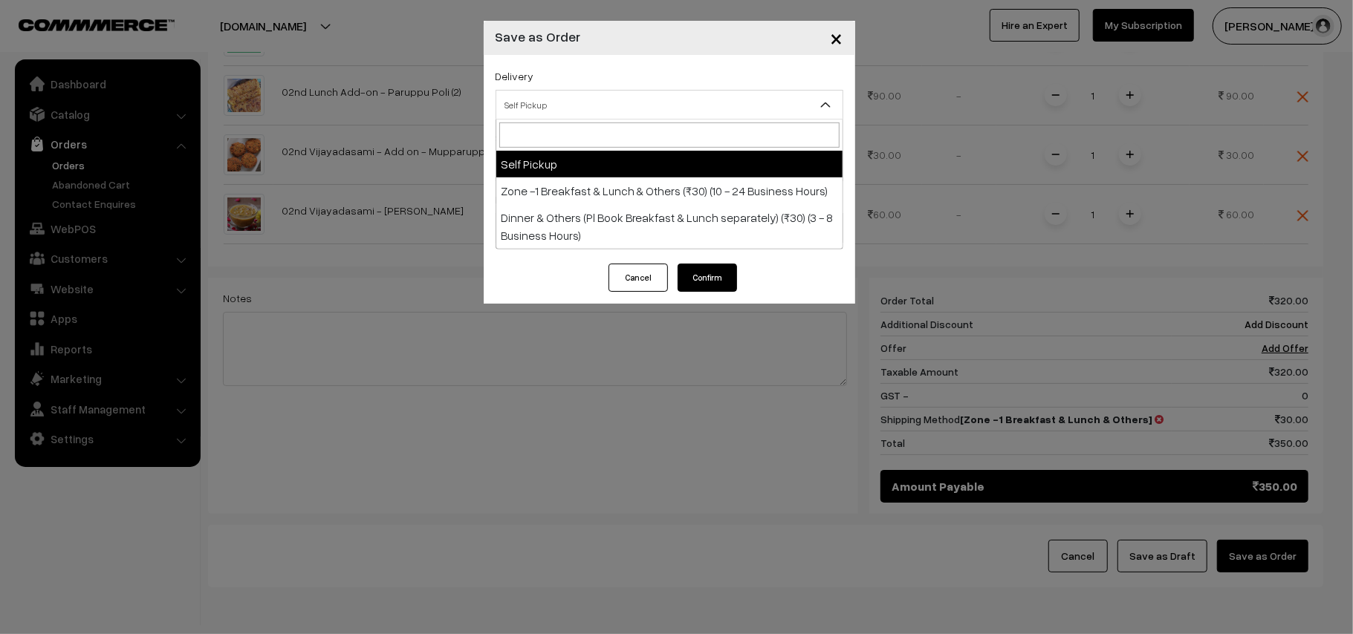
click at [562, 92] on span "Self Pickup" at bounding box center [669, 105] width 346 height 26
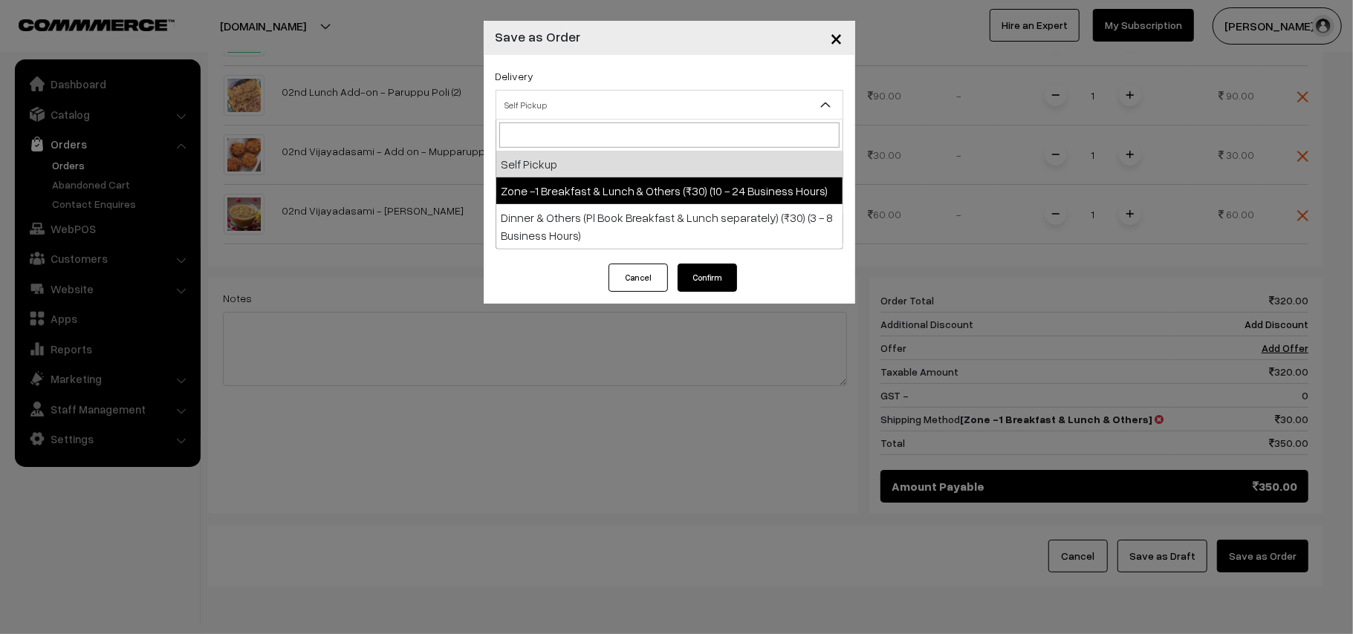
select select "ZON1"
select select "3"
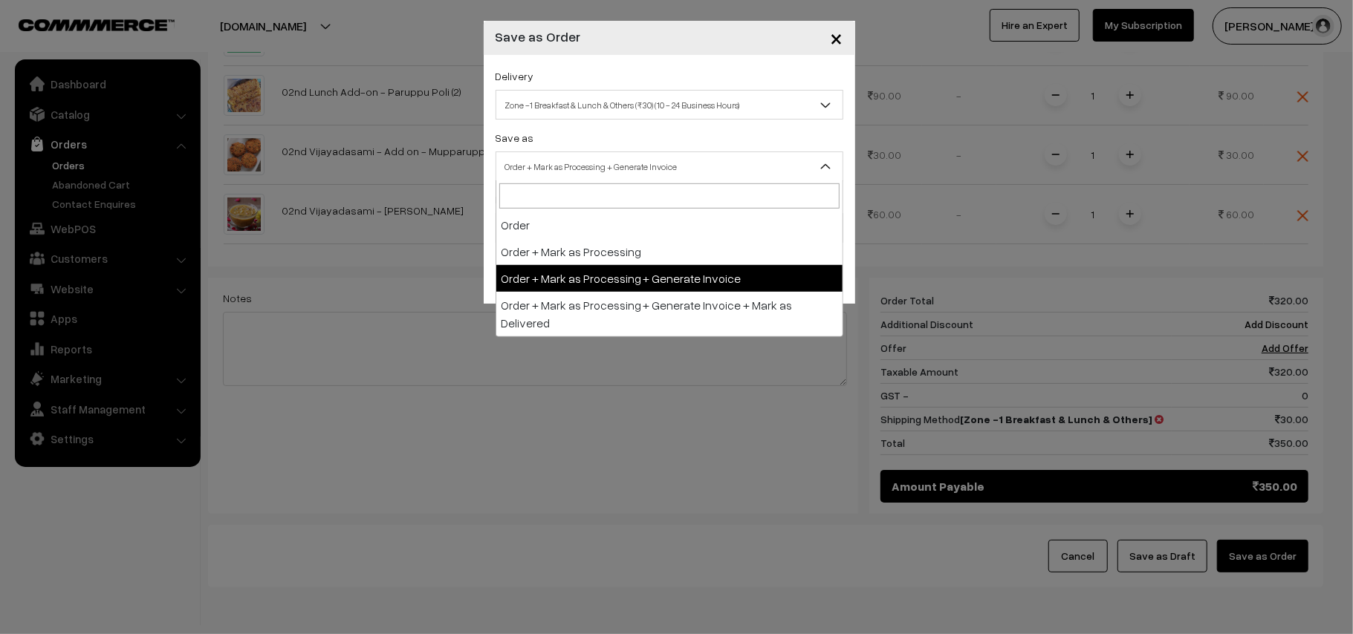
click at [607, 168] on span "Order + Mark as Processing + Generate Invoice" at bounding box center [669, 167] width 346 height 26
drag, startPoint x: 633, startPoint y: 268, endPoint x: 596, endPoint y: 251, distance: 40.9
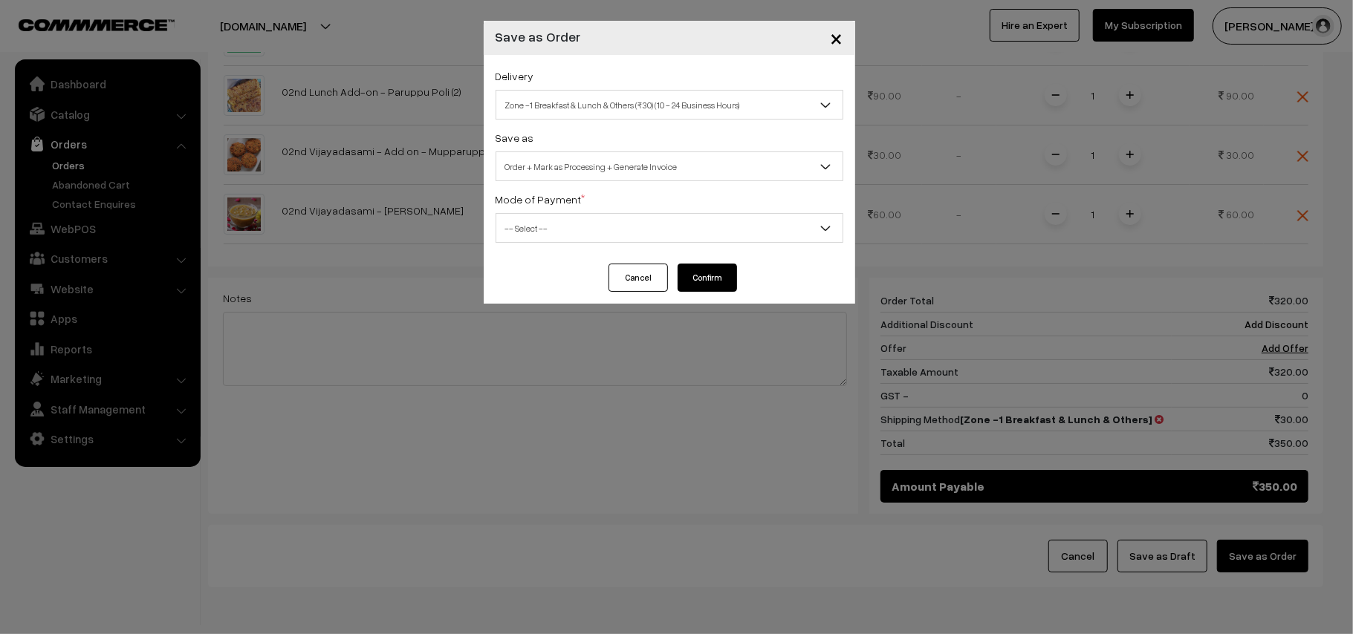
click at [594, 250] on div "Delivery Self Pickup Zone -1 Breakfast & Lunch & Others (₹30) (10 - 24 Business…" at bounding box center [669, 159] width 371 height 209
click at [560, 227] on span "-- Select --" at bounding box center [669, 228] width 346 height 26
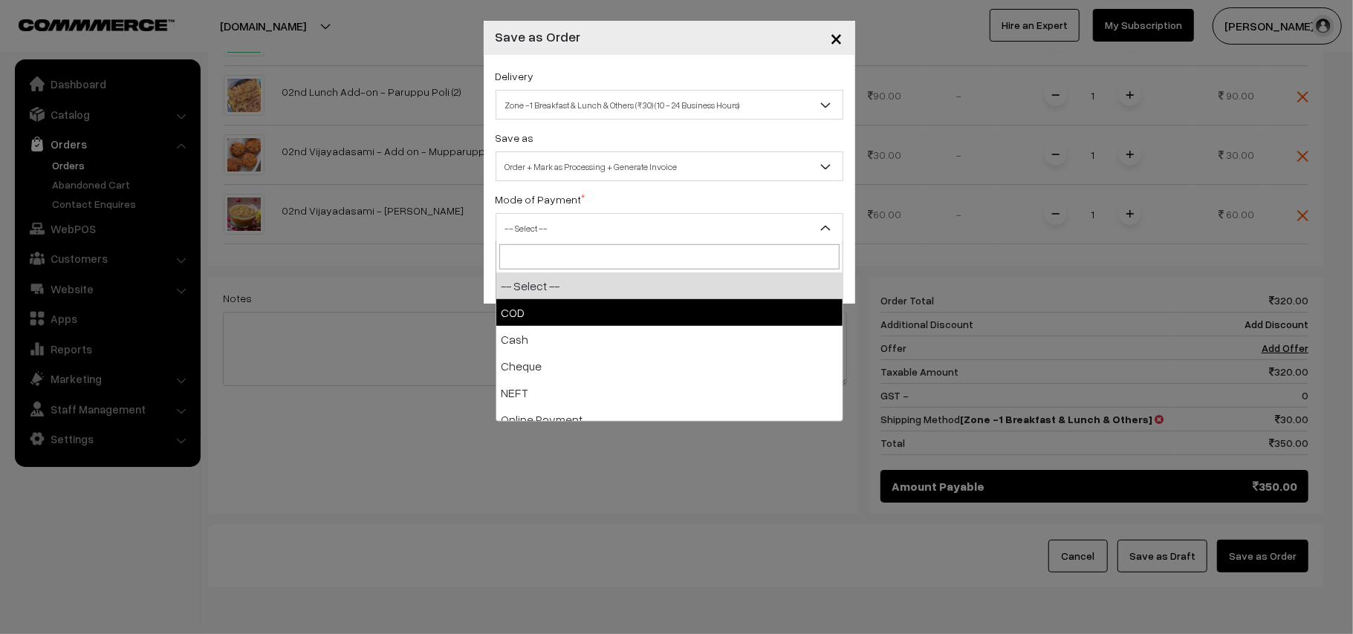
select select "1"
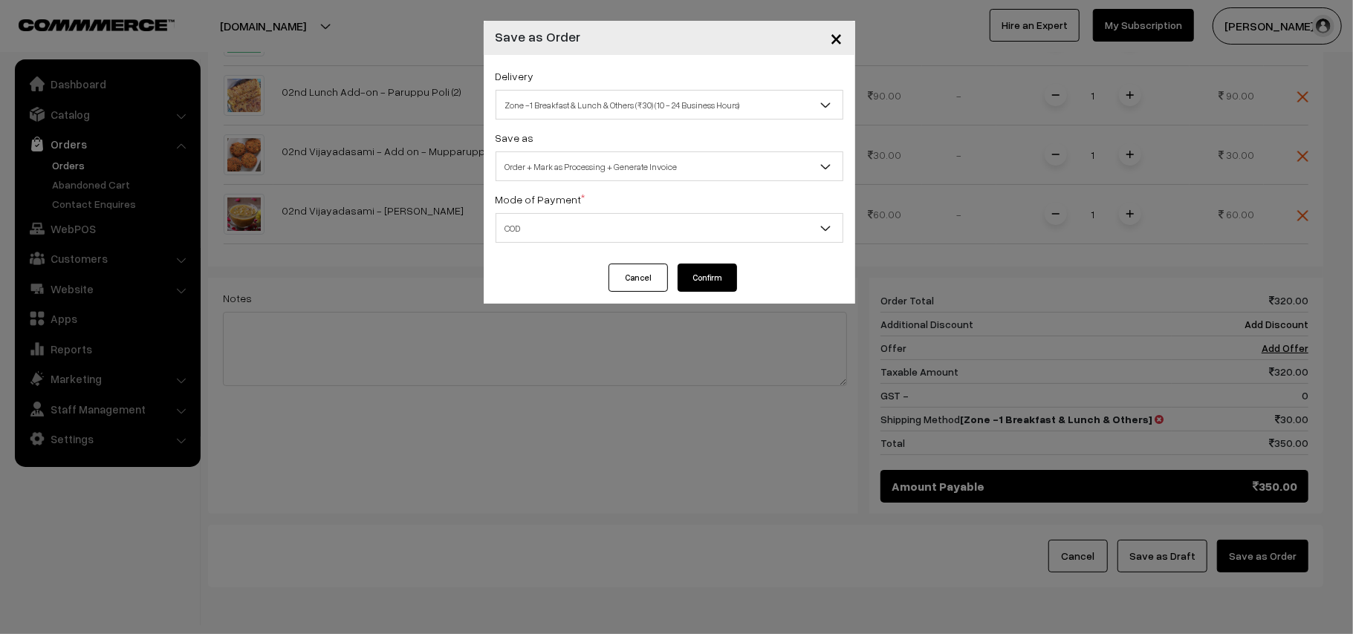
click at [675, 273] on div "Cancel Confirm" at bounding box center [669, 278] width 136 height 28
click at [692, 276] on button "Confirm" at bounding box center [707, 278] width 59 height 28
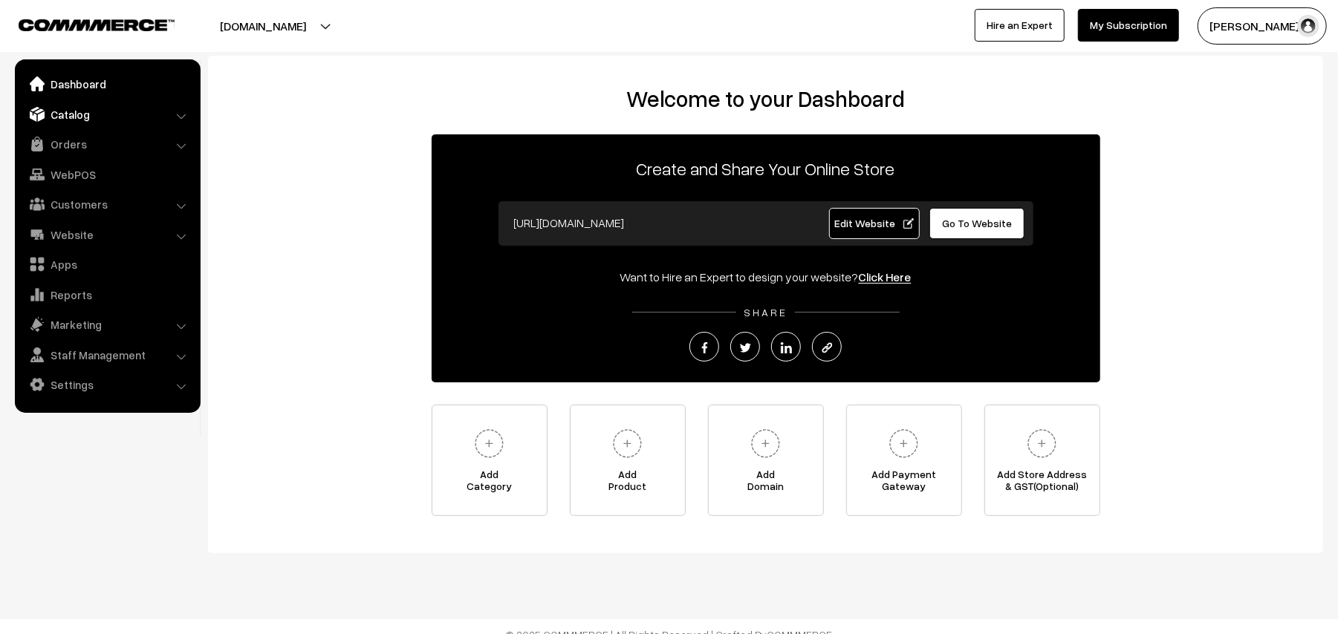
click at [78, 117] on link "Catalog" at bounding box center [107, 114] width 177 height 27
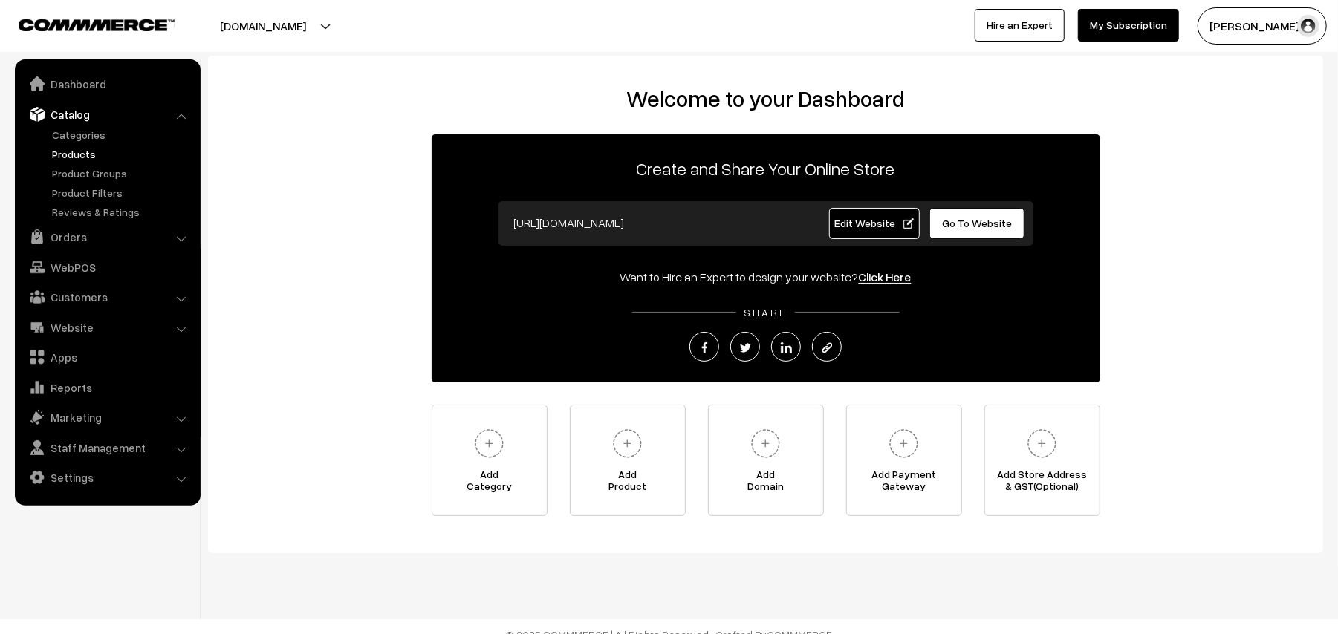
click at [81, 149] on link "Products" at bounding box center [121, 154] width 147 height 16
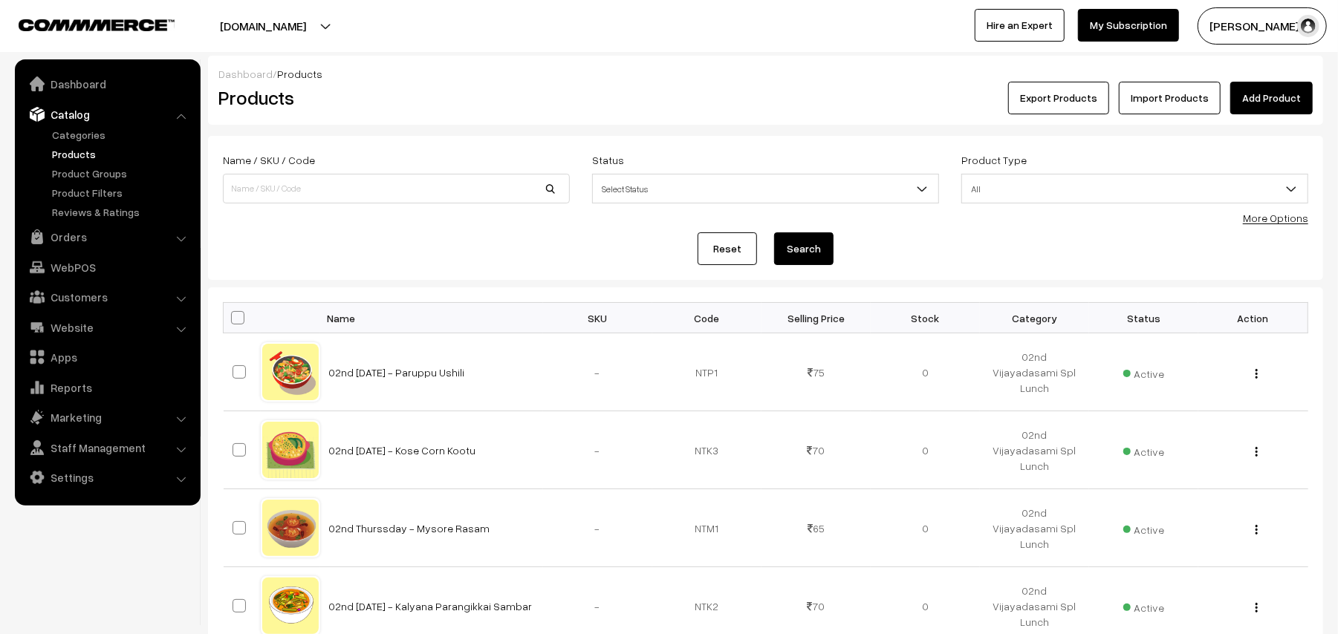
click at [1290, 221] on link "More Options" at bounding box center [1275, 218] width 65 height 13
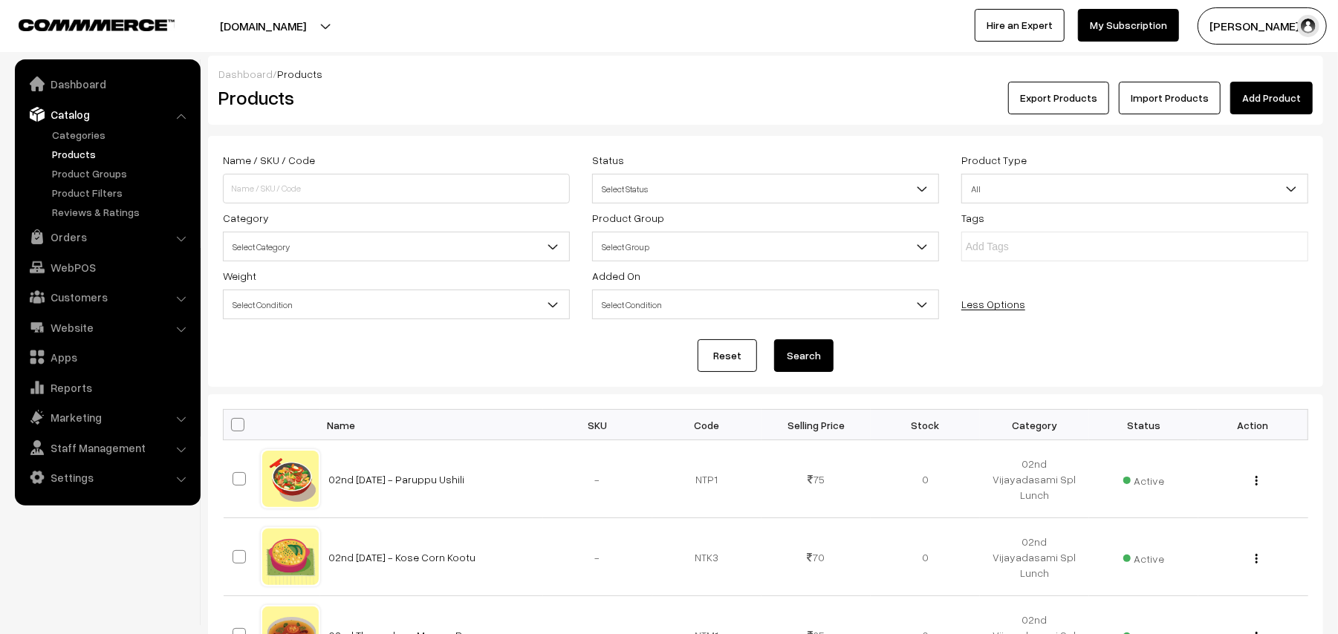
click at [354, 244] on span "Select Category" at bounding box center [396, 247] width 345 height 26
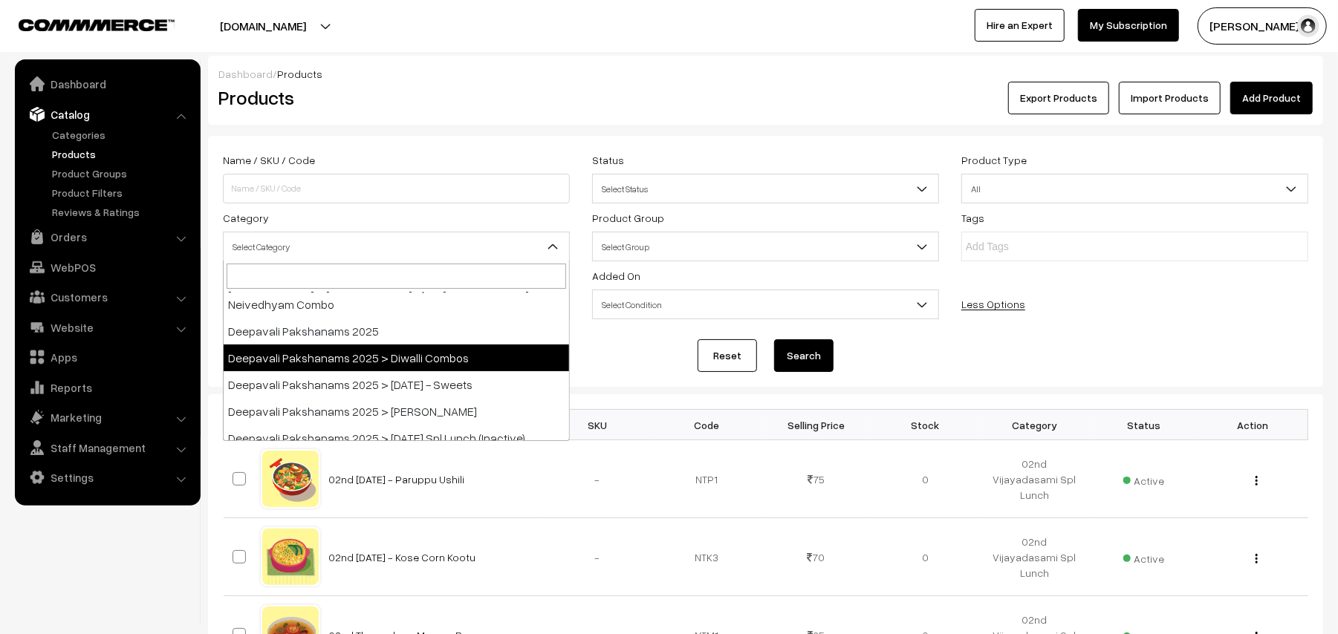
scroll to position [198, 0]
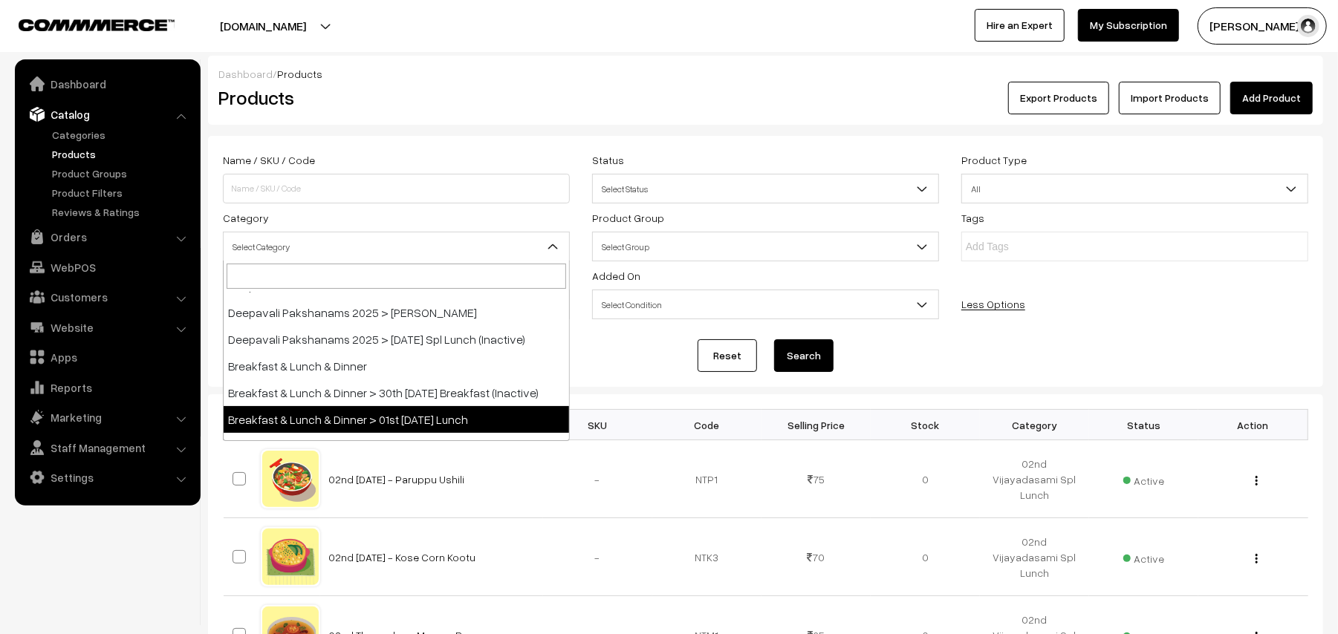
select select "95"
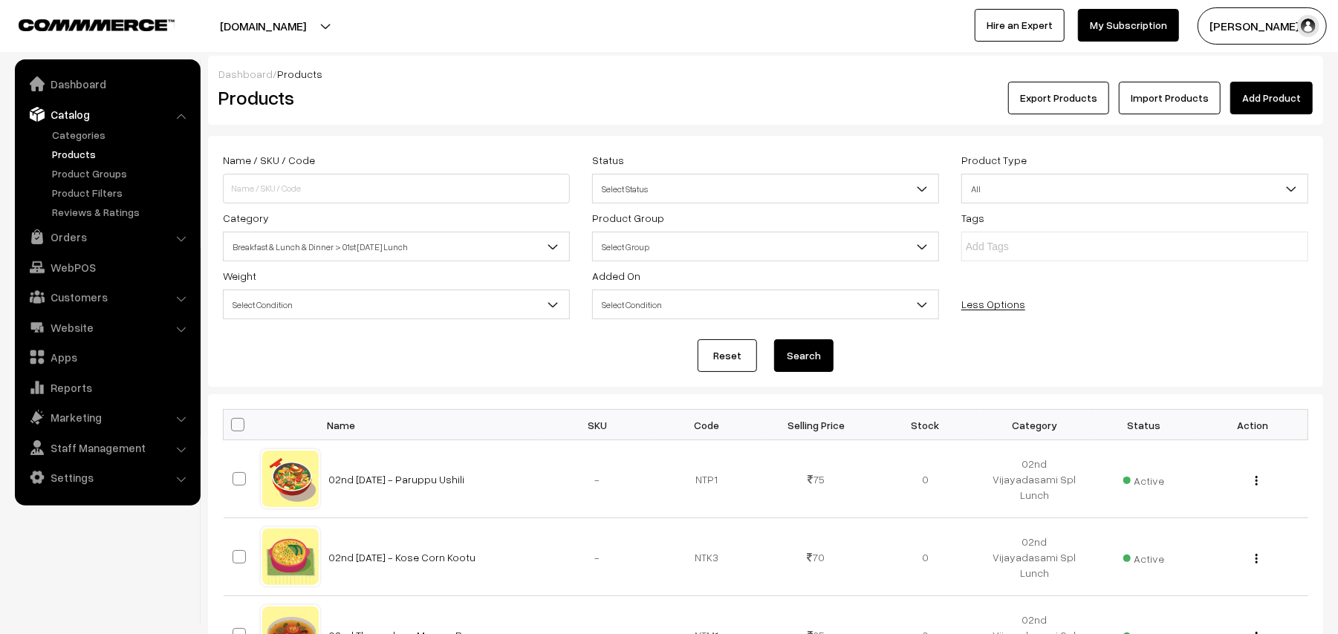
click at [805, 351] on button "Search" at bounding box center [803, 356] width 59 height 33
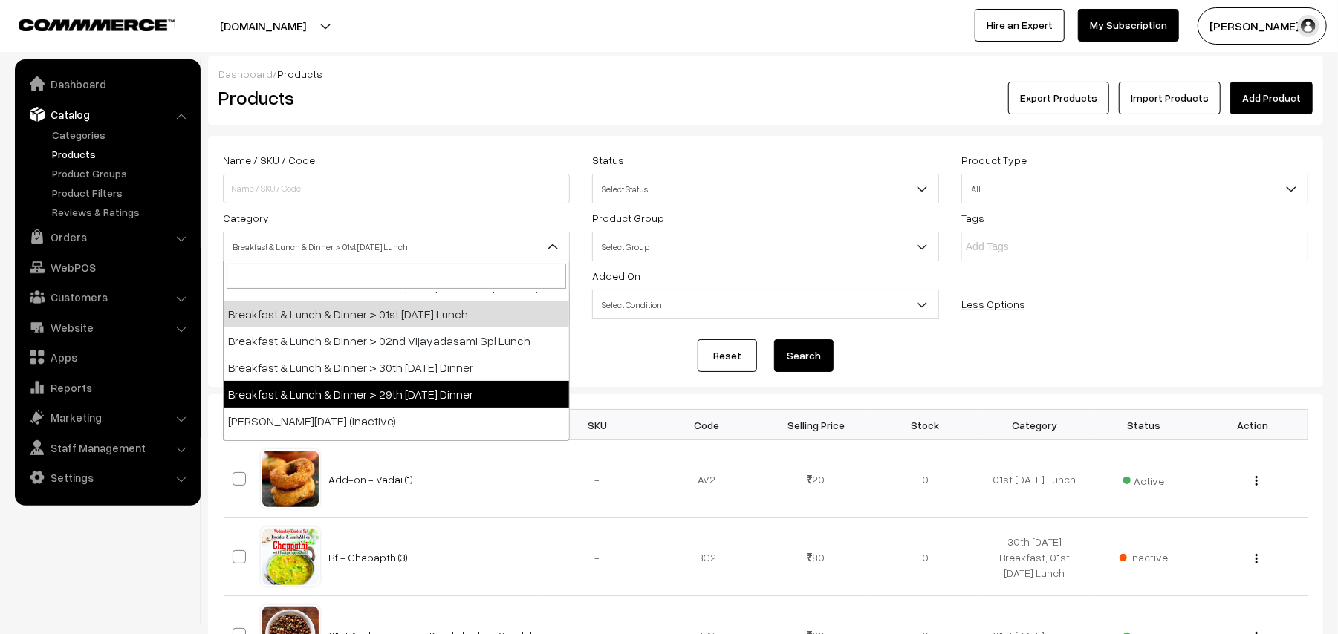
scroll to position [259, 0]
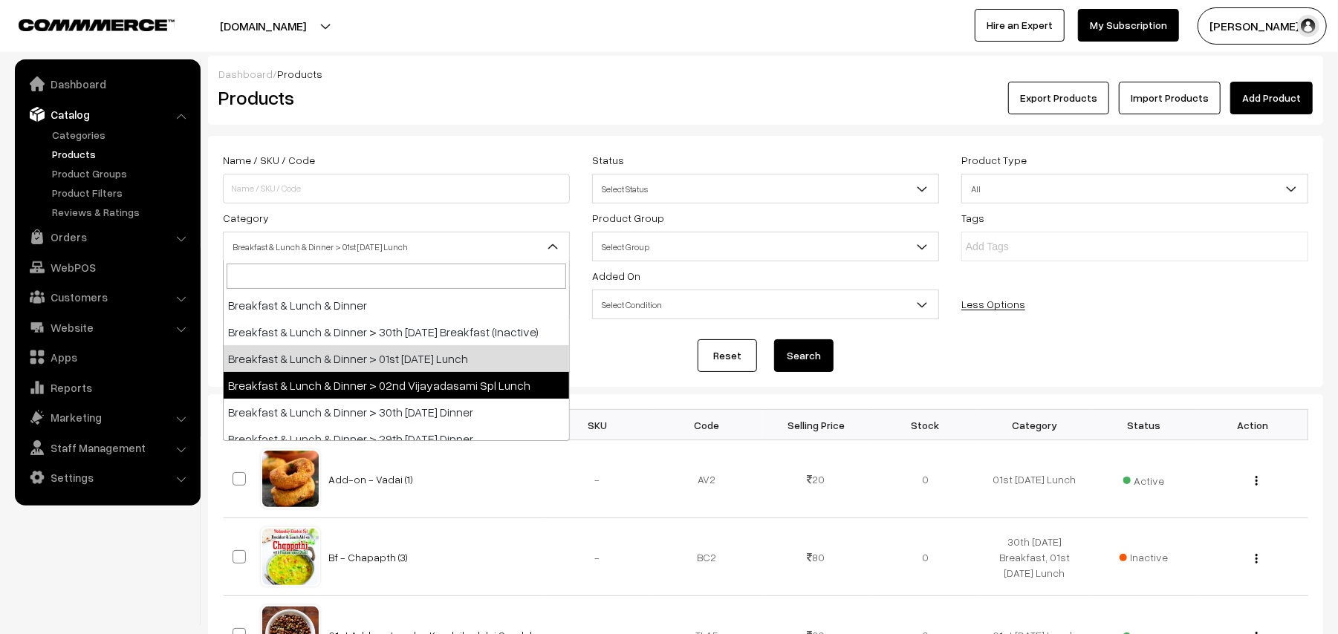
select select "41"
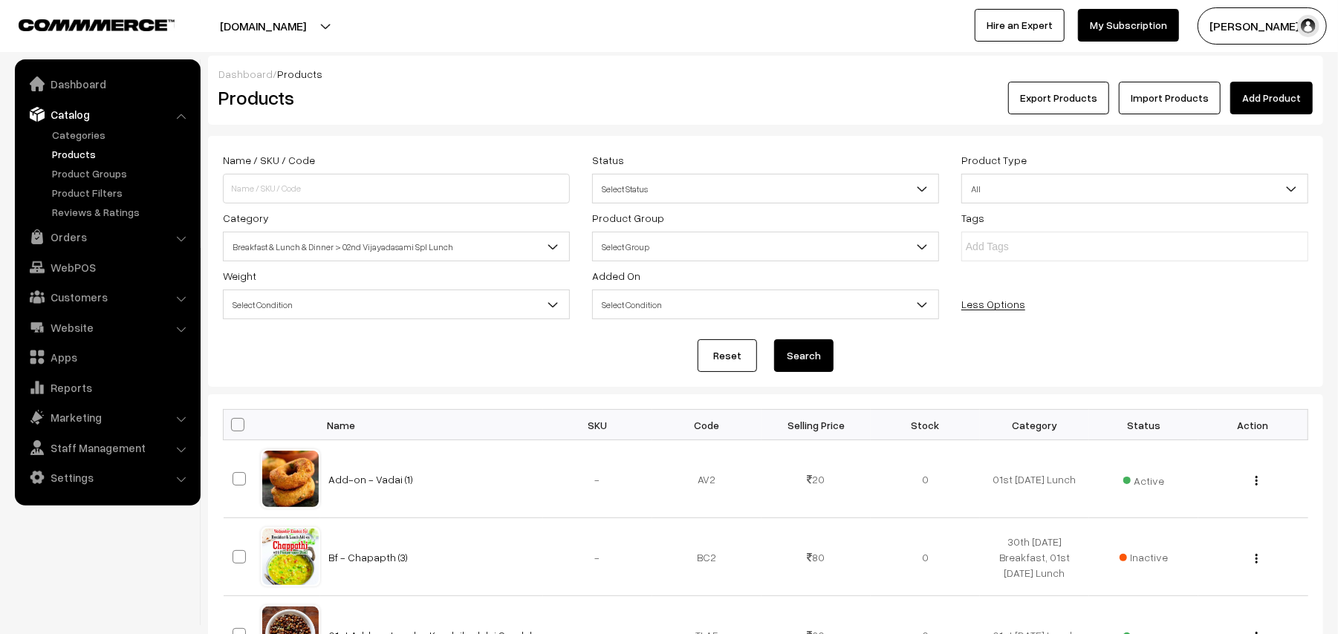
click at [814, 357] on button "Search" at bounding box center [803, 356] width 59 height 33
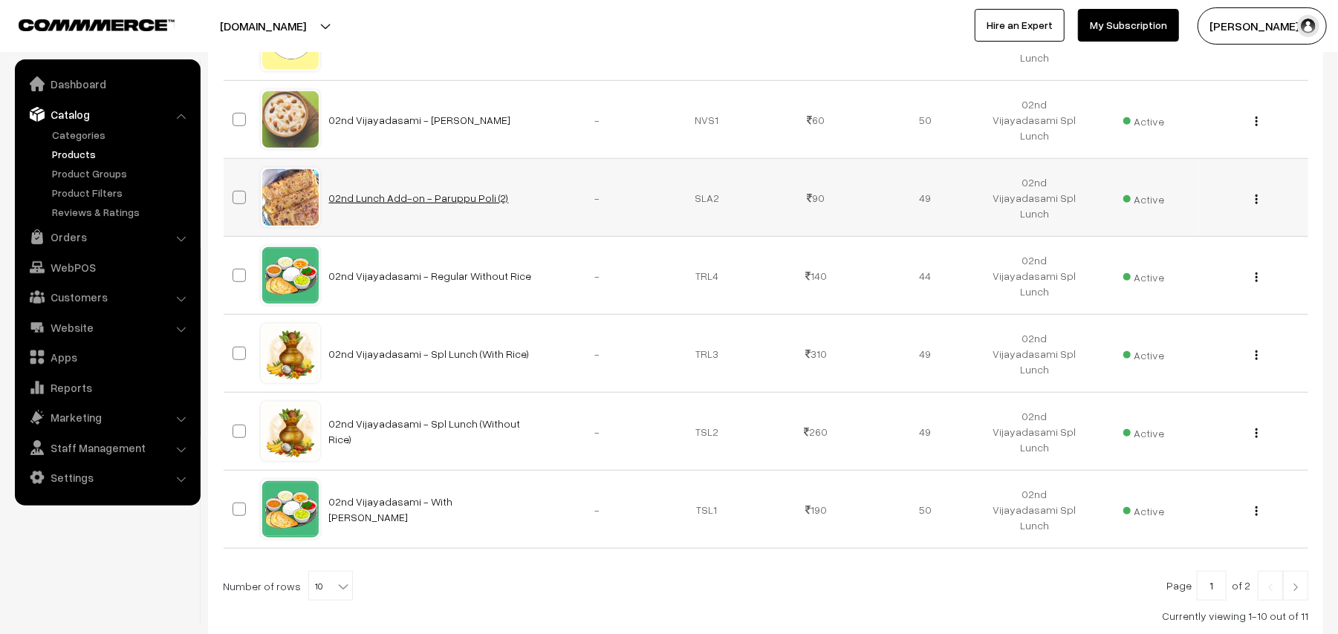
scroll to position [693, 0]
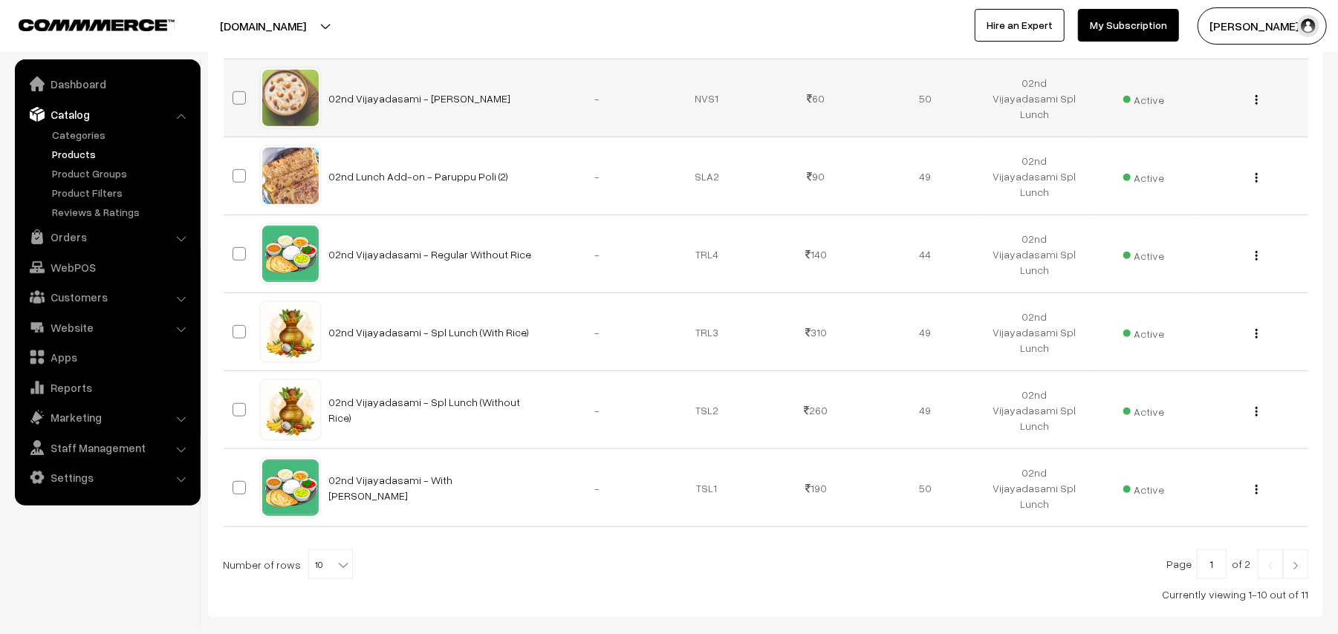
click at [1258, 102] on img "button" at bounding box center [1257, 100] width 2 height 10
click at [1189, 143] on link "Edit" at bounding box center [1190, 153] width 126 height 33
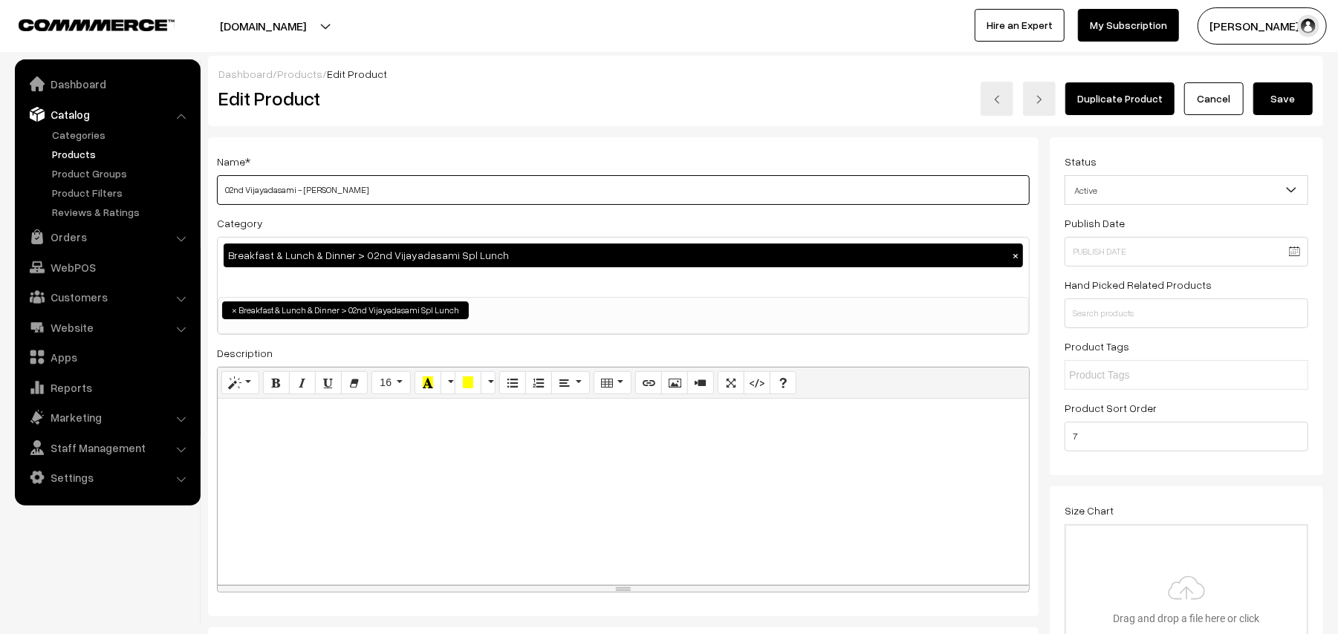
click at [492, 203] on input "02nd Vijayadasami - Semiya Payasam" at bounding box center [623, 190] width 813 height 30
drag, startPoint x: 306, startPoint y: 187, endPoint x: 898, endPoint y: 264, distance: 597.1
click at [850, 263] on div "Name * 02nd Vijayadasami - Semiya Payasam Category Breakfast & Lunch & Dinner >…" at bounding box center [623, 377] width 831 height 480
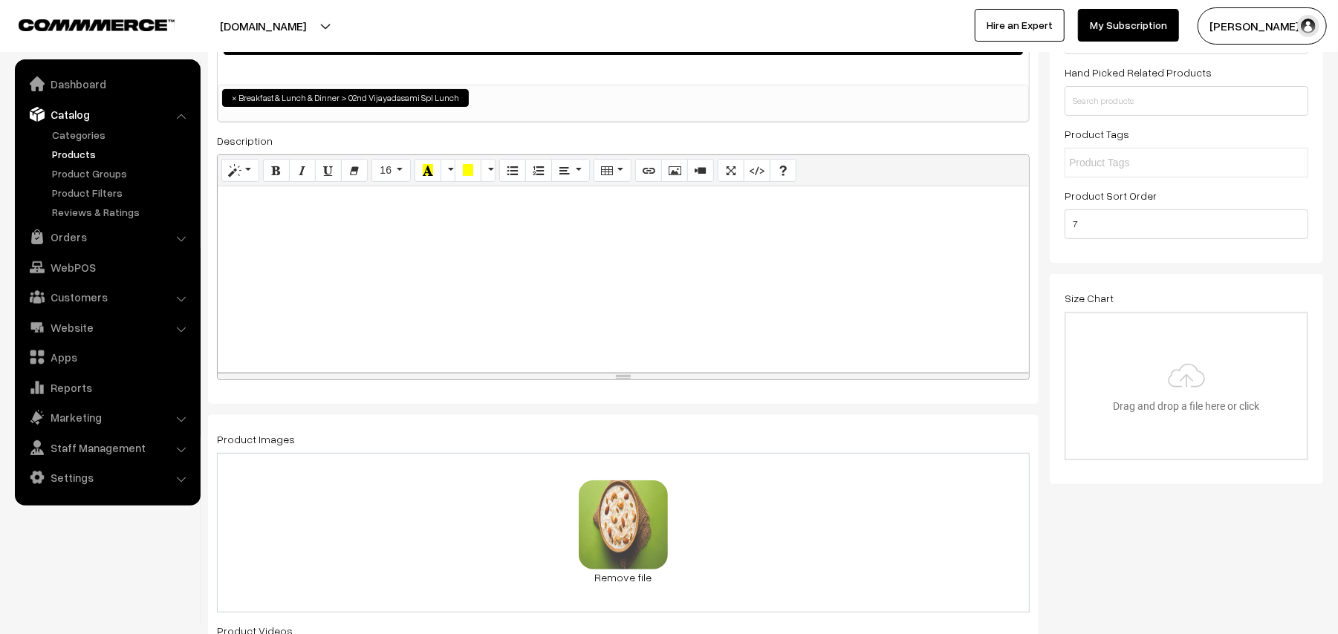
scroll to position [396, 0]
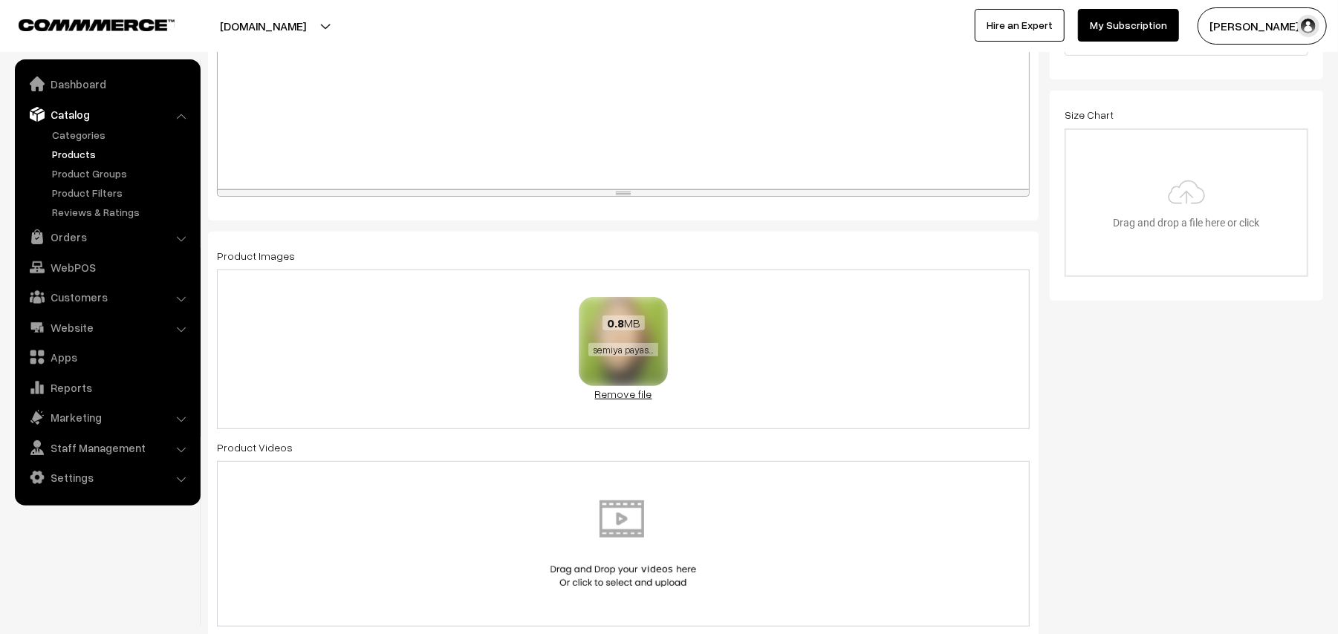
type input "02nd Vijayadasami - Kadalai Paruppu Payasam"
click at [618, 398] on link "Remove file" at bounding box center [623, 394] width 89 height 16
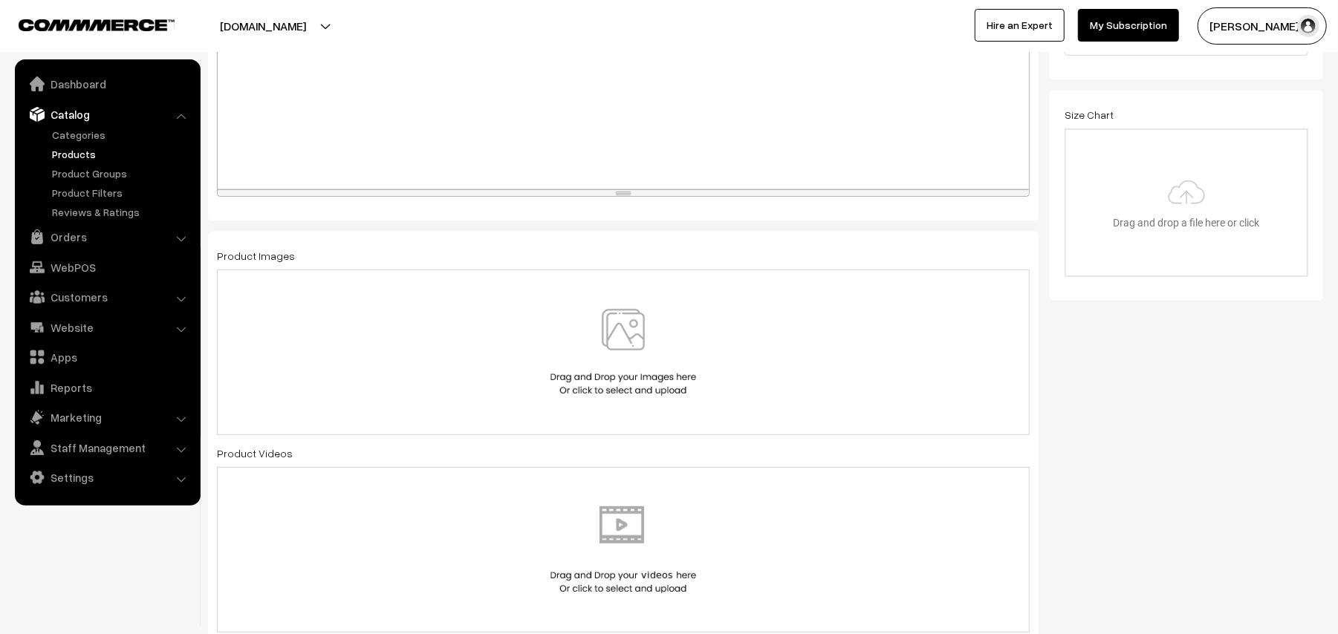
click at [622, 369] on img at bounding box center [623, 352] width 153 height 87
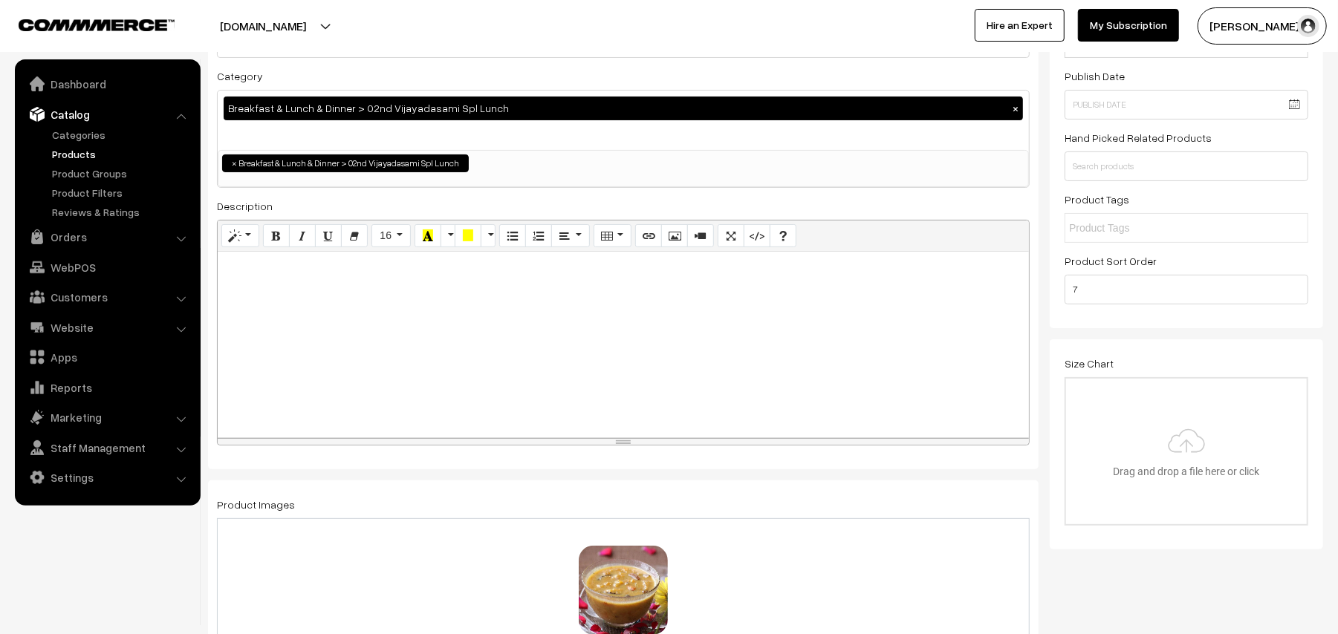
scroll to position [0, 0]
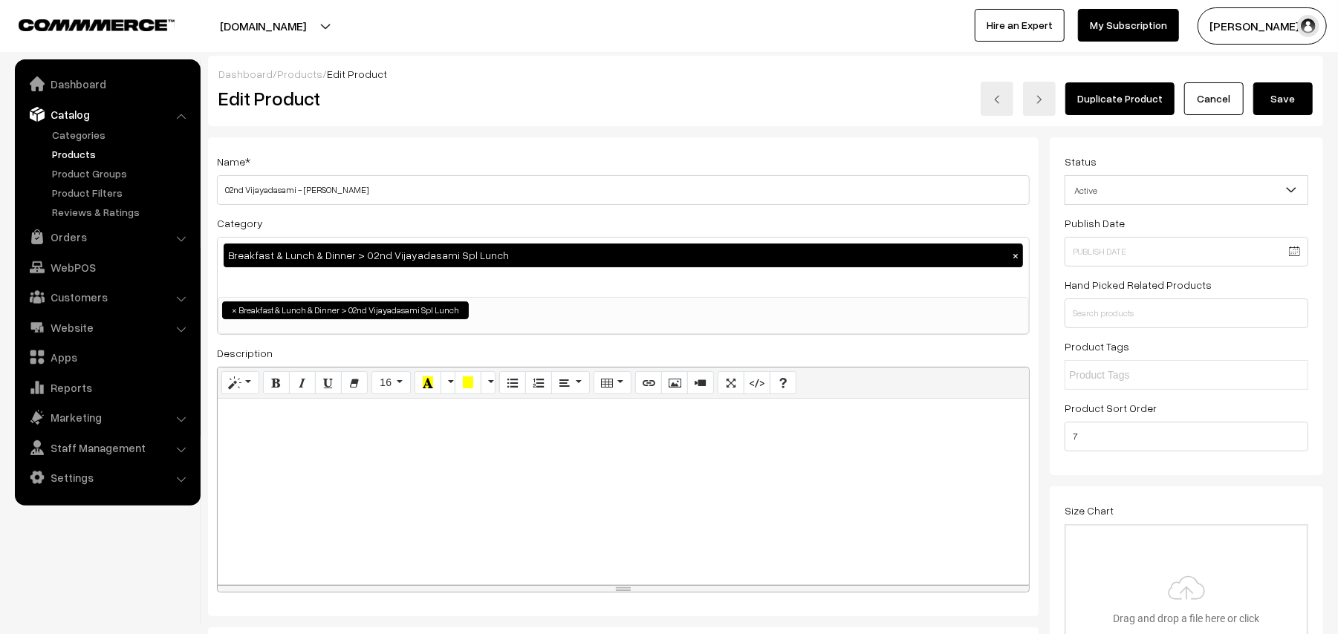
click at [1299, 114] on button "Save" at bounding box center [1282, 98] width 59 height 33
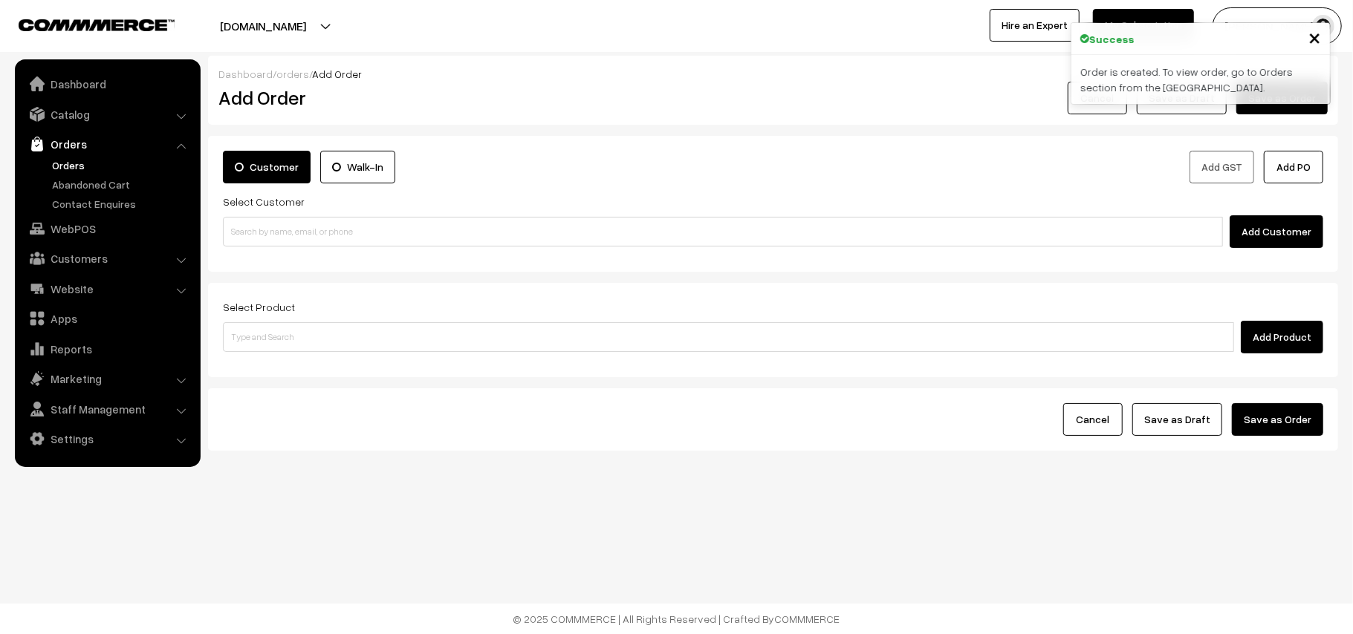
click at [66, 163] on link "Orders" at bounding box center [121, 165] width 147 height 16
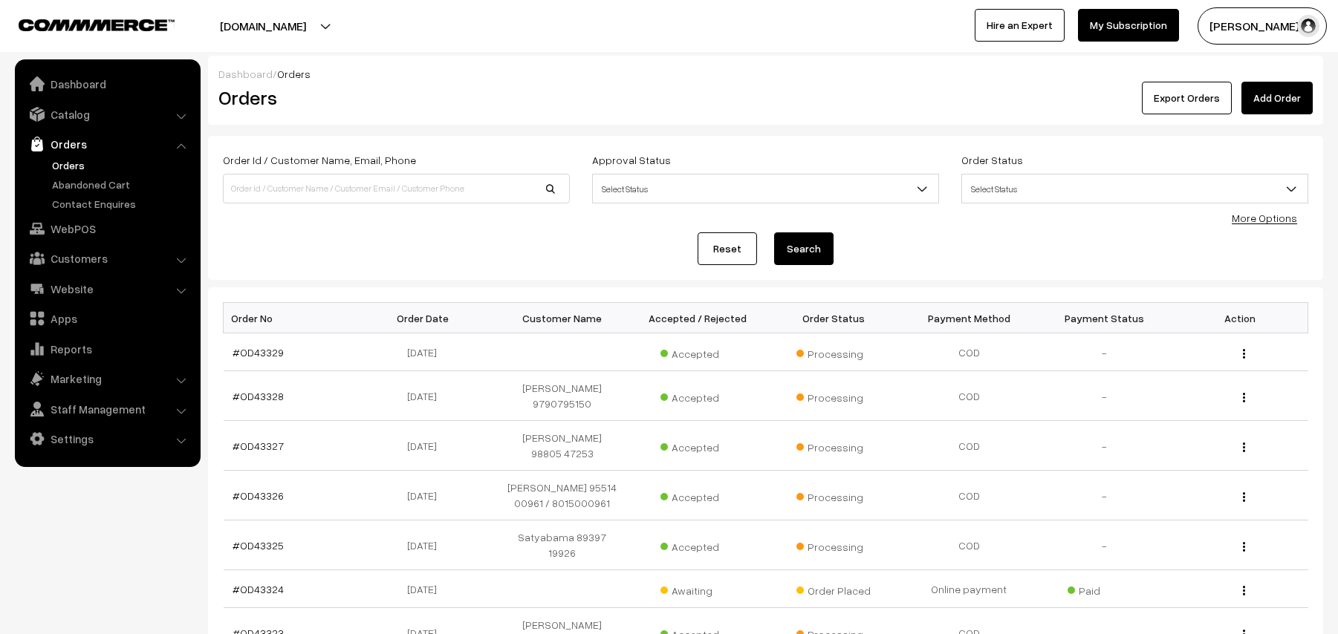
click at [272, 357] on link "#OD43329" at bounding box center [258, 352] width 51 height 13
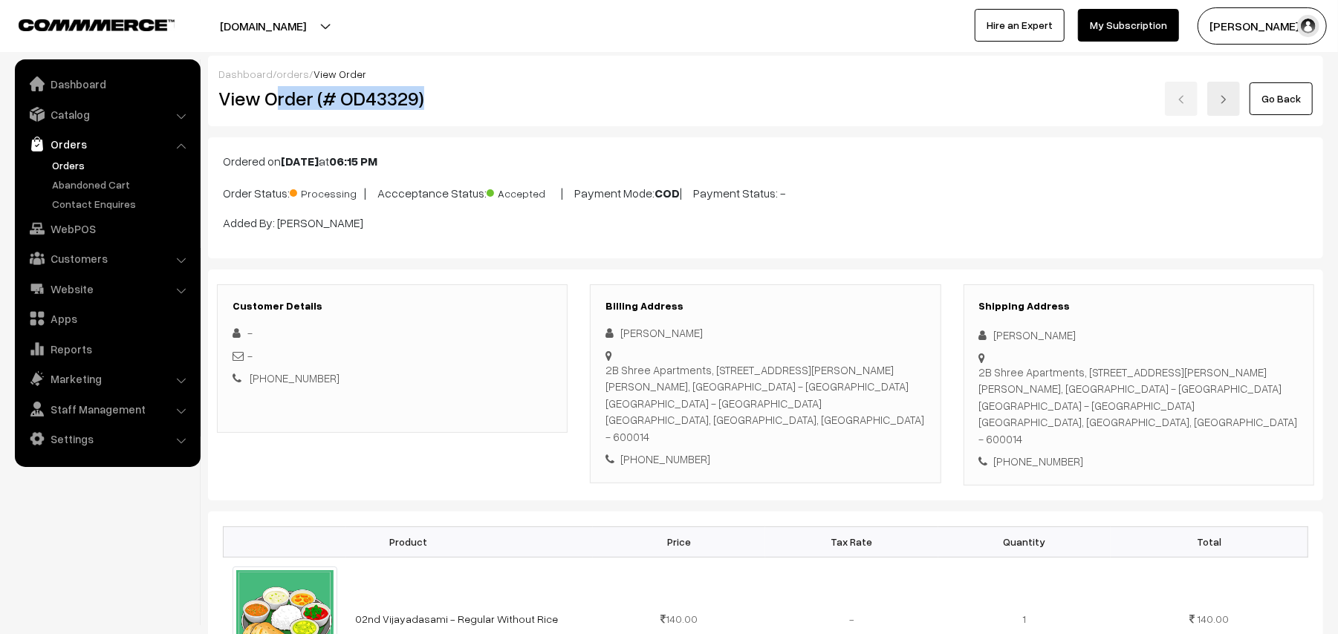
drag, startPoint x: 271, startPoint y: 93, endPoint x: 459, endPoint y: 95, distance: 188.0
click at [459, 95] on h2 "View Order (# OD43329)" at bounding box center [393, 98] width 350 height 23
copy h2 "rder (# OD43329)"
click at [278, 114] on div "View Order (# OD43329)" at bounding box center [393, 99] width 372 height 34
drag, startPoint x: 271, startPoint y: 93, endPoint x: 458, endPoint y: 111, distance: 187.3
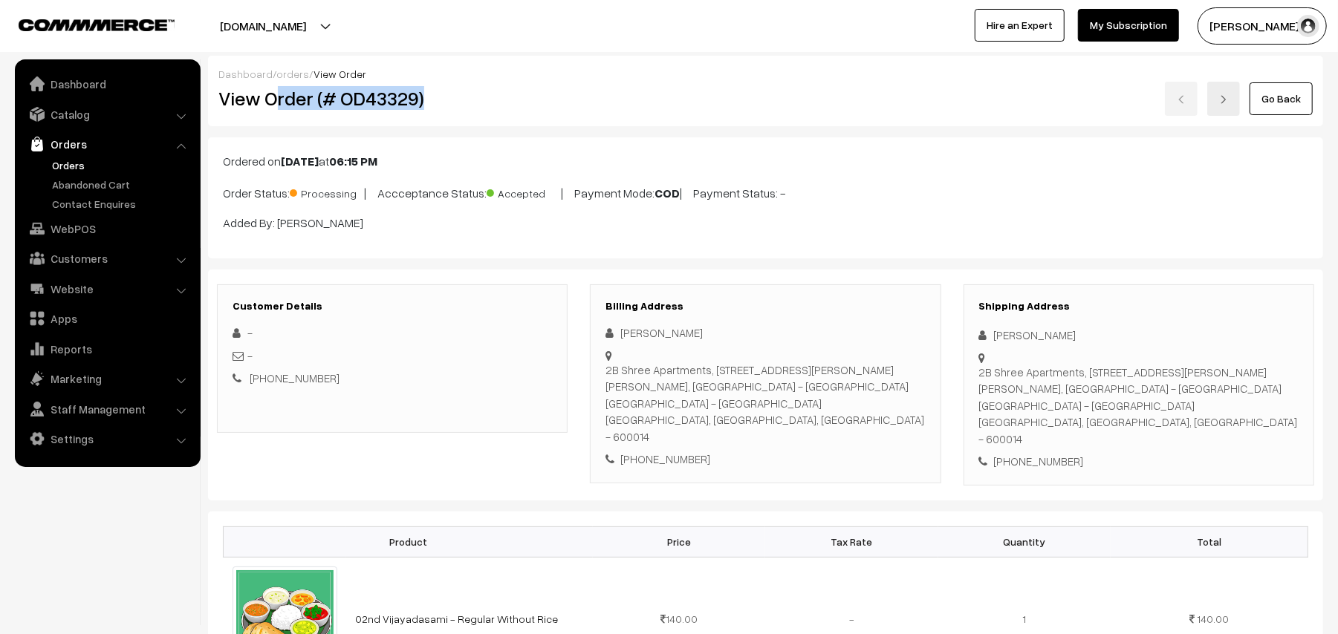
click at [458, 111] on div "View Order (# OD43329)" at bounding box center [393, 99] width 372 height 34
click at [364, 123] on div "Dashboard / orders / View Order View Order (# OD43329) Go Back" at bounding box center [765, 91] width 1115 height 71
drag, startPoint x: 262, startPoint y: 96, endPoint x: 444, endPoint y: 96, distance: 182.0
click at [444, 96] on h2 "View Order (# OD43329)" at bounding box center [393, 98] width 350 height 23
copy h2 "Order (# OD43329)"
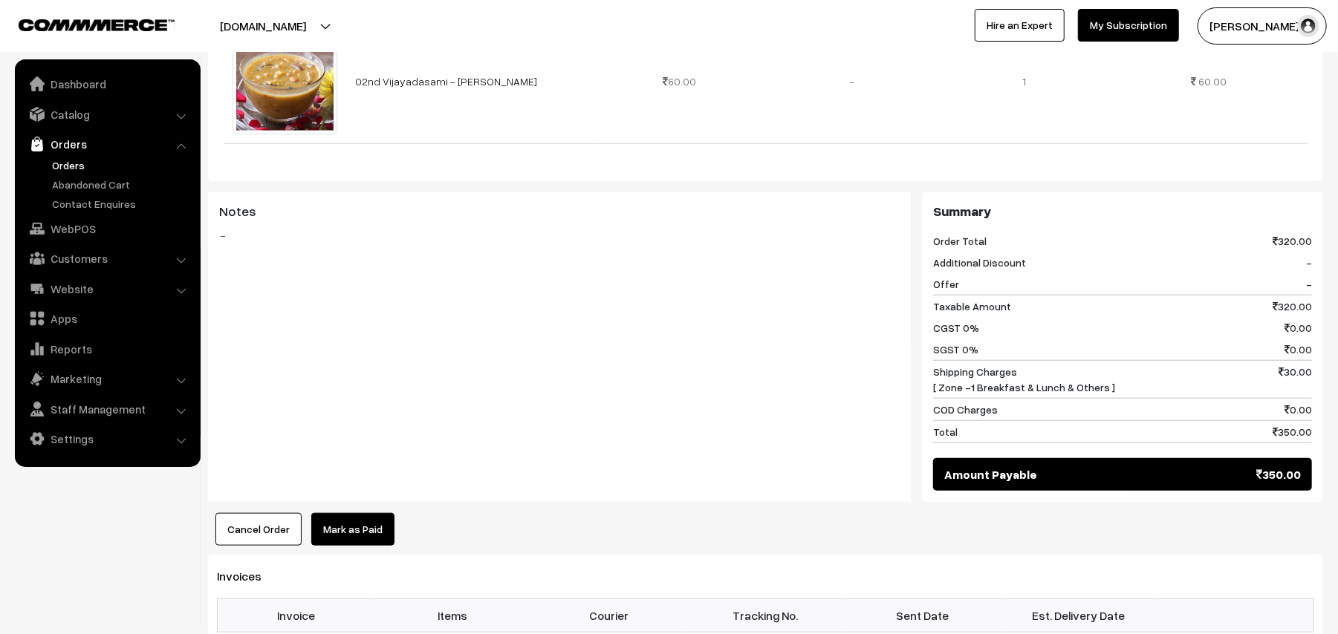
scroll to position [990, 0]
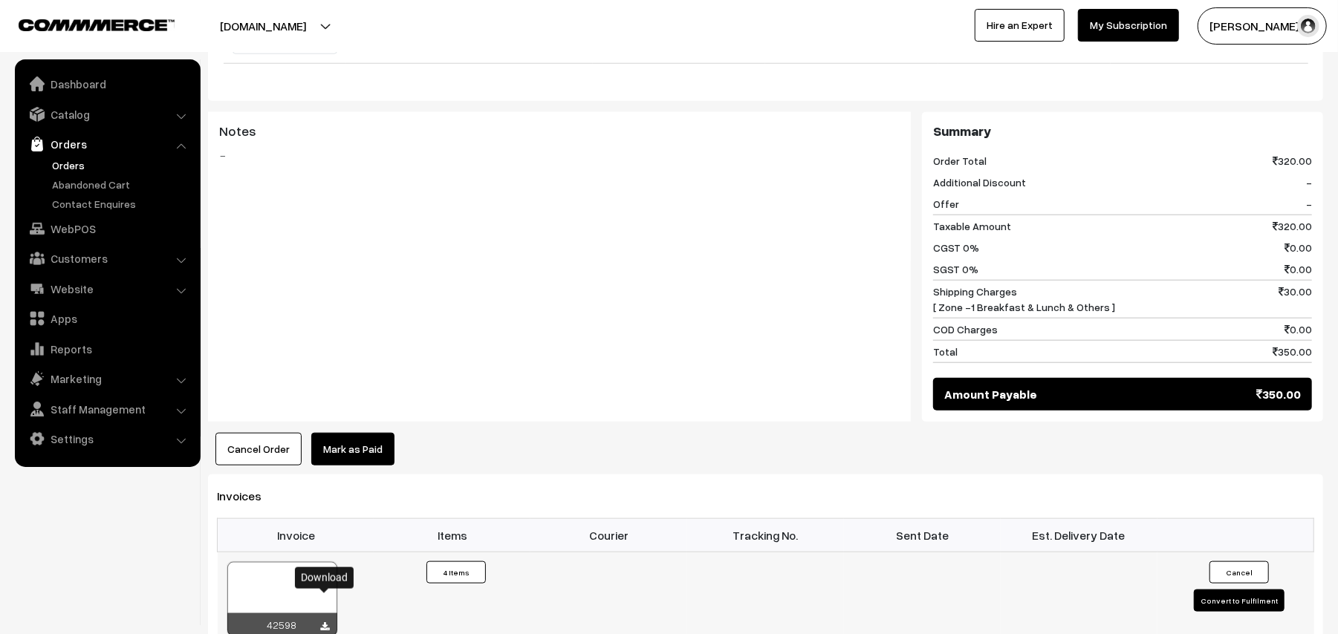
click at [327, 623] on icon at bounding box center [325, 628] width 9 height 10
click at [92, 230] on link "WebPOS" at bounding box center [107, 228] width 177 height 27
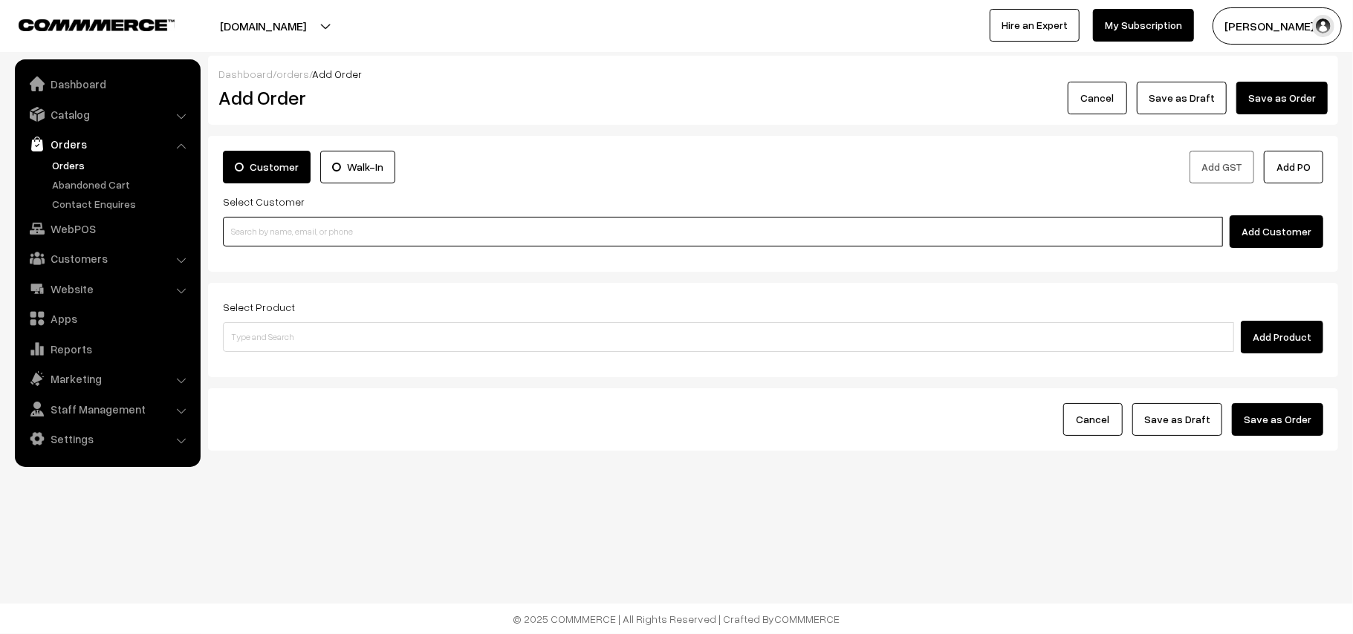
click at [260, 227] on input at bounding box center [723, 232] width 1000 height 30
paste input "87544 96949"
type input "87544 96949"
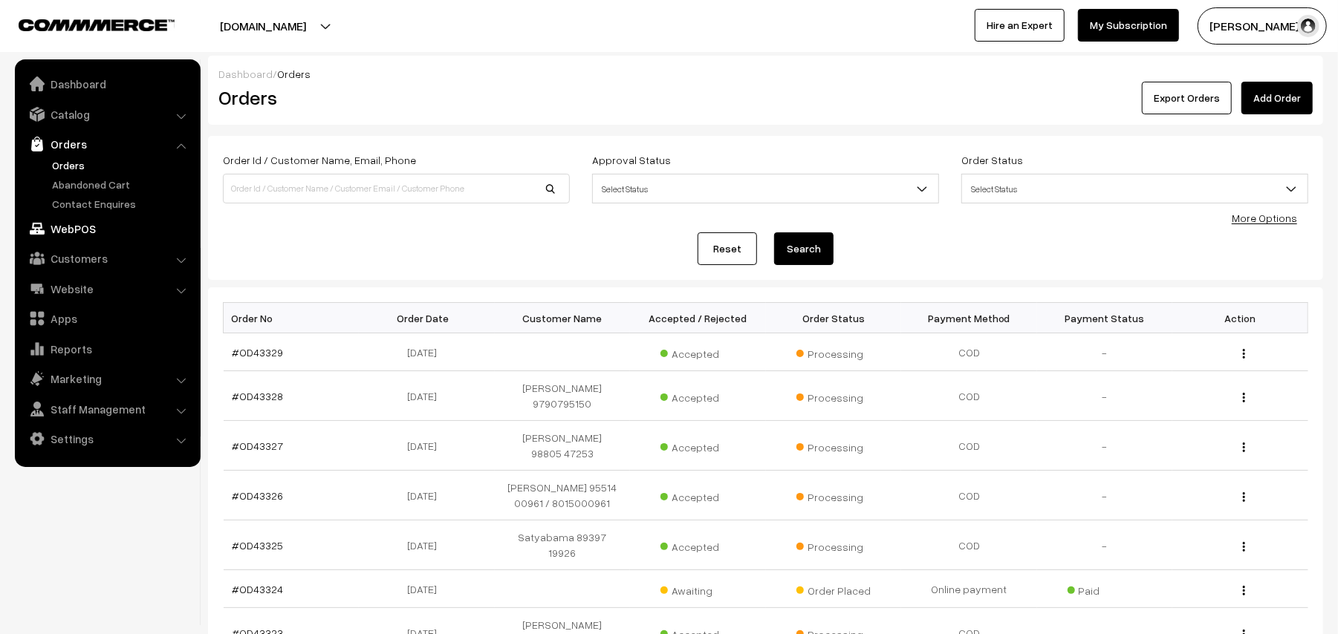
click at [68, 223] on link "WebPOS" at bounding box center [107, 228] width 177 height 27
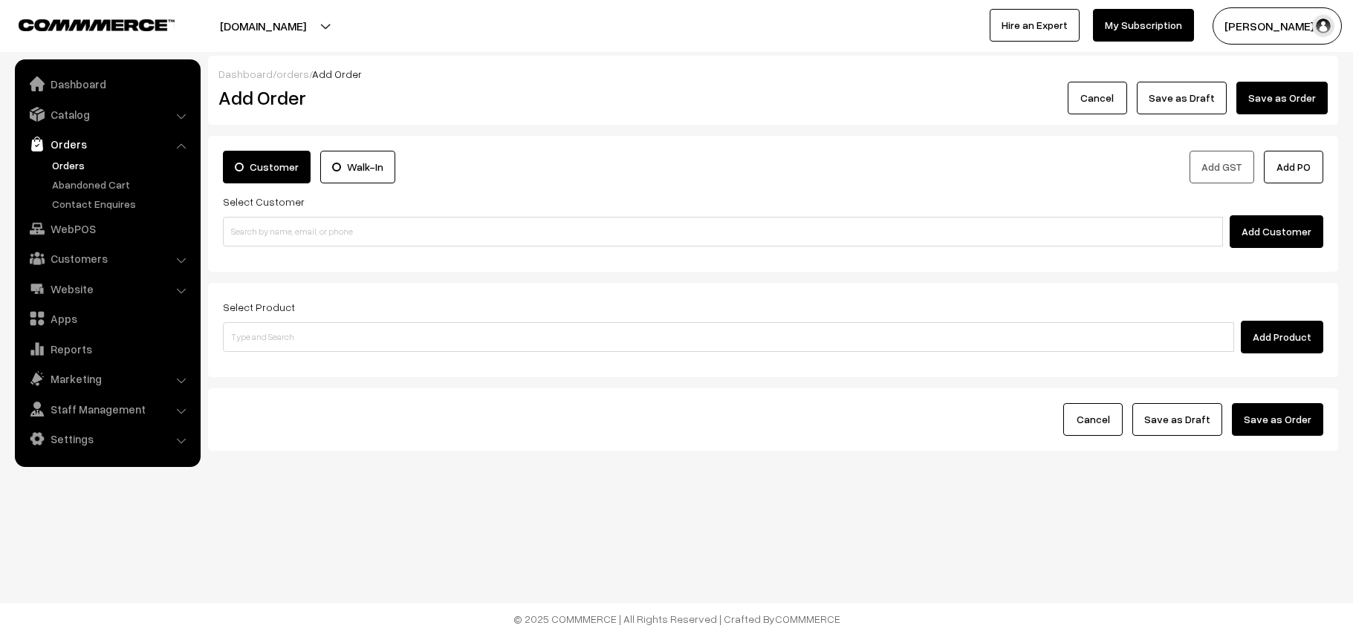
click at [308, 221] on input at bounding box center [723, 232] width 1000 height 30
click at [253, 220] on input "87544 96949" at bounding box center [723, 232] width 1000 height 30
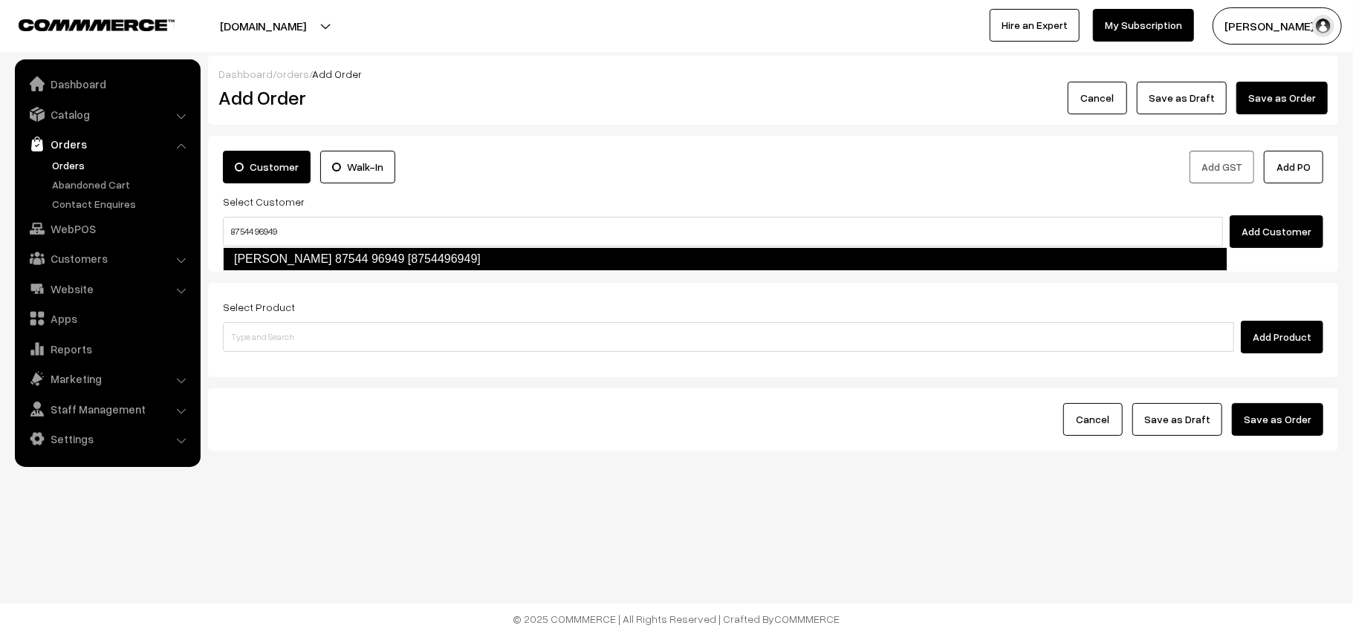
click at [266, 256] on link "Govindaraghavan 87544 96949 [8754496949]" at bounding box center [725, 259] width 1004 height 24
type input "87544 96949"
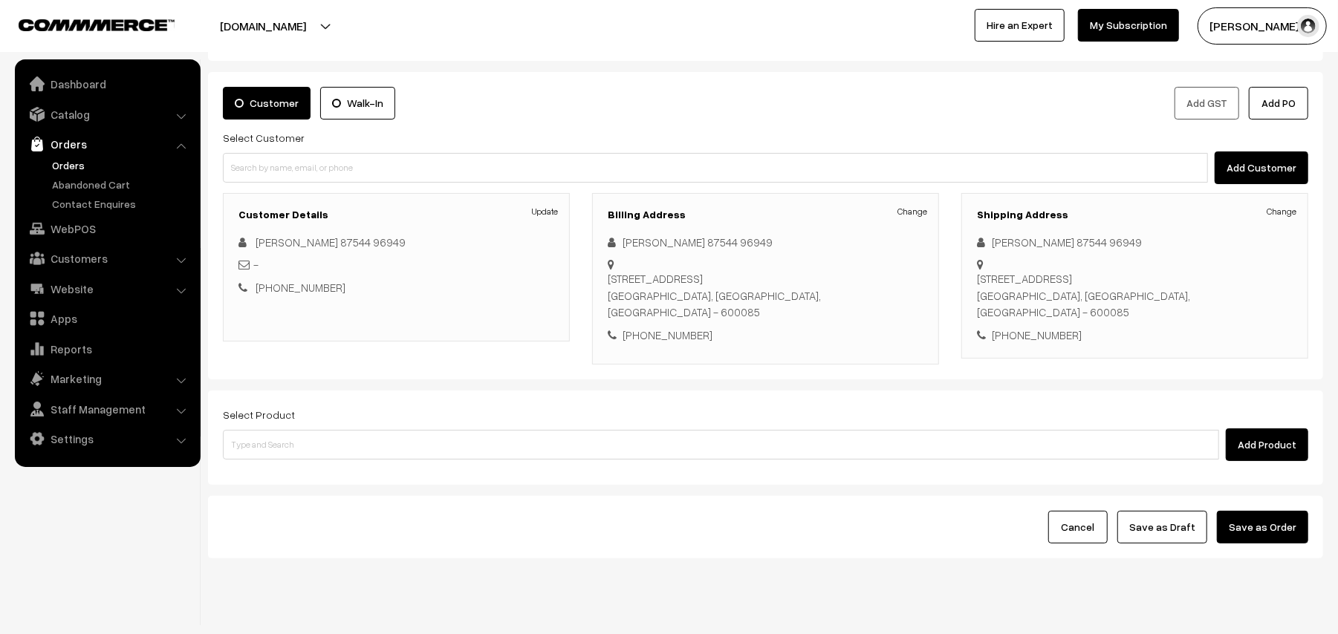
scroll to position [97, 0]
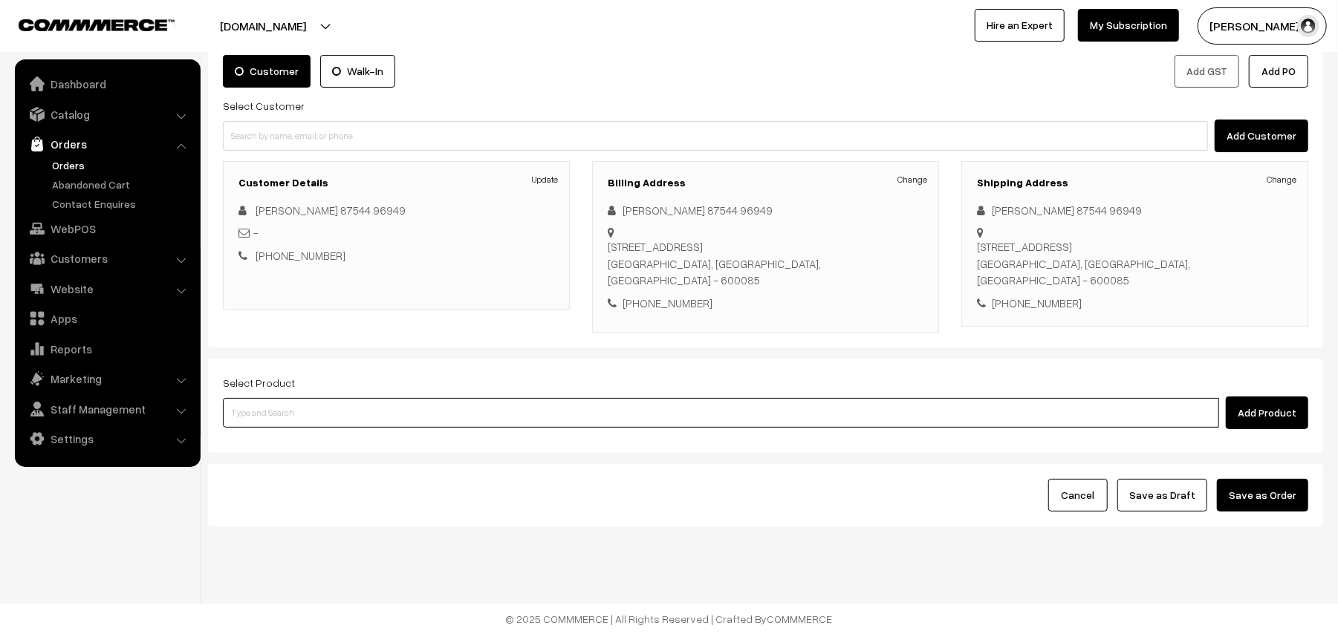
click at [340, 404] on input at bounding box center [721, 413] width 996 height 30
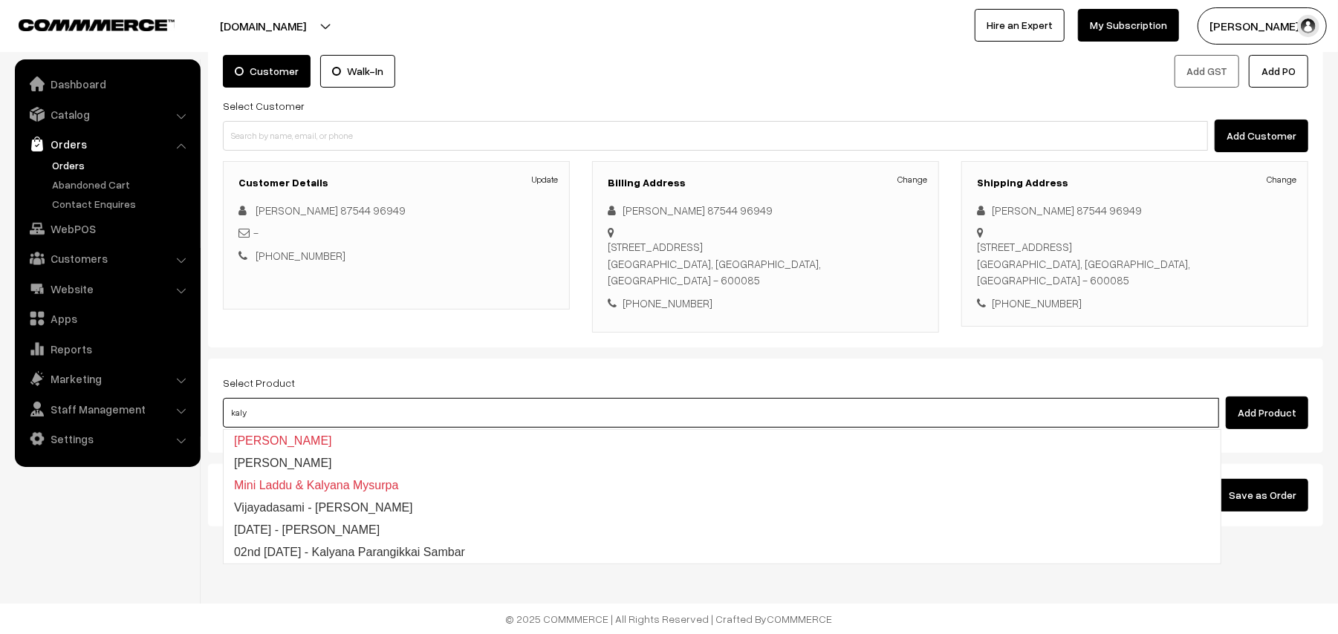
type input "kalya"
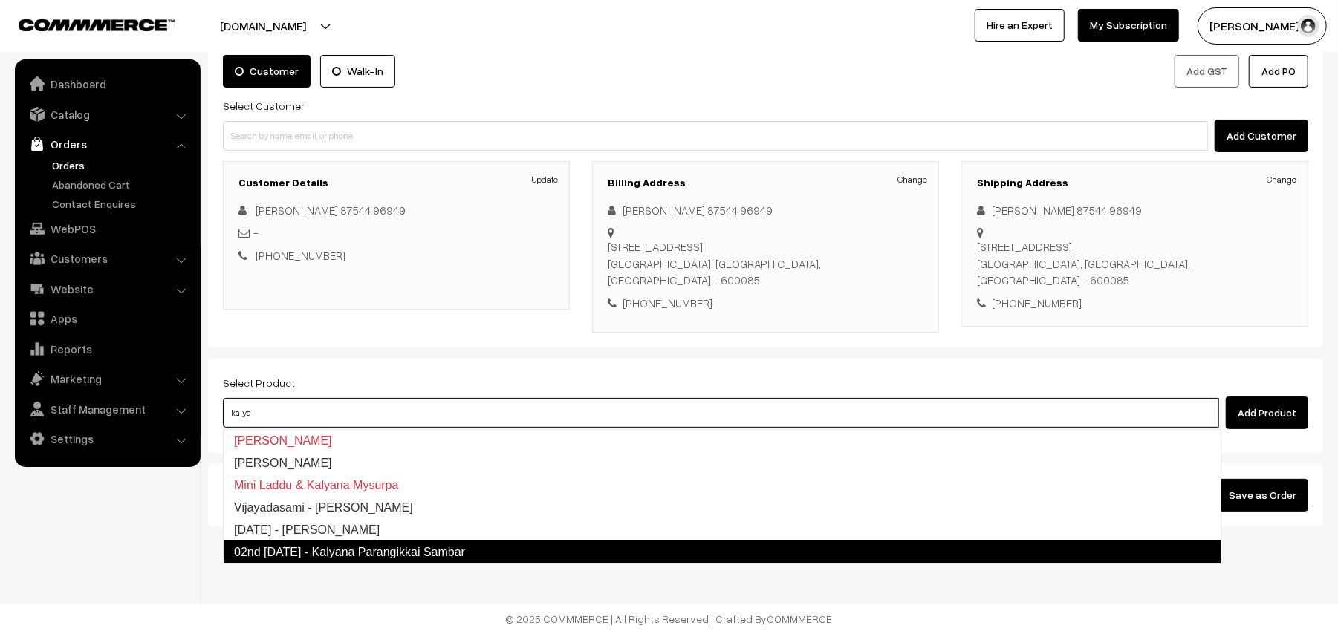
click at [487, 553] on link "02nd [DATE] - Kalyana Parangikkai Sambar" at bounding box center [722, 553] width 998 height 24
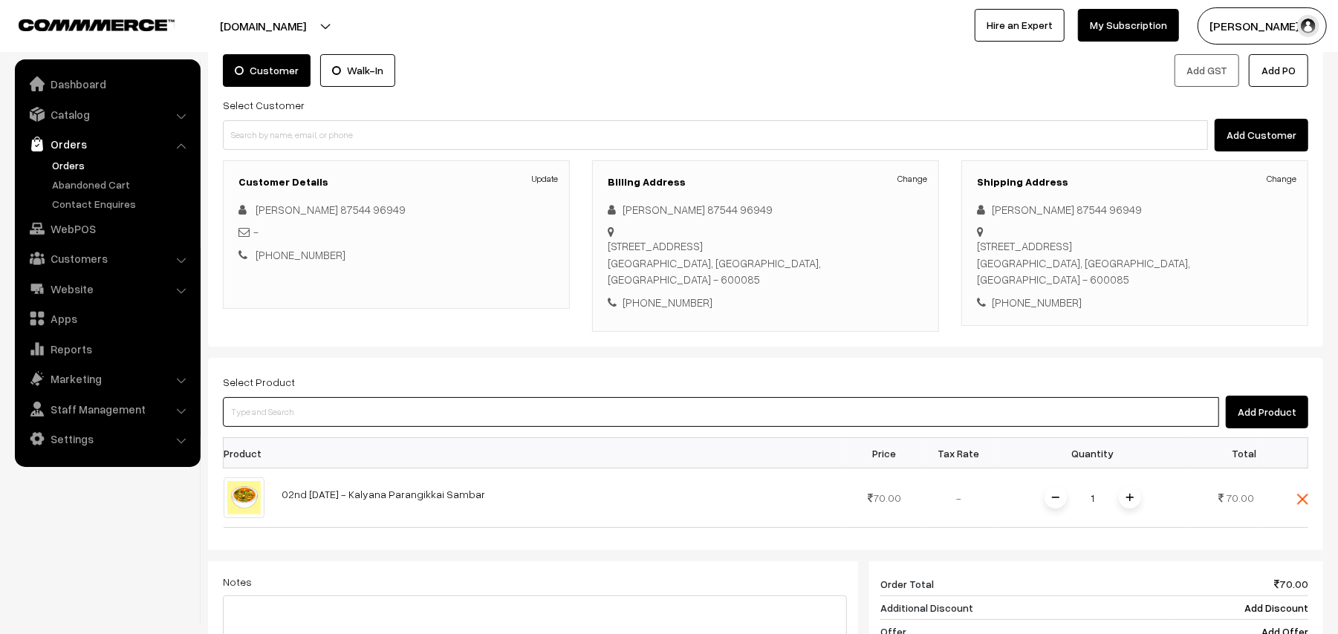
drag, startPoint x: 351, startPoint y: 414, endPoint x: 342, endPoint y: 408, distance: 10.1
click at [348, 412] on input at bounding box center [721, 412] width 996 height 30
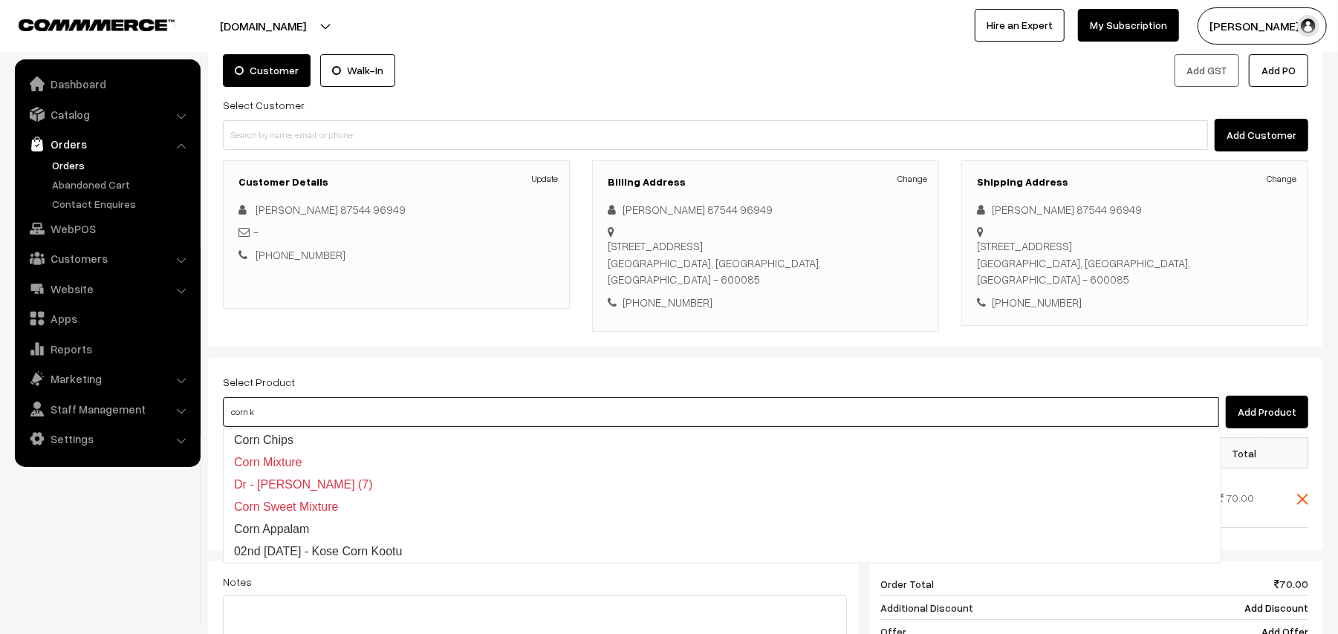
type input "corn ko"
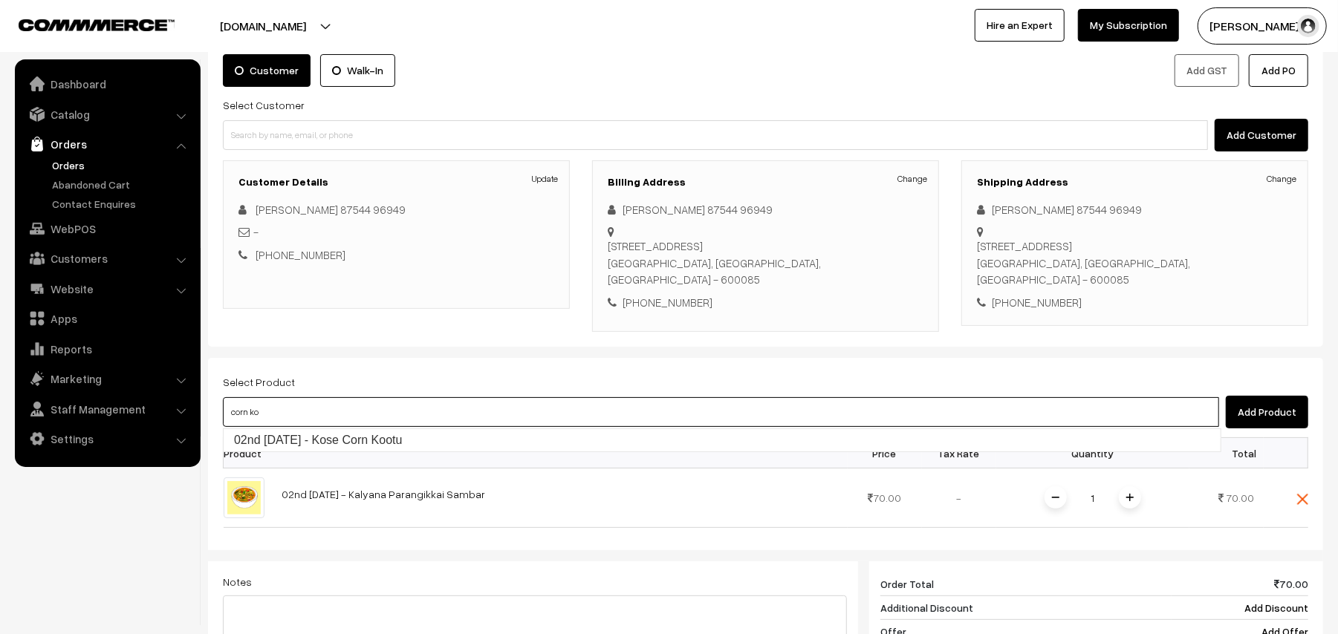
click at [348, 426] on input "corn ko" at bounding box center [721, 412] width 996 height 30
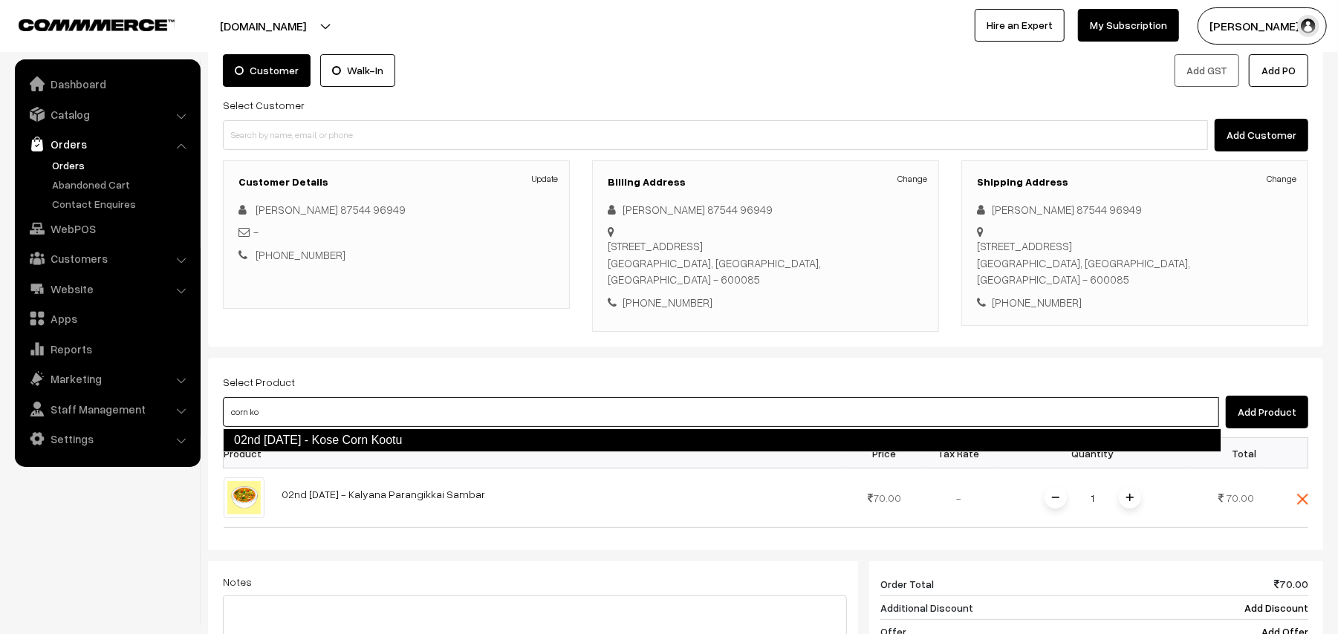
click at [348, 438] on link "02nd Thursday - Kose Corn Kootu" at bounding box center [722, 441] width 998 height 24
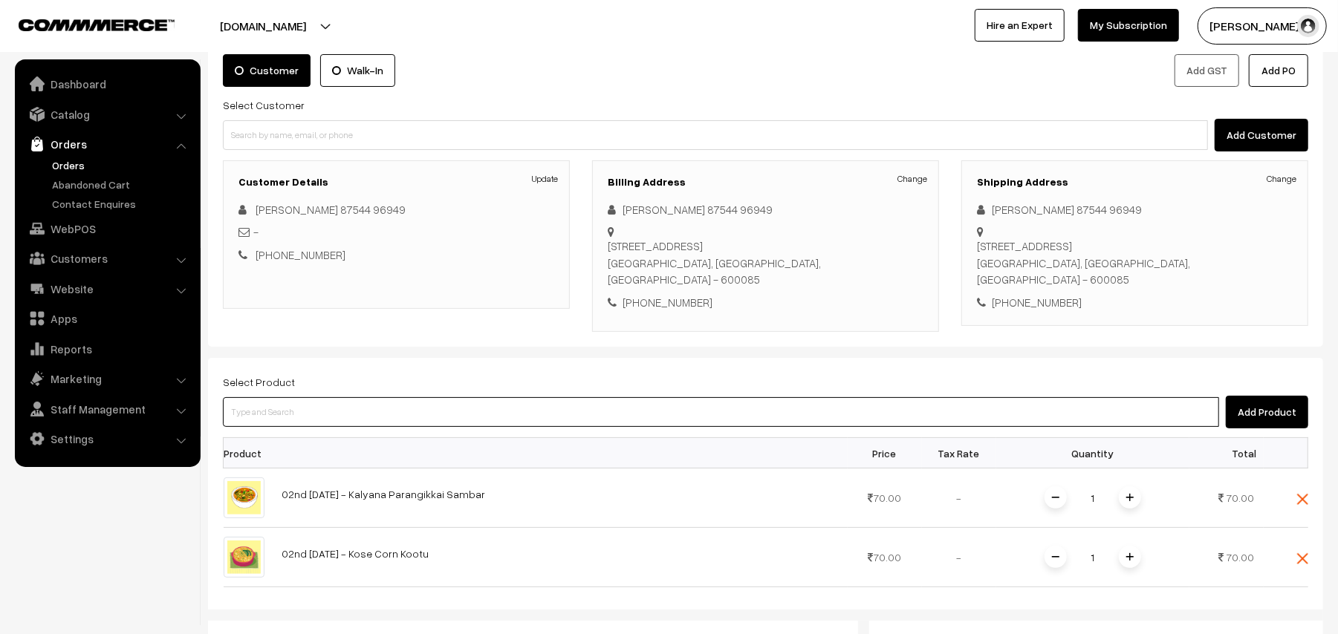
click at [337, 418] on input at bounding box center [721, 412] width 996 height 30
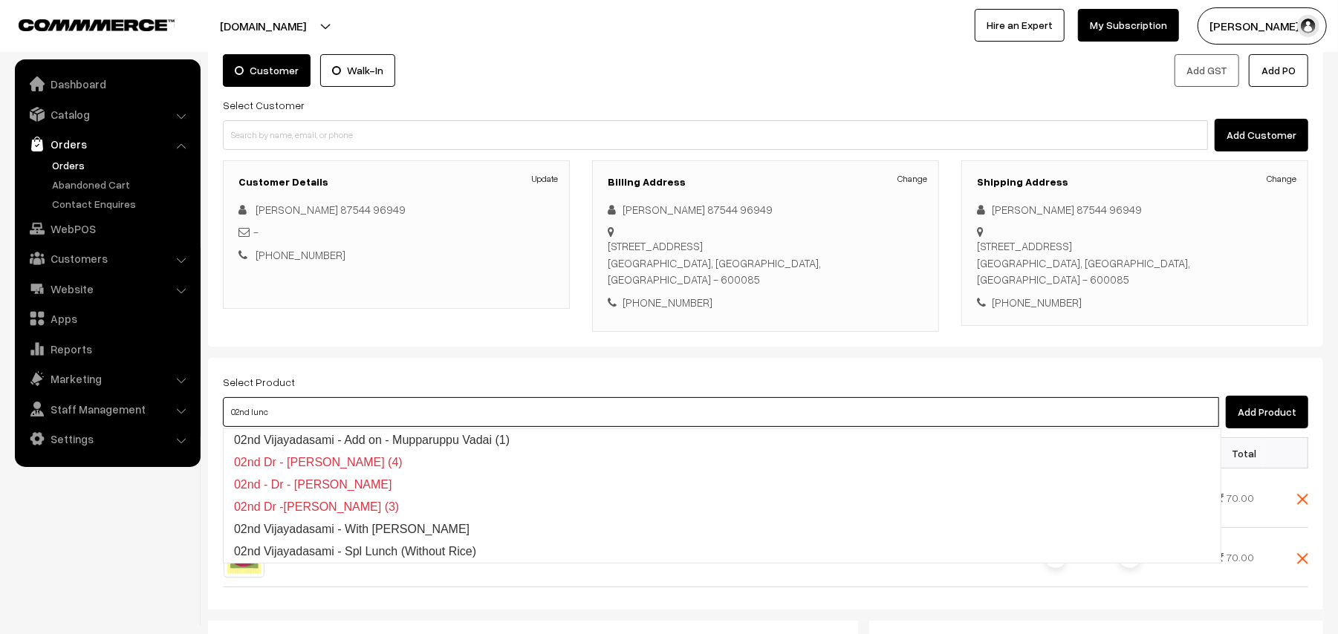
type input "02nd lunch"
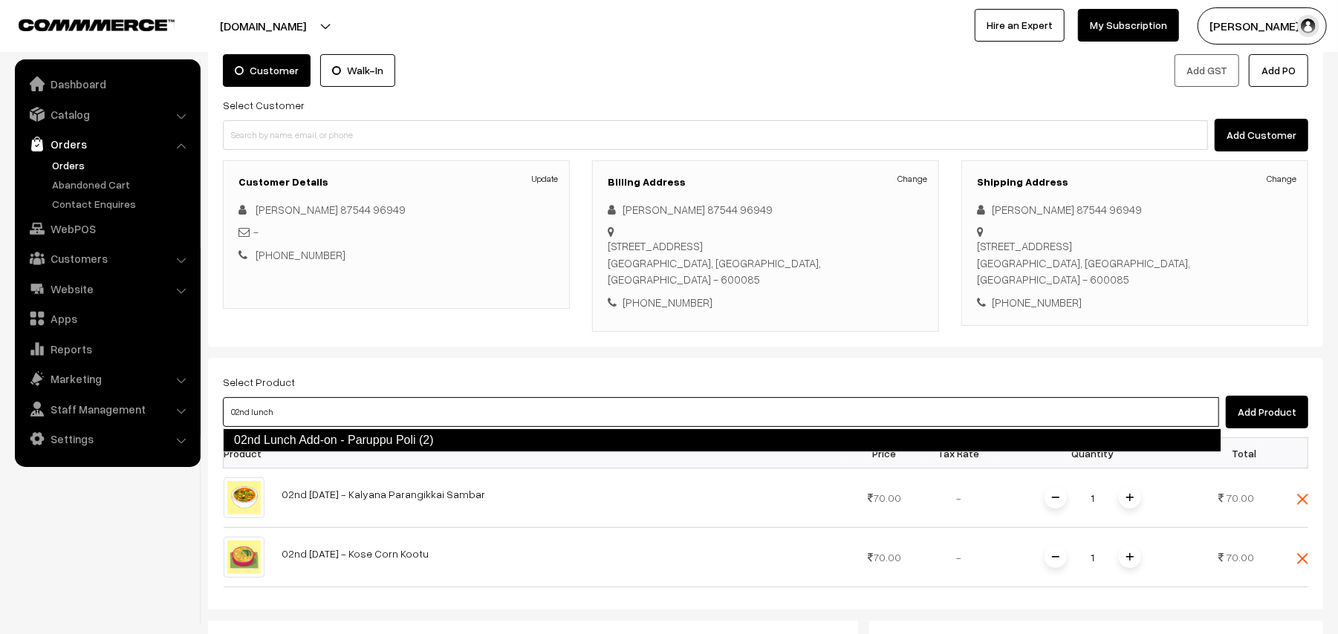
click at [334, 429] on link "02nd Lunch Add-on - Paruppu Poli (2)" at bounding box center [722, 441] width 998 height 24
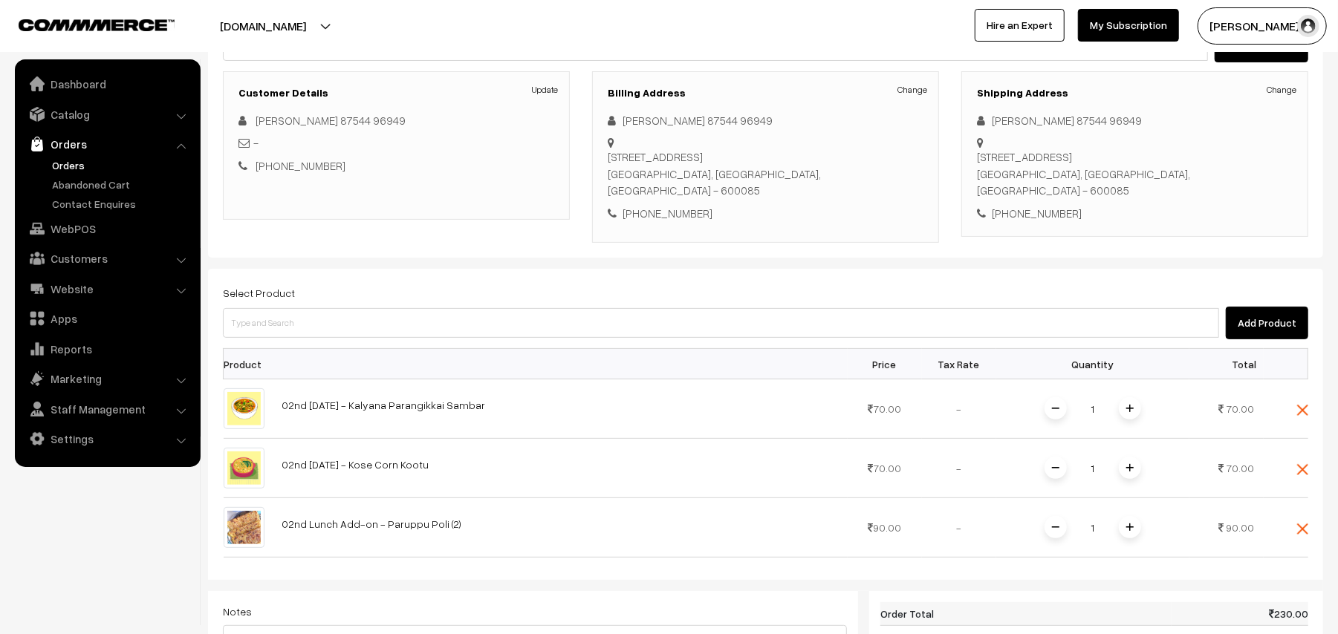
scroll to position [295, 0]
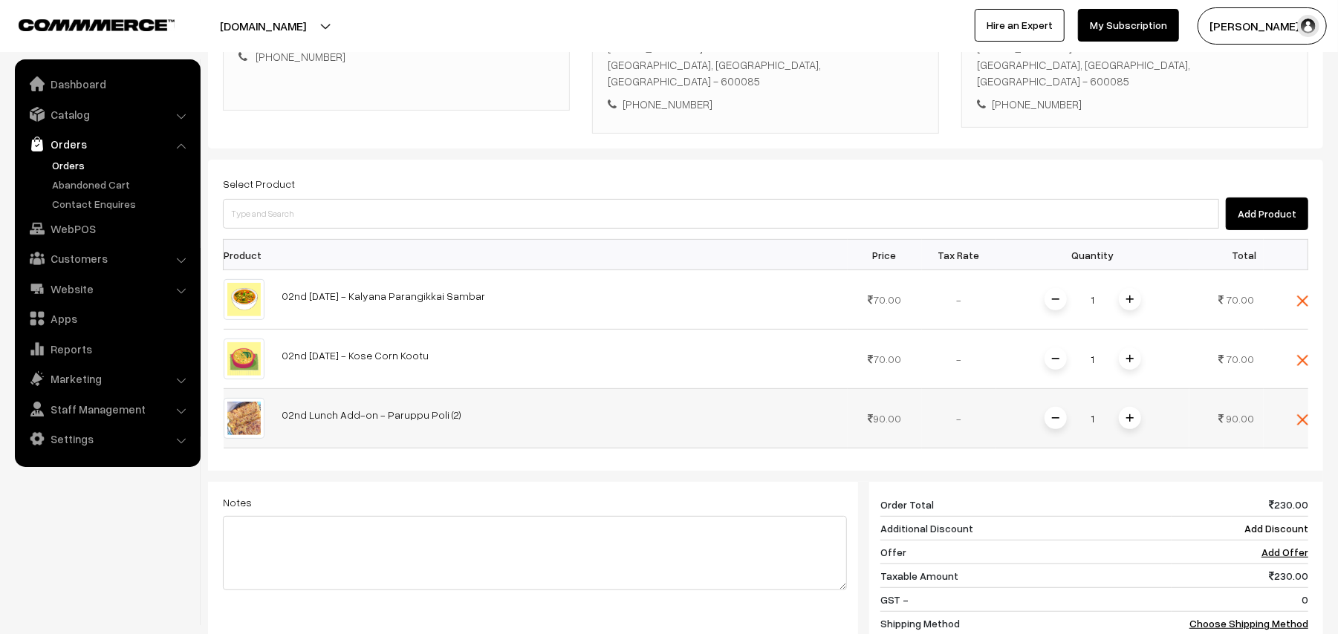
click at [1126, 413] on span at bounding box center [1130, 418] width 22 height 22
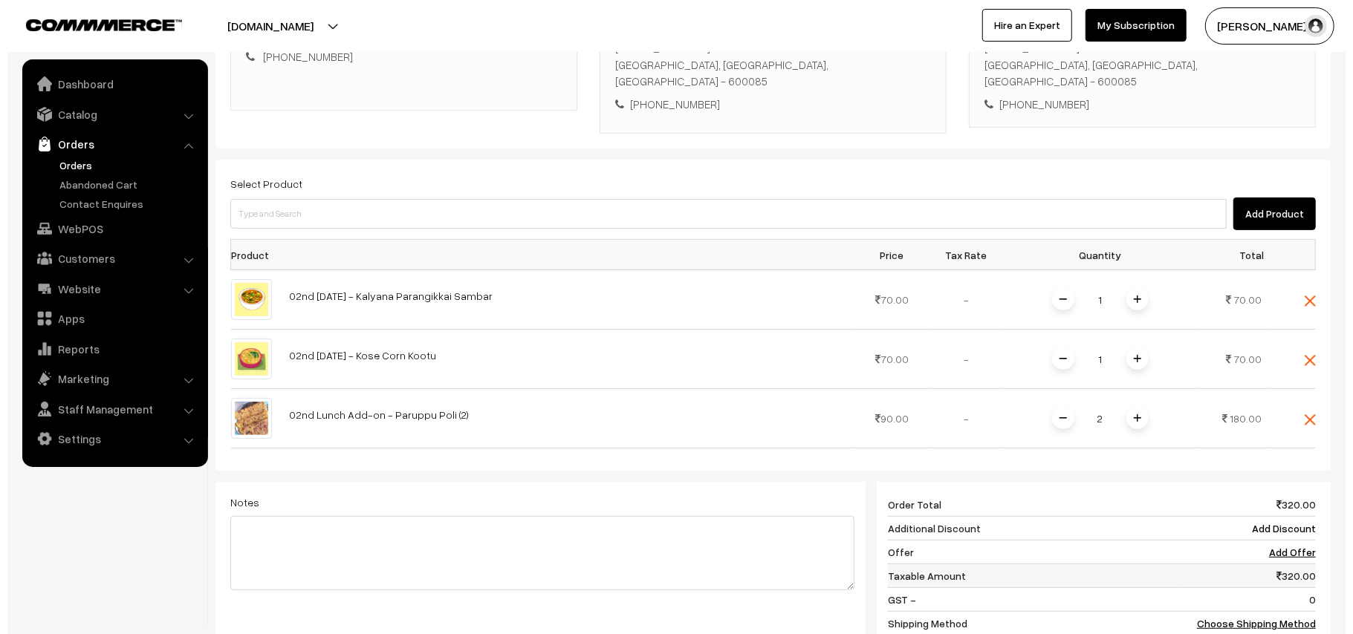
scroll to position [565, 0]
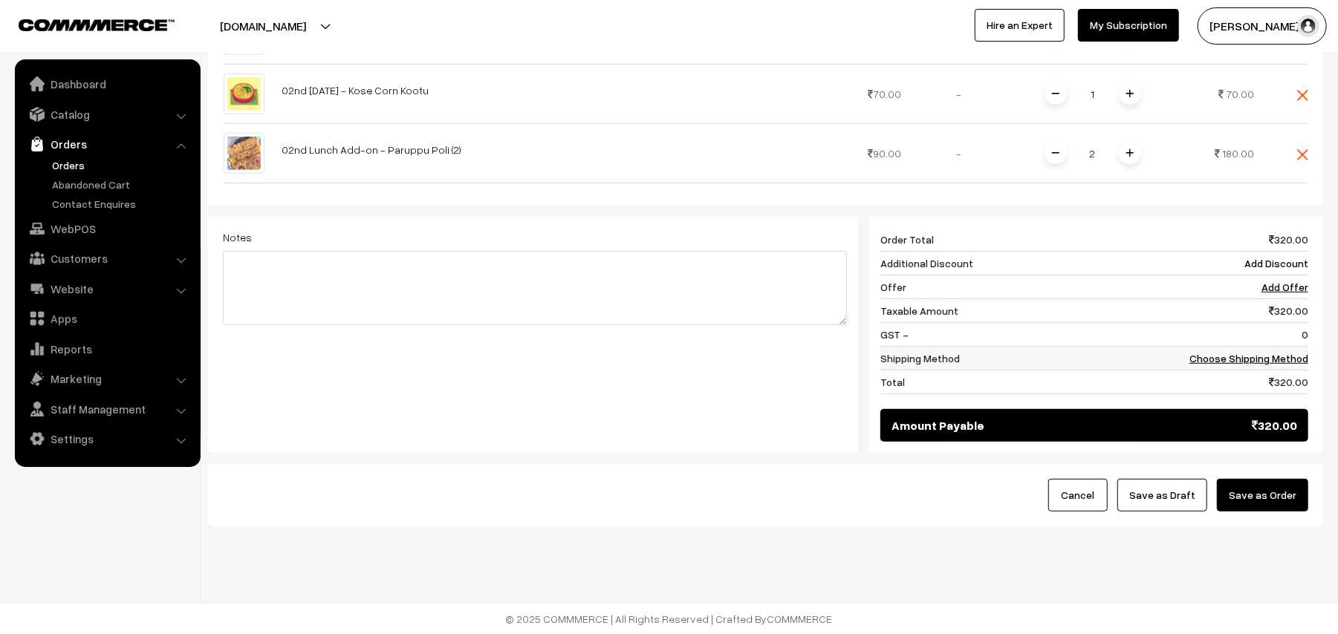
click at [1250, 357] on link "Choose Shipping Method" at bounding box center [1248, 358] width 119 height 13
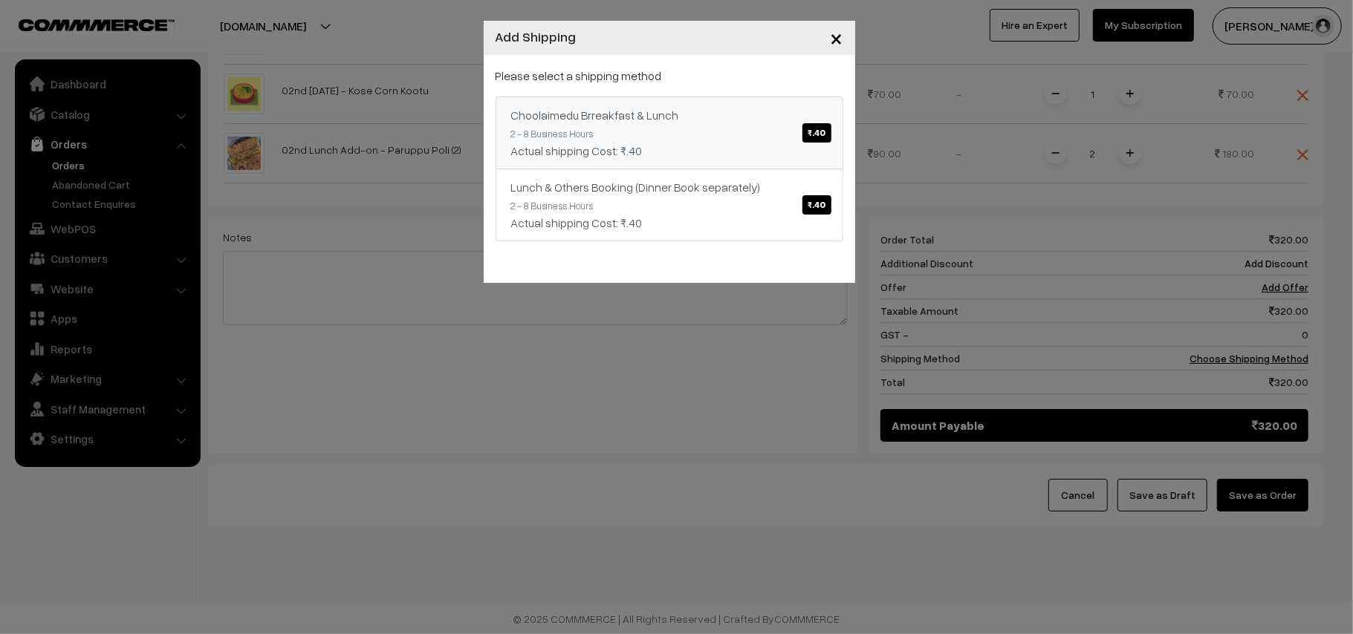
click at [695, 146] on div "Actual shipping Cost: ₹.40" at bounding box center [669, 151] width 316 height 18
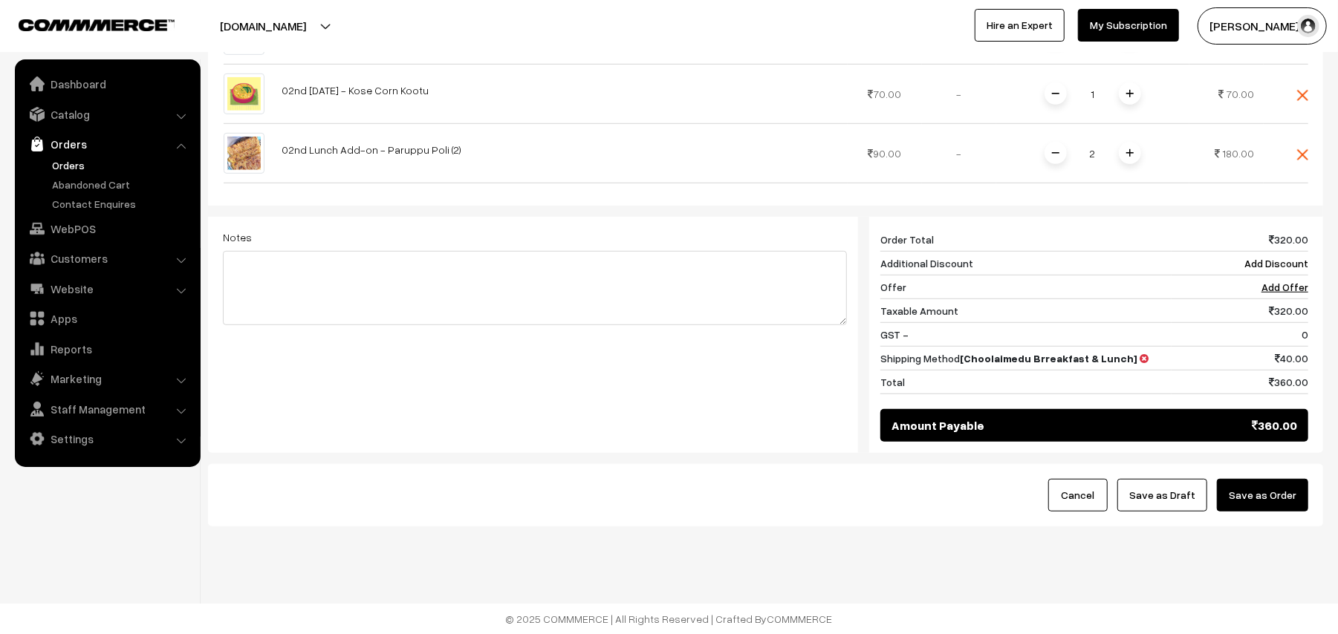
click at [1282, 505] on button "Save as Order" at bounding box center [1262, 495] width 91 height 33
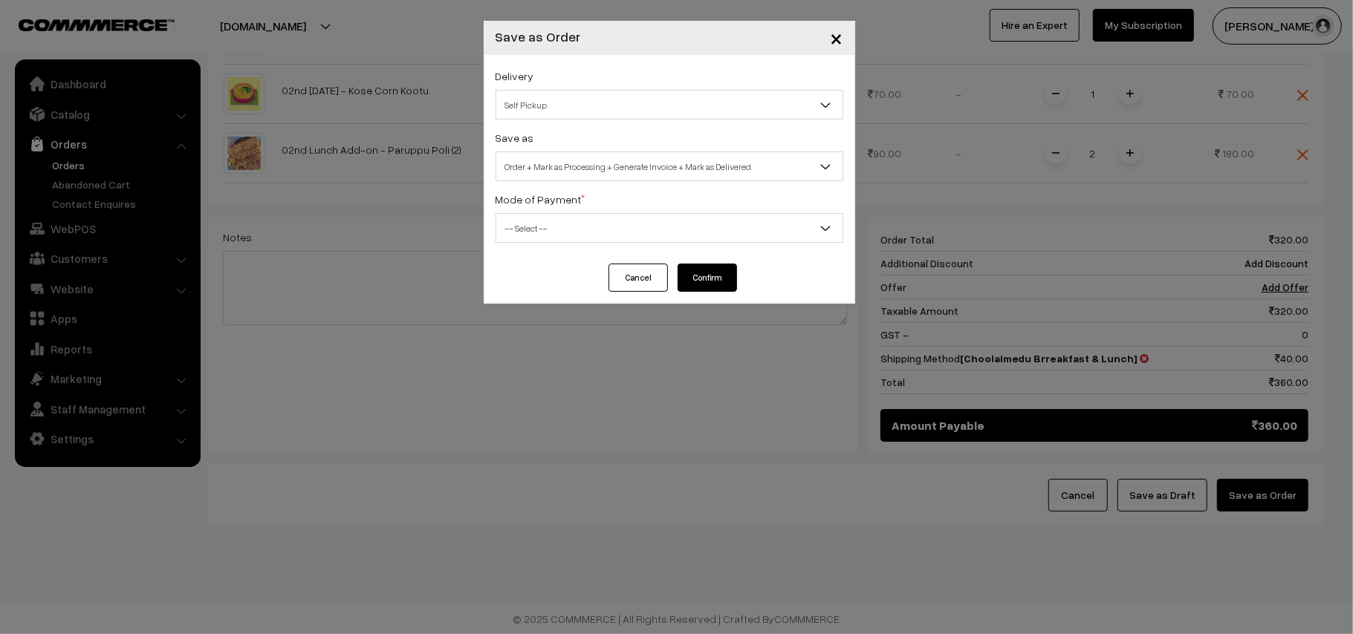
click at [556, 96] on span "Self Pickup" at bounding box center [669, 105] width 346 height 26
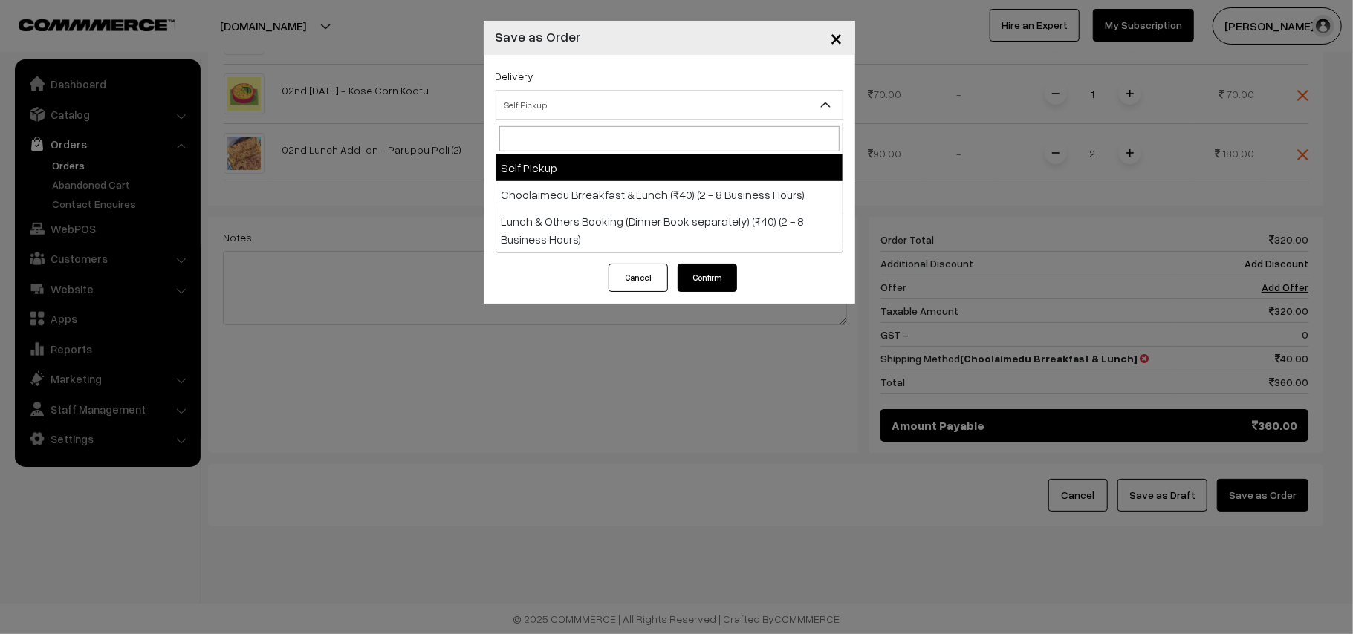
select select "CBL1"
select select "3"
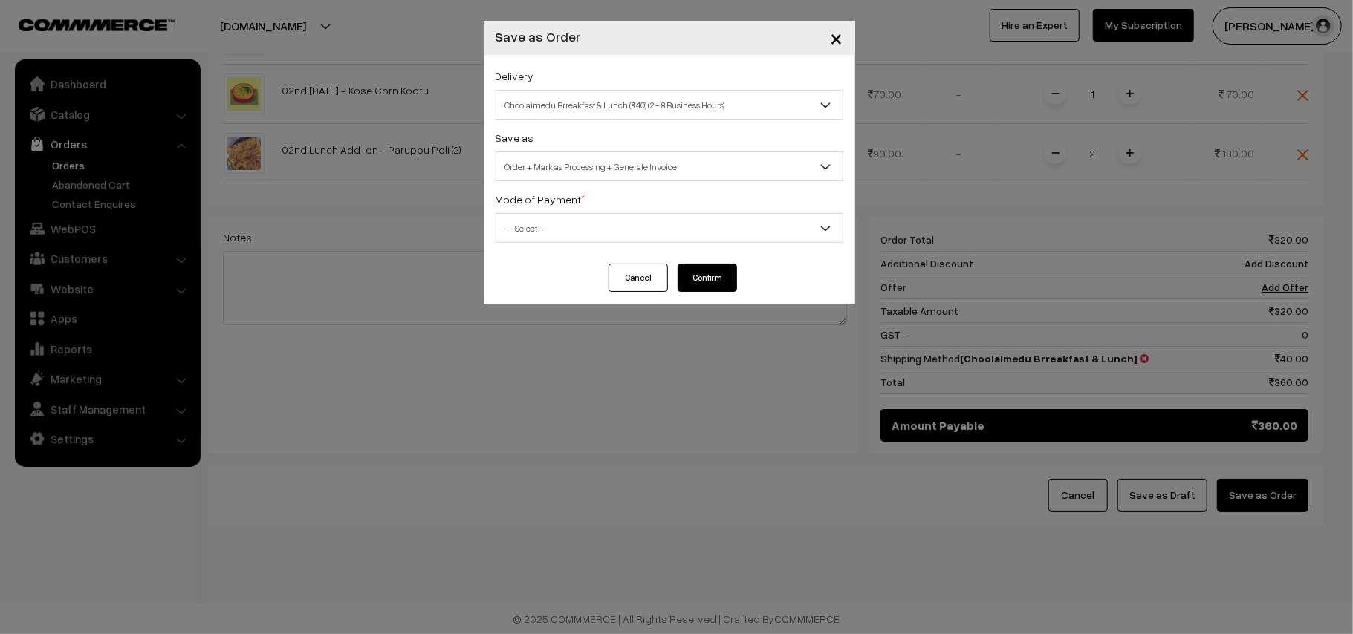
click at [609, 157] on span "Order + Mark as Processing + Generate Invoice" at bounding box center [669, 167] width 346 height 26
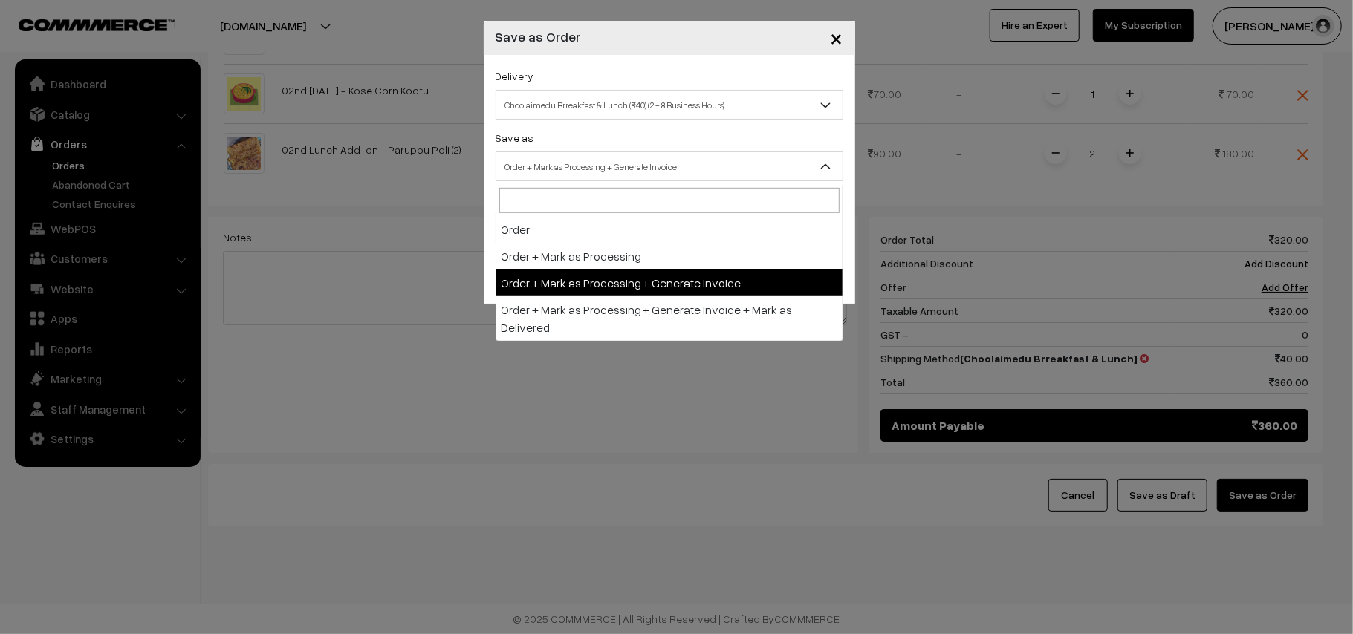
drag, startPoint x: 618, startPoint y: 277, endPoint x: 511, endPoint y: 223, distance: 119.9
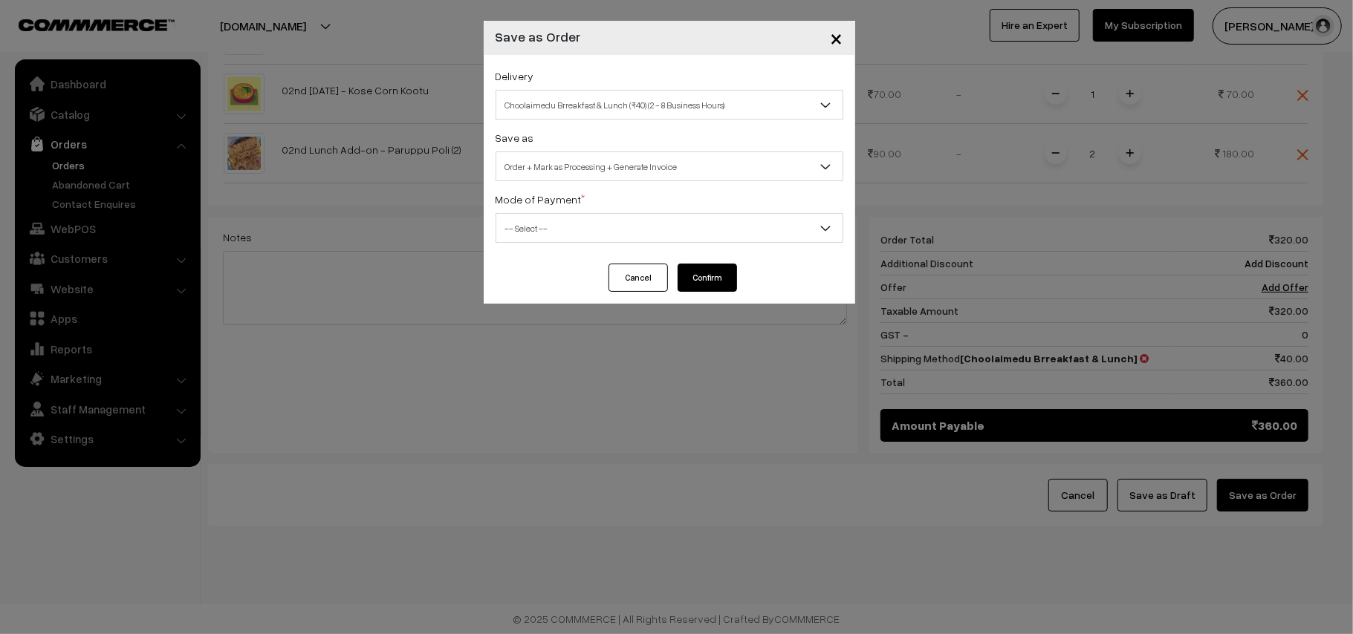
click at [511, 223] on span "-- Select --" at bounding box center [669, 228] width 346 height 26
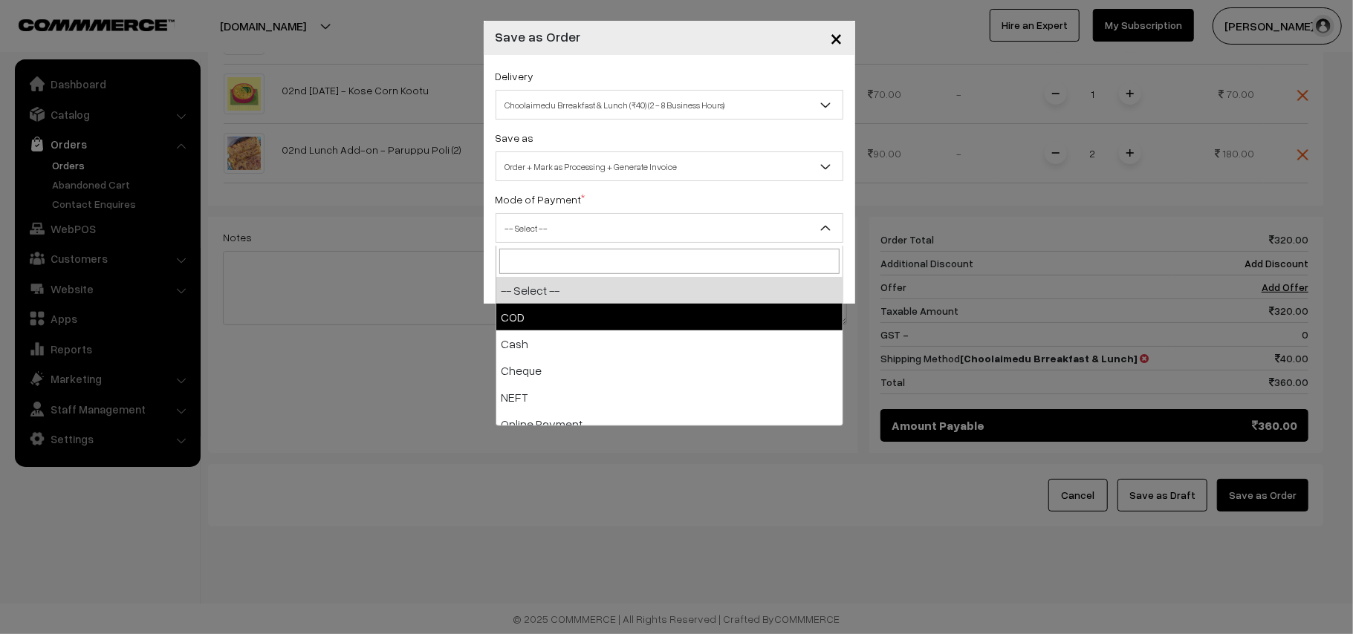
select select "1"
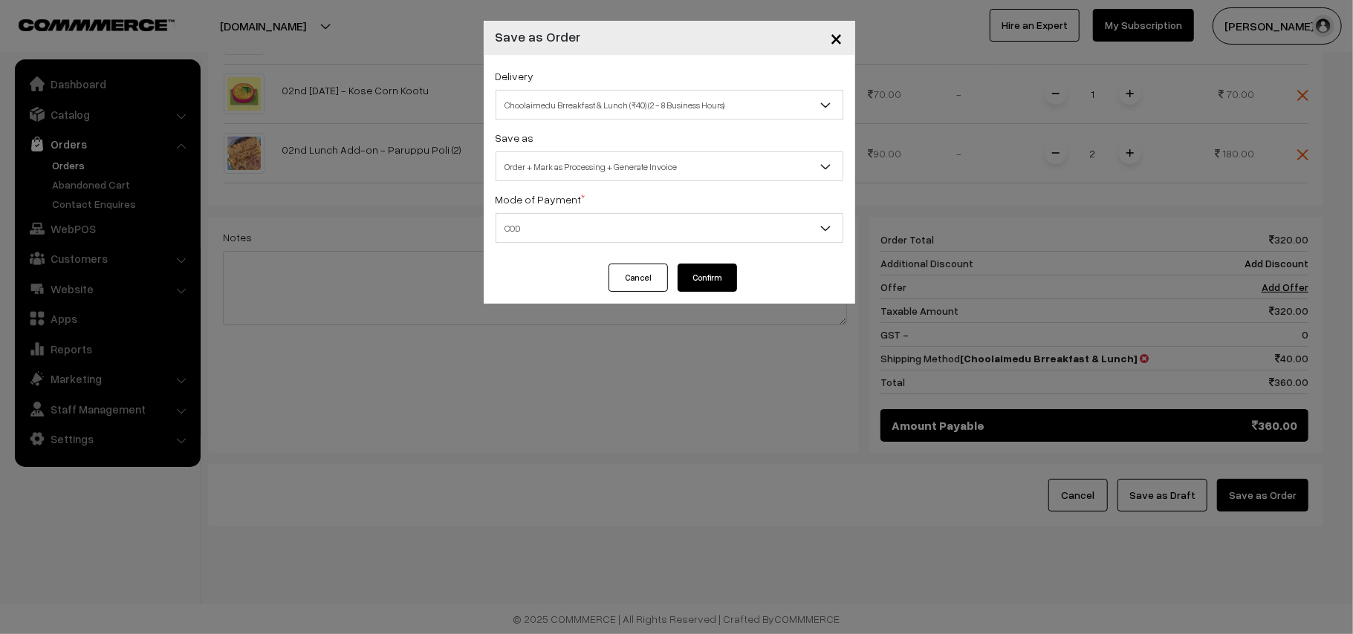
click at [715, 271] on button "Confirm" at bounding box center [707, 278] width 59 height 28
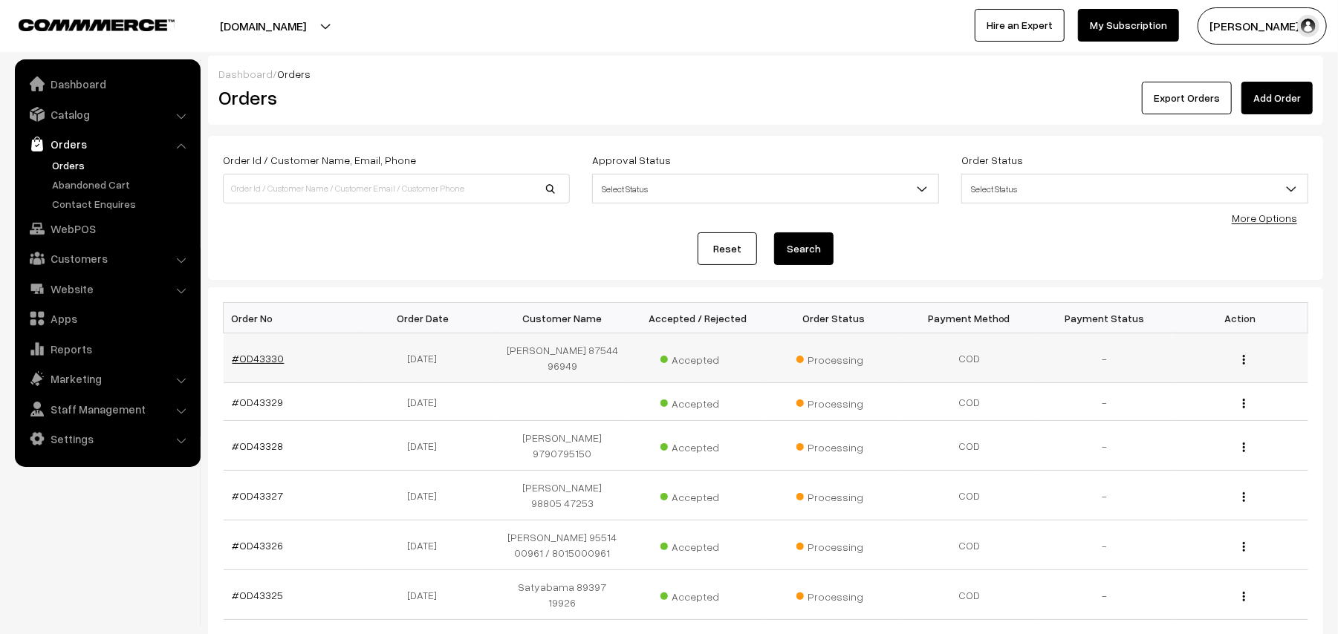
click at [254, 361] on link "#OD43330" at bounding box center [259, 358] width 52 height 13
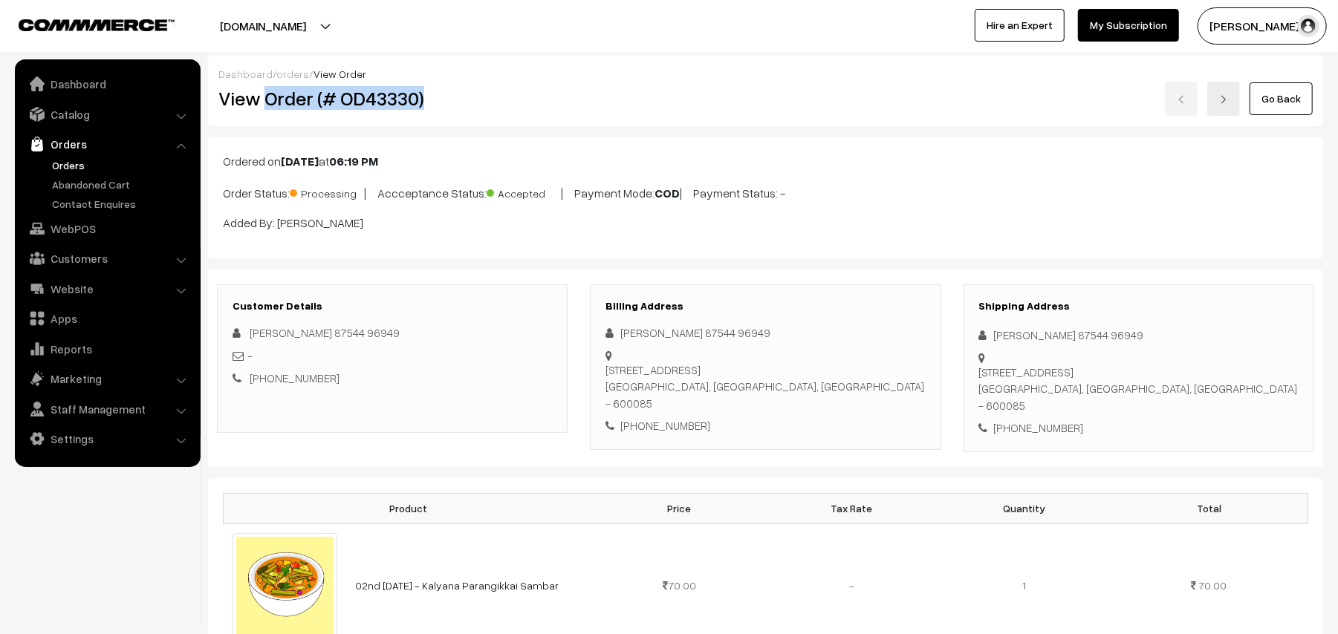
drag, startPoint x: 264, startPoint y: 97, endPoint x: 479, endPoint y: 108, distance: 215.0
click at [479, 108] on h2 "View Order (# OD43330)" at bounding box center [393, 98] width 350 height 23
copy h2 "Order (# OD43330)"
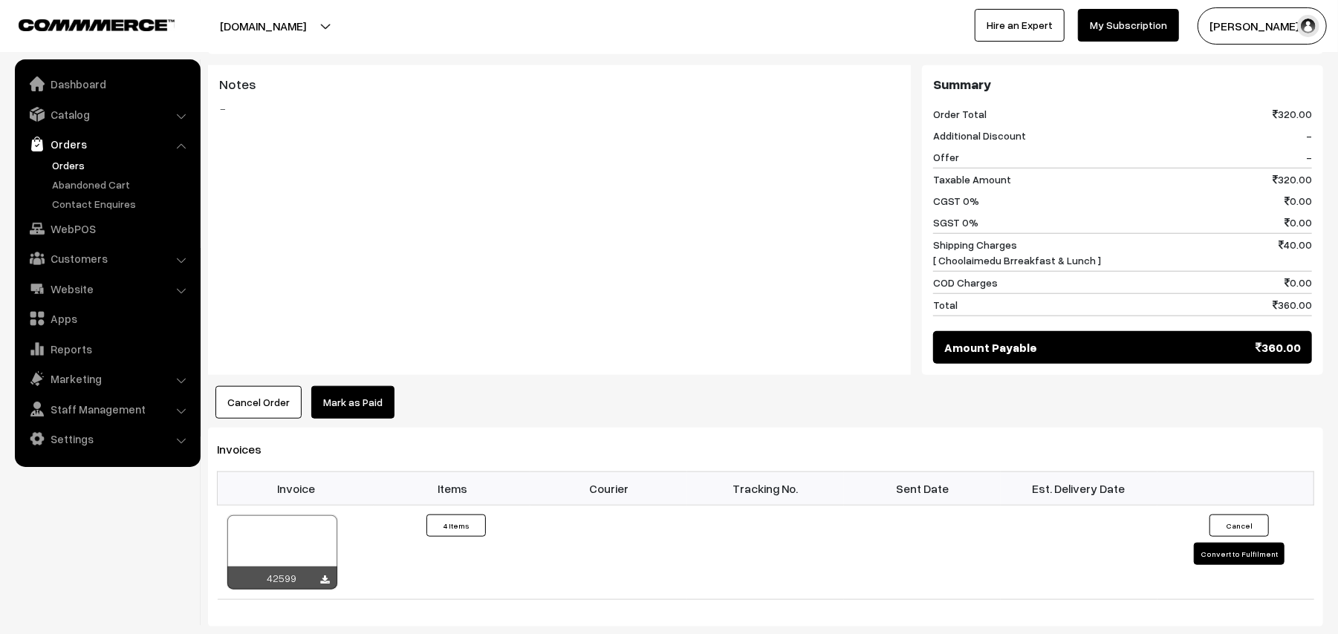
scroll to position [990, 0]
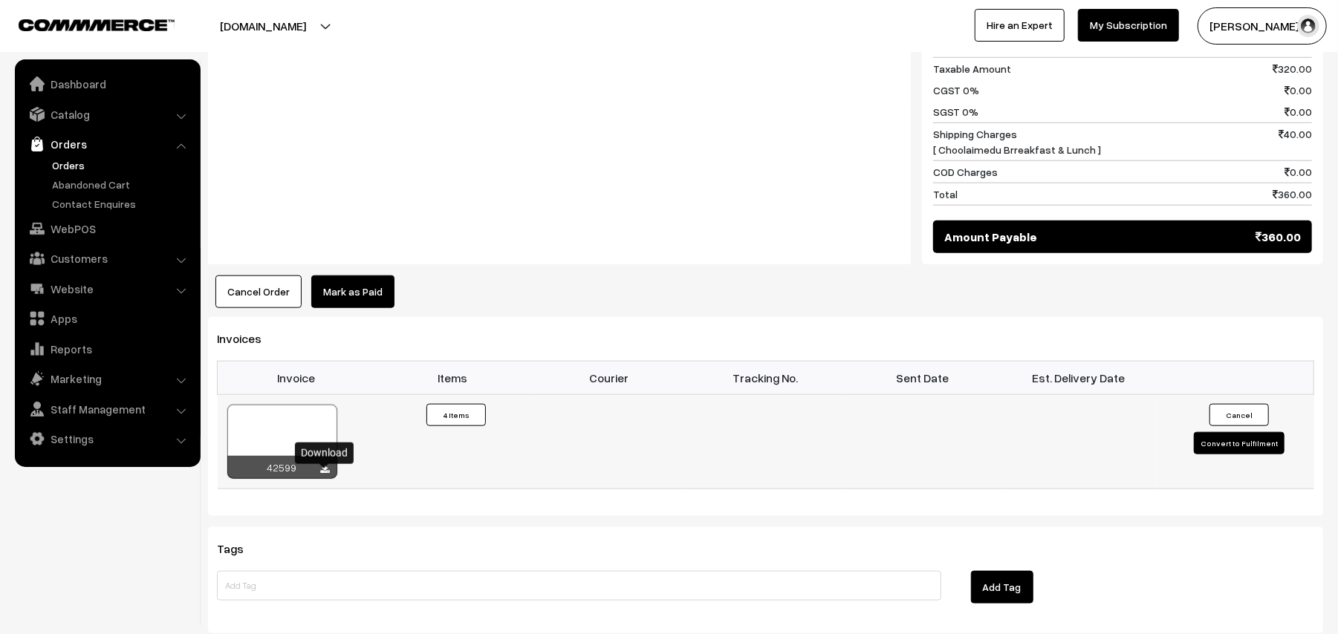
click at [322, 475] on icon at bounding box center [325, 470] width 9 height 10
click at [78, 224] on link "WebPOS" at bounding box center [107, 228] width 177 height 27
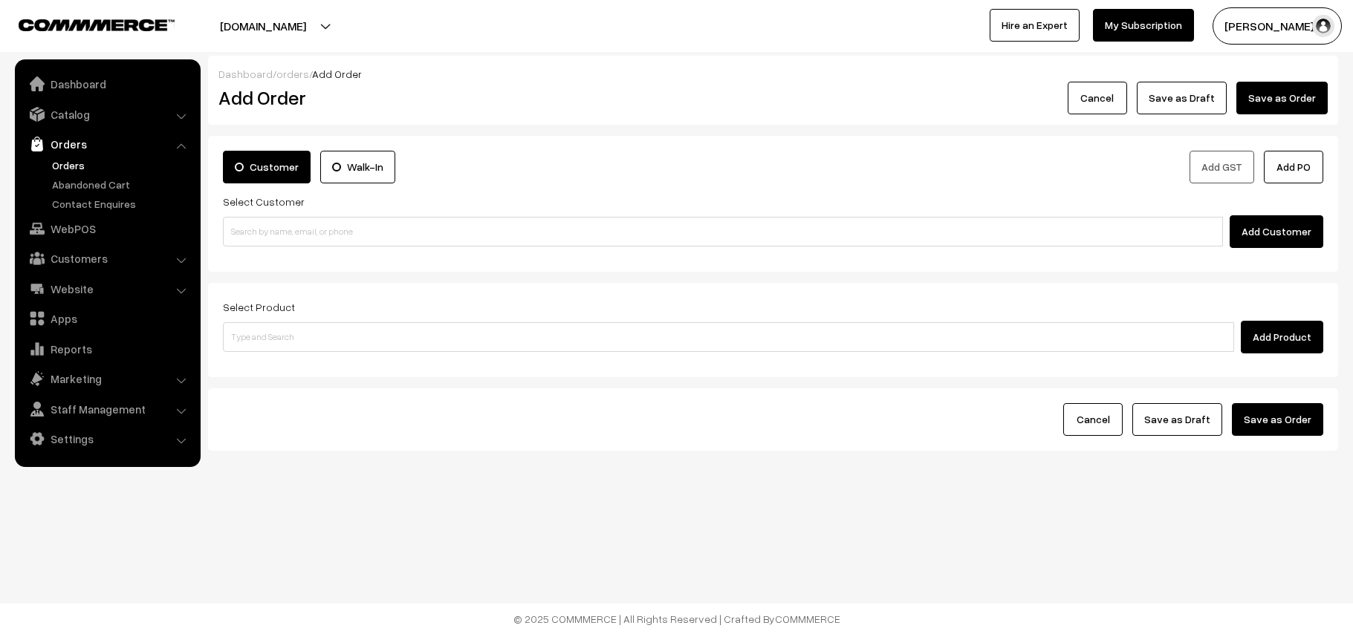
click at [355, 244] on input at bounding box center [723, 232] width 1000 height 30
click at [247, 224] on input "98842 11224" at bounding box center [723, 232] width 1000 height 30
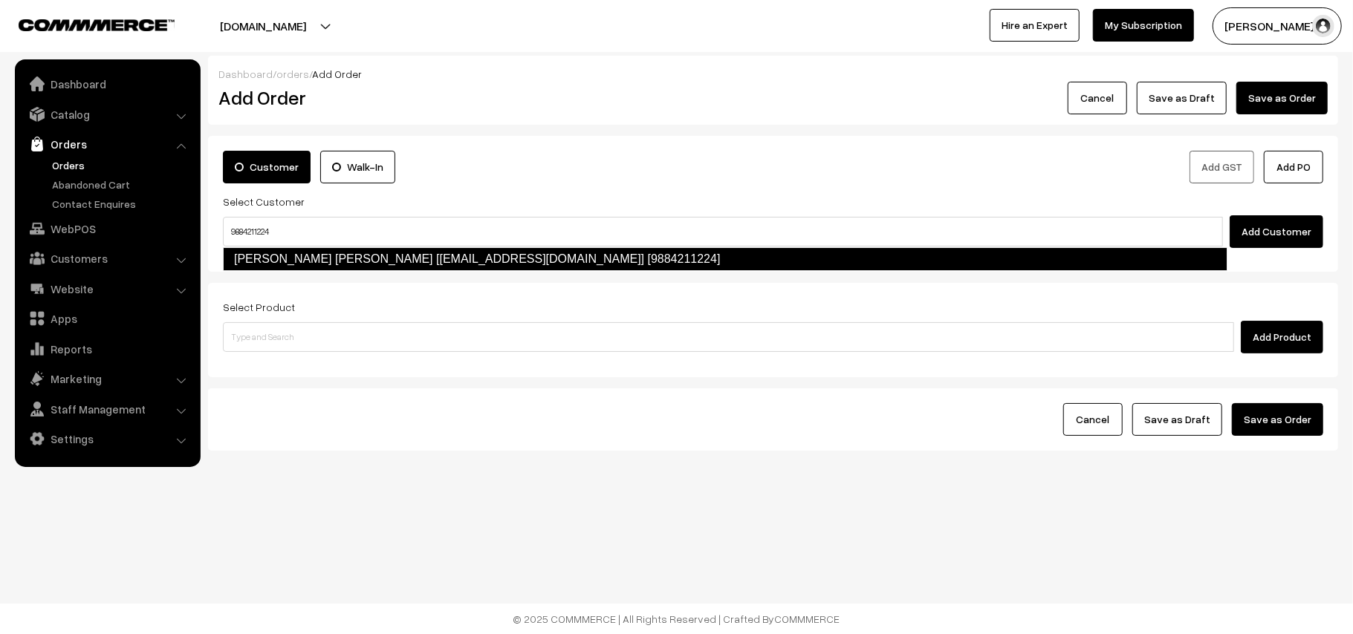
click at [438, 263] on link "[PERSON_NAME] [PERSON_NAME] [[EMAIL_ADDRESS][DOMAIN_NAME]] [9884211224]" at bounding box center [725, 259] width 1004 height 24
type input "9884211224"
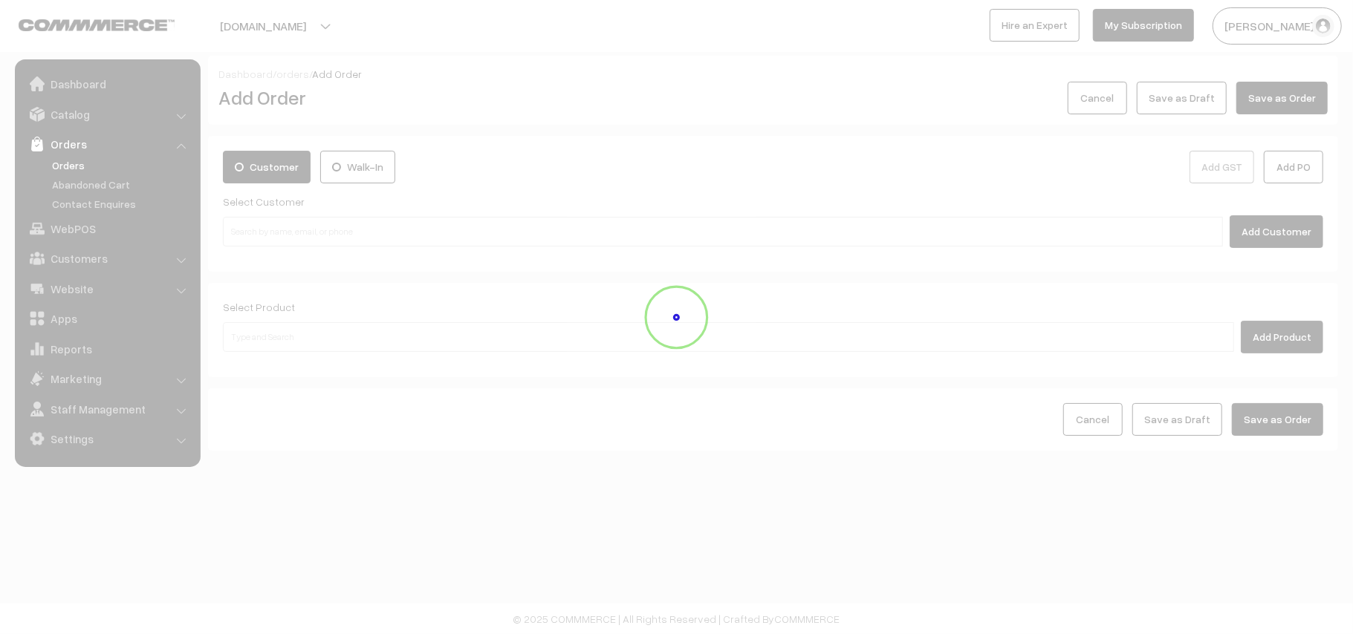
click at [346, 324] on div at bounding box center [676, 317] width 1353 height 117
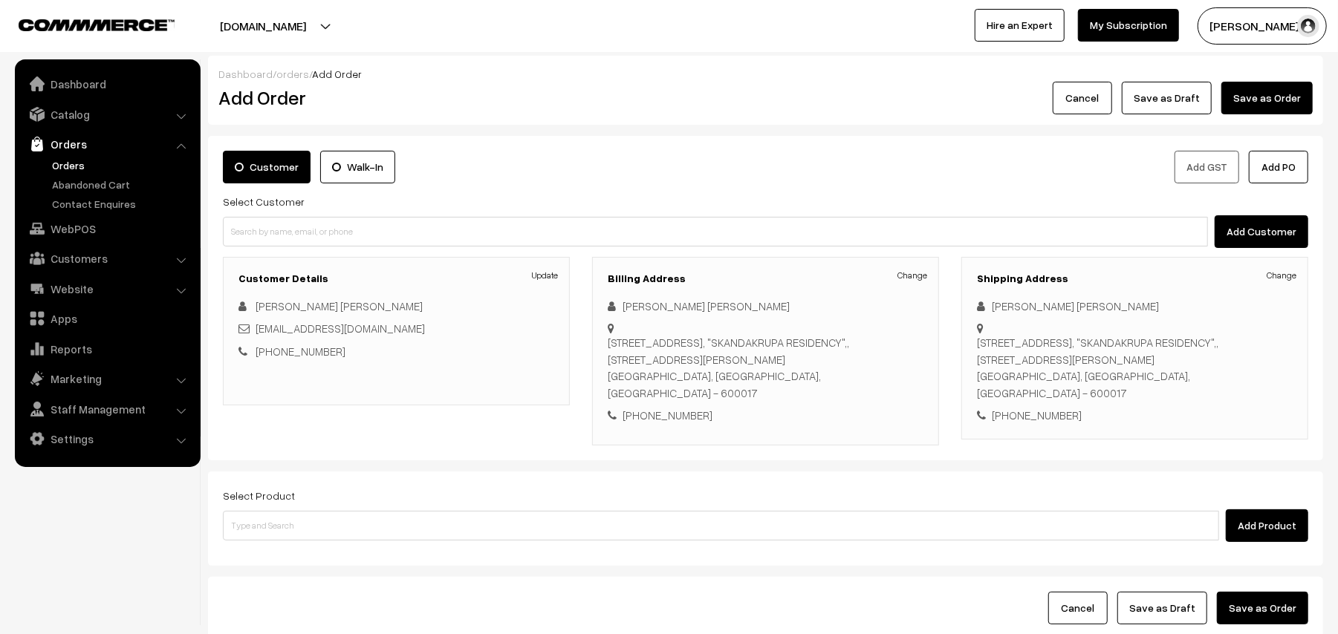
click at [342, 342] on div "Update [PERSON_NAME] [PERSON_NAME] [EMAIL_ADDRESS][DOMAIN_NAME] [PHONE_NUMBER]" at bounding box center [396, 329] width 316 height 62
click at [300, 511] on input at bounding box center [721, 526] width 996 height 30
type input "u"
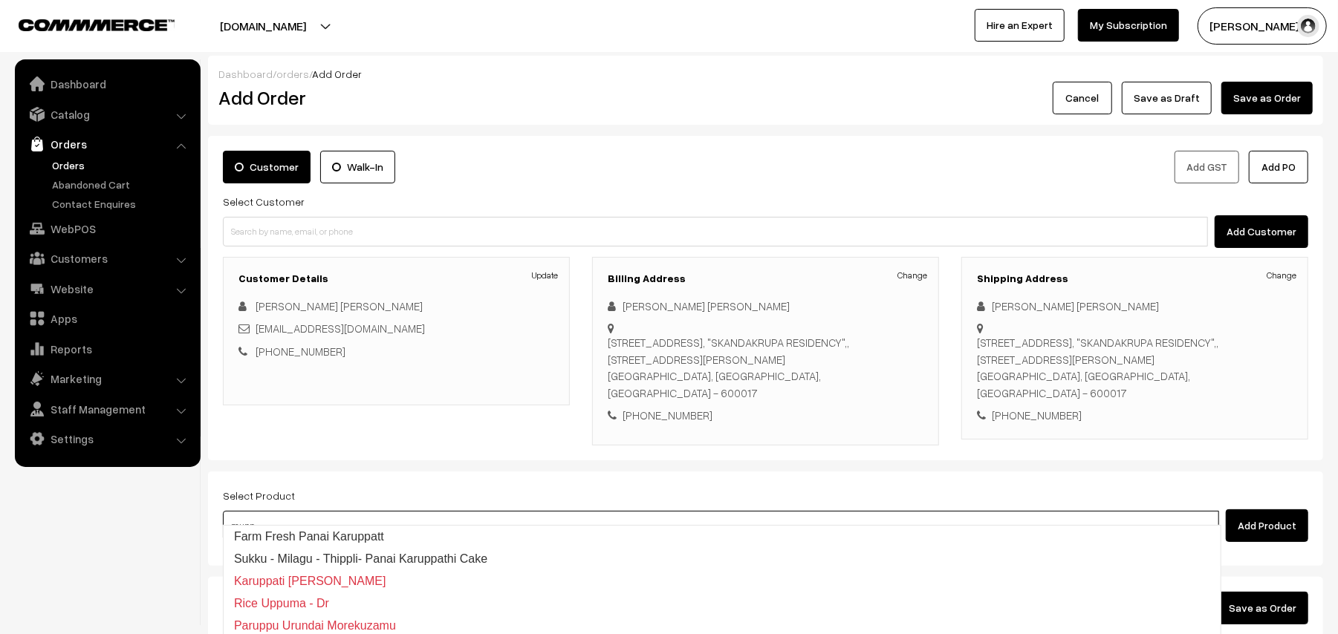
type input "muppa"
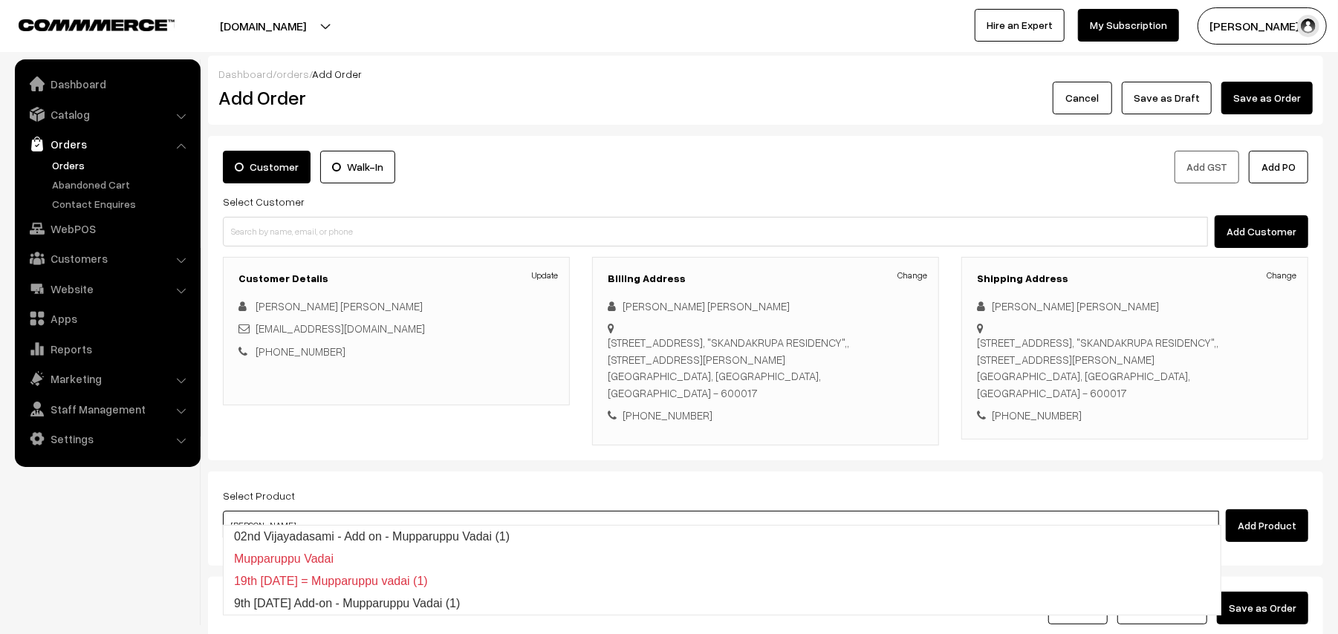
click at [360, 530] on link "02nd Vijayadasami - Add on - Mupparuppu Vadai (1)" at bounding box center [722, 537] width 997 height 22
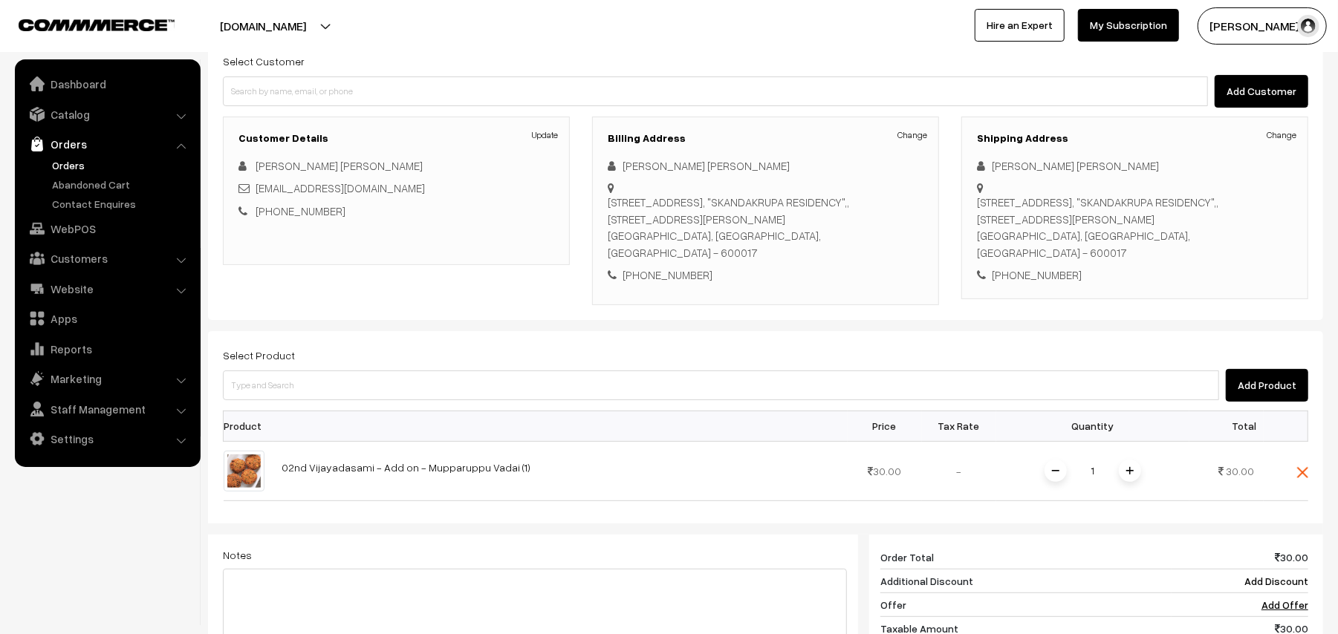
scroll to position [396, 0]
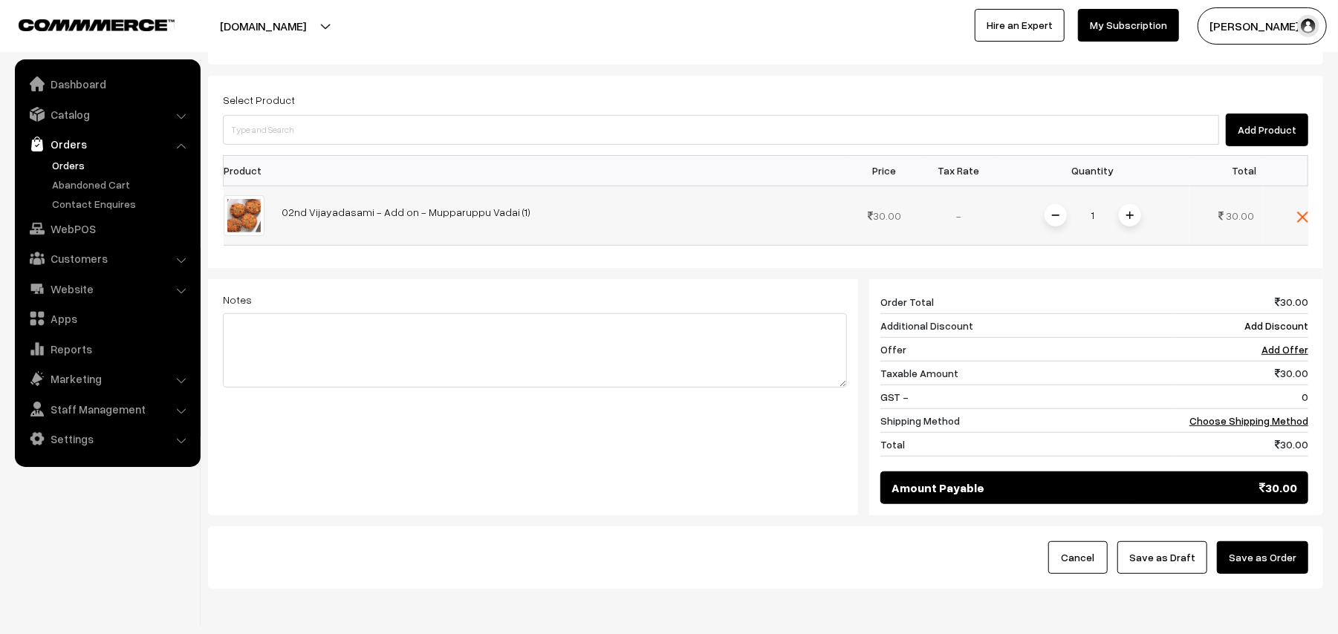
click at [1134, 204] on span at bounding box center [1130, 215] width 22 height 22
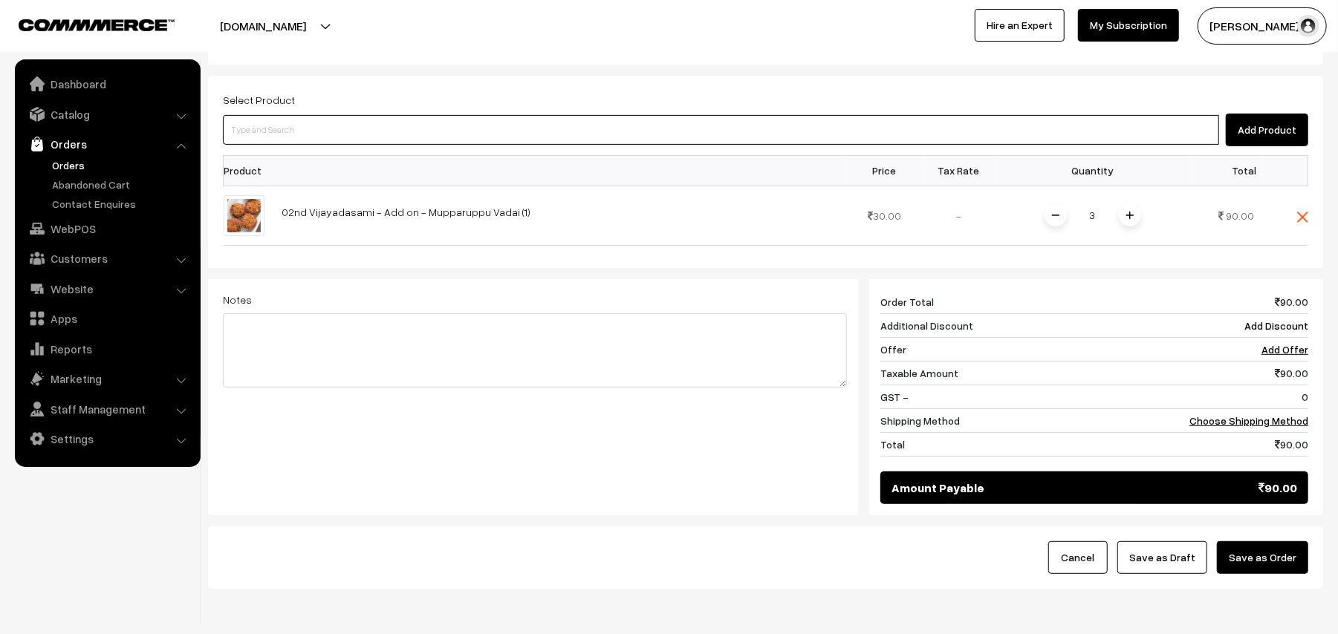
click at [288, 123] on input at bounding box center [721, 130] width 996 height 30
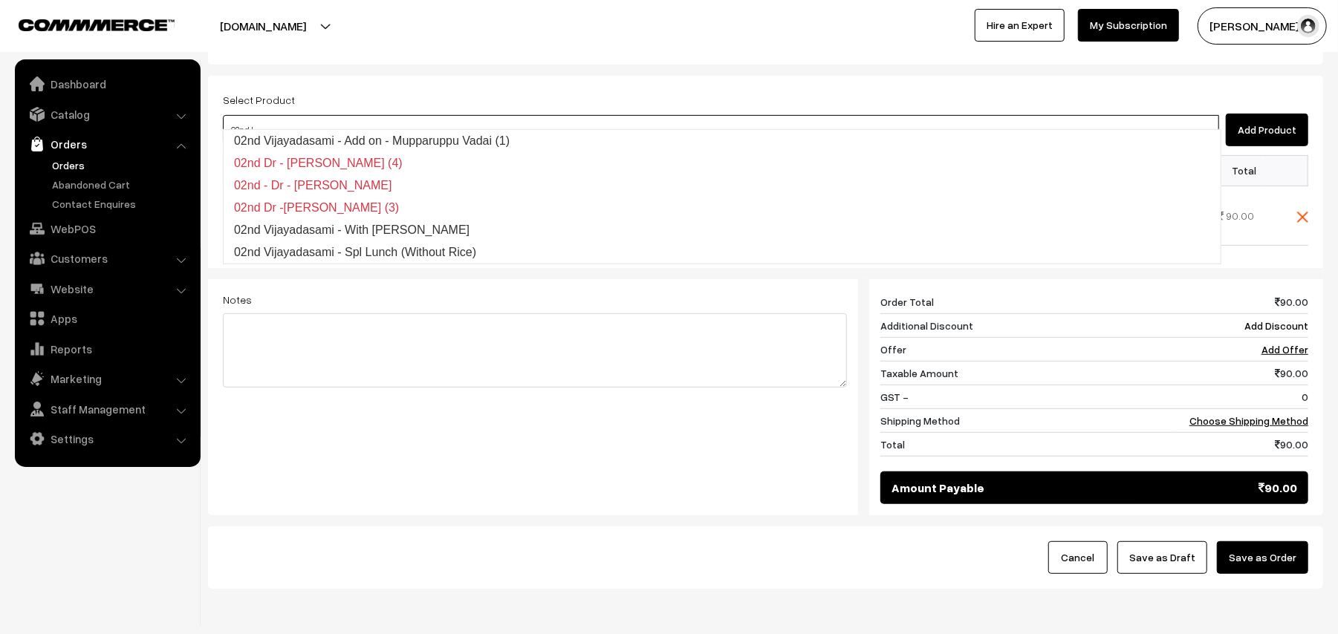
type input "02nd lu"
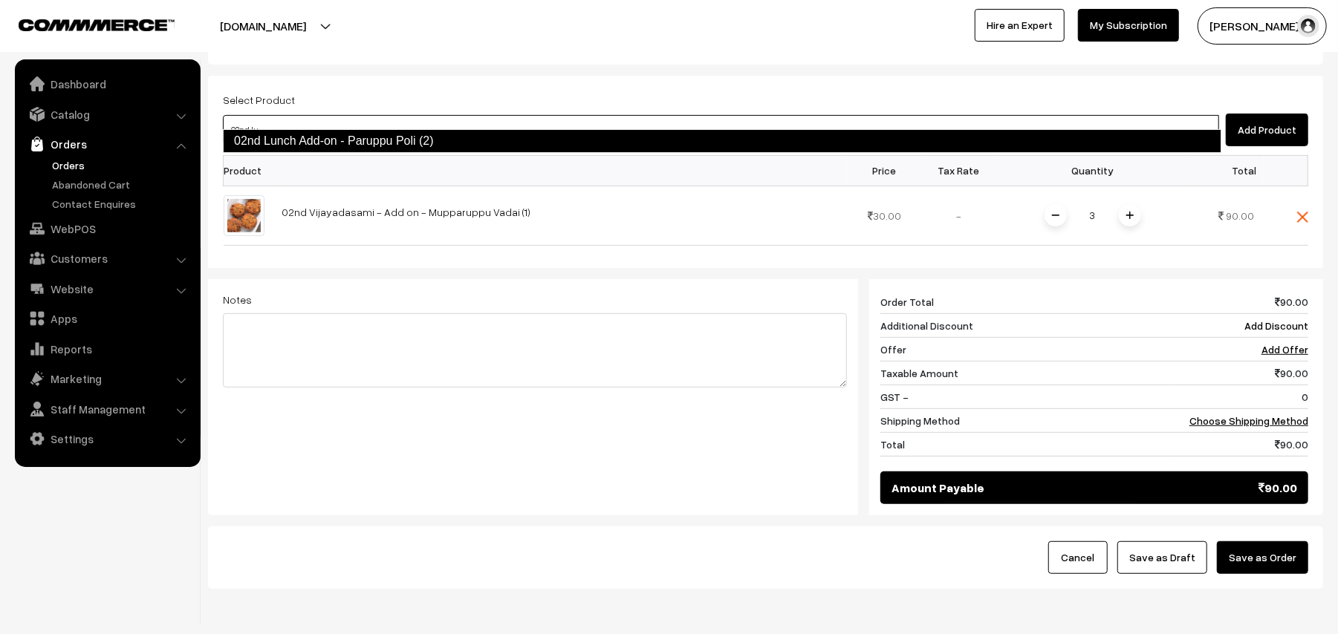
click at [302, 146] on link "02nd Lunch Add-on - Paruppu Poli (2)" at bounding box center [722, 141] width 998 height 24
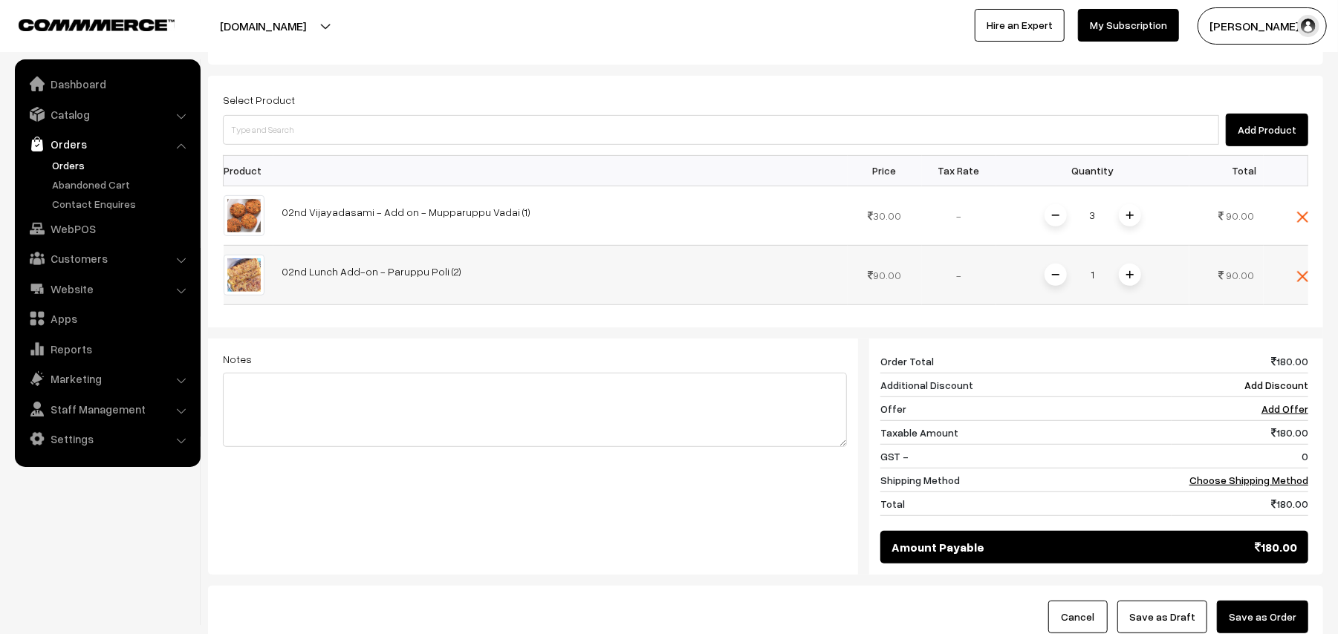
click at [1124, 264] on span at bounding box center [1130, 275] width 22 height 22
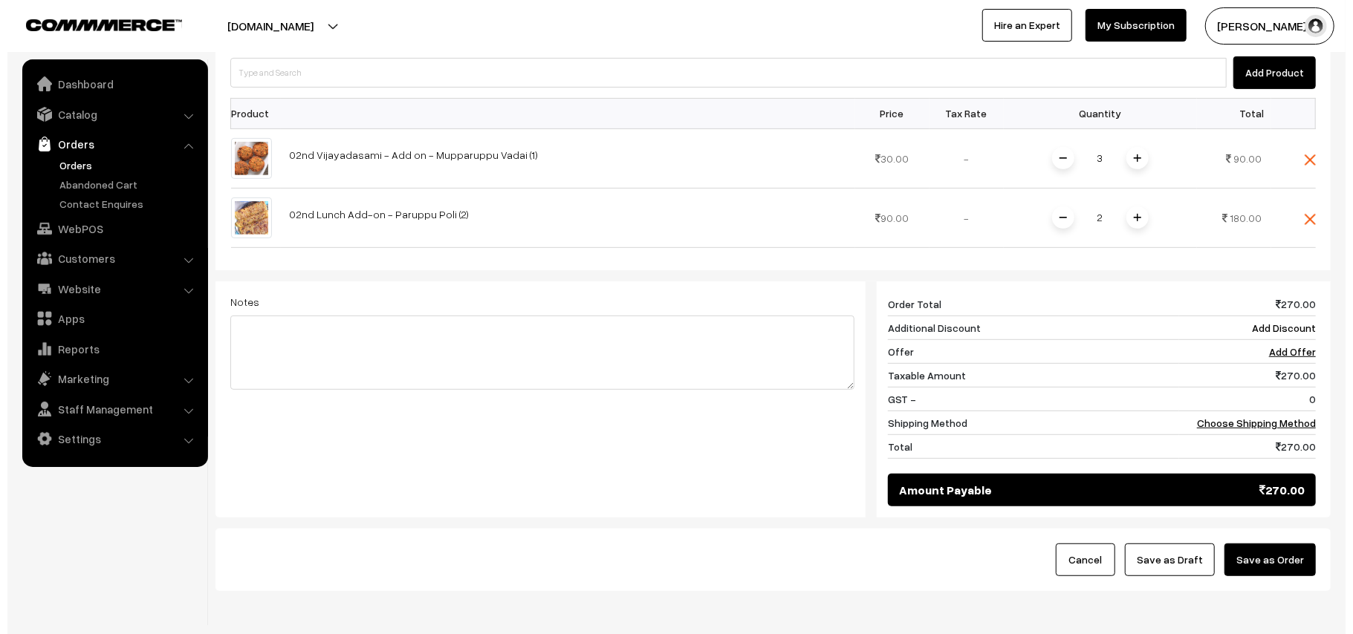
scroll to position [505, 0]
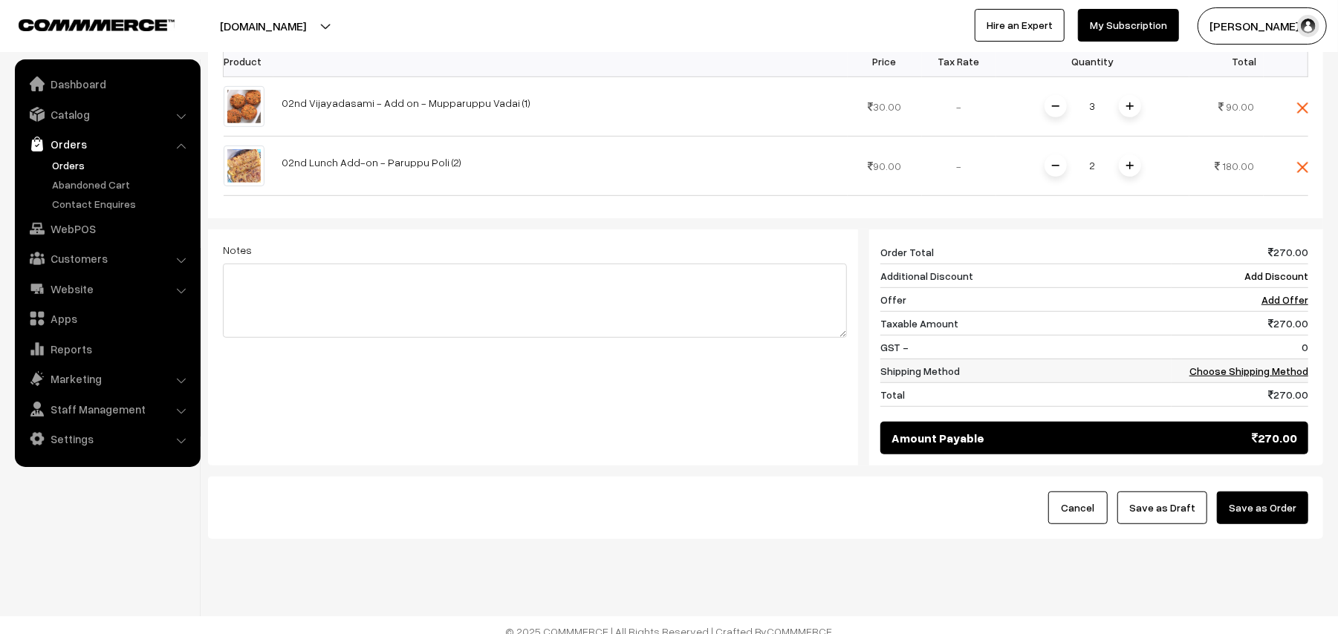
click at [1270, 364] on td "Choose Shipping Method" at bounding box center [1240, 371] width 137 height 24
click at [1241, 365] on link "Choose Shipping Method" at bounding box center [1248, 371] width 119 height 13
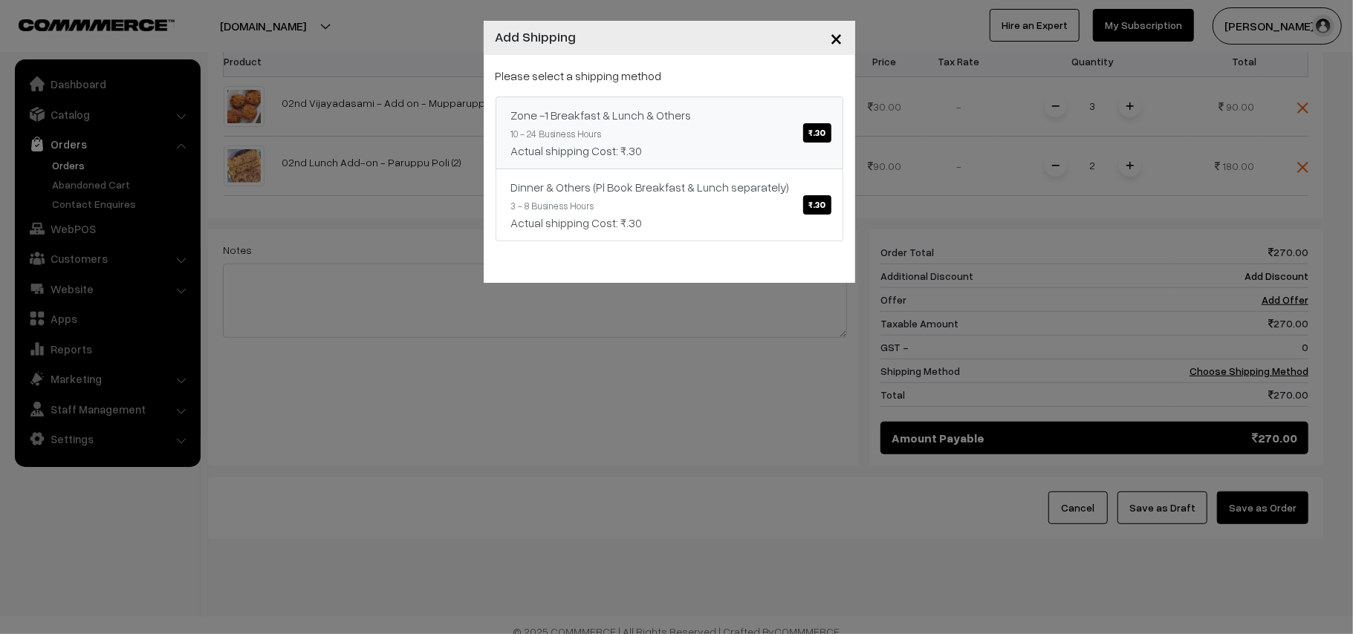
click at [660, 126] on link "Zone -1 Breakfast & Lunch & Others ₹.30 10 - 24 Business Hours Actual shipping …" at bounding box center [670, 133] width 348 height 73
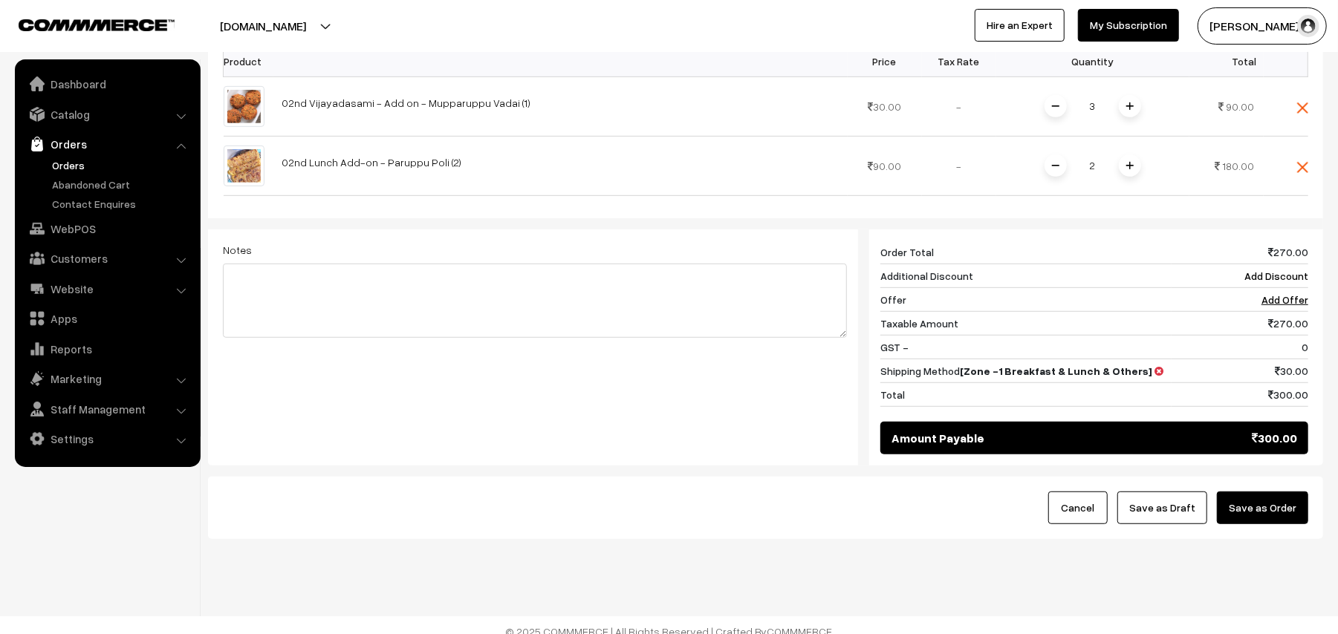
click at [1257, 497] on button "Save as Order" at bounding box center [1262, 508] width 91 height 33
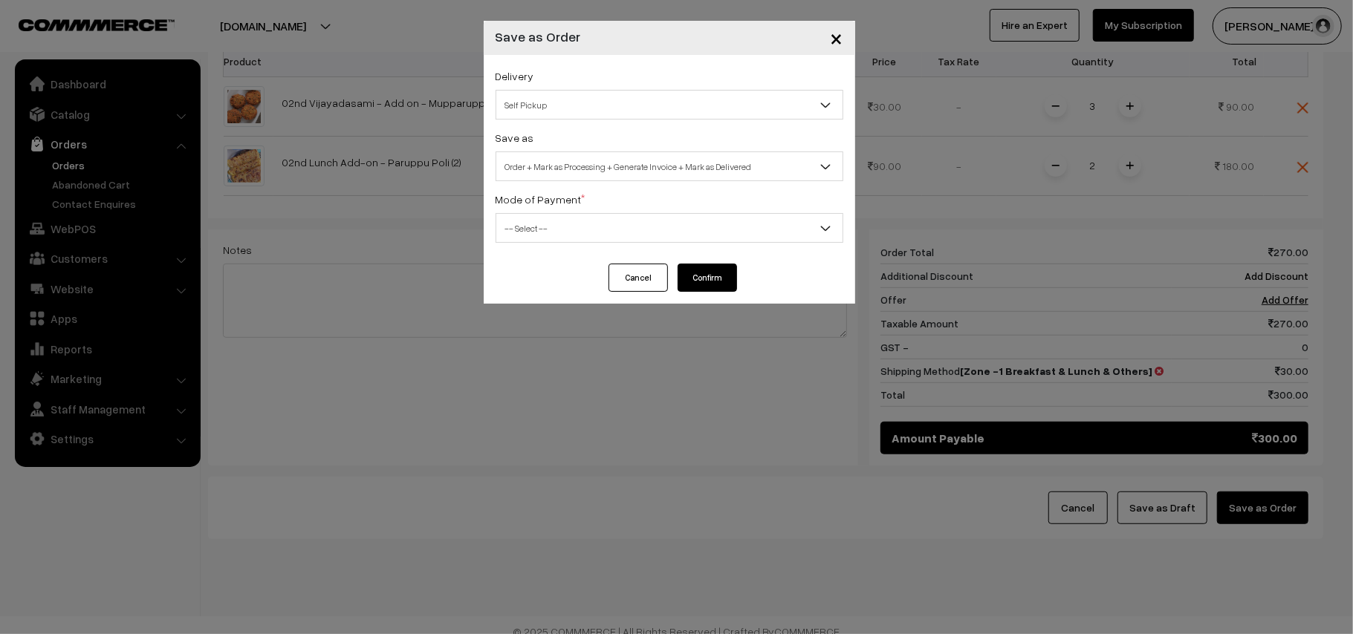
click at [550, 105] on span "Self Pickup" at bounding box center [669, 105] width 346 height 26
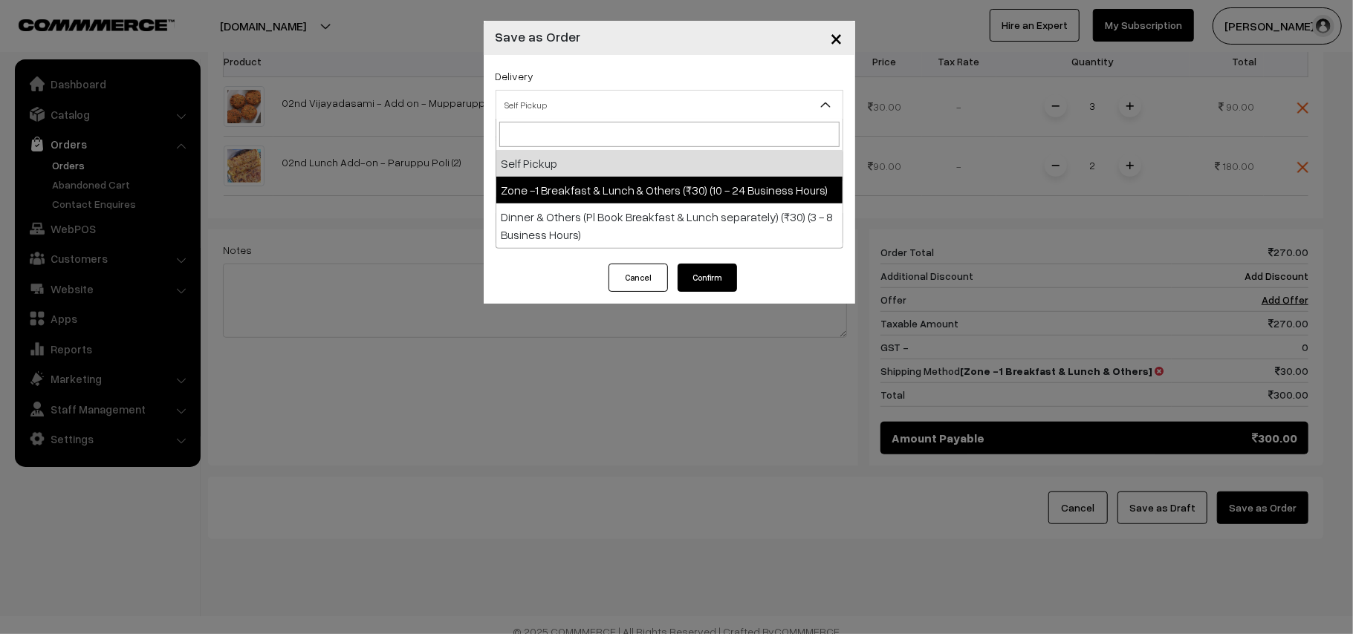
select select "ZON1"
select select "3"
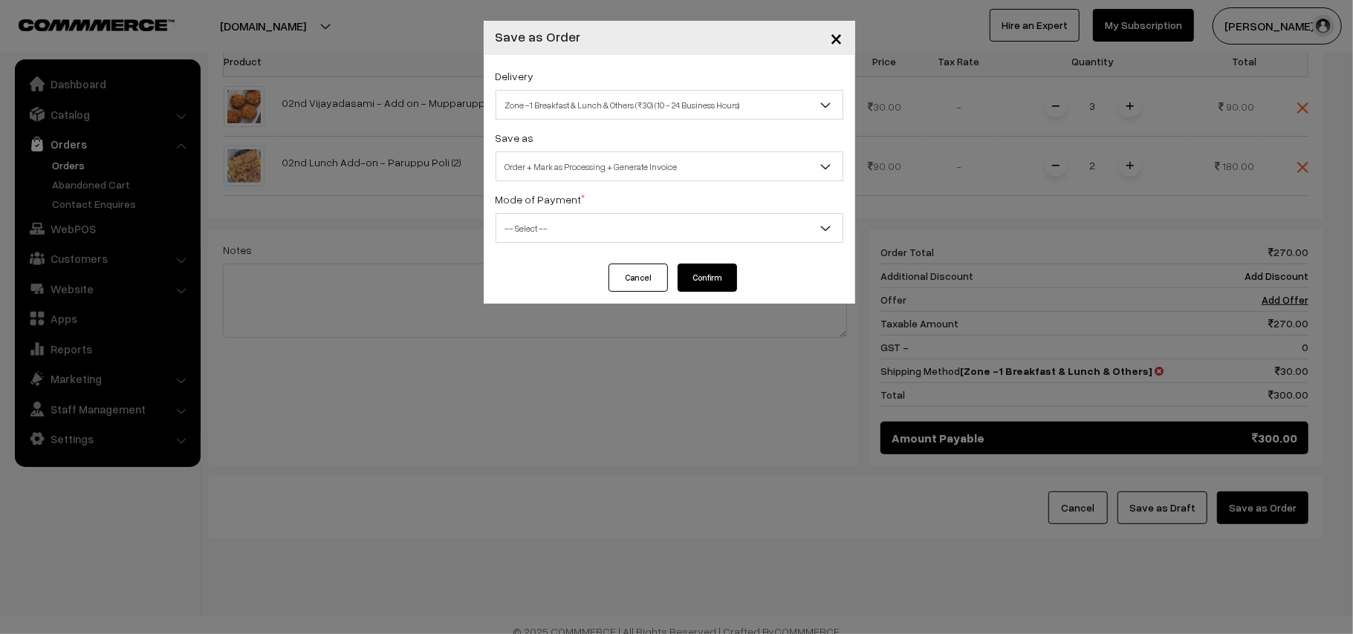
click at [595, 162] on span "Order + Mark as Processing + Generate Invoice" at bounding box center [669, 167] width 346 height 26
click at [535, 230] on span "-- Select --" at bounding box center [669, 228] width 346 height 26
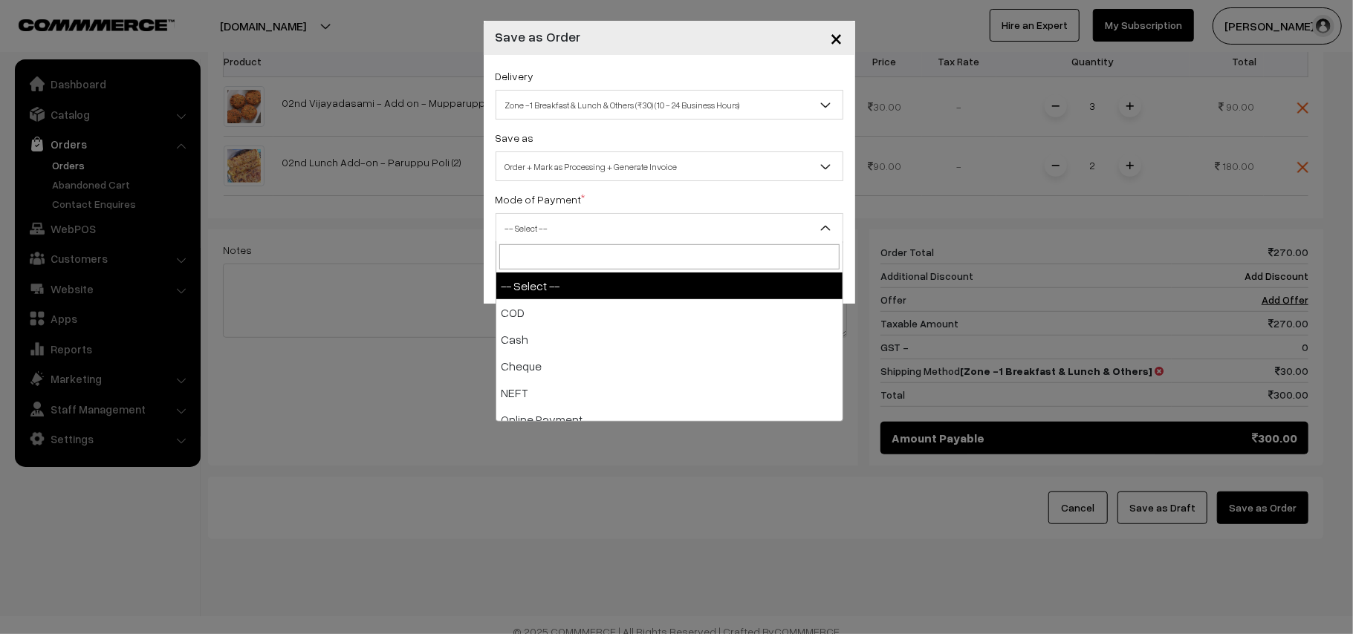
drag, startPoint x: 524, startPoint y: 302, endPoint x: 536, endPoint y: 302, distance: 11.9
select select "1"
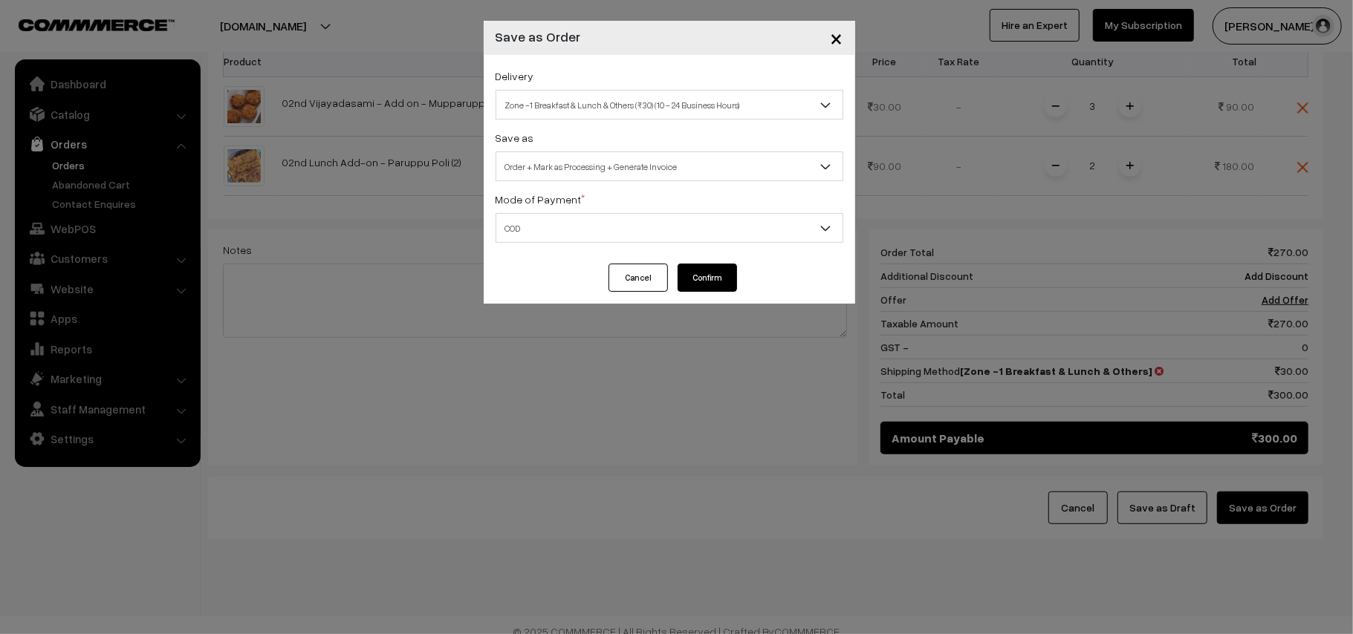
click at [697, 281] on button "Confirm" at bounding box center [707, 278] width 59 height 28
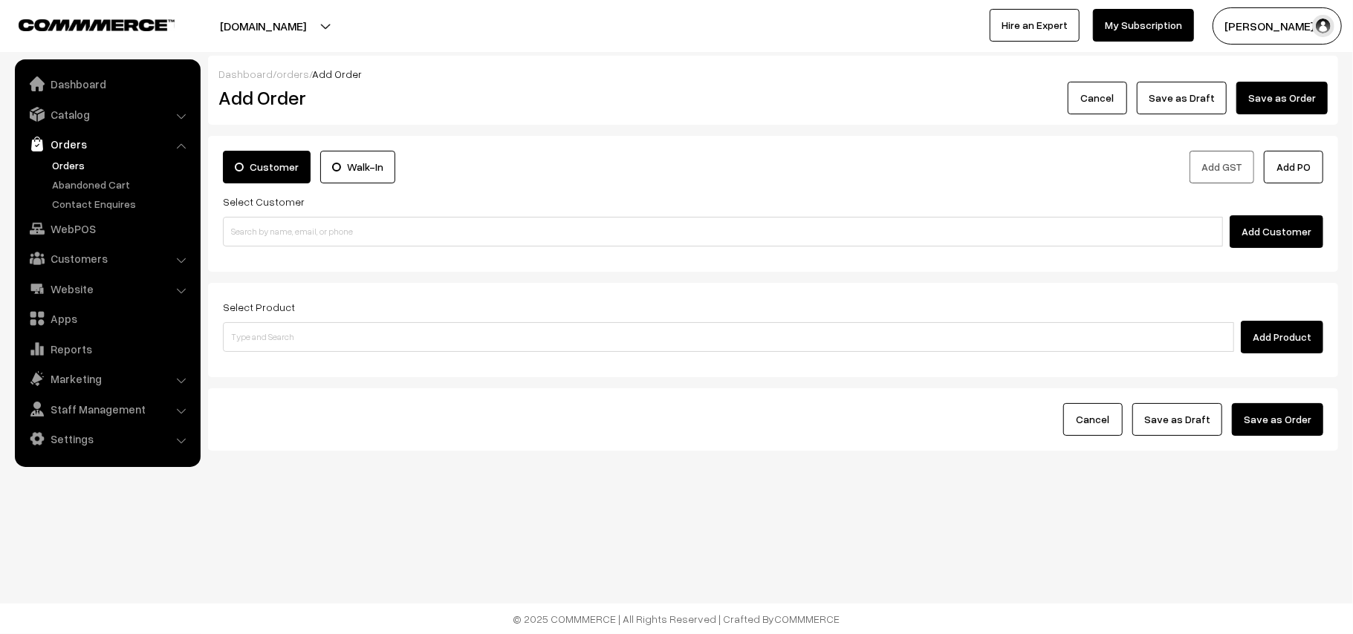
click at [71, 162] on link "Orders" at bounding box center [121, 165] width 147 height 16
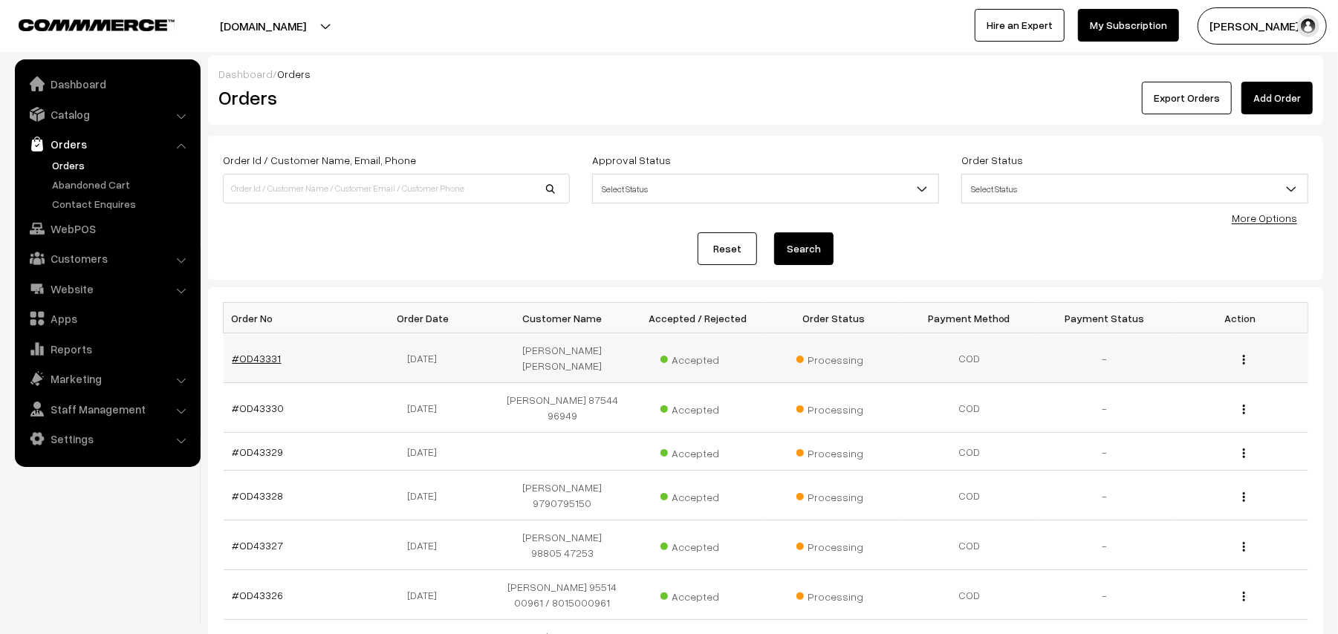
click at [270, 354] on link "#OD43331" at bounding box center [257, 358] width 49 height 13
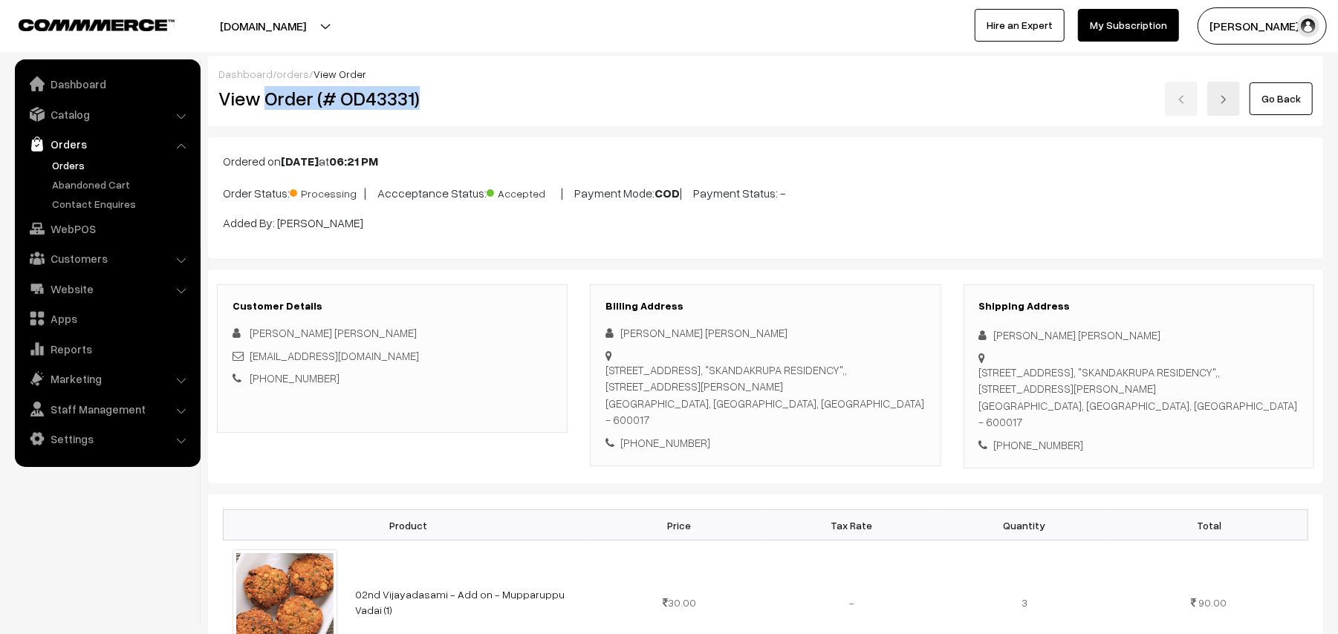
drag, startPoint x: 266, startPoint y: 98, endPoint x: 545, endPoint y: 93, distance: 278.6
click at [545, 93] on h2 "View Order (# OD43331)" at bounding box center [393, 98] width 350 height 23
copy h2 "Order (# OD43331)"
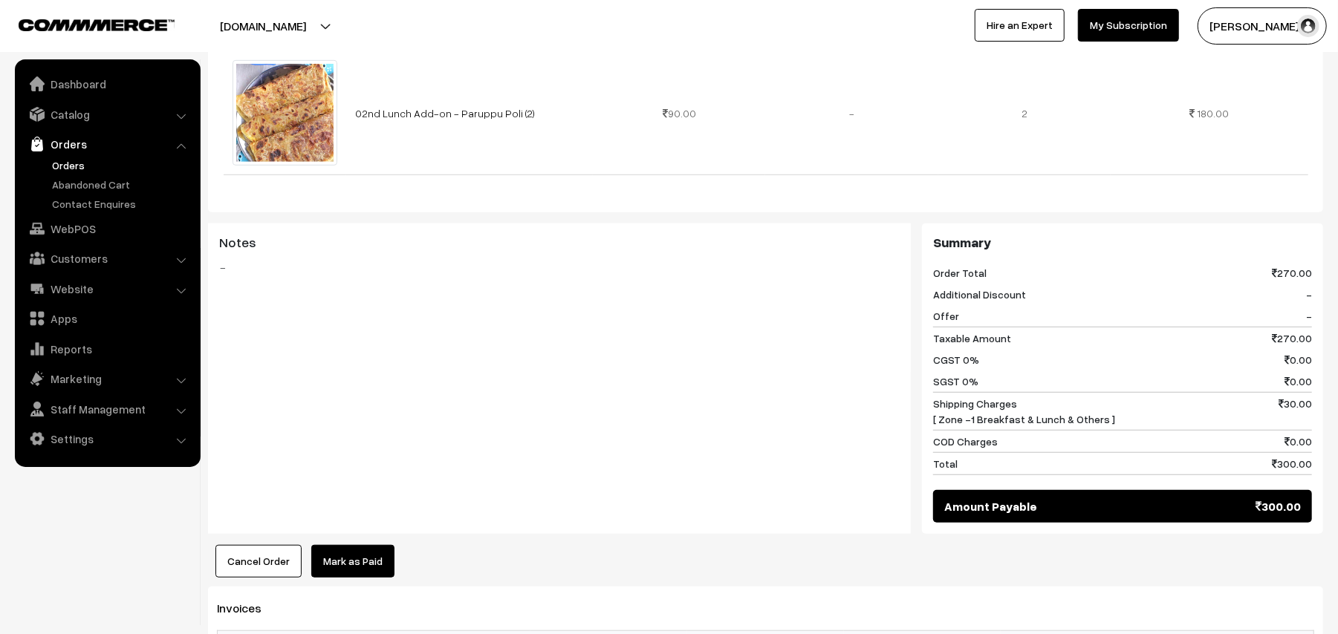
scroll to position [792, 0]
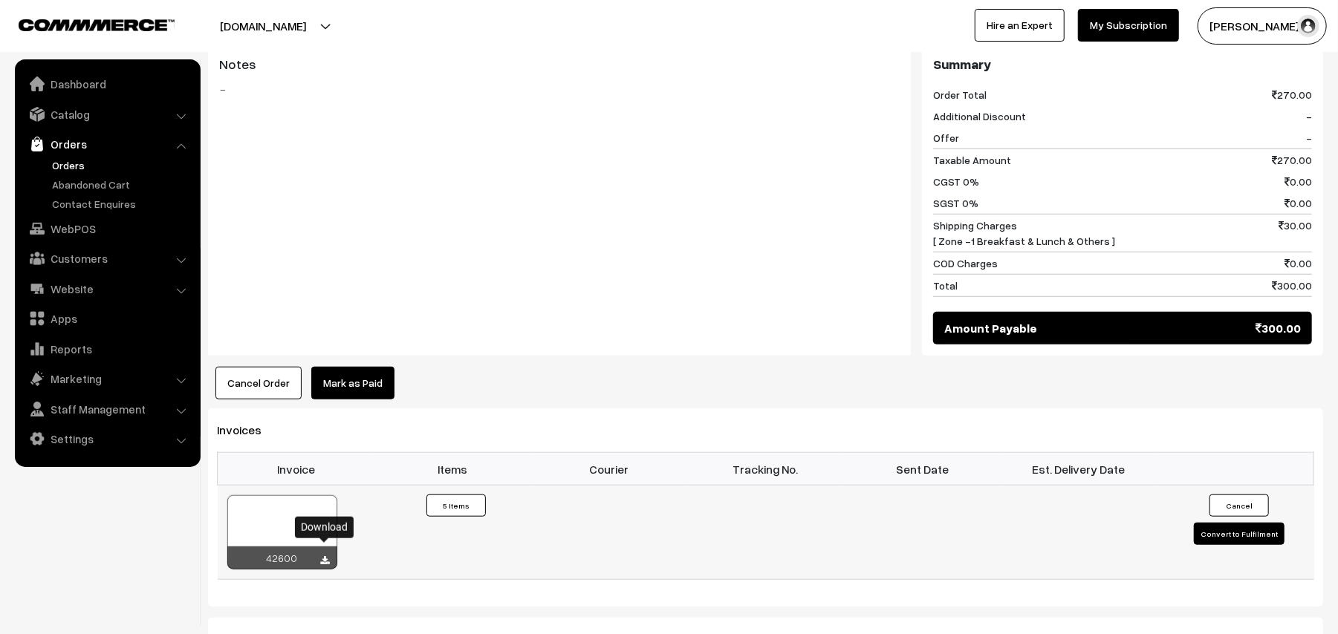
click at [327, 556] on icon at bounding box center [325, 561] width 9 height 10
click at [85, 229] on link "WebPOS" at bounding box center [107, 228] width 177 height 27
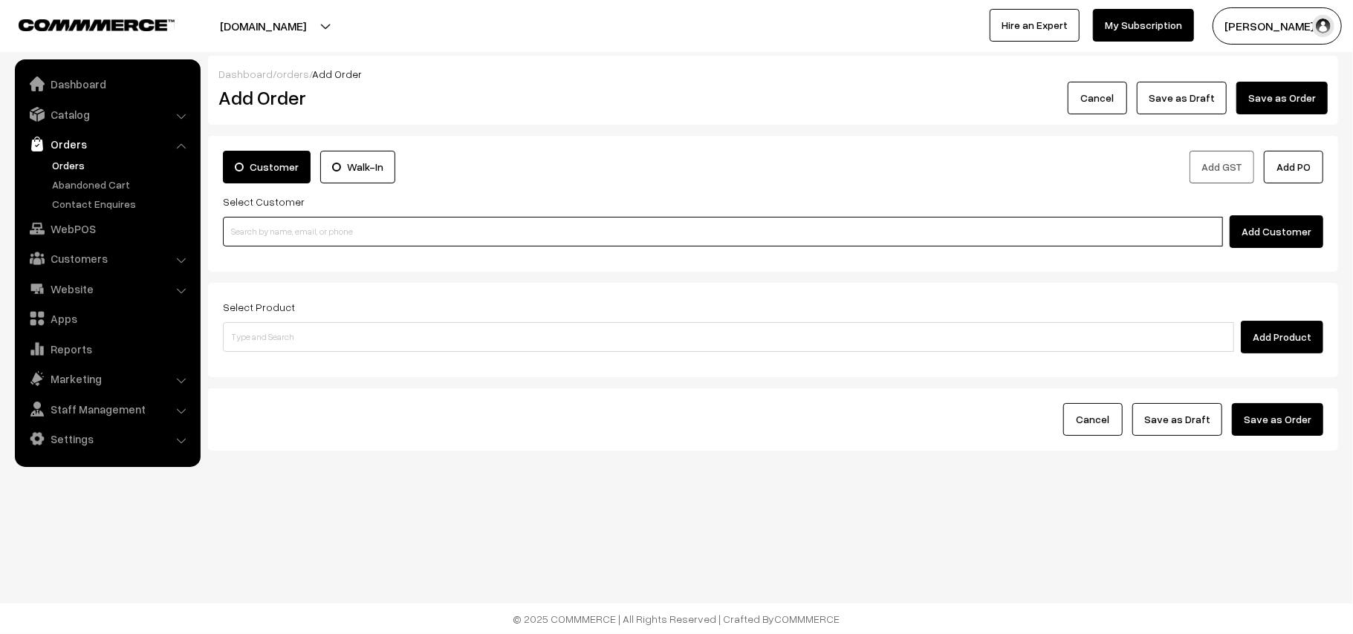
click at [319, 224] on input at bounding box center [723, 232] width 1000 height 30
paste input "94442 39695"
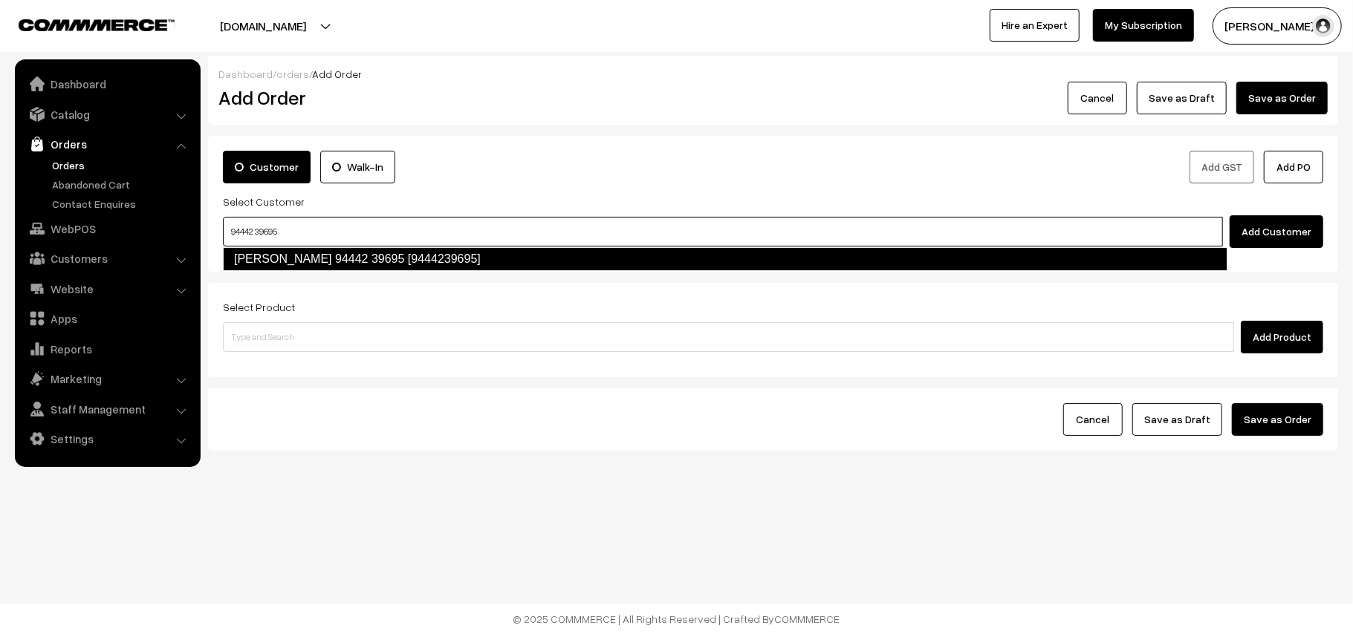
click at [264, 263] on link "Anand Baskaran 94442 39695 [9444239695]" at bounding box center [725, 259] width 1004 height 24
type input "94442 39695"
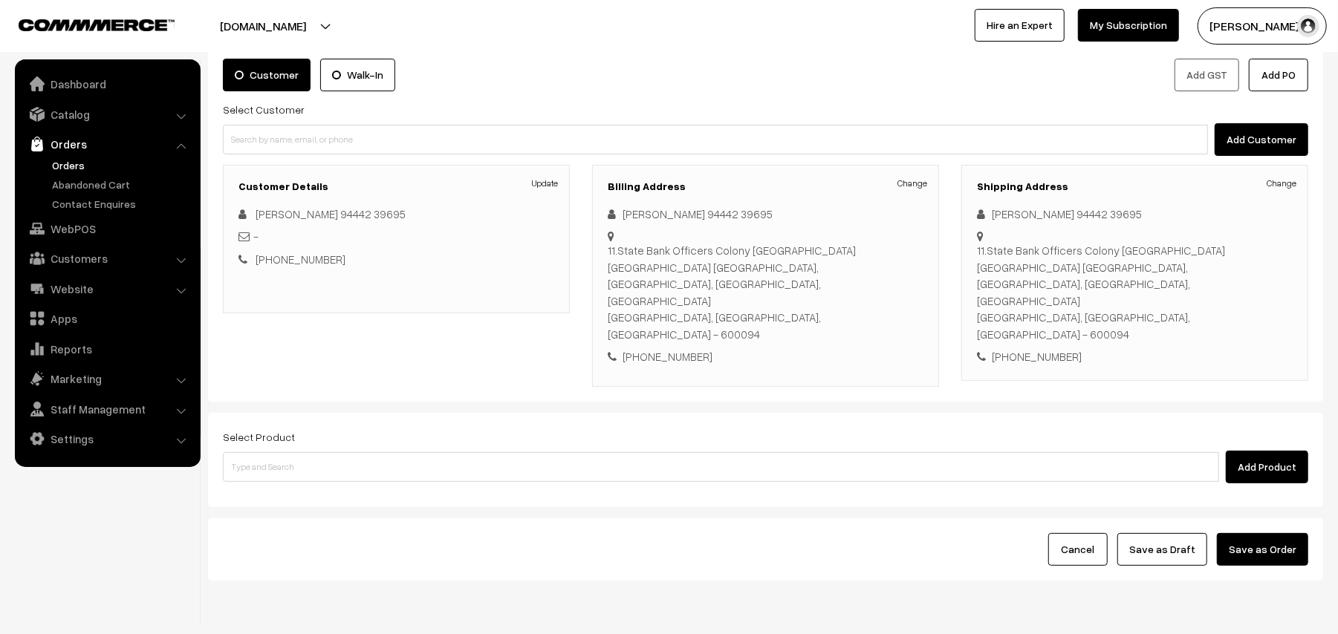
scroll to position [97, 0]
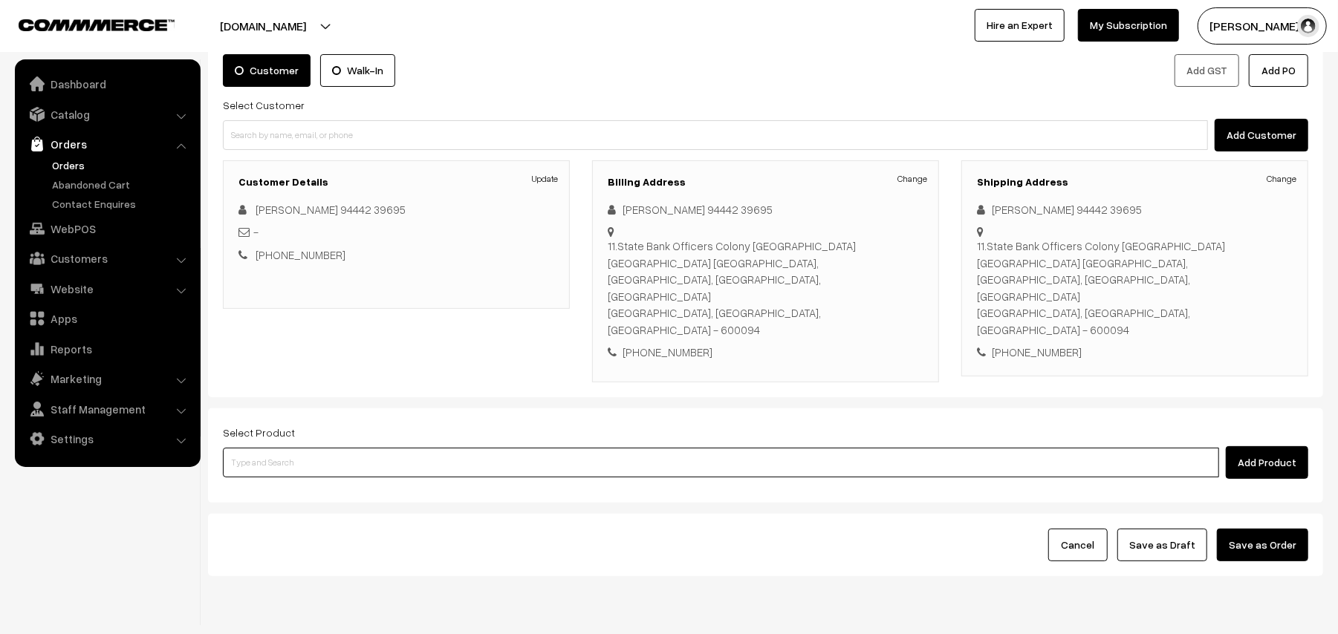
click at [319, 448] on input at bounding box center [721, 463] width 996 height 30
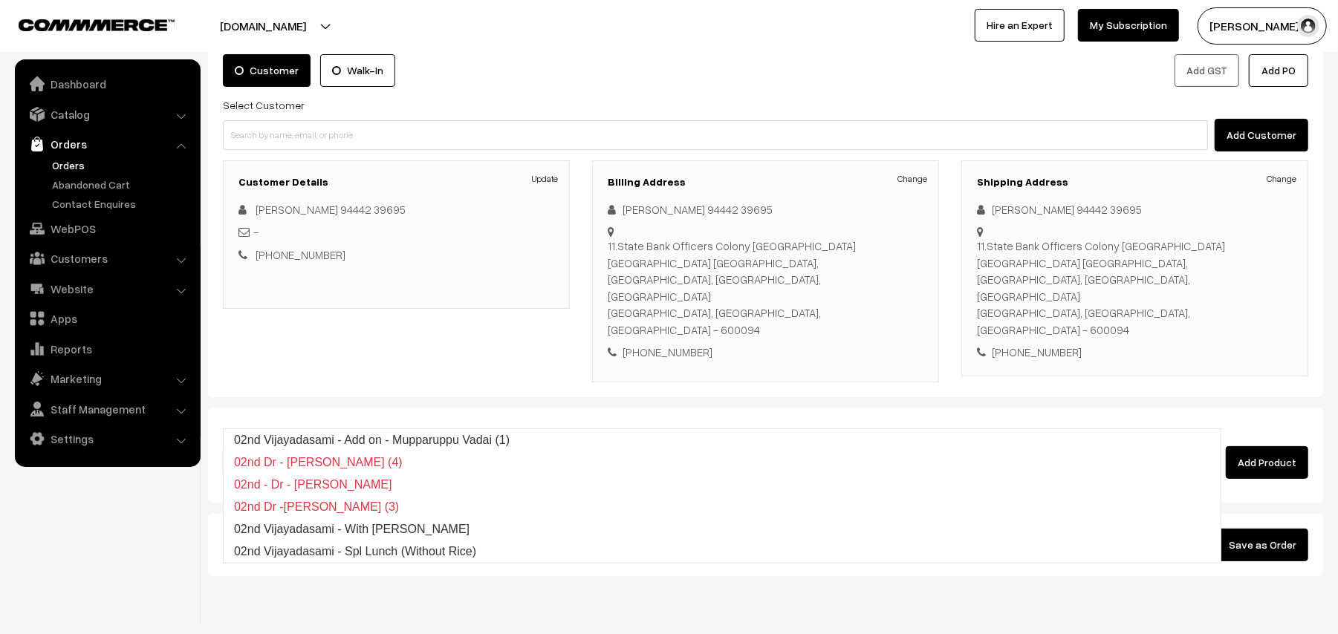
type input "02nd vi"
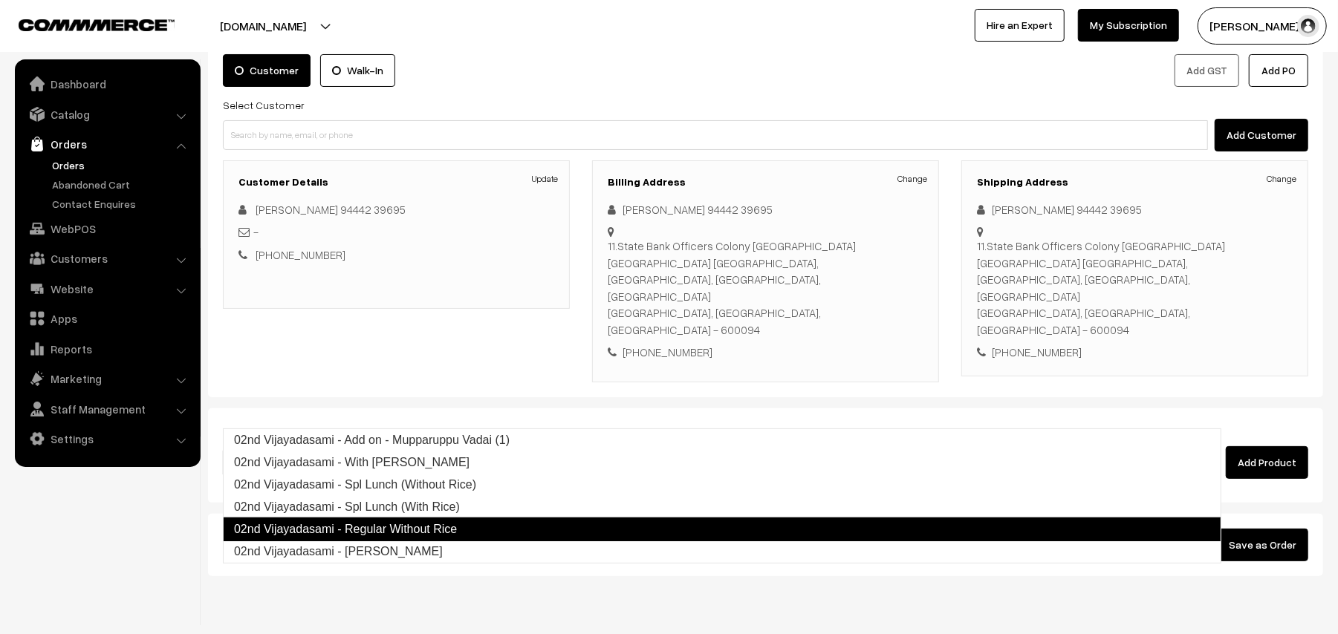
click at [380, 527] on link "02nd Vijayadasami - Regular Without Rice" at bounding box center [722, 530] width 998 height 24
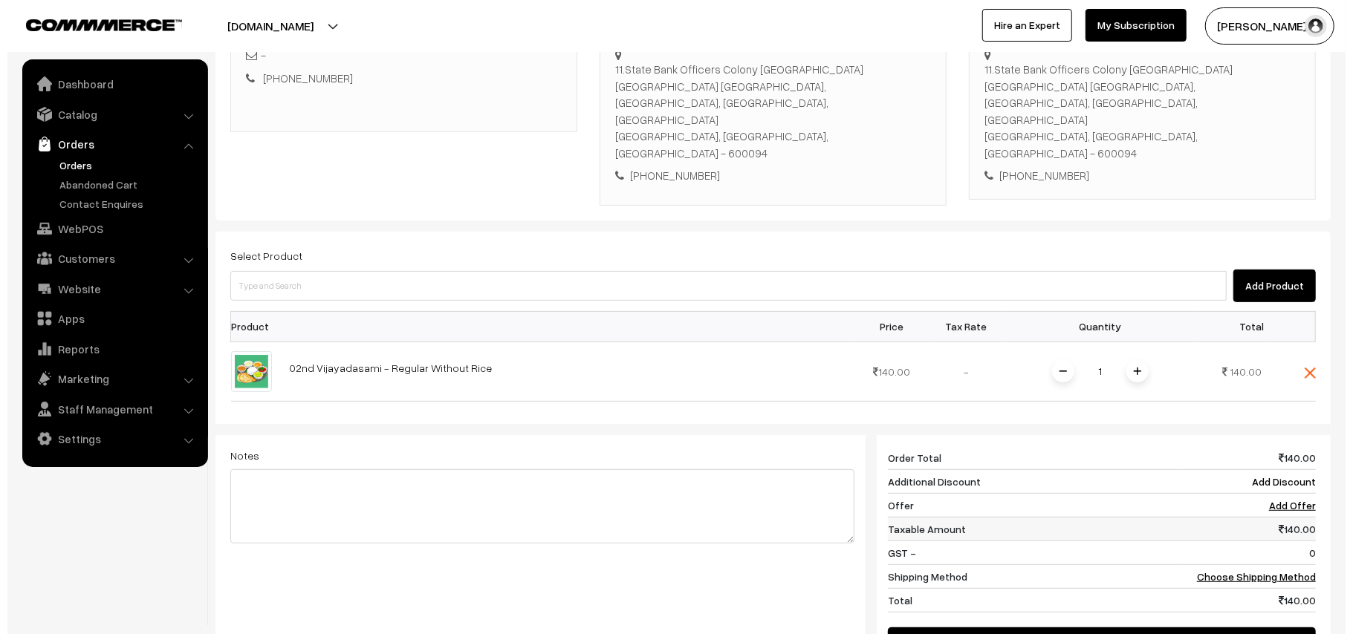
scroll to position [295, 0]
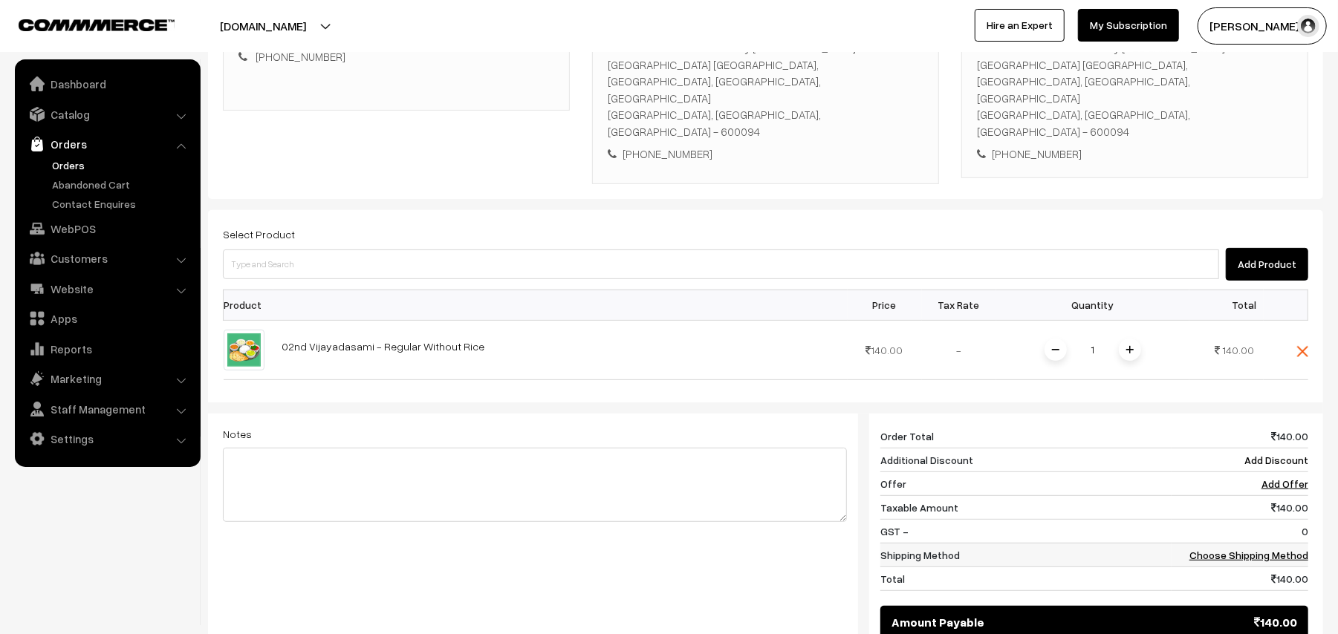
click at [1238, 549] on link "Choose Shipping Method" at bounding box center [1248, 555] width 119 height 13
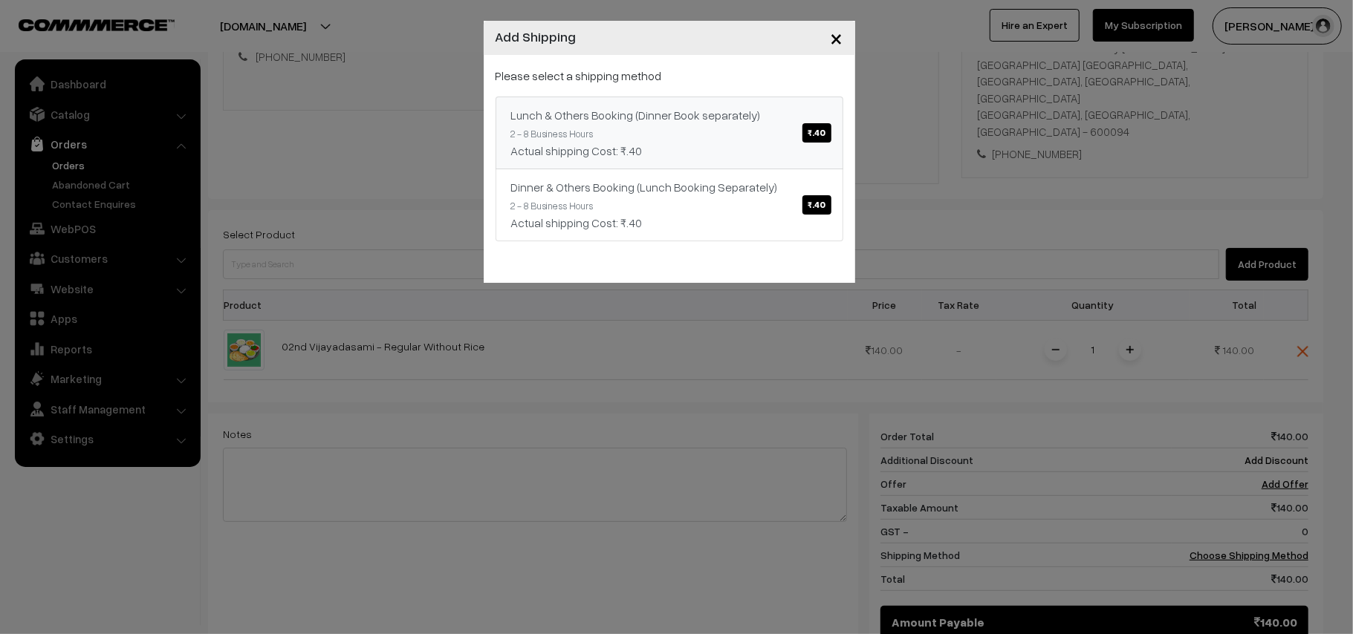
click at [678, 146] on div "Actual shipping Cost: ₹.40" at bounding box center [669, 151] width 316 height 18
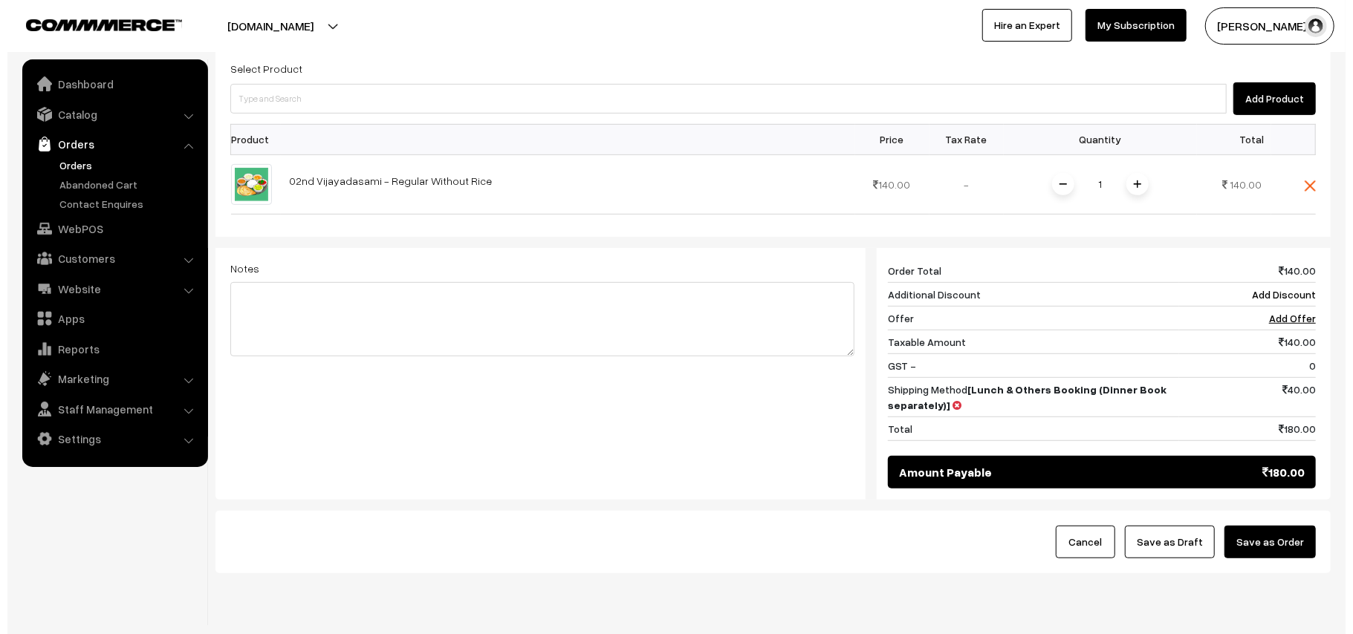
scroll to position [461, 0]
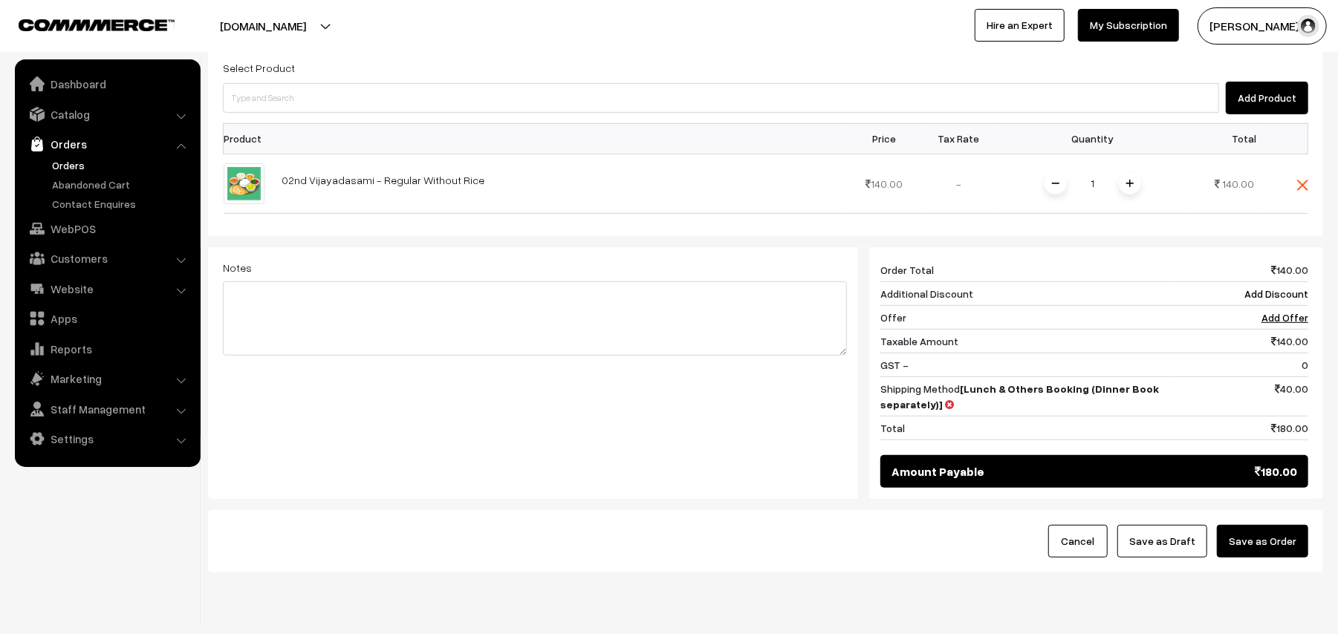
click at [1254, 525] on button "Save as Order" at bounding box center [1262, 541] width 91 height 33
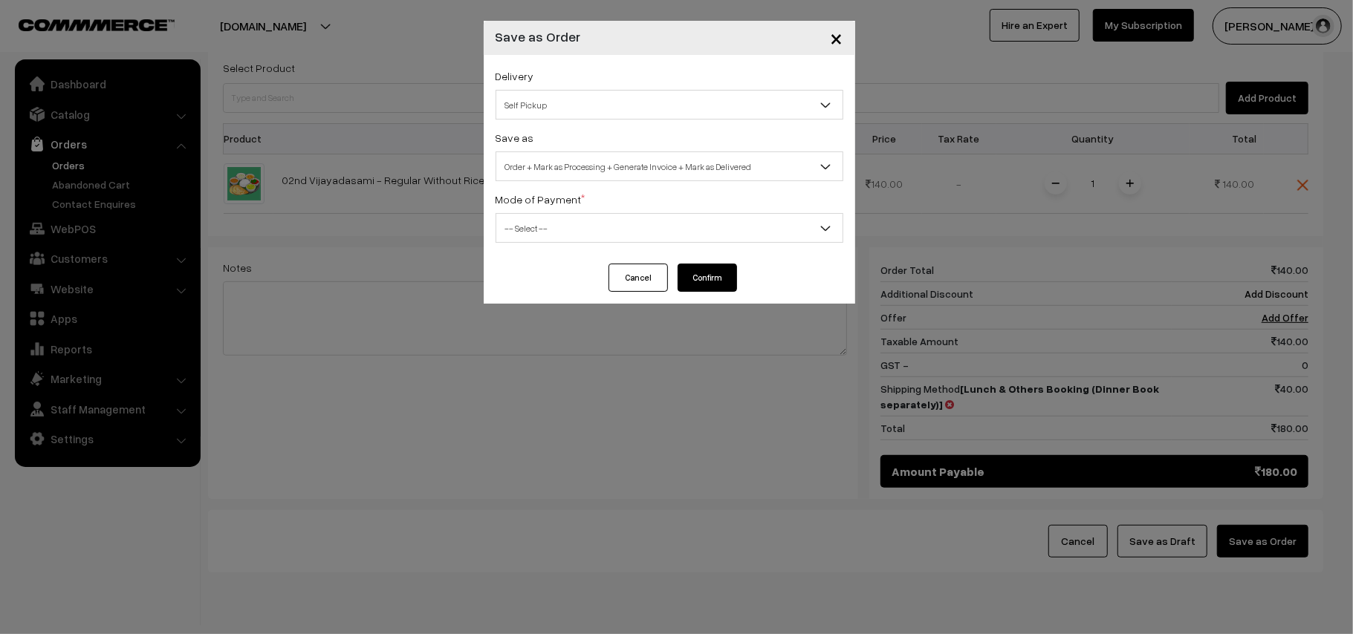
click at [606, 105] on span "Self Pickup" at bounding box center [669, 105] width 346 height 26
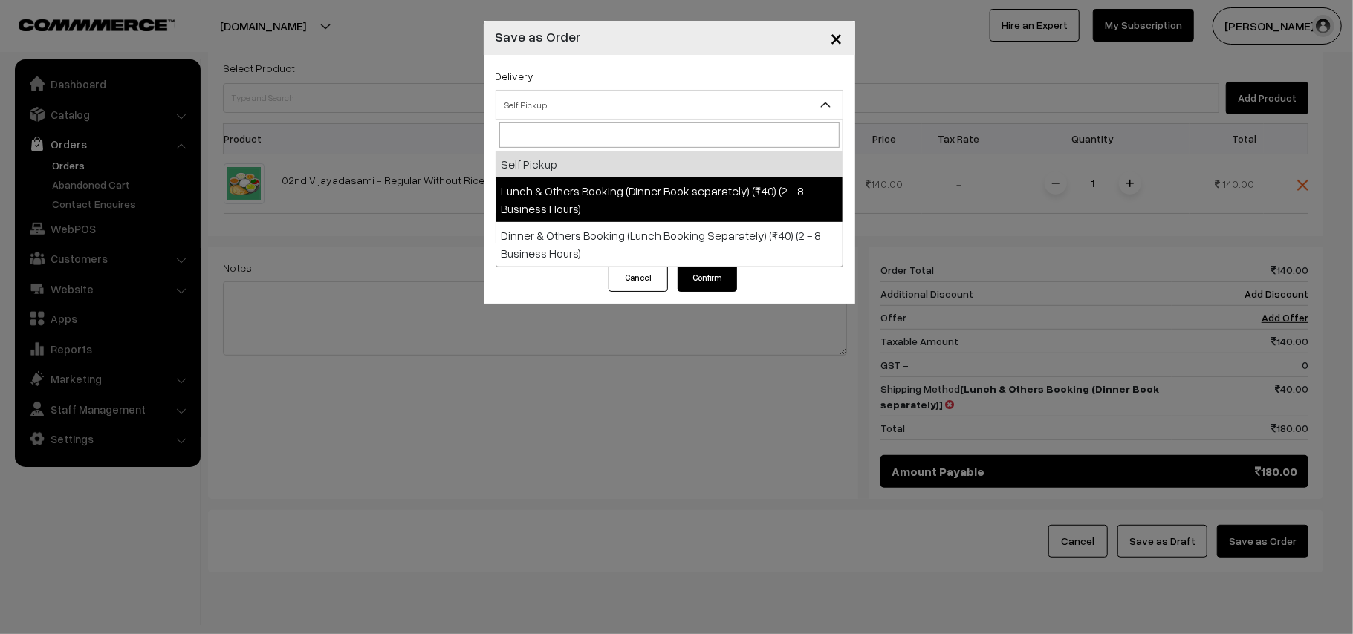
drag, startPoint x: 606, startPoint y: 105, endPoint x: 629, endPoint y: 192, distance: 89.0
select select "LOB1"
select select "3"
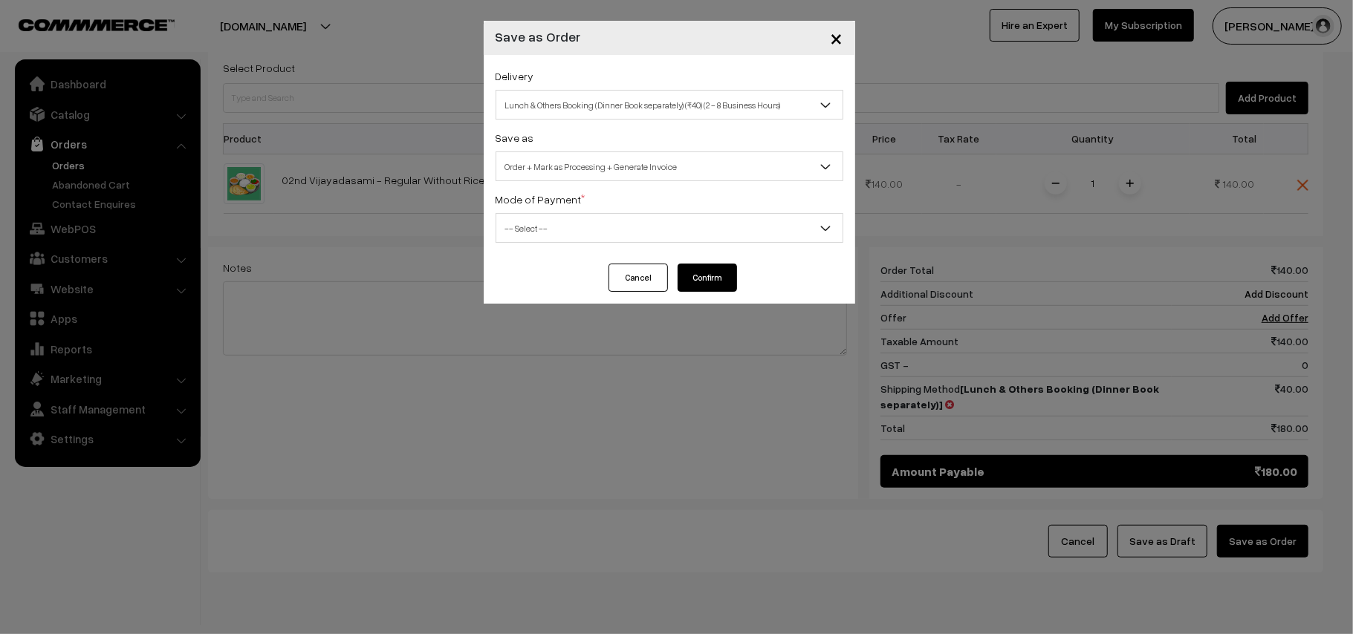
click at [626, 164] on span "Order + Mark as Processing + Generate Invoice" at bounding box center [669, 167] width 346 height 26
click at [498, 226] on span "-- Select --" at bounding box center [669, 228] width 346 height 26
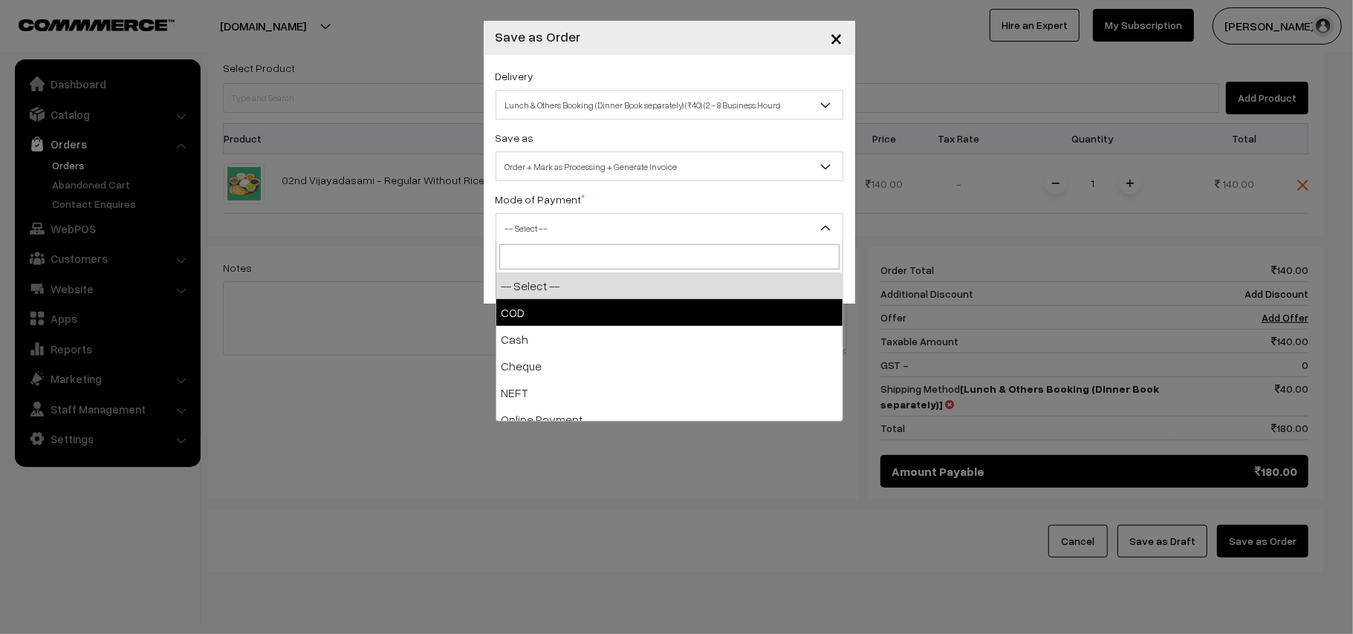
drag, startPoint x: 539, startPoint y: 306, endPoint x: 587, endPoint y: 301, distance: 47.8
select select "1"
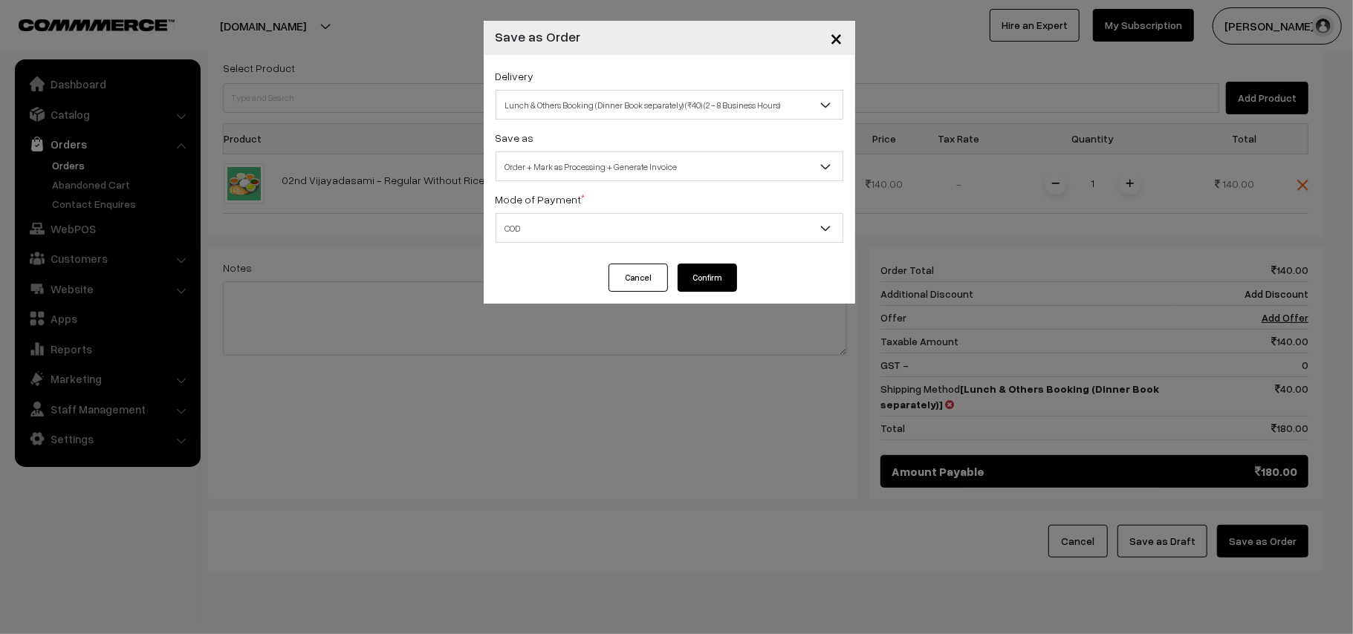
click at [718, 277] on button "Confirm" at bounding box center [707, 278] width 59 height 28
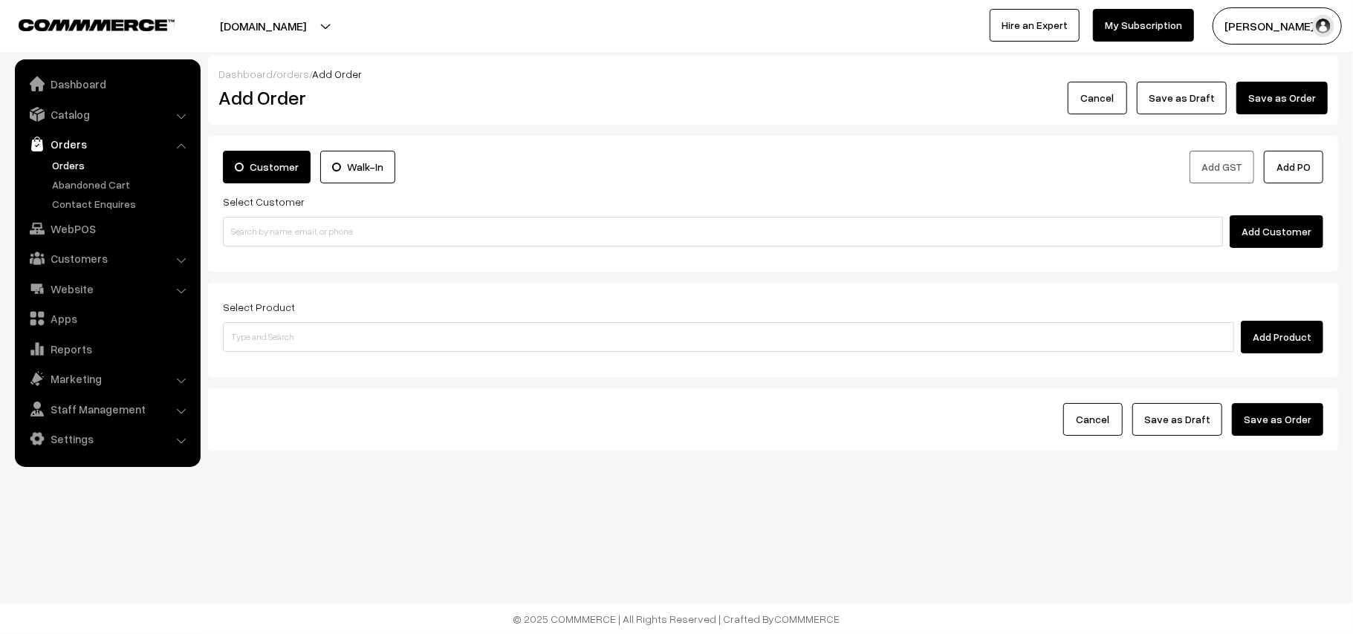
click at [62, 160] on link "Orders" at bounding box center [121, 165] width 147 height 16
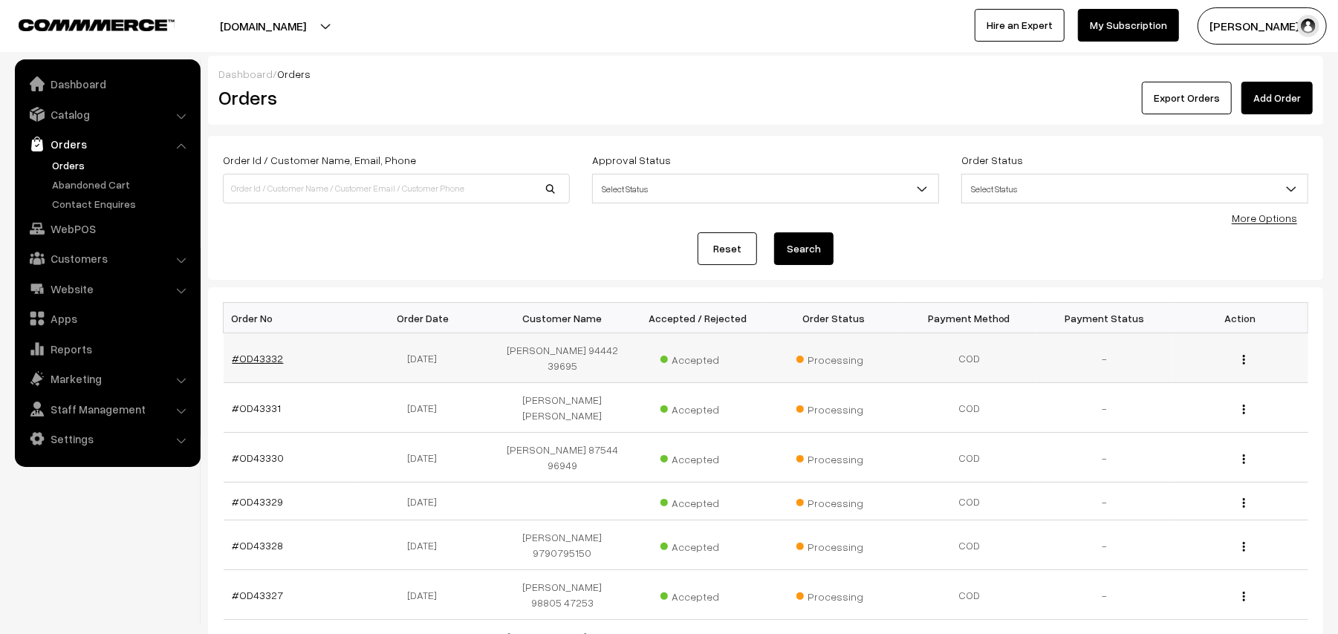
click at [271, 363] on link "#OD43332" at bounding box center [258, 358] width 51 height 13
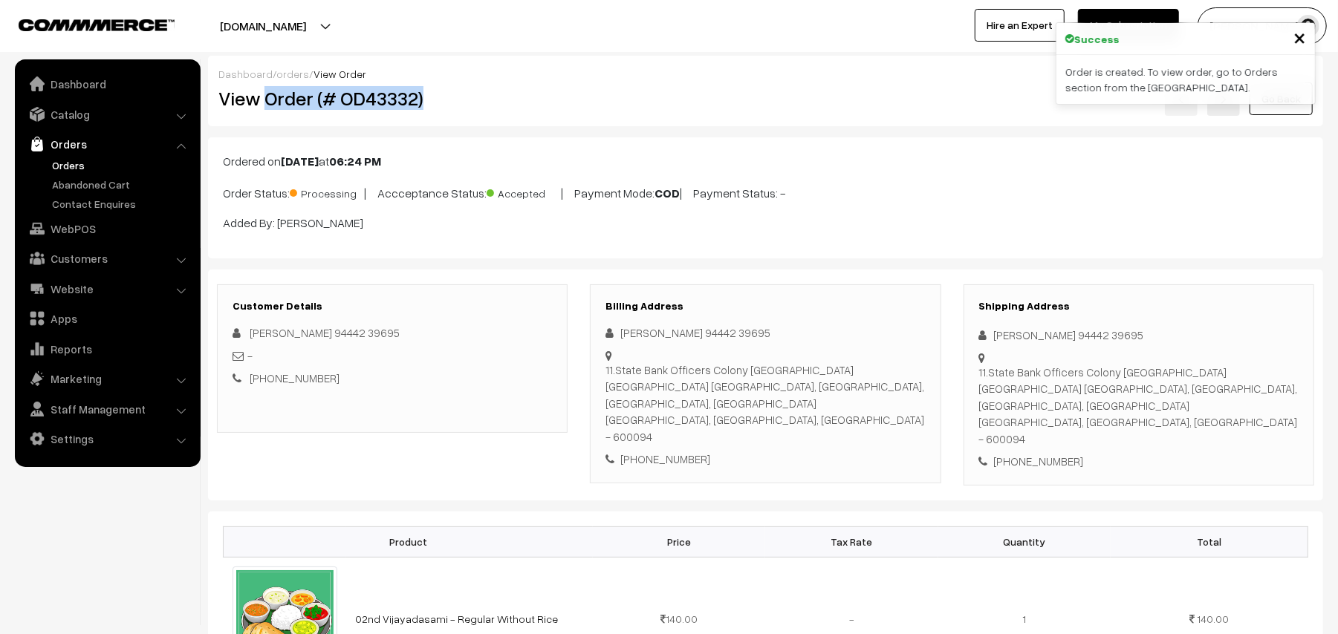
click at [458, 107] on h2 "View Order (# OD43332)" at bounding box center [393, 98] width 350 height 23
copy h2 "Order (# OD43332)"
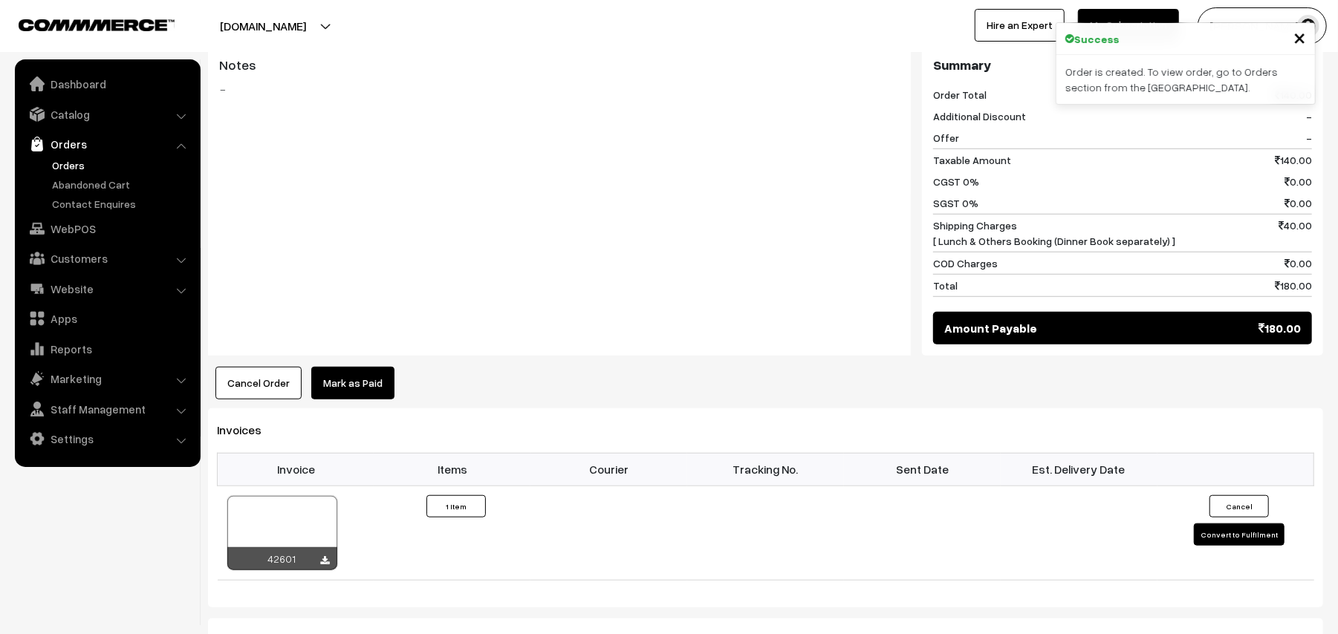
scroll to position [792, 0]
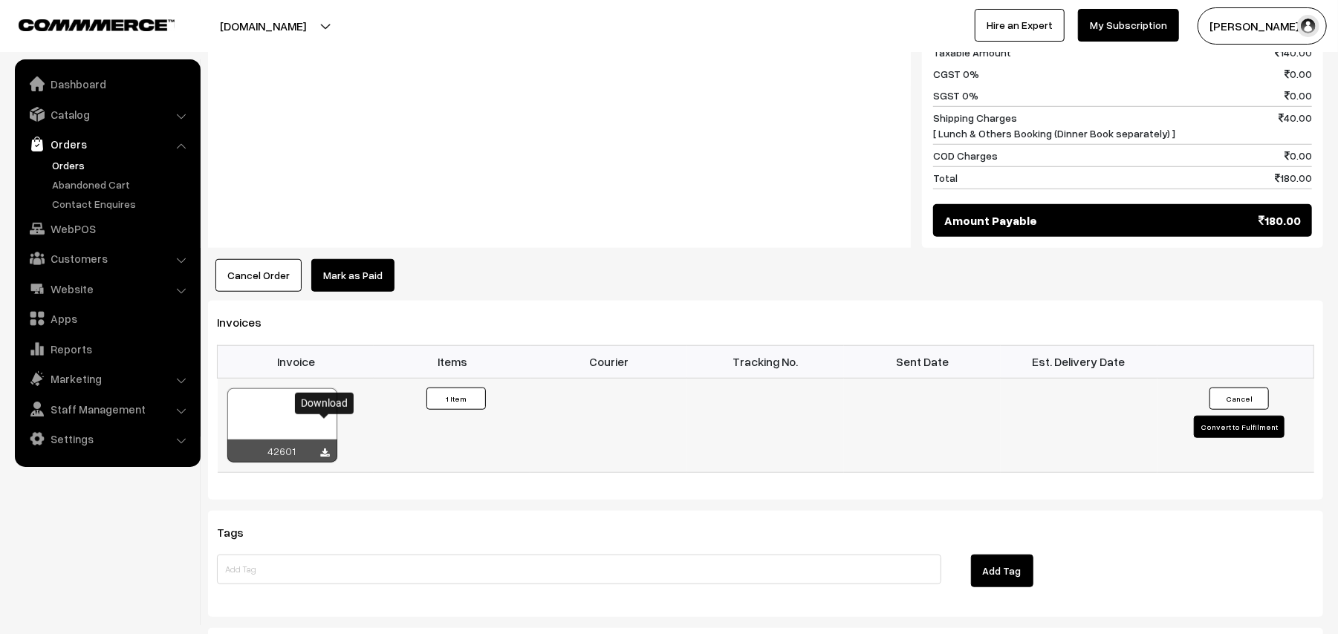
click at [327, 449] on icon at bounding box center [325, 454] width 9 height 10
click at [65, 220] on link "WebPOS" at bounding box center [107, 228] width 177 height 27
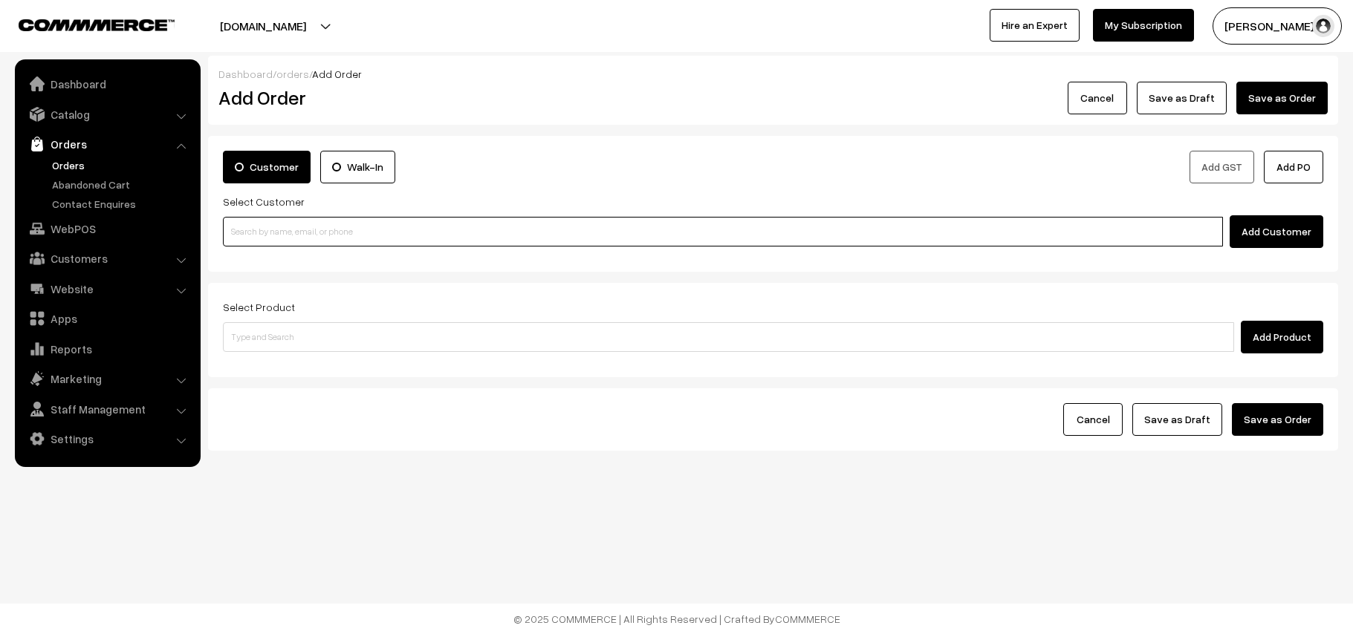
click at [321, 235] on input at bounding box center [723, 232] width 1000 height 30
paste input "72002 90686"
click at [259, 224] on input "72002 90686" at bounding box center [723, 232] width 1000 height 30
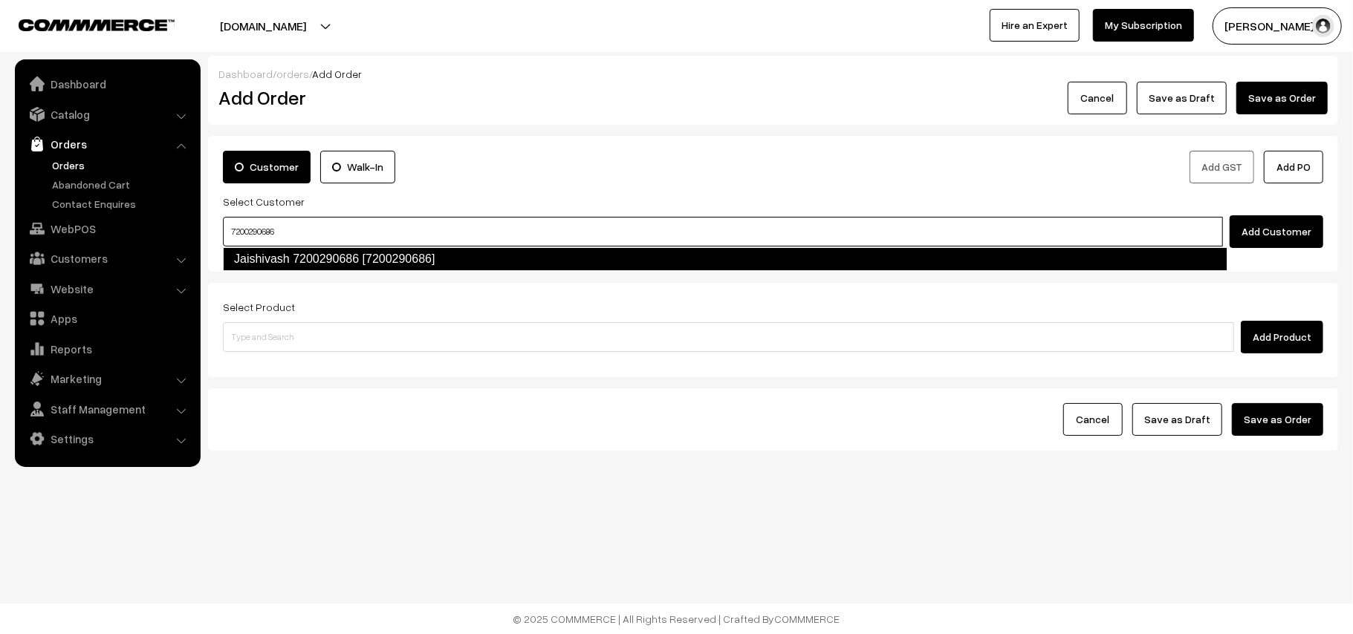
click at [273, 250] on link "Jaishivash 7200290686 [7200290686]" at bounding box center [725, 259] width 1004 height 24
type input "7200290686"
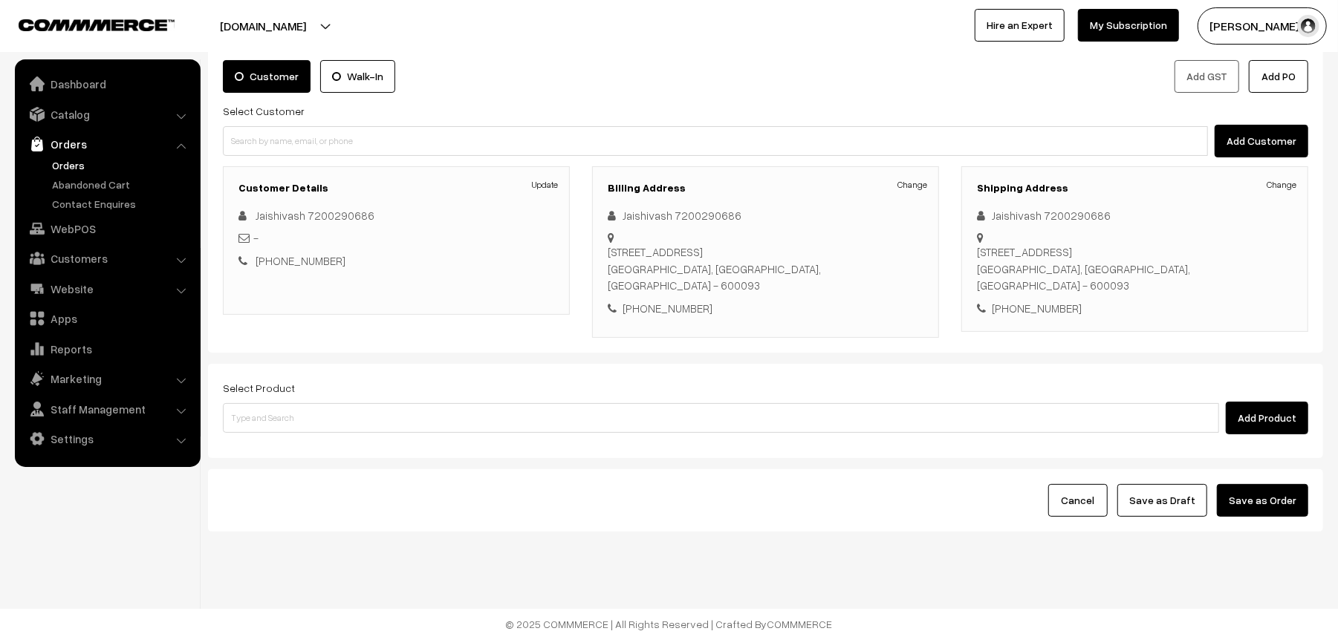
scroll to position [97, 0]
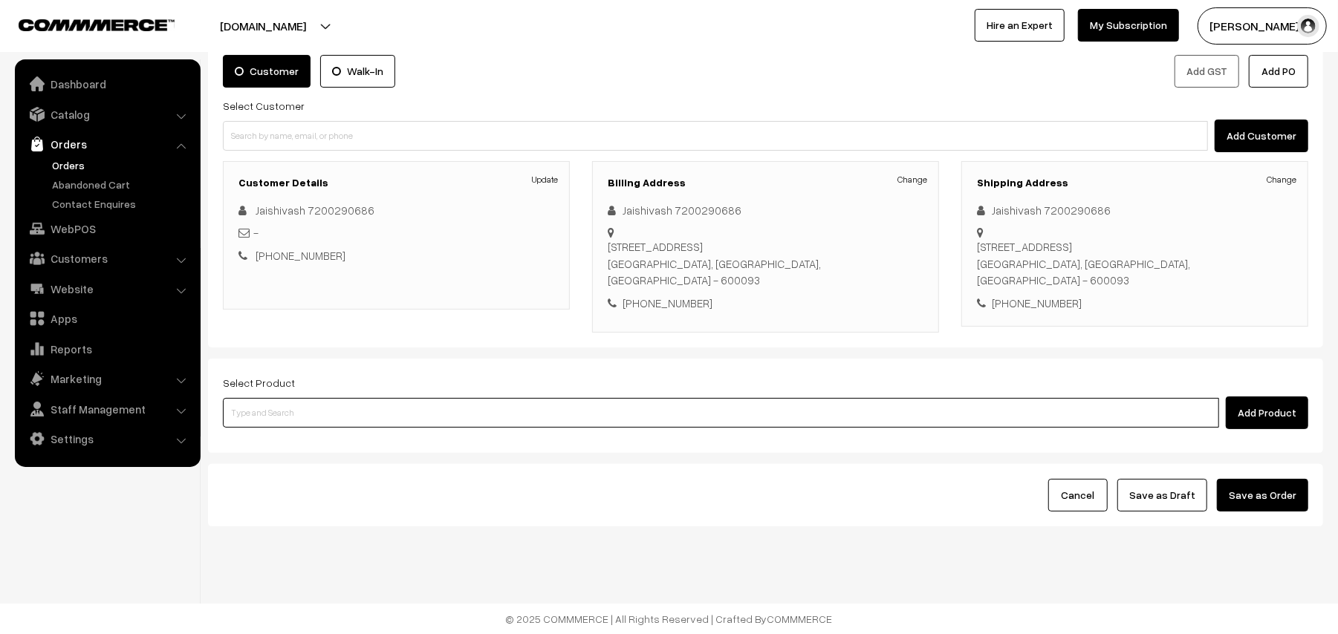
click at [293, 410] on input at bounding box center [721, 413] width 996 height 30
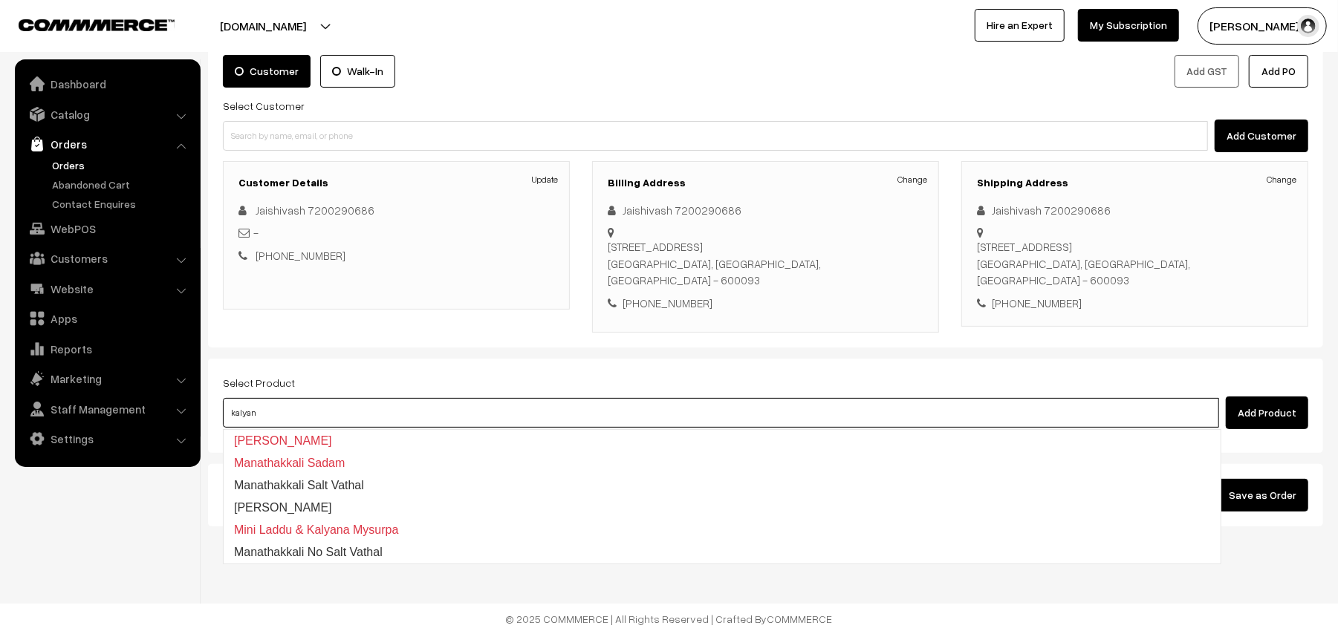
type input "kalyana"
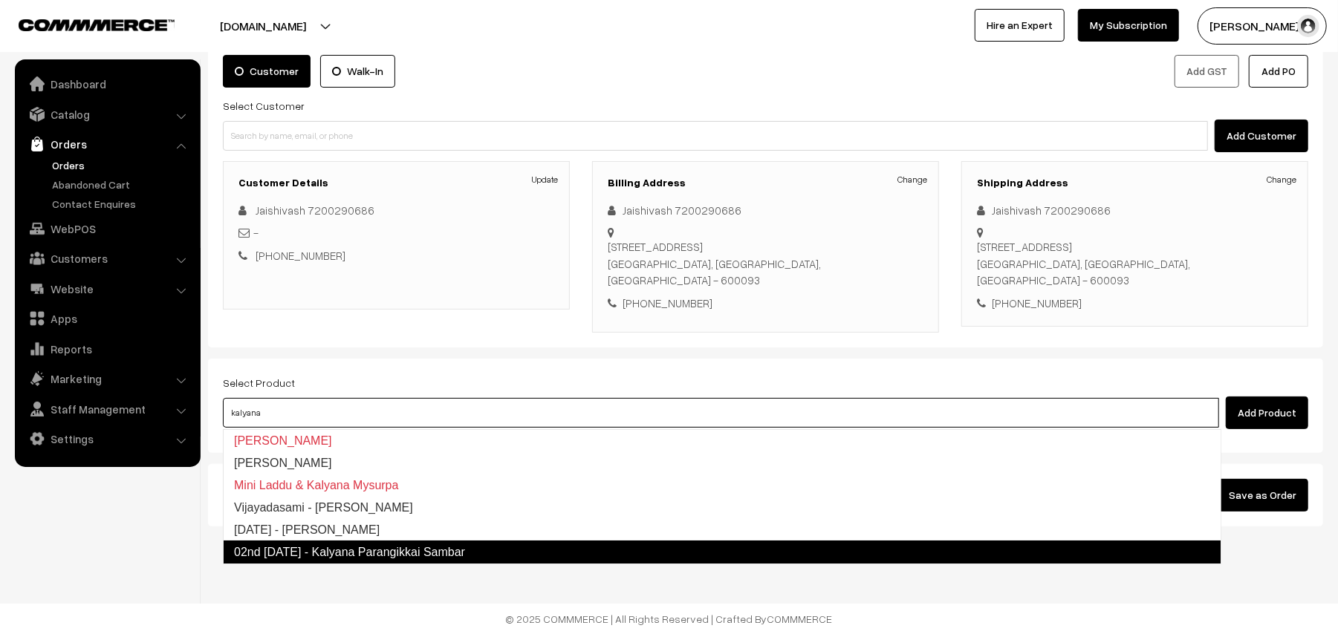
click at [360, 559] on link "02nd [DATE] - Kalyana Parangikkai Sambar" at bounding box center [722, 553] width 998 height 24
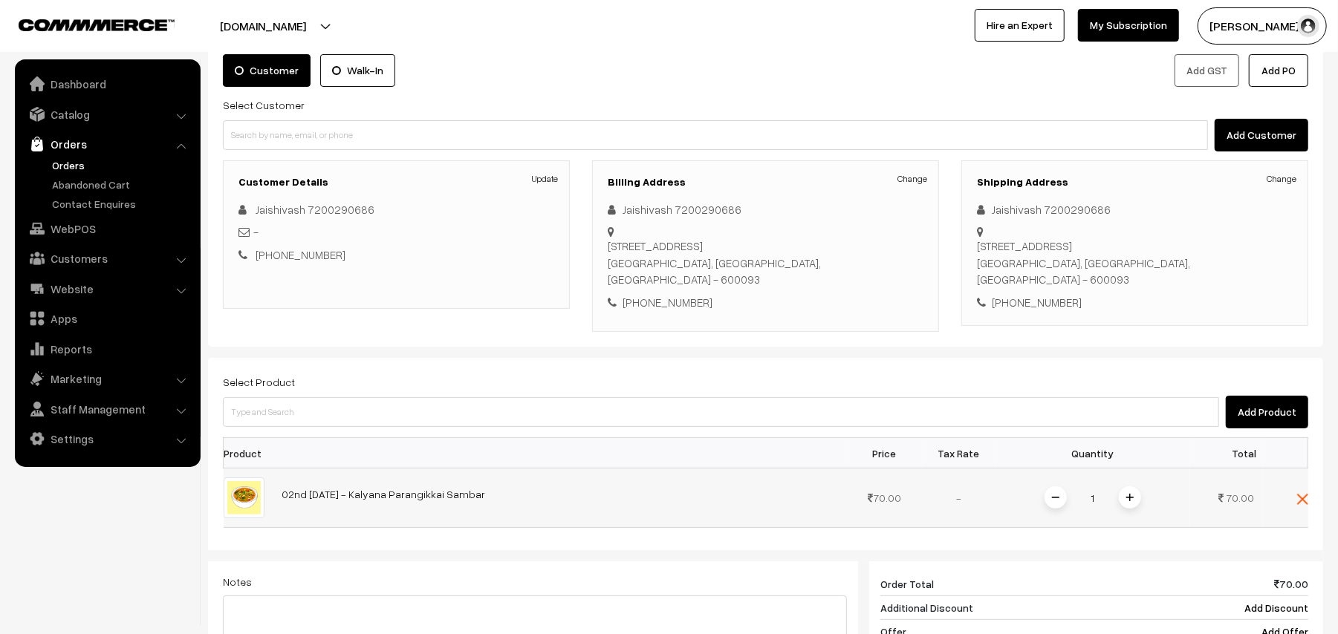
click at [1129, 498] on img at bounding box center [1129, 497] width 7 height 7
click at [256, 415] on input at bounding box center [721, 412] width 996 height 30
type input "ushili"
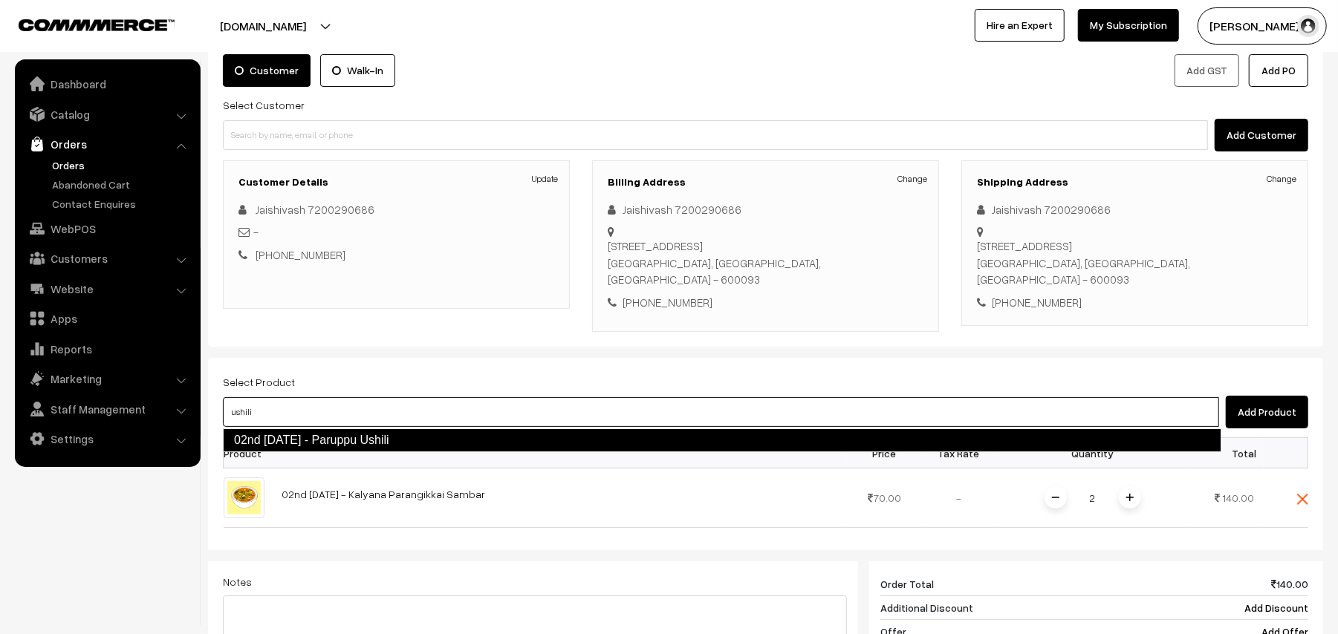
click at [328, 441] on link "02nd Thursday - Paruppu Ushili" at bounding box center [722, 441] width 998 height 24
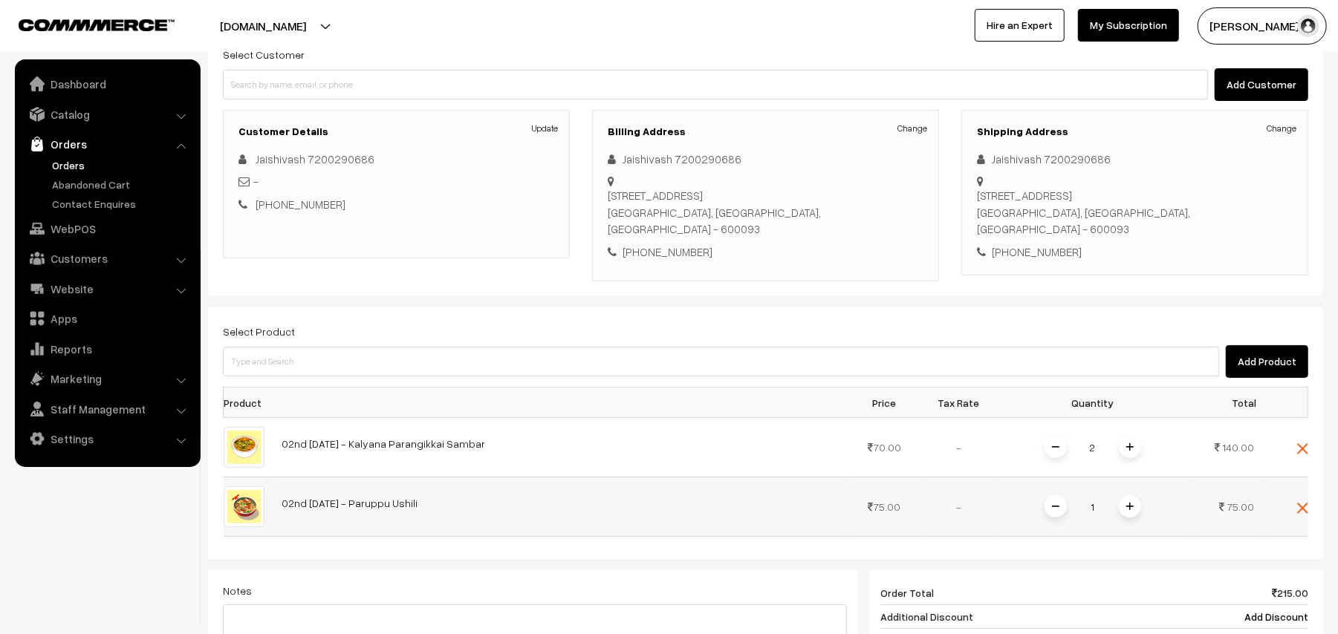
scroll to position [196, 0]
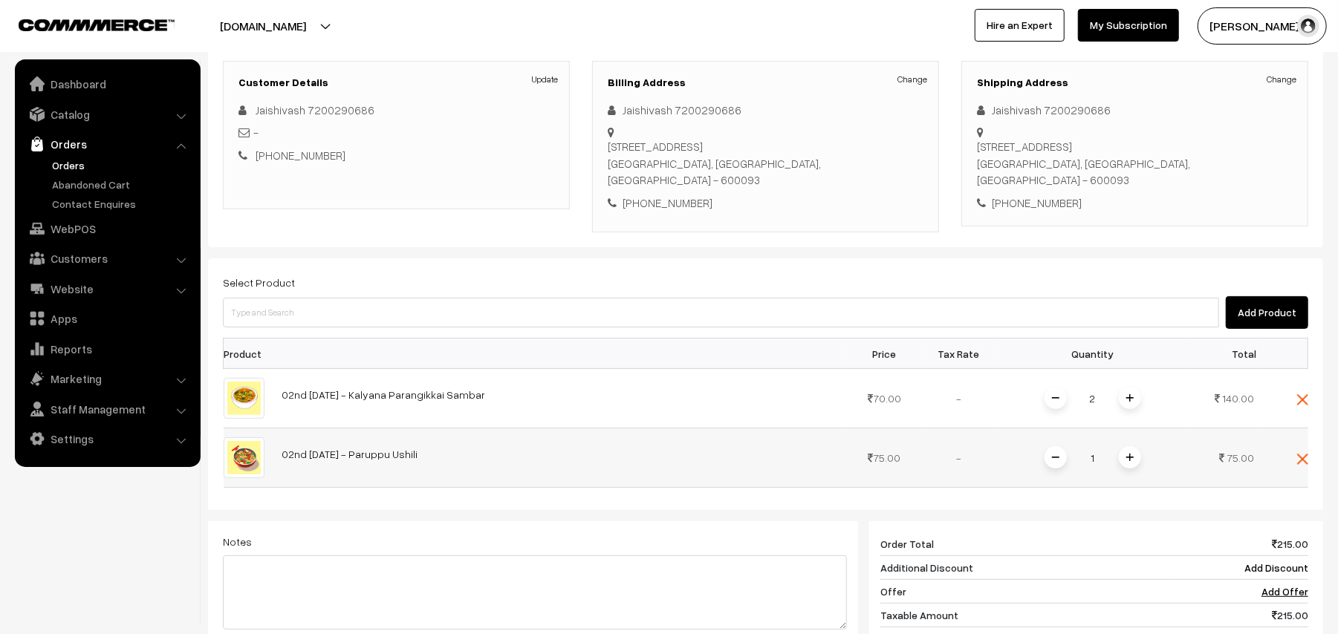
click at [1130, 461] on img at bounding box center [1129, 457] width 7 height 7
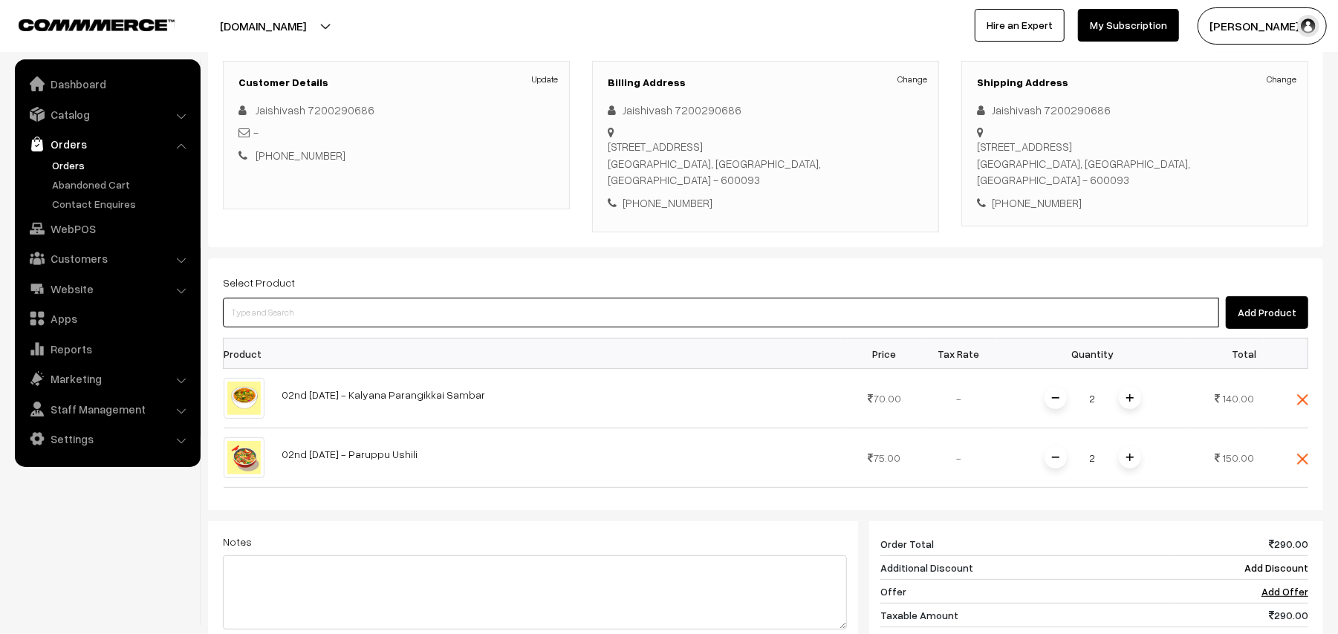
click at [289, 316] on input at bounding box center [721, 313] width 996 height 30
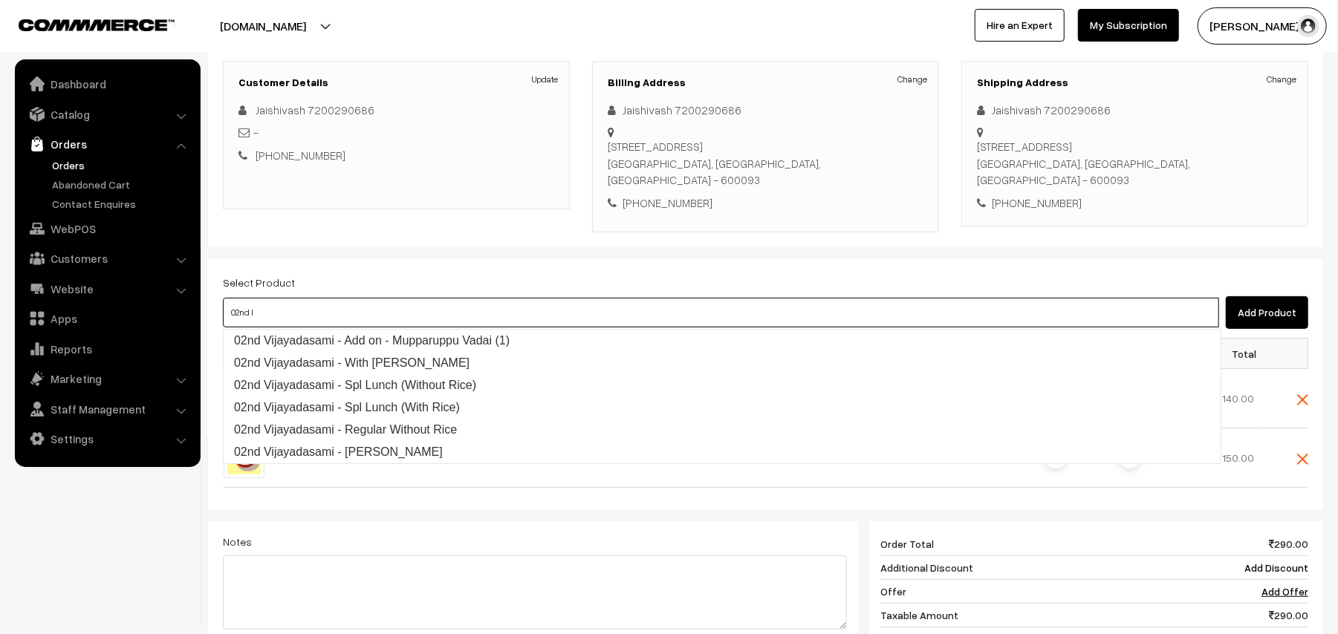
type input "02nd lu"
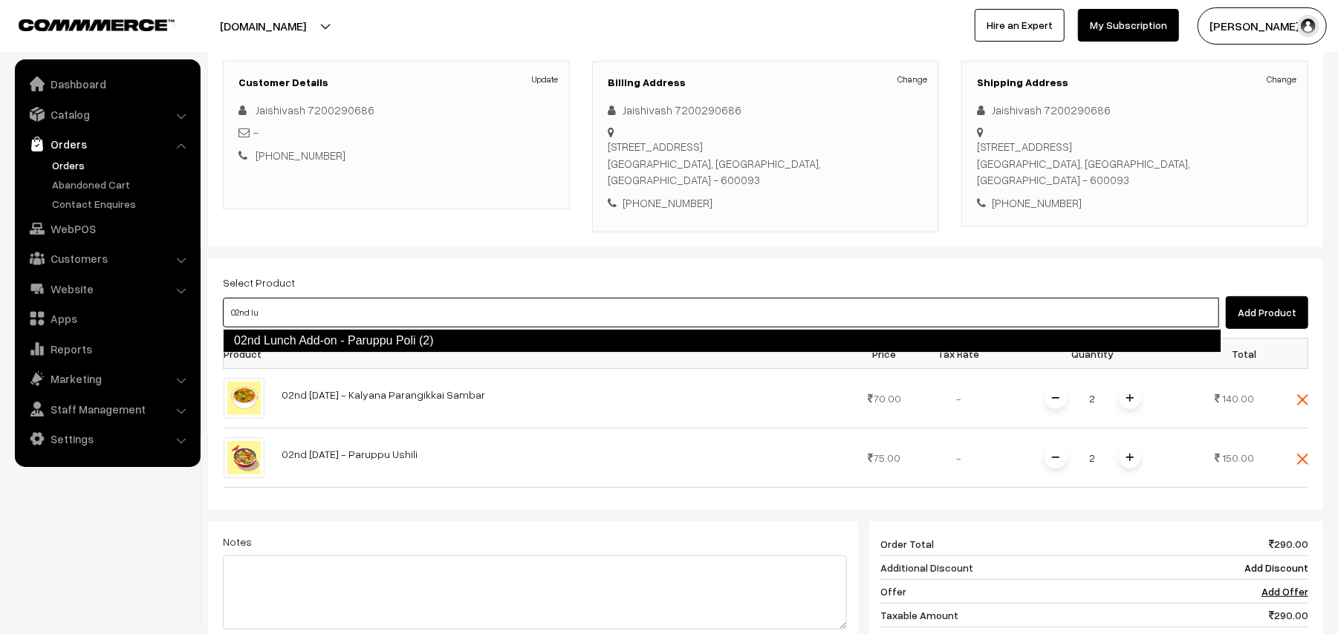
click at [294, 337] on link "02nd Lunch Add-on - Paruppu Poli (2)" at bounding box center [722, 341] width 998 height 24
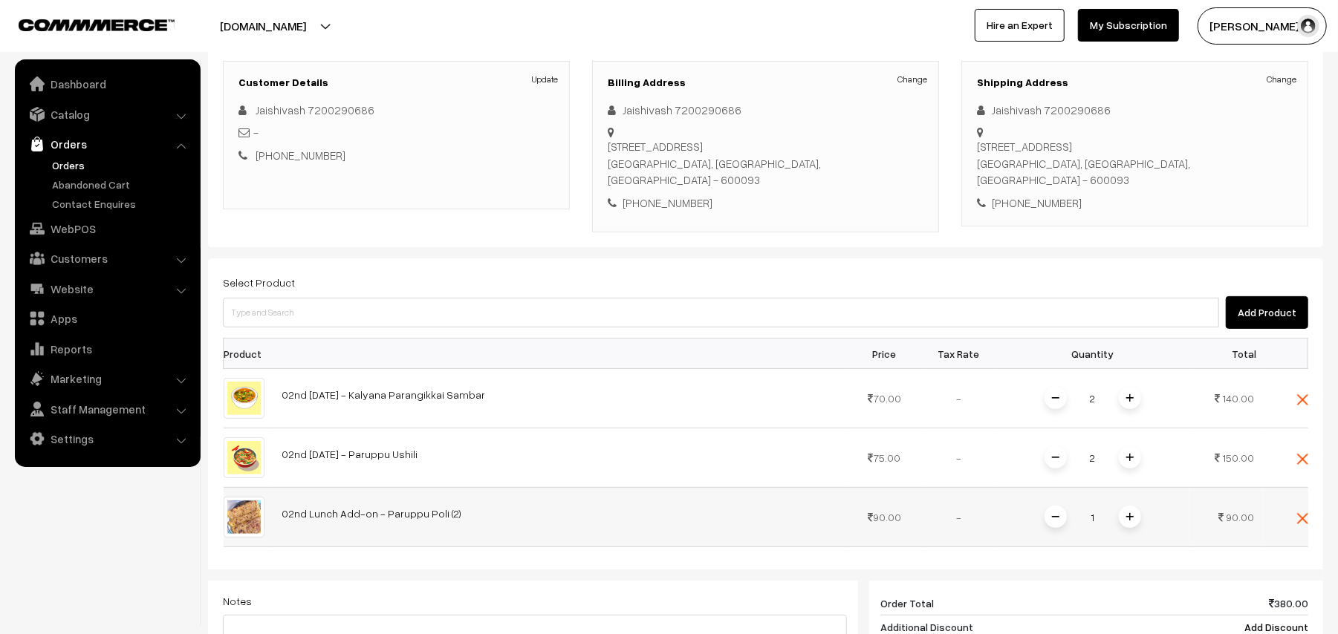
click at [1122, 523] on span at bounding box center [1130, 517] width 22 height 22
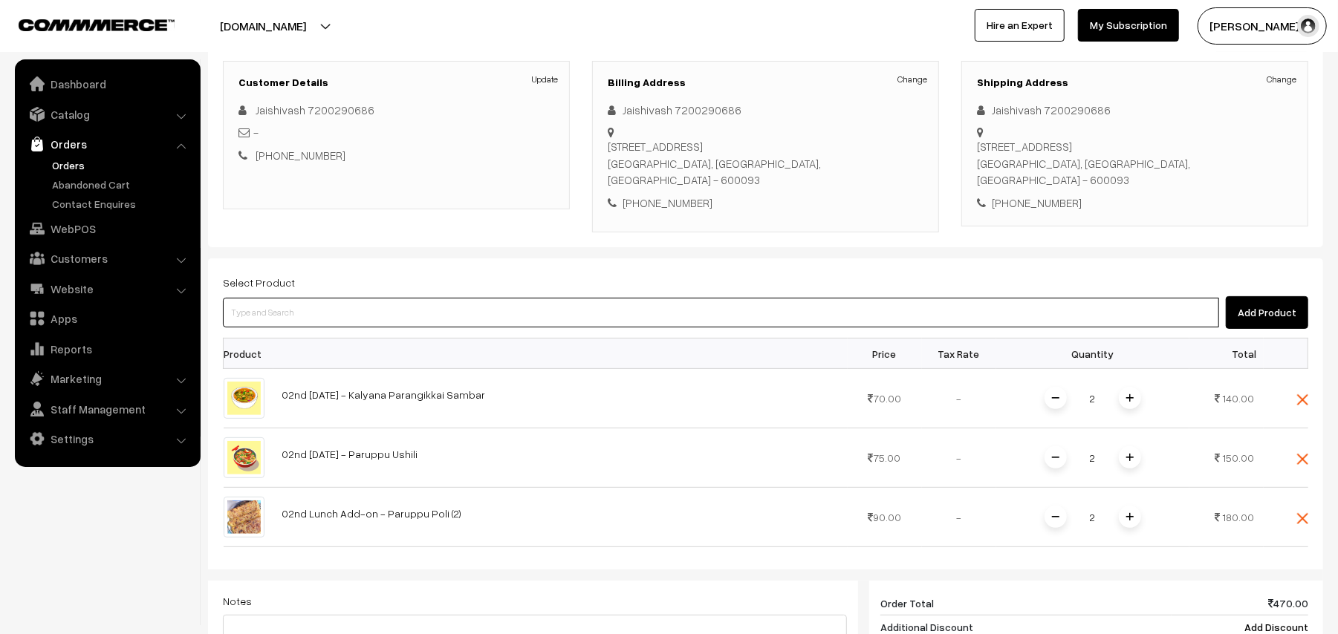
click at [306, 308] on input at bounding box center [721, 313] width 996 height 30
type input "u"
type input "mupp"
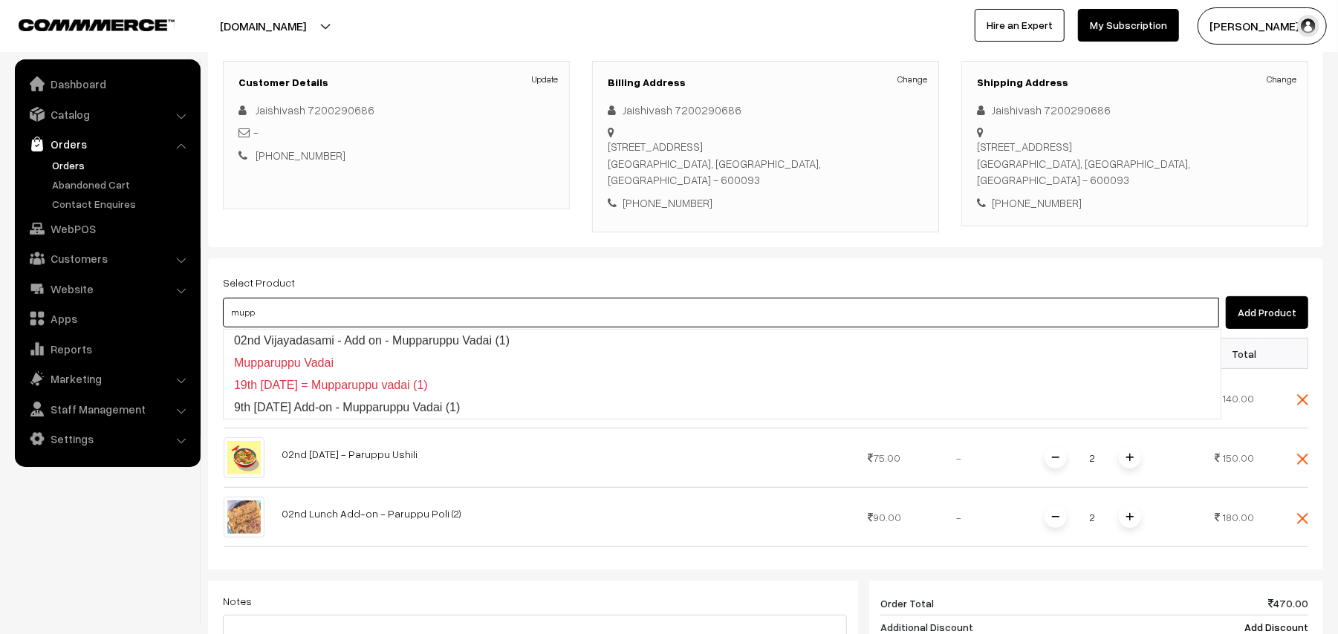
click at [349, 334] on link "02nd Vijayadasami - Add on - Mupparuppu Vadai (1)" at bounding box center [722, 341] width 997 height 22
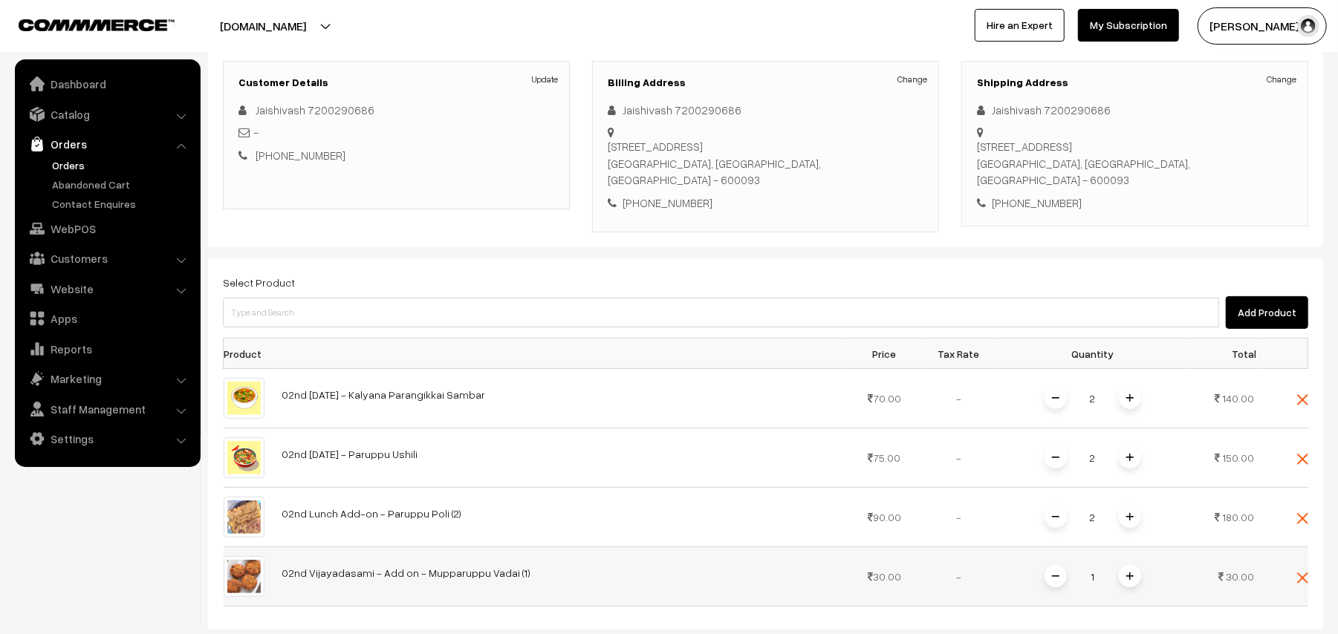
click at [1132, 569] on span at bounding box center [1130, 576] width 22 height 22
click at [1126, 575] on img at bounding box center [1129, 576] width 7 height 7
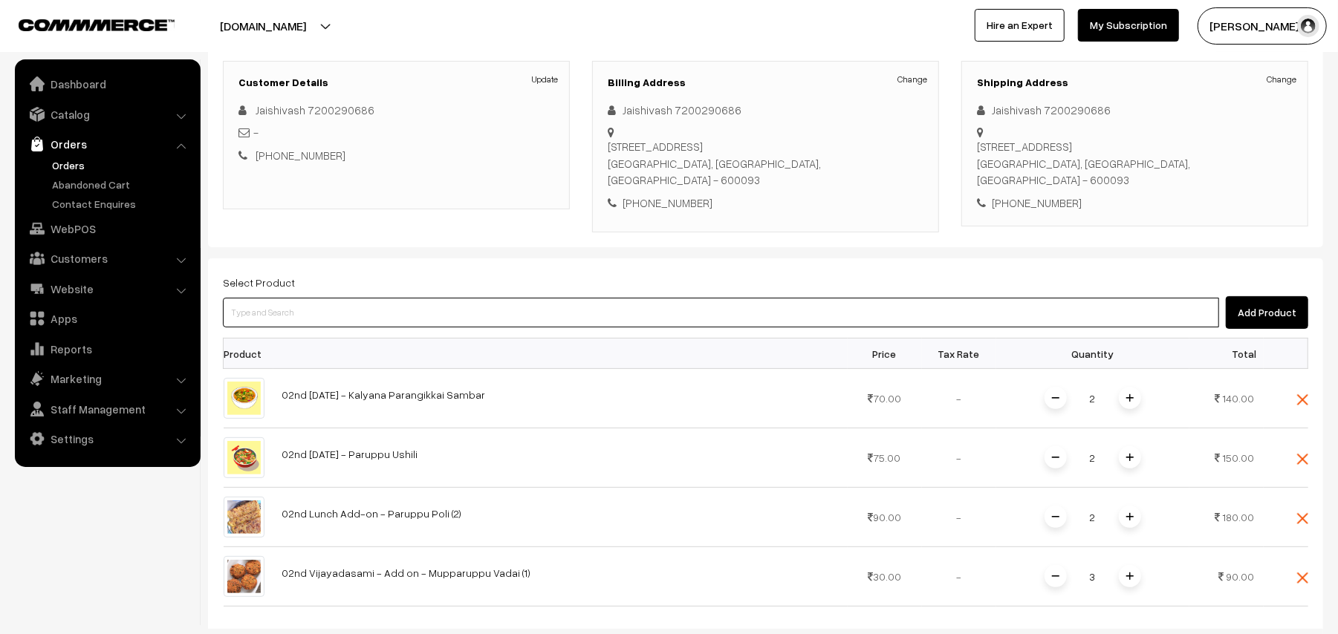
click at [334, 314] on input at bounding box center [721, 313] width 996 height 30
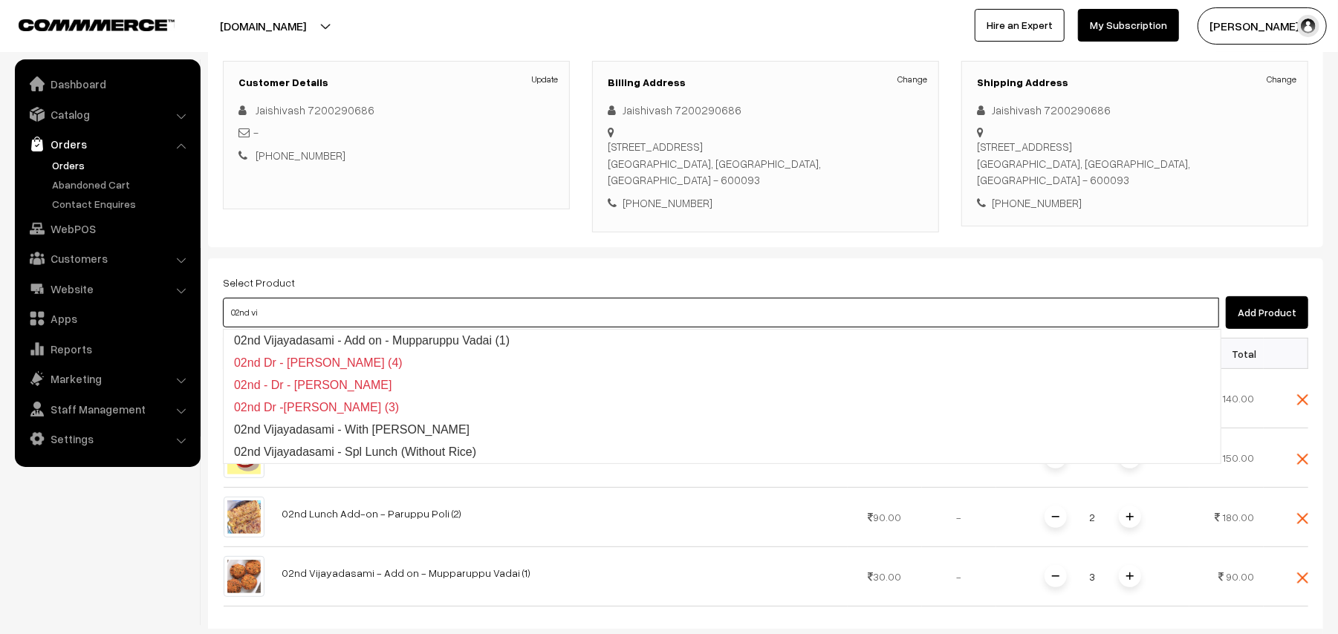
type input "02nd vij"
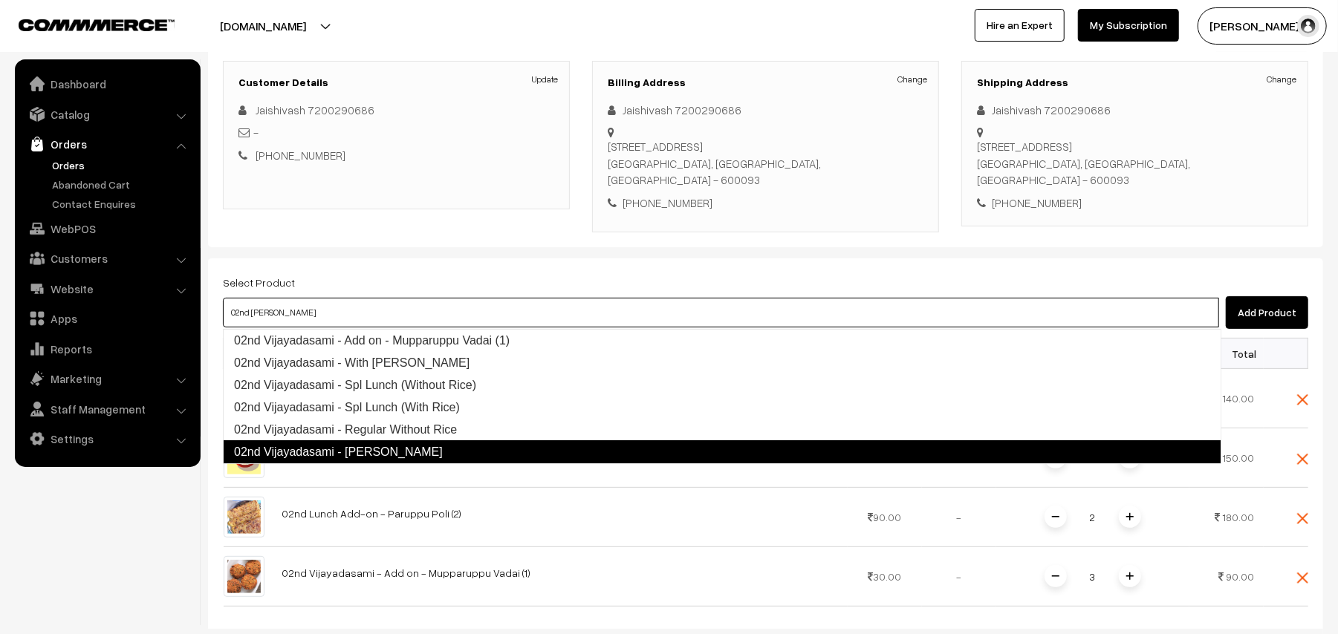
click at [408, 447] on link "02nd Vijayadasami - [PERSON_NAME]" at bounding box center [722, 453] width 998 height 24
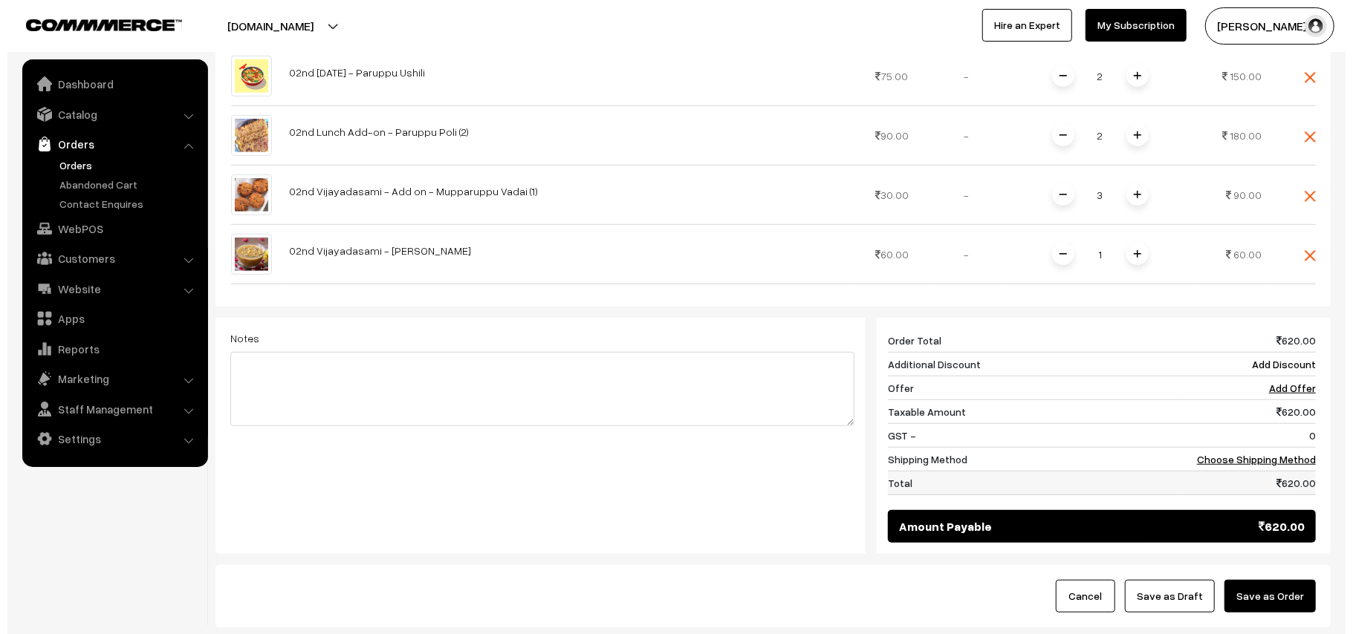
scroll to position [592, 0]
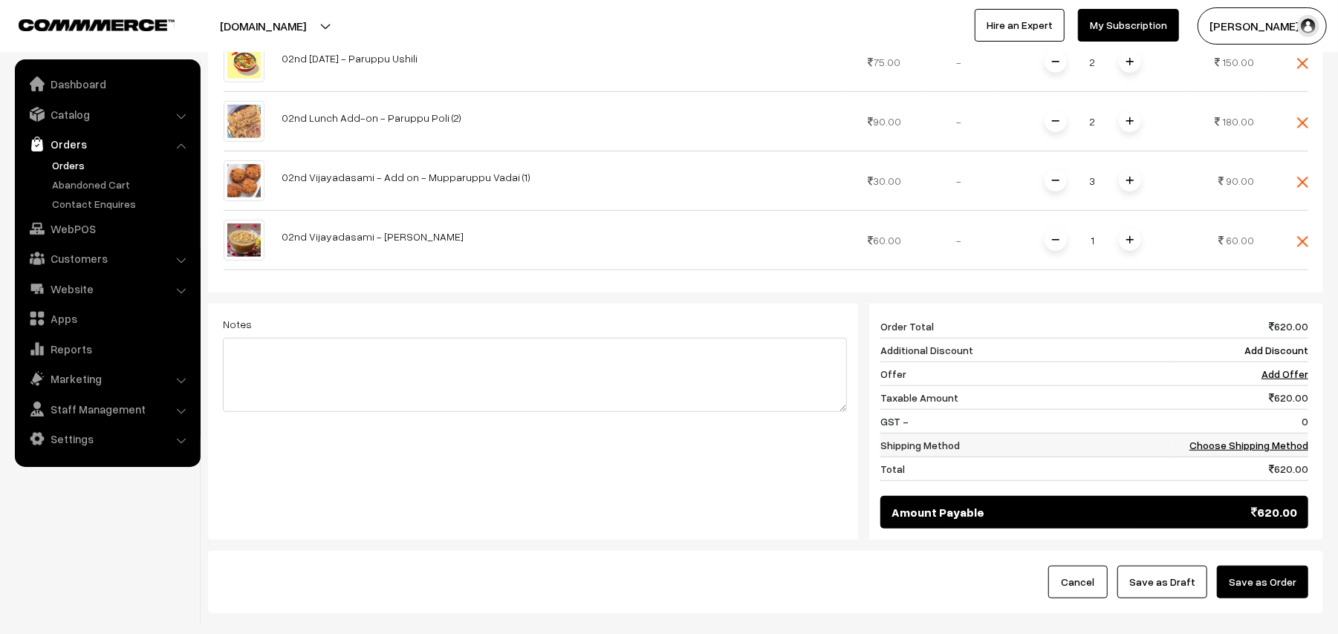
click at [1287, 452] on link "Choose Shipping Method" at bounding box center [1248, 445] width 119 height 13
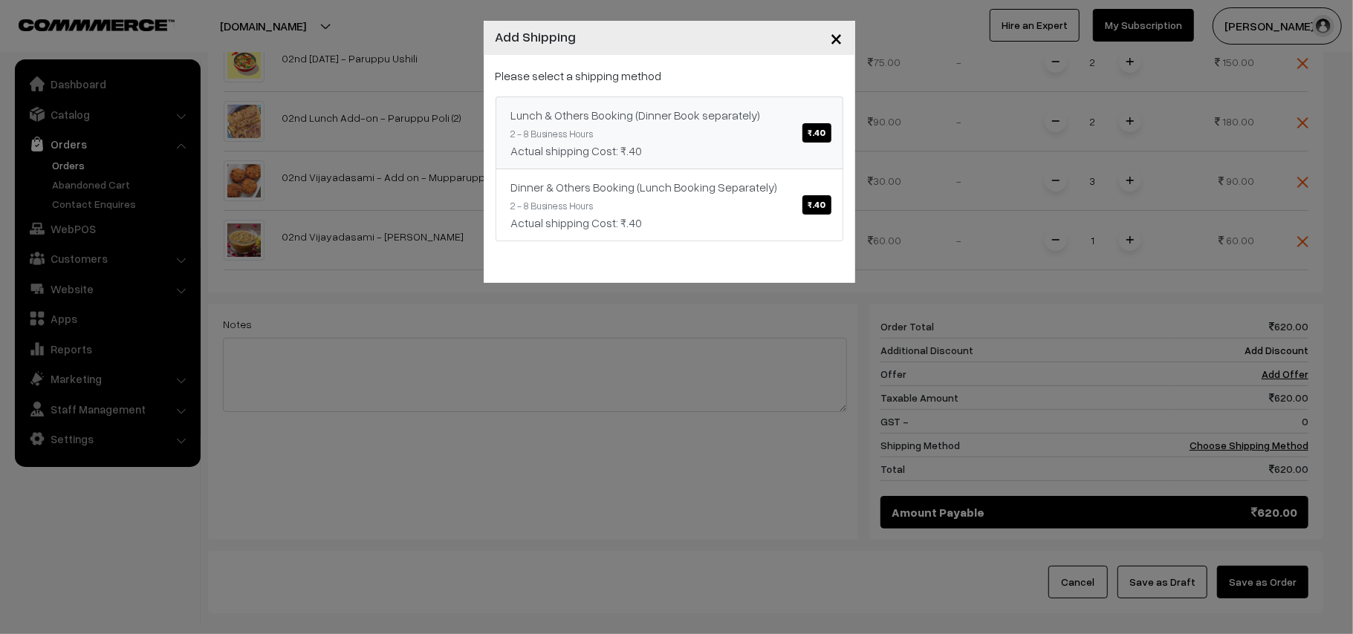
click at [749, 144] on div "Actual shipping Cost: ₹.40" at bounding box center [669, 151] width 316 height 18
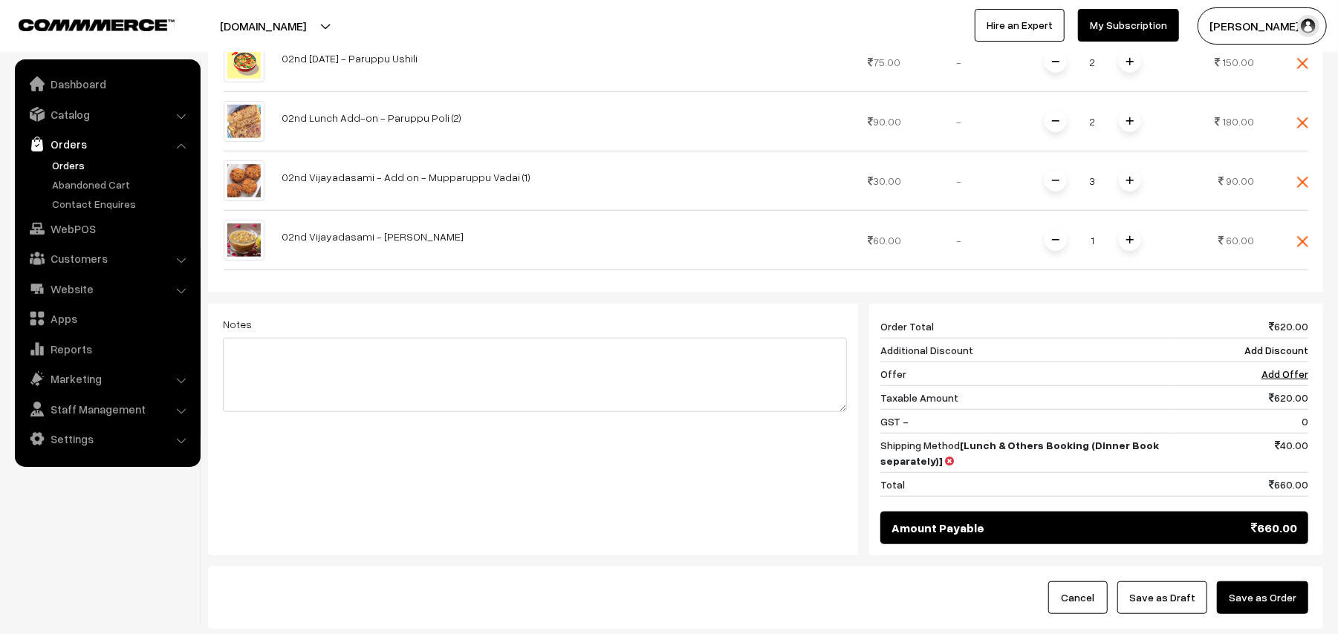
click at [1264, 597] on button "Save as Order" at bounding box center [1262, 598] width 91 height 33
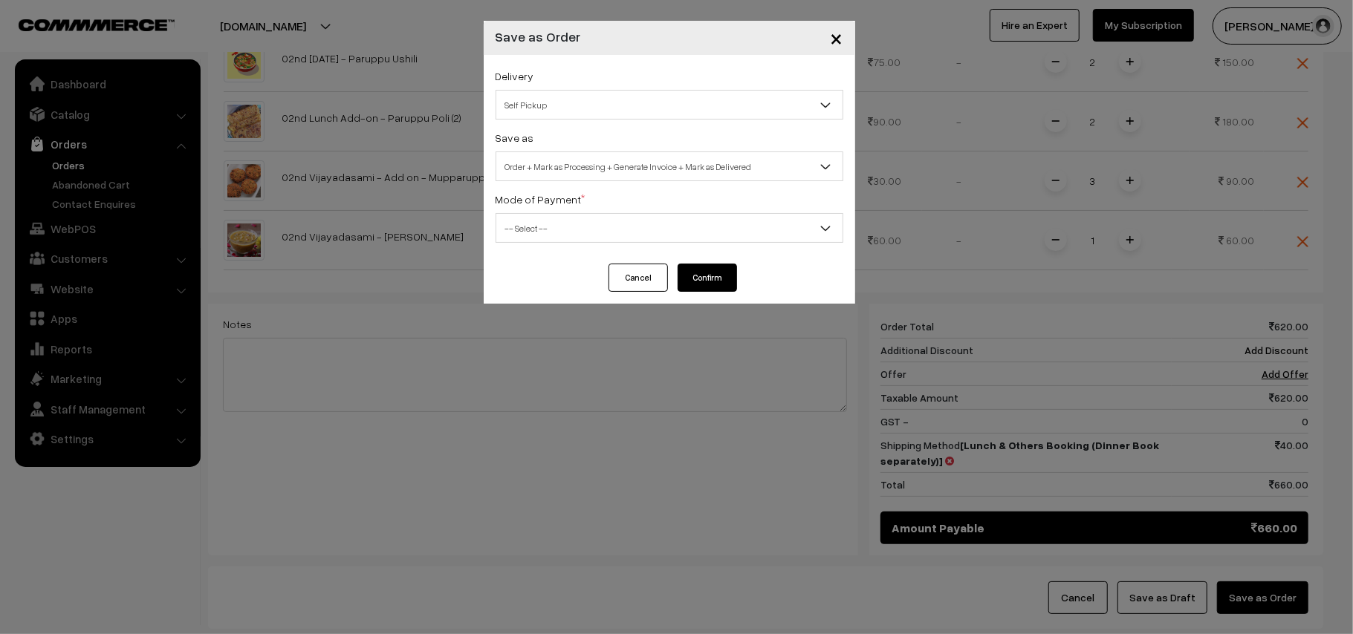
click at [571, 92] on span "Self Pickup" at bounding box center [669, 105] width 346 height 26
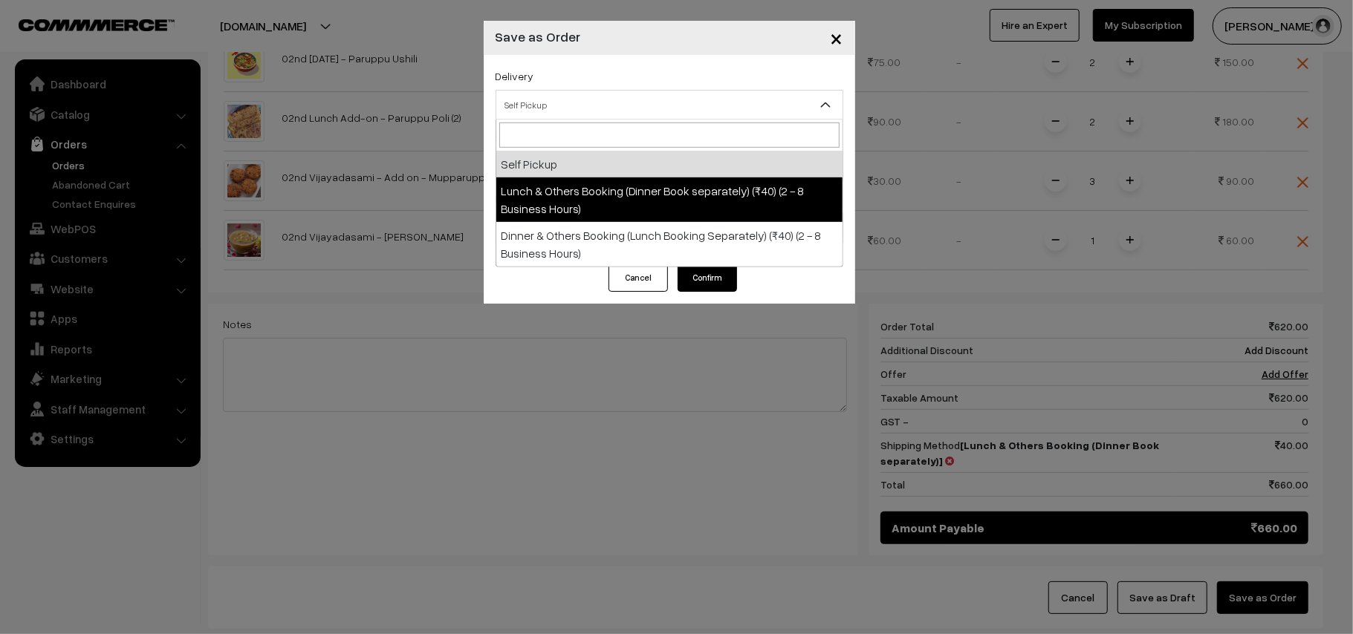
select select "LOB1"
select select "3"
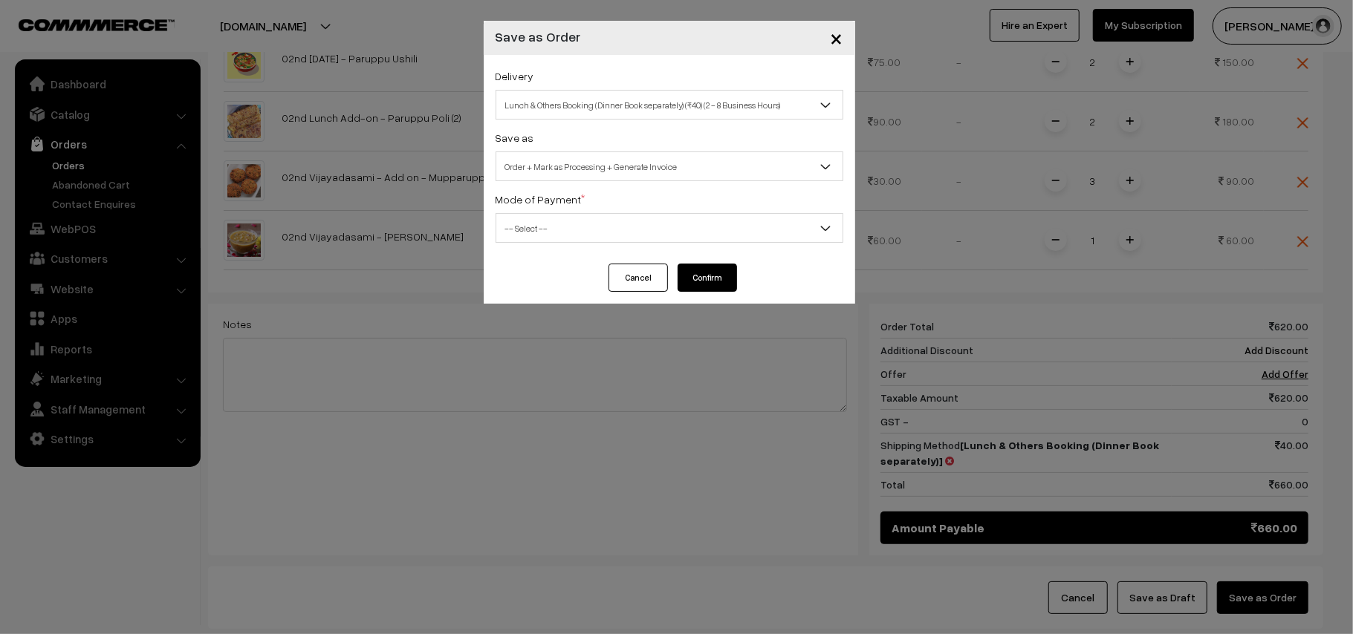
click at [607, 162] on span "Order + Mark as Processing + Generate Invoice" at bounding box center [669, 167] width 346 height 26
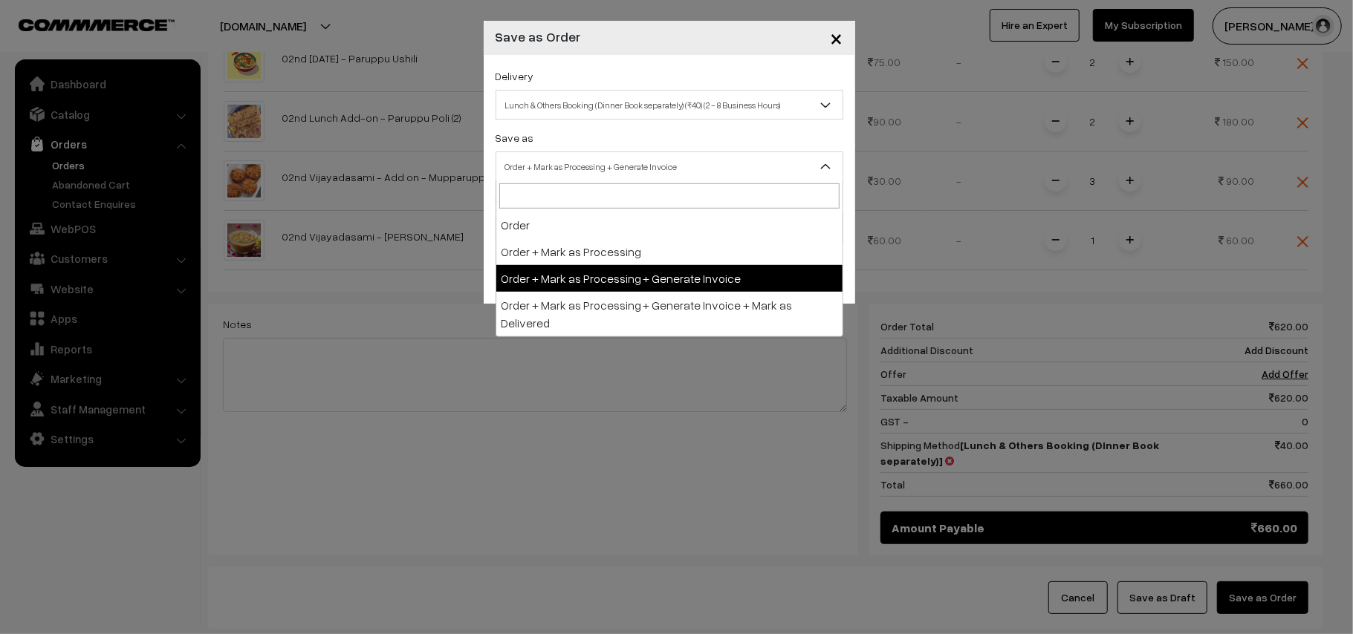
drag, startPoint x: 637, startPoint y: 276, endPoint x: 626, endPoint y: 271, distance: 12.3
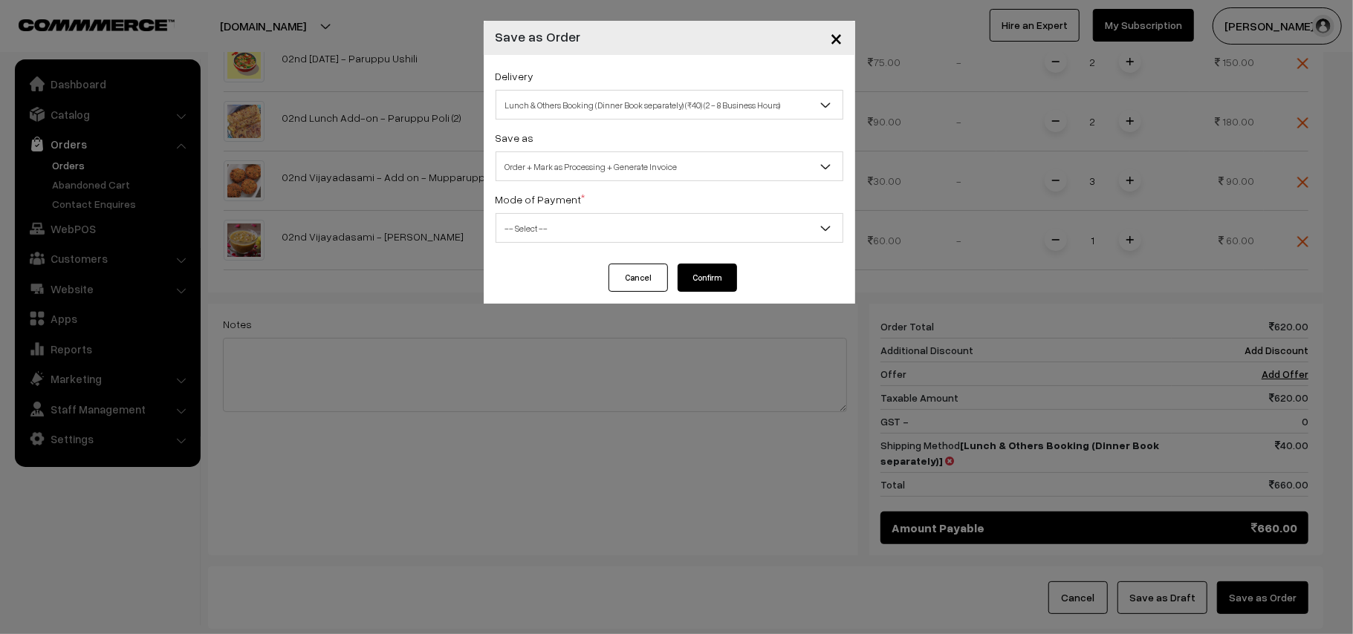
click at [527, 227] on span "-- Select --" at bounding box center [669, 228] width 346 height 26
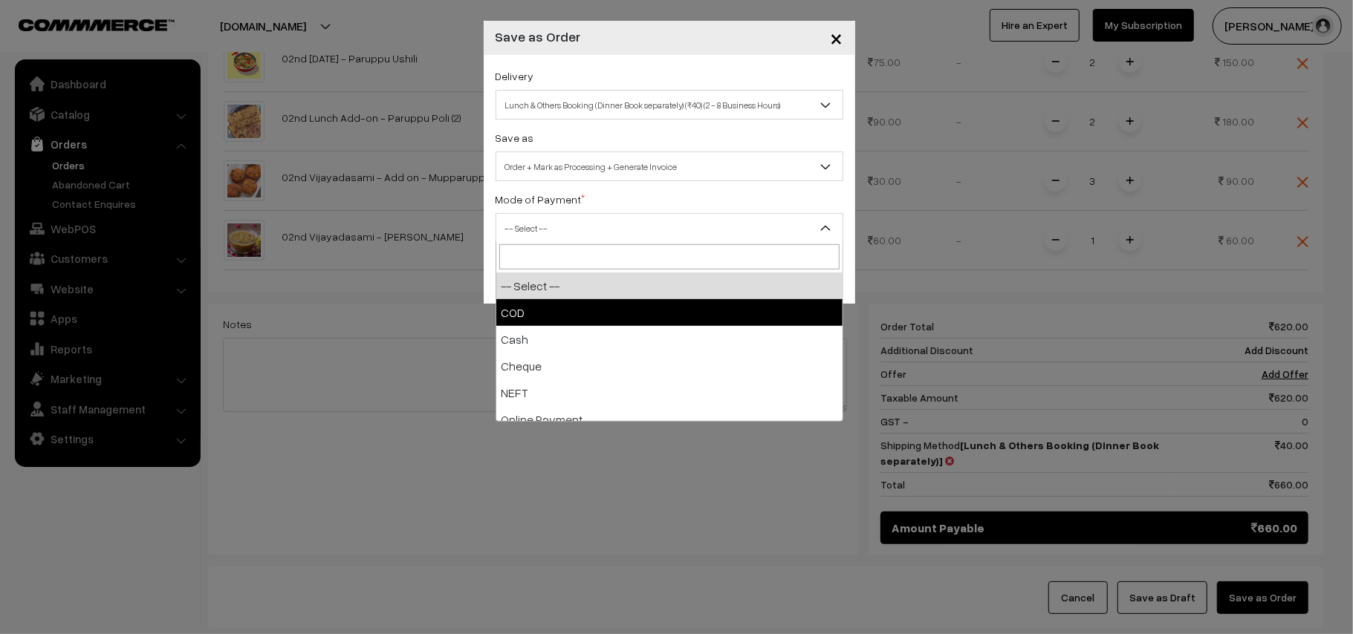
drag, startPoint x: 533, startPoint y: 300, endPoint x: 595, endPoint y: 305, distance: 61.8
select select "1"
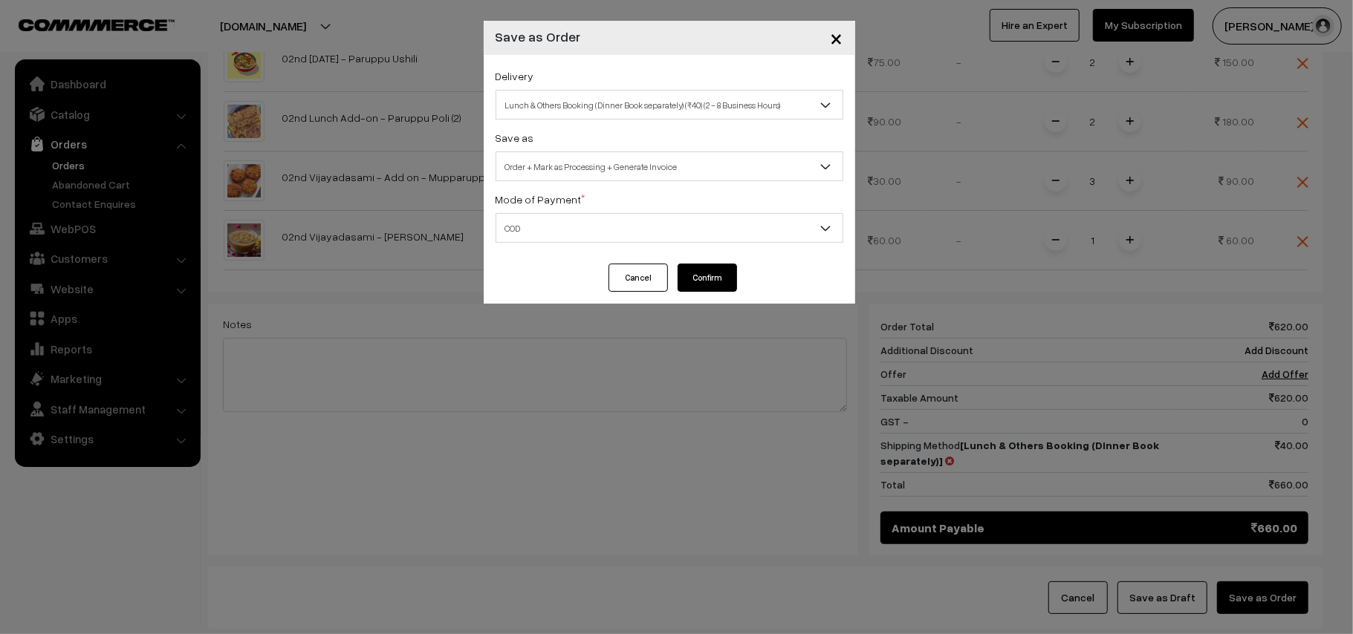
click at [705, 265] on button "Confirm" at bounding box center [707, 278] width 59 height 28
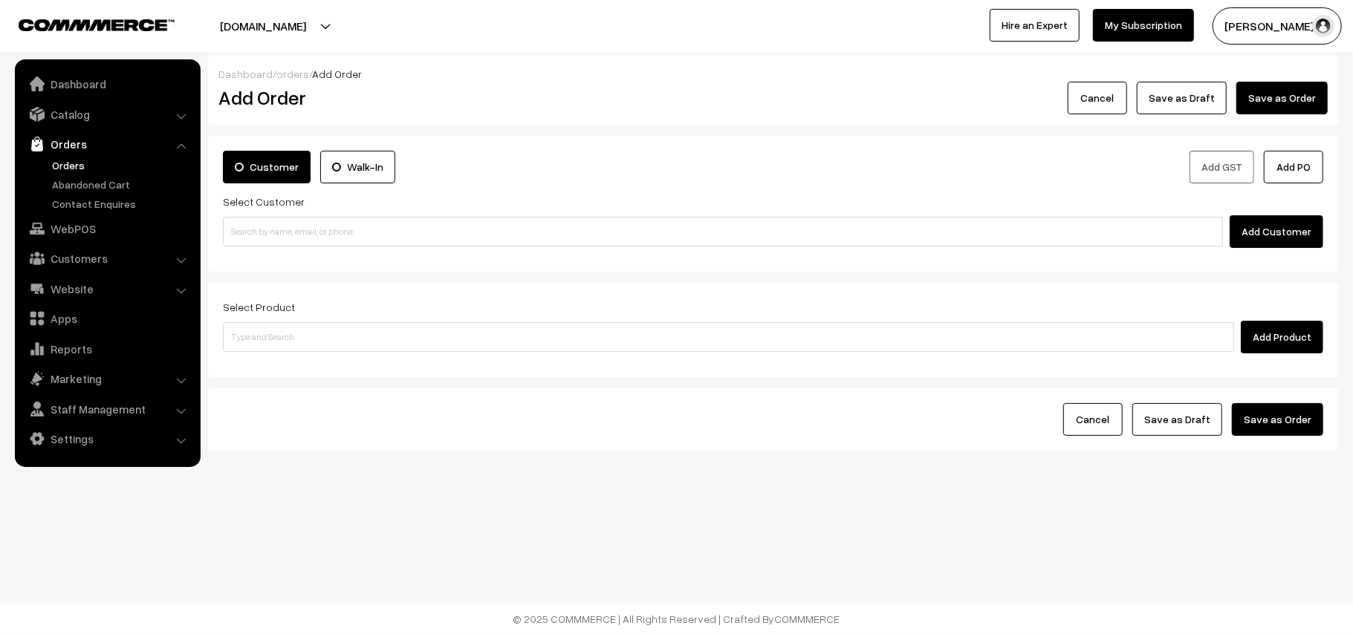
click at [73, 160] on link "Orders" at bounding box center [121, 165] width 147 height 16
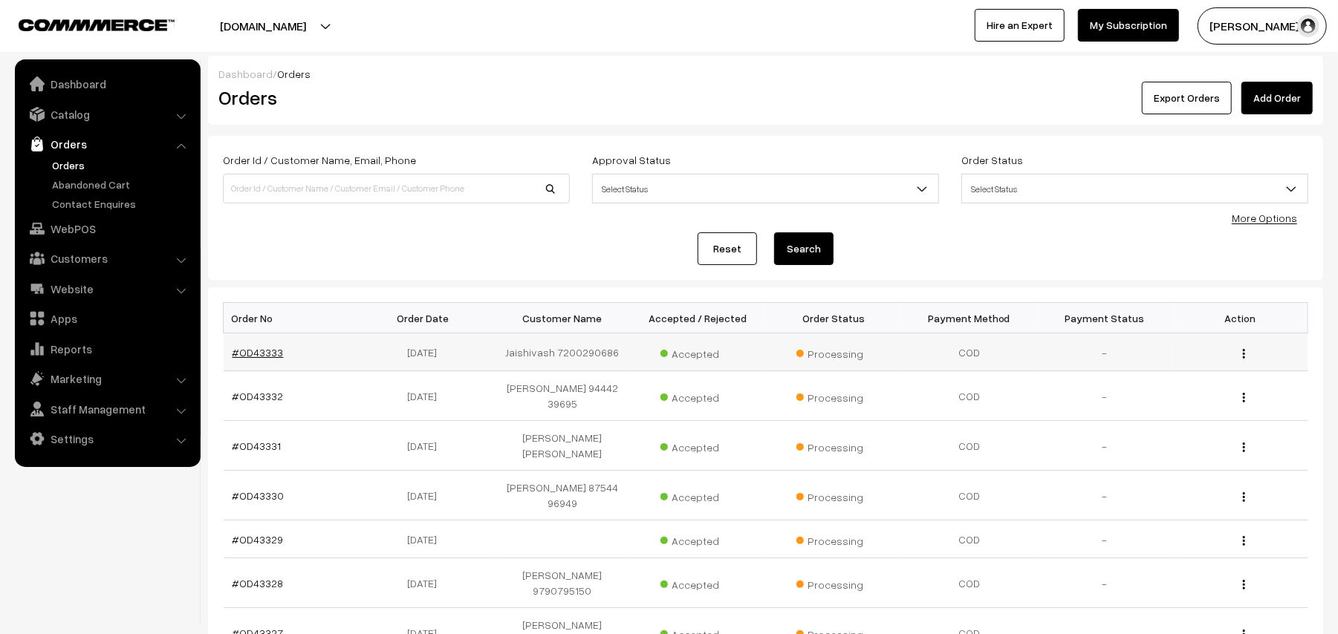
click at [247, 358] on link "#OD43333" at bounding box center [258, 352] width 51 height 13
click at [248, 351] on link "#OD43333" at bounding box center [258, 352] width 51 height 13
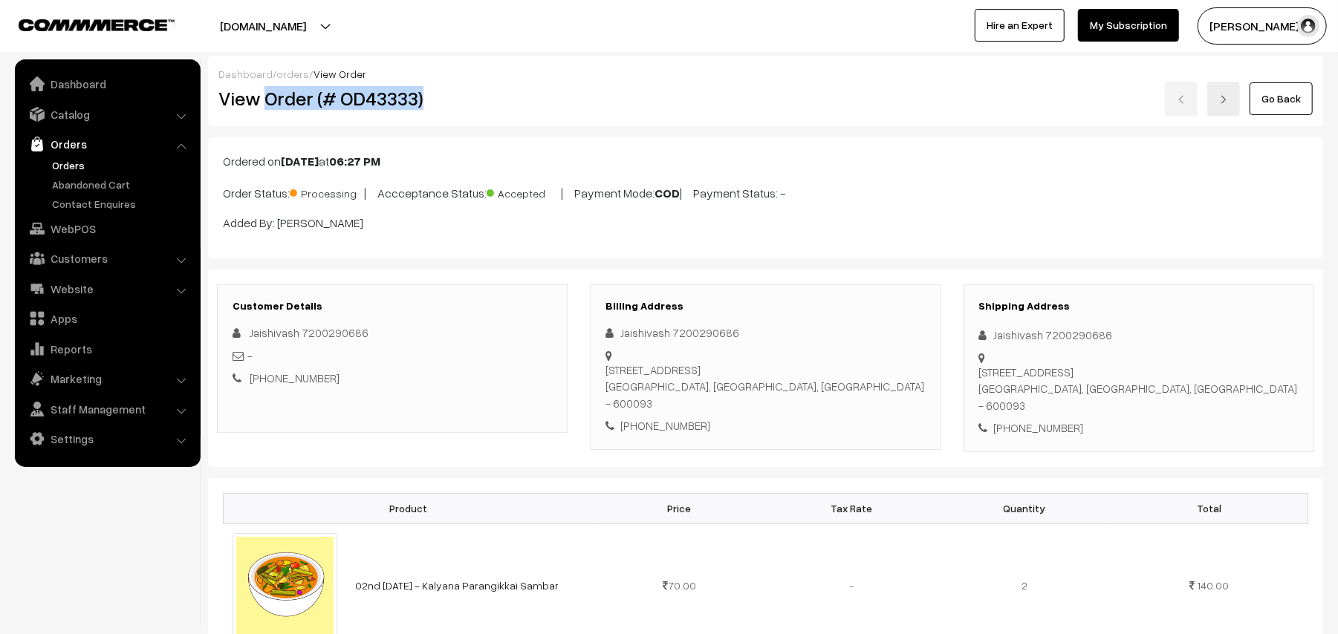
drag, startPoint x: 262, startPoint y: 88, endPoint x: 478, endPoint y: 104, distance: 216.8
click at [478, 104] on h2 "View Order (# OD43333)" at bounding box center [393, 98] width 350 height 23
copy h2 "Order (# OD43333)"
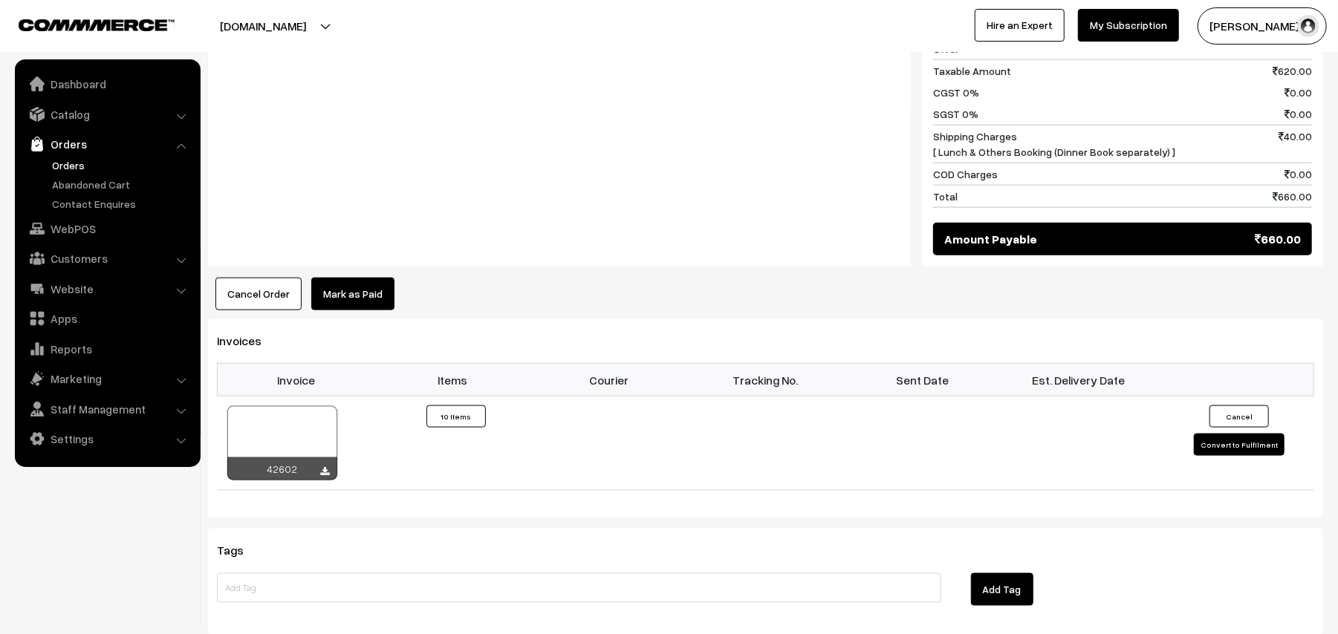
scroll to position [1386, 0]
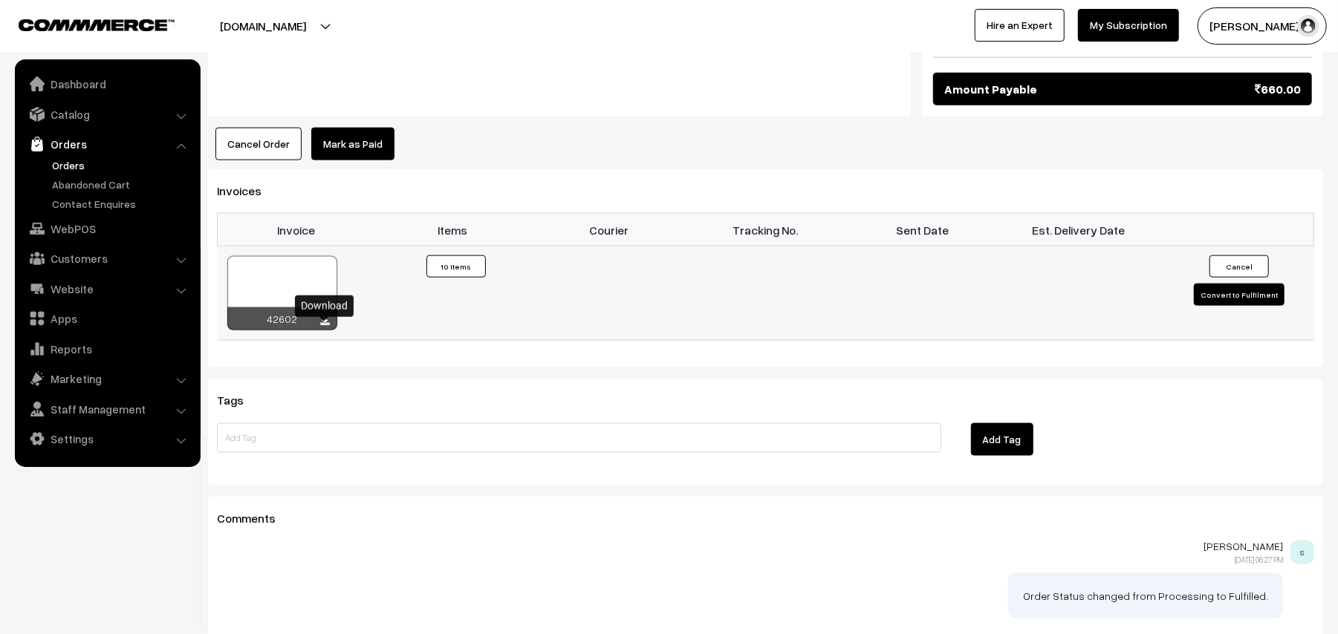
click at [324, 327] on icon at bounding box center [325, 322] width 9 height 10
